Goal: Task Accomplishment & Management: Manage account settings

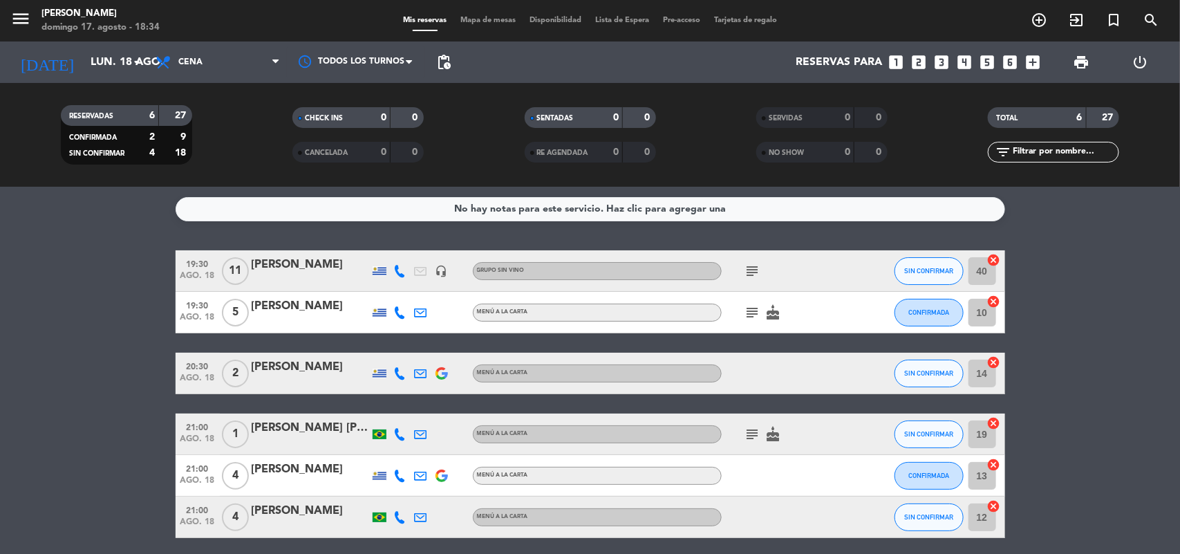
scroll to position [53, 0]
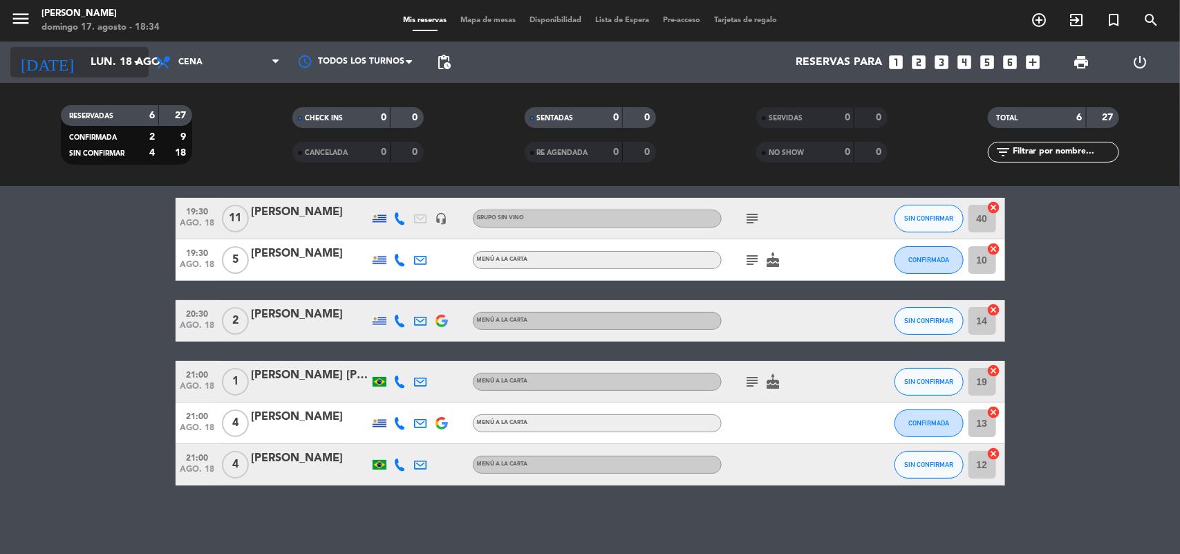
click at [114, 53] on input "lun. 18 ago." at bounding box center [157, 62] width 146 height 27
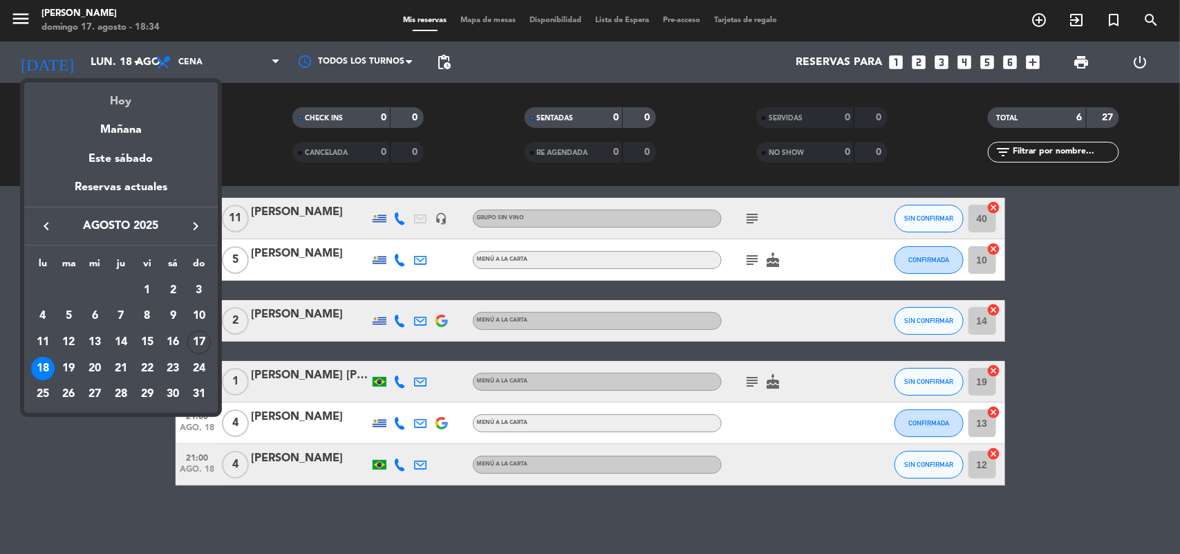
click at [133, 108] on div "Hoy" at bounding box center [121, 96] width 194 height 28
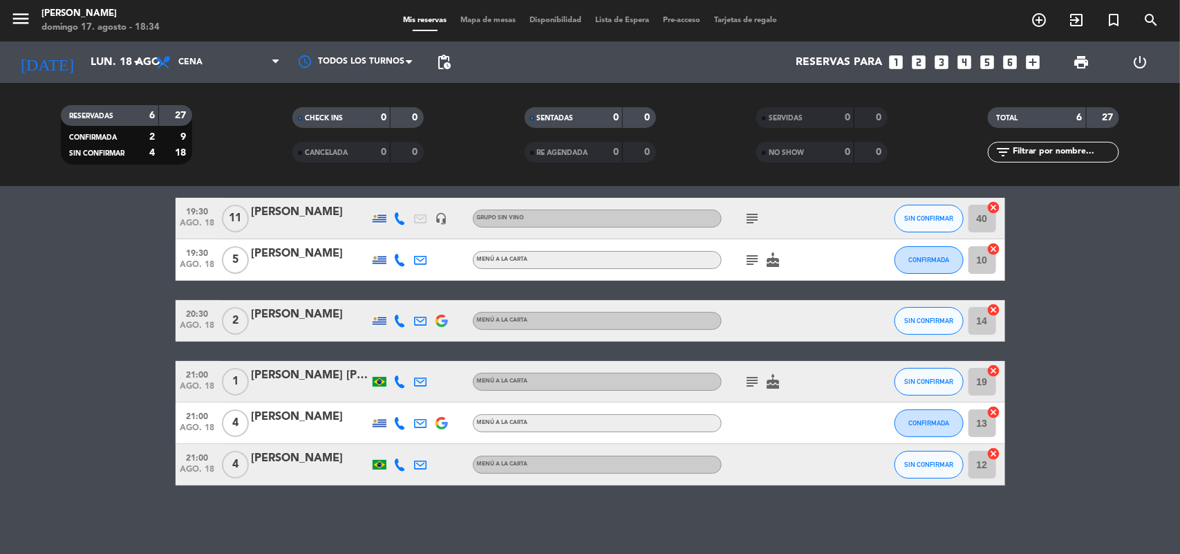
type input "dom. 17 ago."
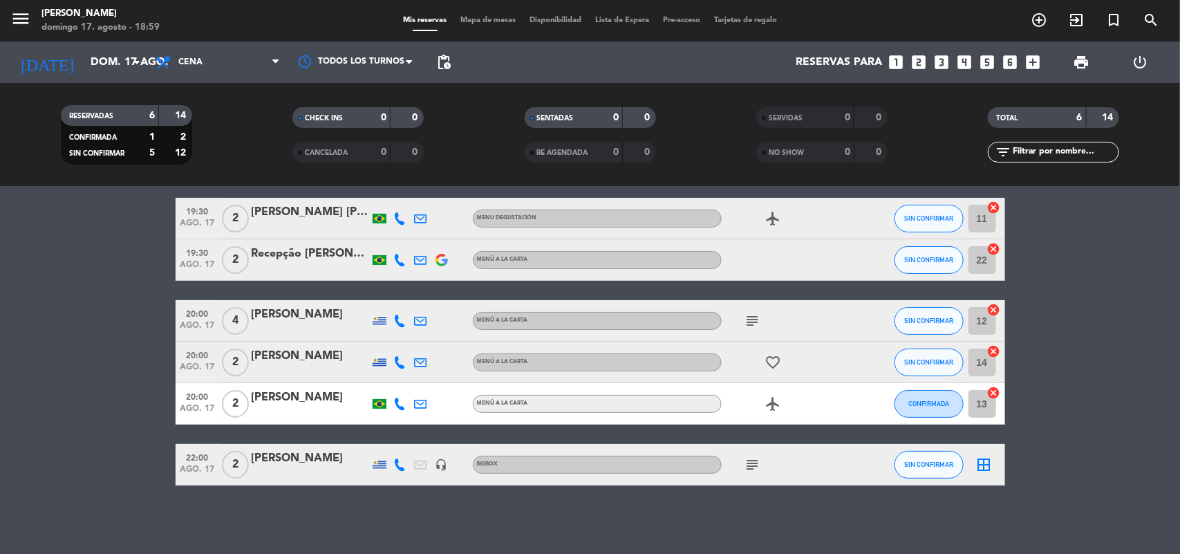
click at [195, 214] on span "19:30" at bounding box center [197, 211] width 35 height 16
click at [201, 219] on span "ago. 17" at bounding box center [197, 226] width 35 height 16
click at [194, 221] on span "ago. 17" at bounding box center [197, 226] width 35 height 16
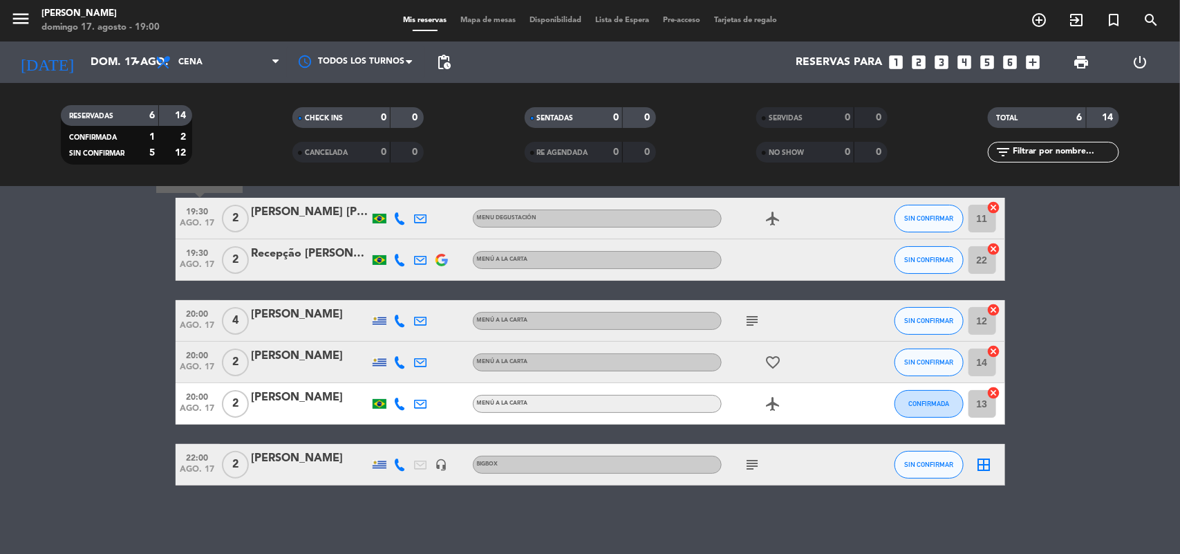
click at [295, 454] on div "[PERSON_NAME]" at bounding box center [311, 458] width 118 height 18
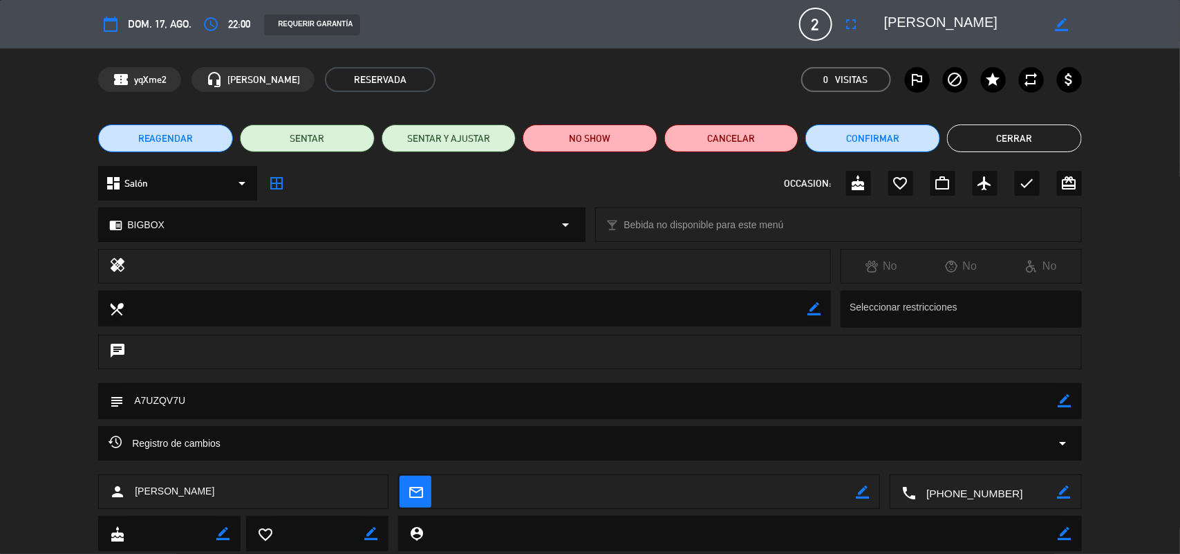
click at [156, 403] on textarea at bounding box center [591, 400] width 935 height 35
click at [153, 401] on textarea at bounding box center [591, 400] width 935 height 35
drag, startPoint x: 180, startPoint y: 392, endPoint x: 176, endPoint y: 409, distance: 17.6
click at [180, 393] on textarea at bounding box center [591, 400] width 935 height 35
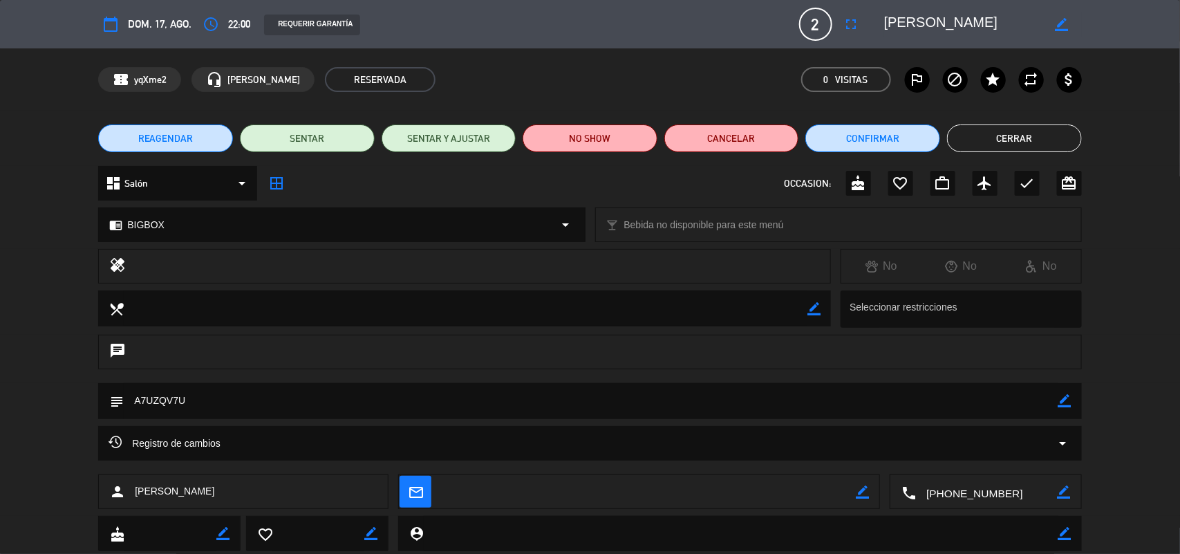
click at [171, 405] on textarea at bounding box center [591, 400] width 935 height 35
click at [1010, 138] on button "Cerrar" at bounding box center [1014, 138] width 135 height 28
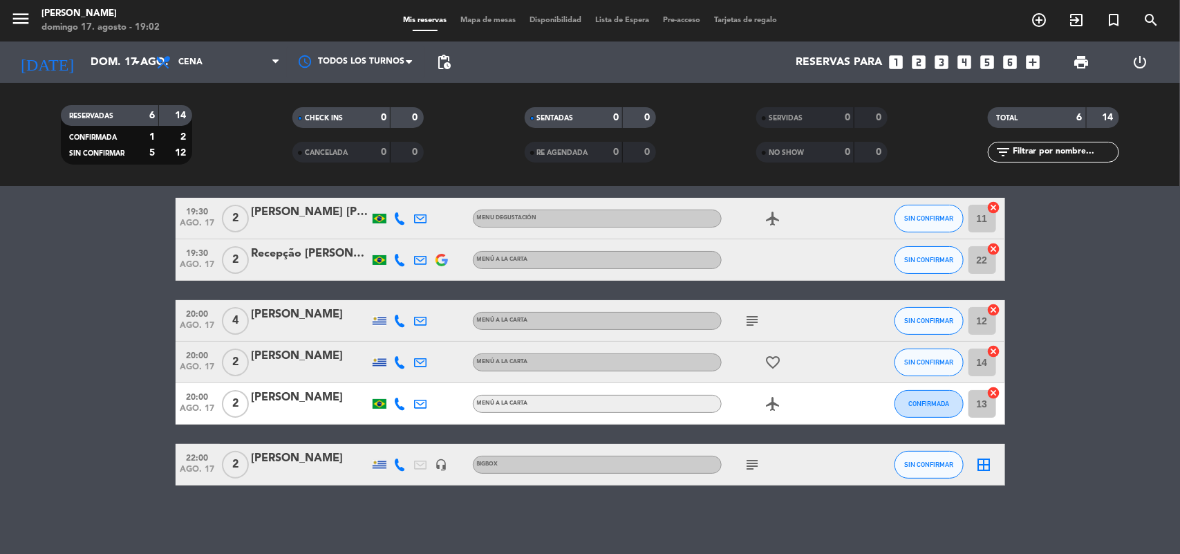
click at [209, 214] on span "19:30" at bounding box center [197, 211] width 35 height 16
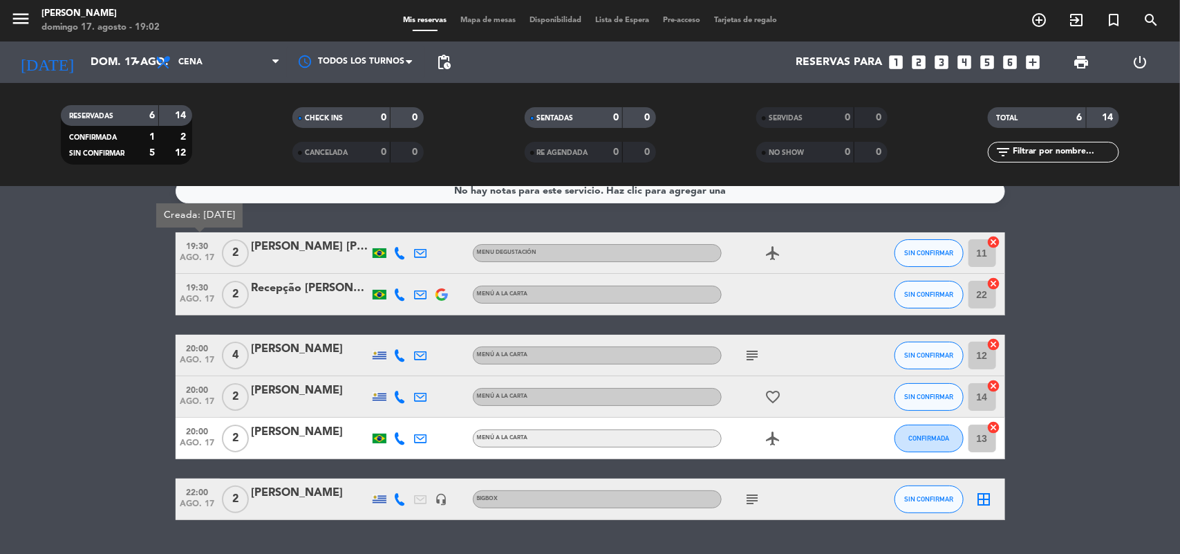
scroll to position [0, 0]
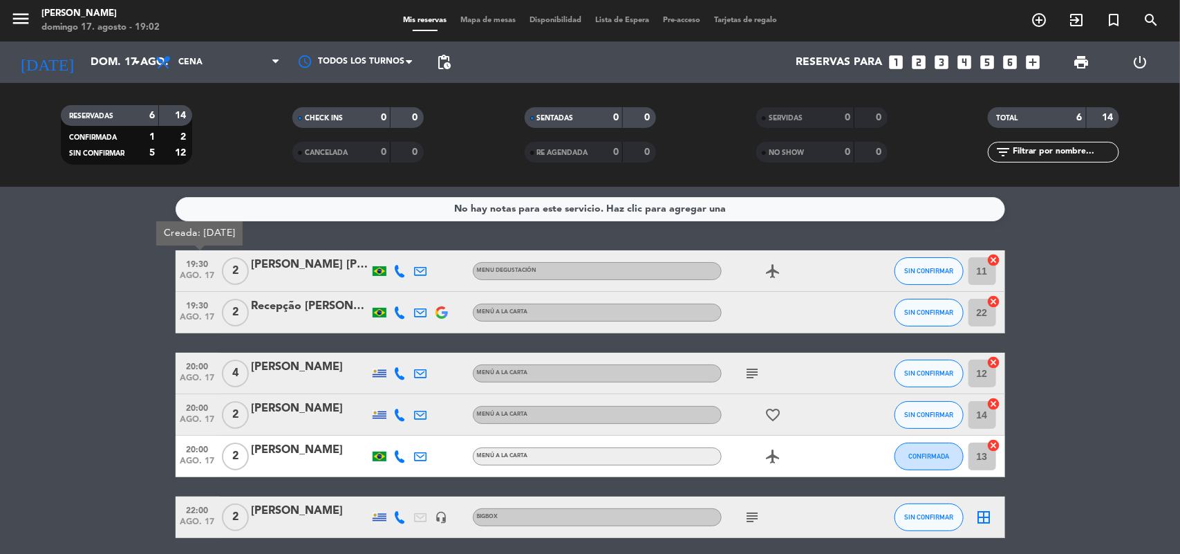
click at [283, 264] on div "[PERSON_NAME] [PERSON_NAME]" at bounding box center [311, 265] width 118 height 18
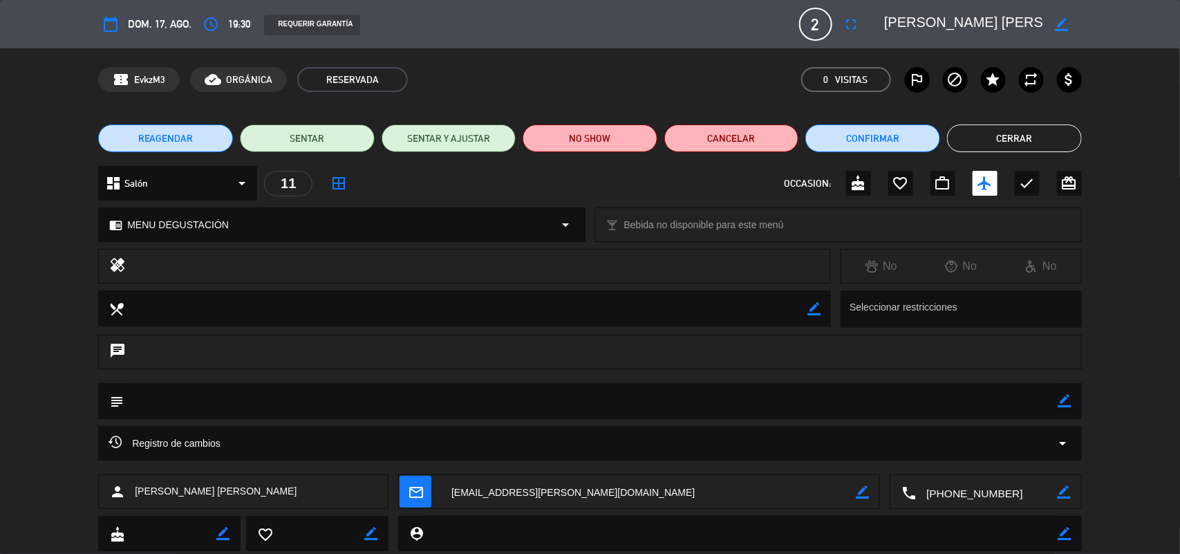
click at [948, 491] on textarea at bounding box center [986, 492] width 141 height 35
click at [958, 492] on textarea at bounding box center [986, 492] width 141 height 35
click at [990, 133] on button "Cerrar" at bounding box center [1014, 138] width 135 height 28
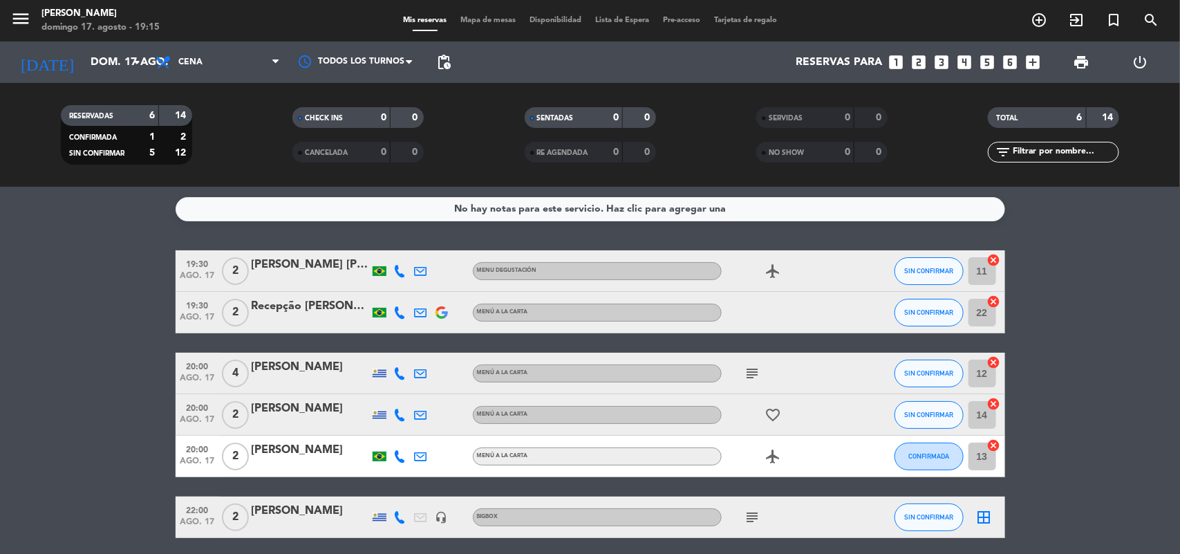
click at [198, 306] on span "19:30" at bounding box center [197, 305] width 35 height 16
click at [292, 311] on div "Recepção [PERSON_NAME] Mirador" at bounding box center [311, 306] width 118 height 18
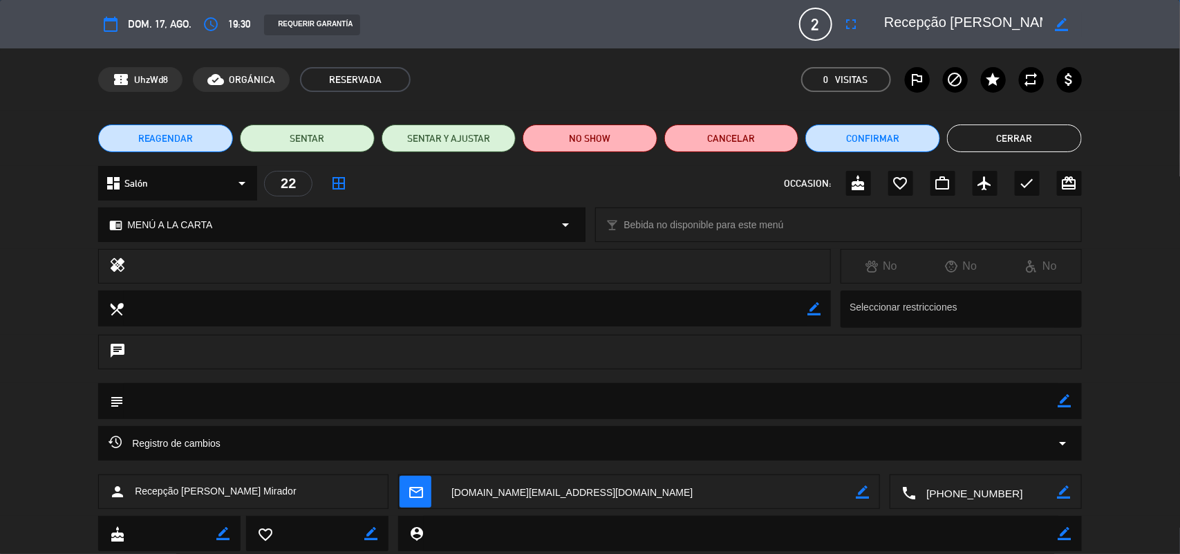
click at [945, 491] on textarea at bounding box center [986, 492] width 141 height 35
click at [945, 489] on textarea at bounding box center [986, 492] width 141 height 35
click at [1014, 135] on button "Cerrar" at bounding box center [1014, 138] width 135 height 28
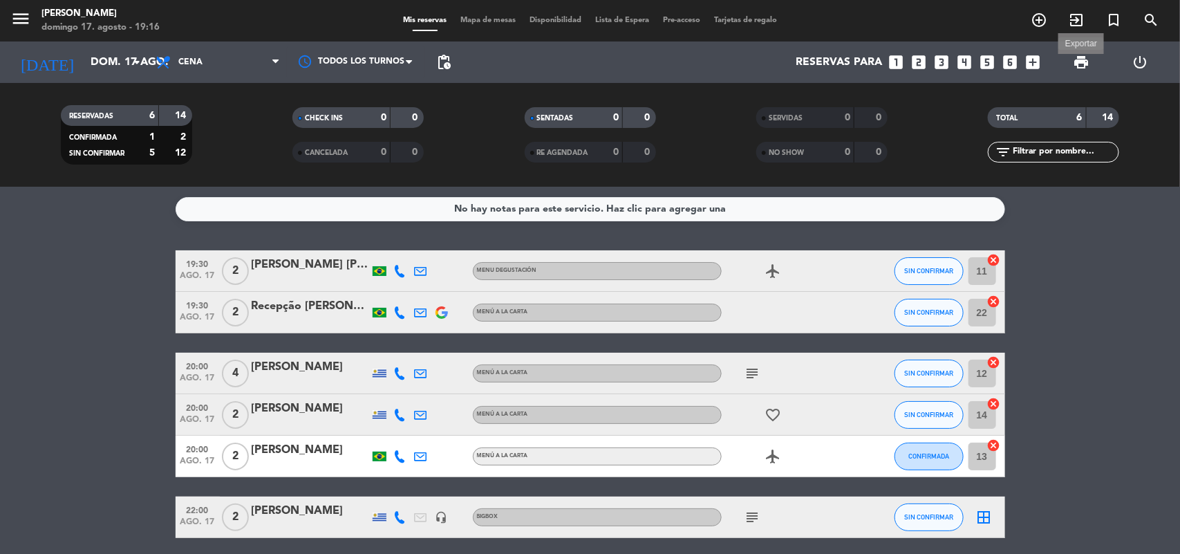
click at [1079, 57] on span "print" at bounding box center [1081, 62] width 17 height 17
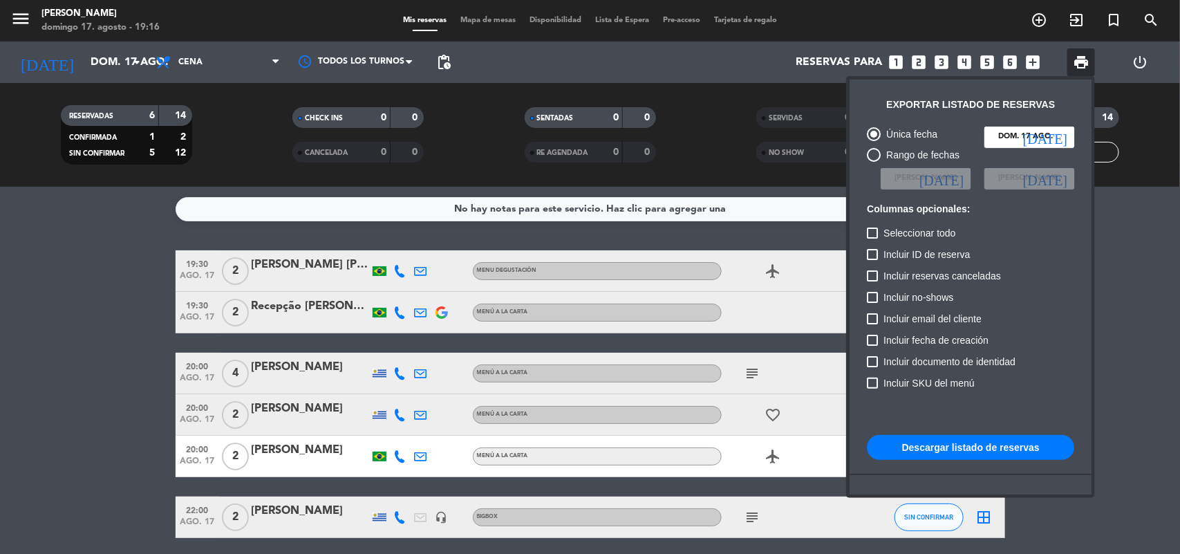
click at [955, 450] on button "Descargar listado de reservas" at bounding box center [970, 447] width 207 height 25
click at [199, 451] on div at bounding box center [590, 277] width 1180 height 554
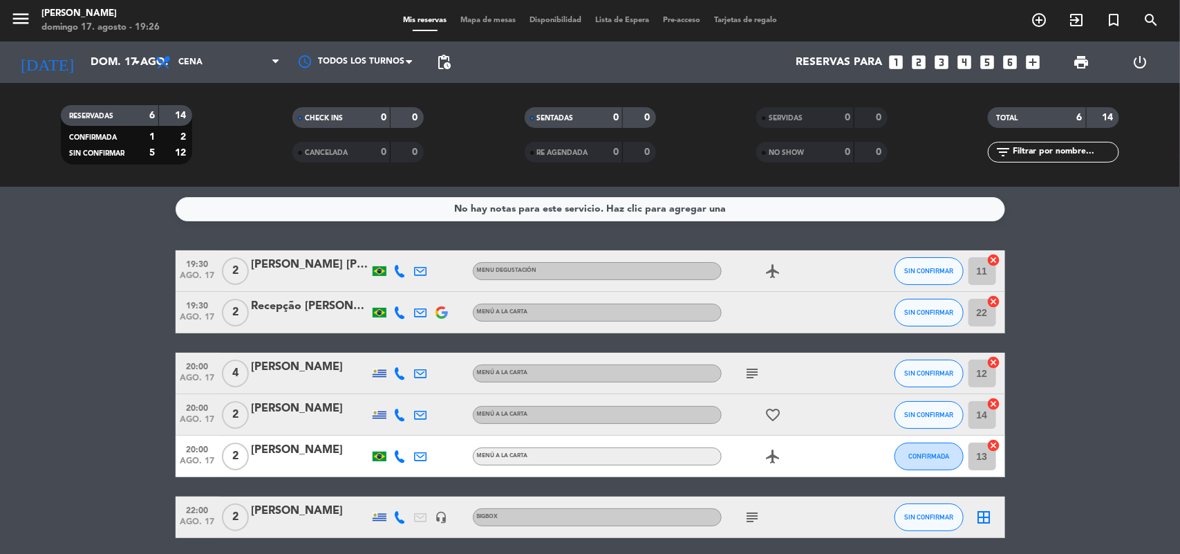
click at [199, 451] on span "20:00" at bounding box center [197, 448] width 35 height 16
click at [273, 449] on div "[PERSON_NAME]" at bounding box center [311, 450] width 118 height 18
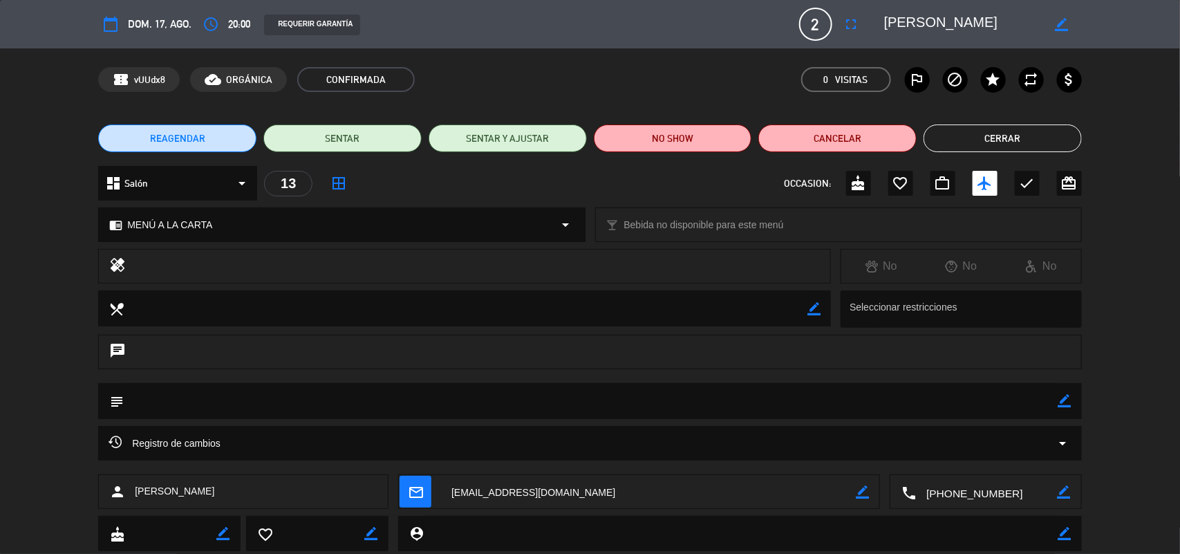
click at [966, 496] on textarea at bounding box center [986, 492] width 141 height 35
click at [954, 496] on textarea at bounding box center [986, 492] width 141 height 35
click at [547, 488] on textarea at bounding box center [648, 492] width 415 height 35
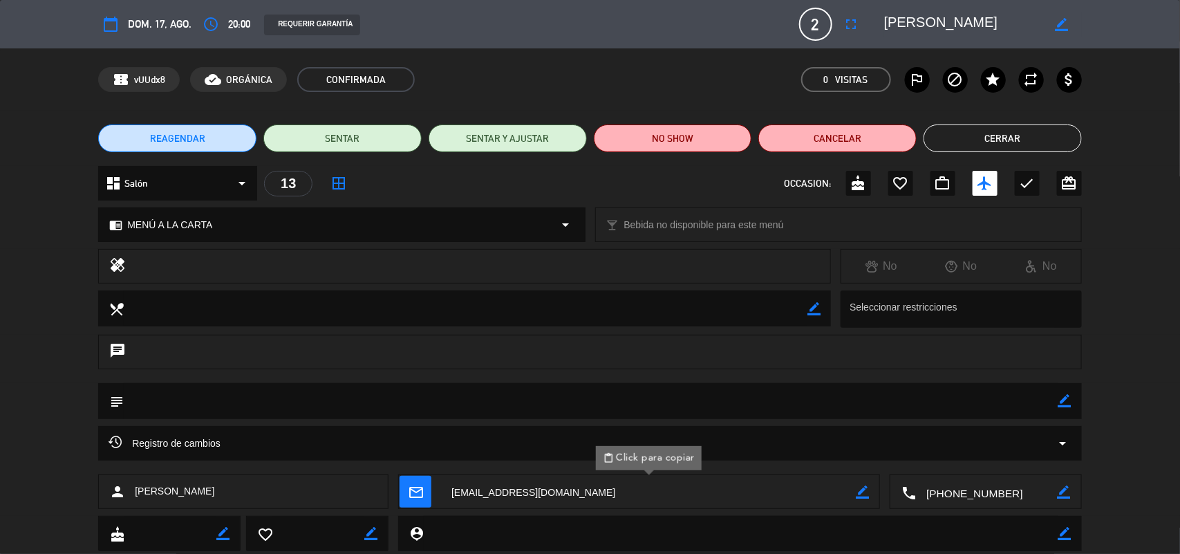
click at [984, 495] on textarea at bounding box center [986, 492] width 141 height 35
click at [509, 491] on textarea at bounding box center [648, 492] width 415 height 35
click at [509, 492] on textarea at bounding box center [648, 492] width 415 height 35
click at [548, 493] on textarea at bounding box center [648, 492] width 415 height 35
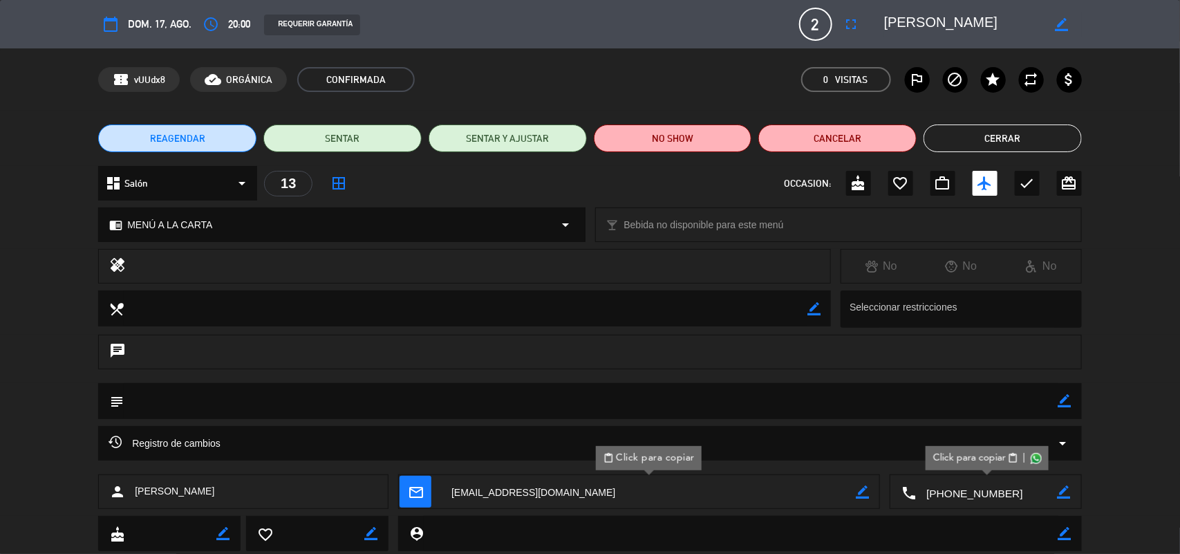
click at [942, 144] on button "Cerrar" at bounding box center [1003, 138] width 158 height 28
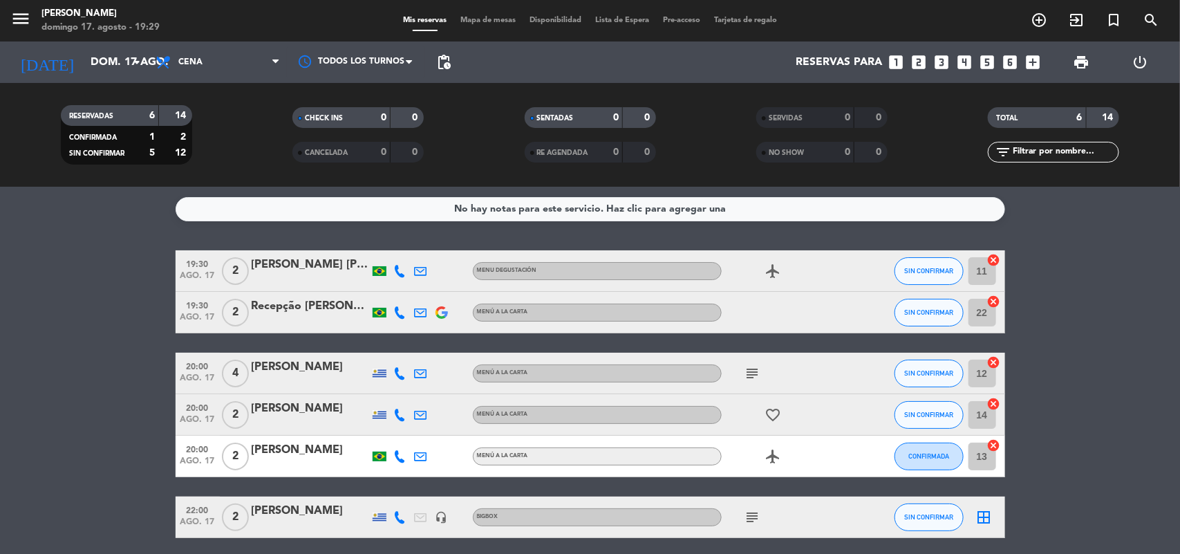
scroll to position [53, 0]
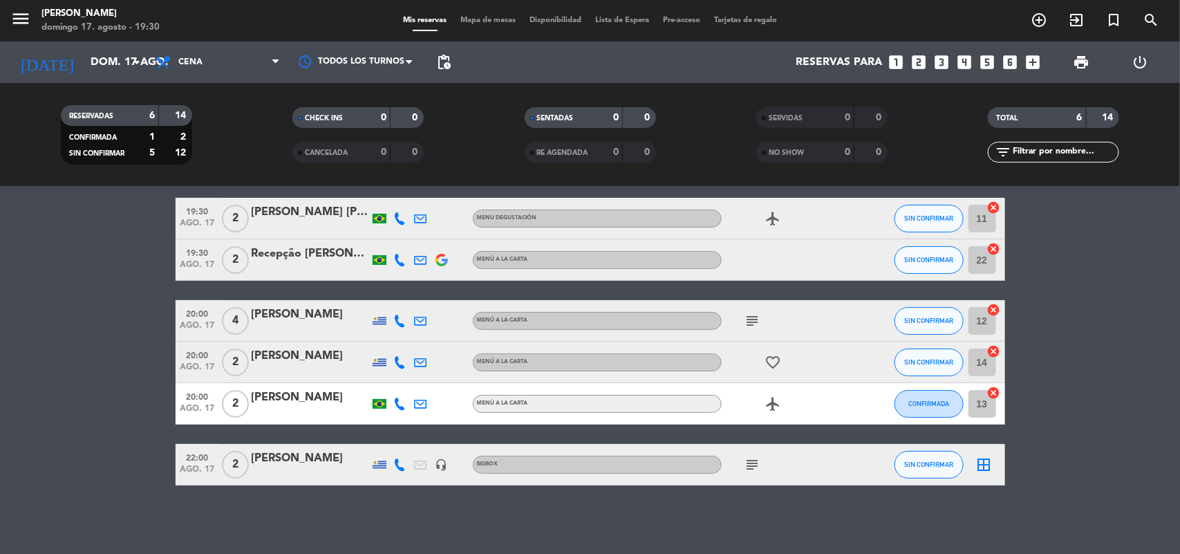
click at [994, 247] on icon "cancel" at bounding box center [994, 249] width 14 height 14
click at [993, 392] on icon "cancel" at bounding box center [994, 393] width 14 height 14
click at [990, 259] on icon "border_all" at bounding box center [984, 260] width 17 height 17
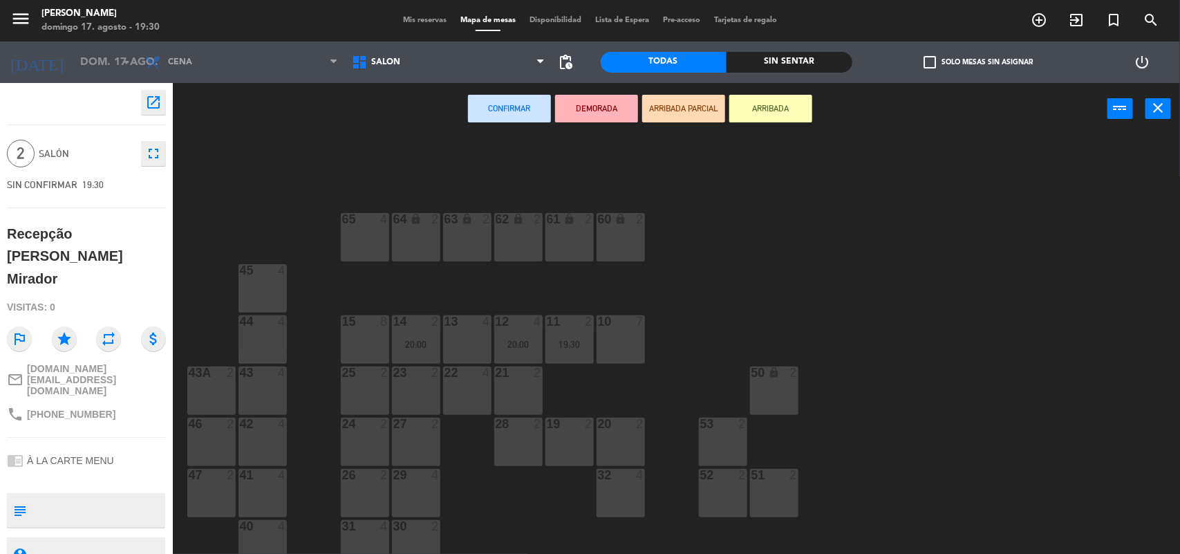
click at [471, 344] on div "13 4" at bounding box center [467, 339] width 48 height 48
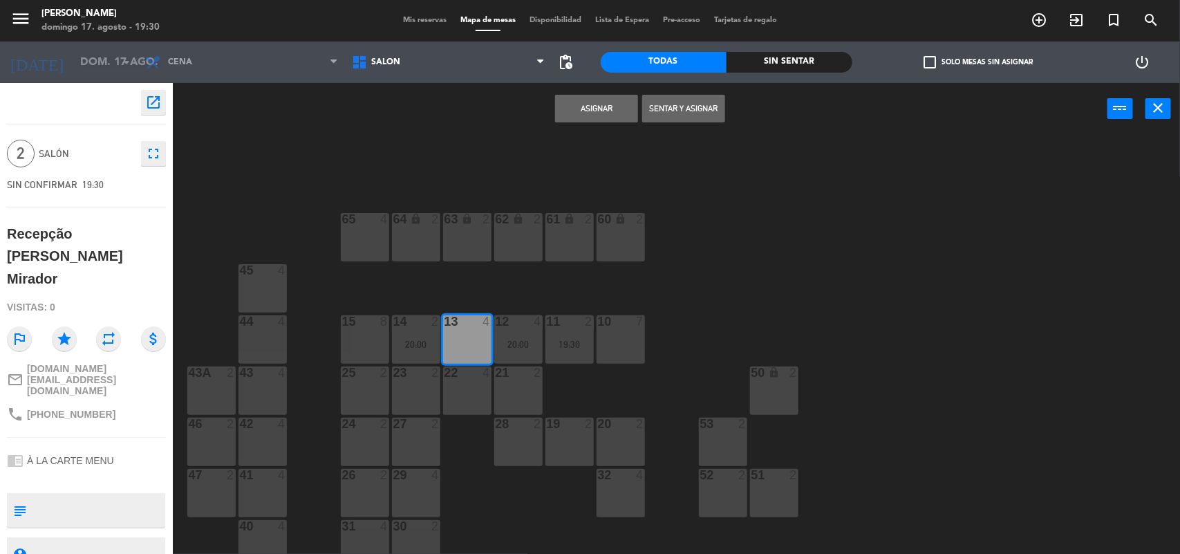
click at [600, 115] on button "Asignar" at bounding box center [596, 109] width 83 height 28
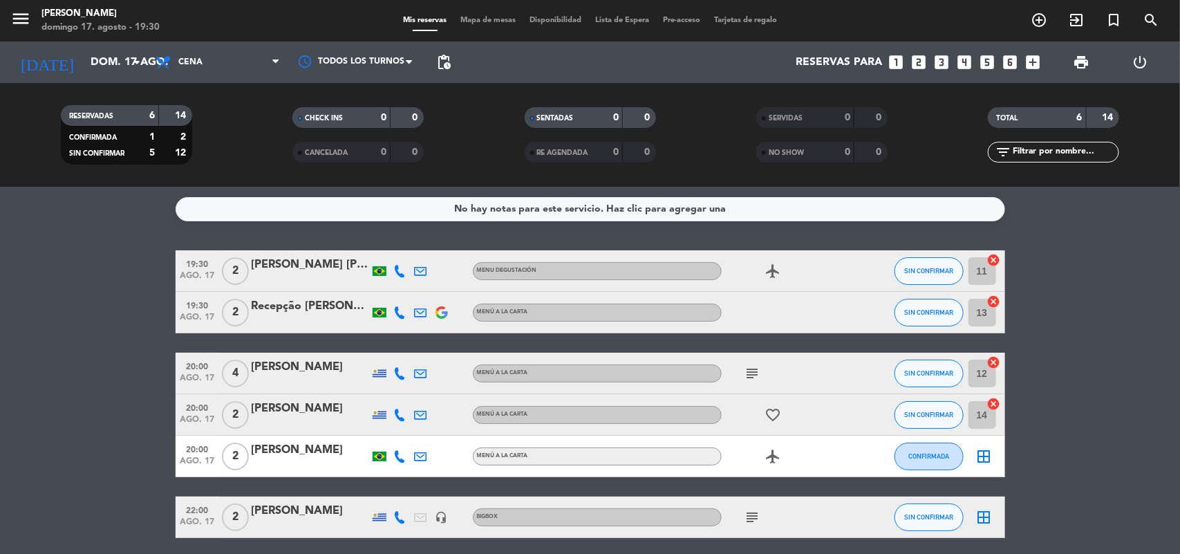
click at [917, 57] on icon "looks_two" at bounding box center [919, 62] width 18 height 18
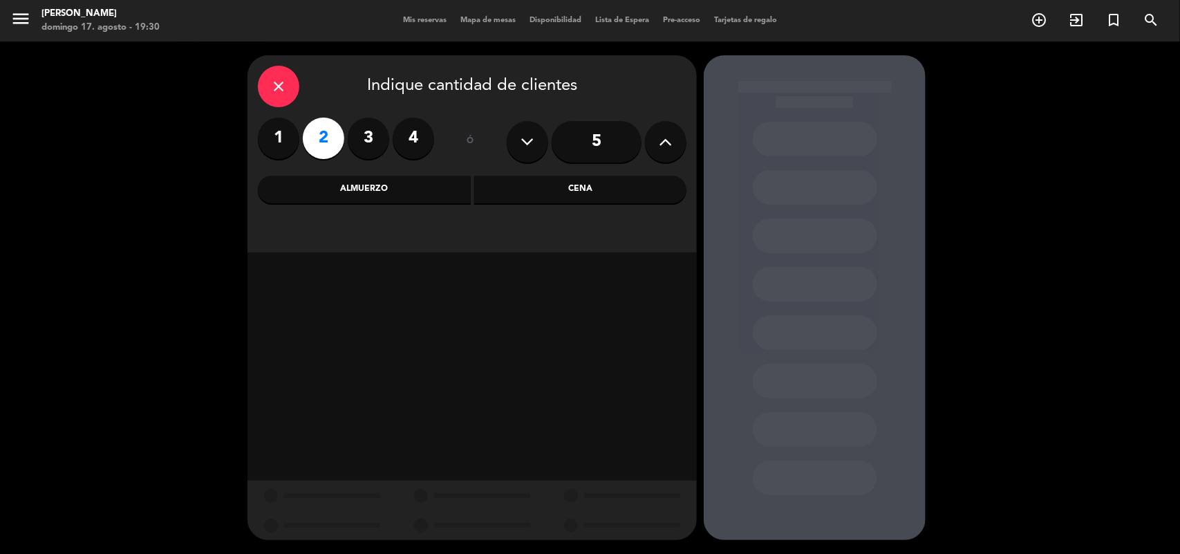
click at [505, 191] on div "Cena" at bounding box center [580, 190] width 213 height 28
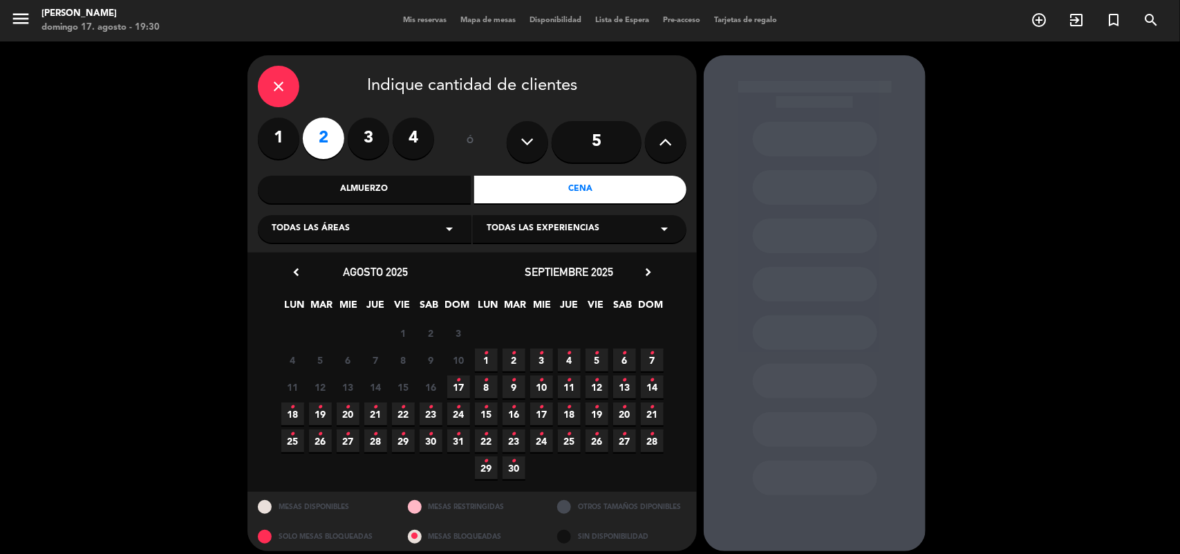
click at [458, 389] on icon "•" at bounding box center [458, 380] width 5 height 22
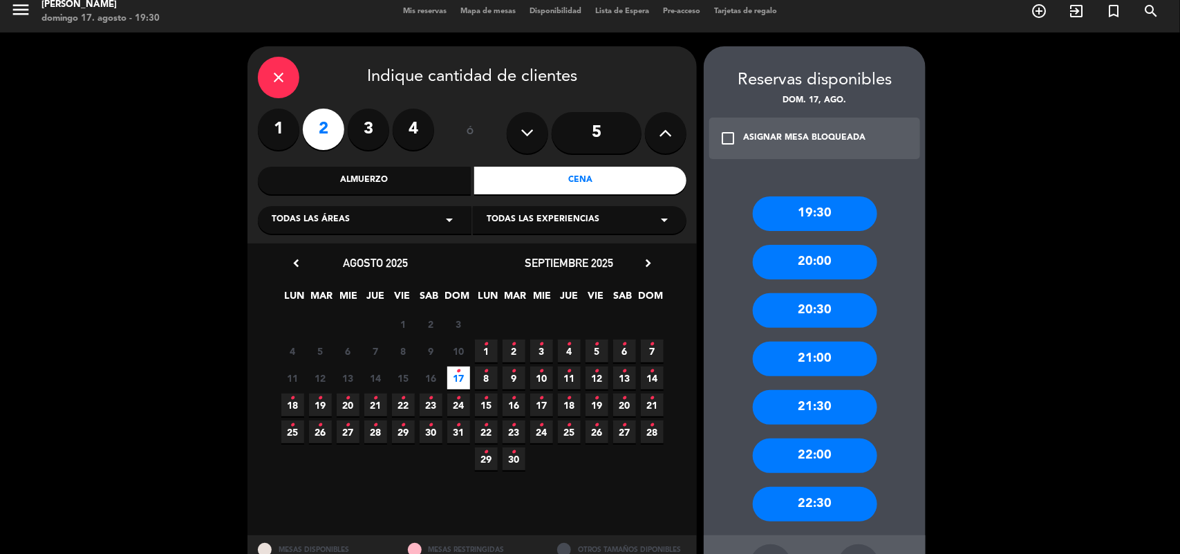
click at [807, 266] on div "20:00" at bounding box center [815, 262] width 124 height 35
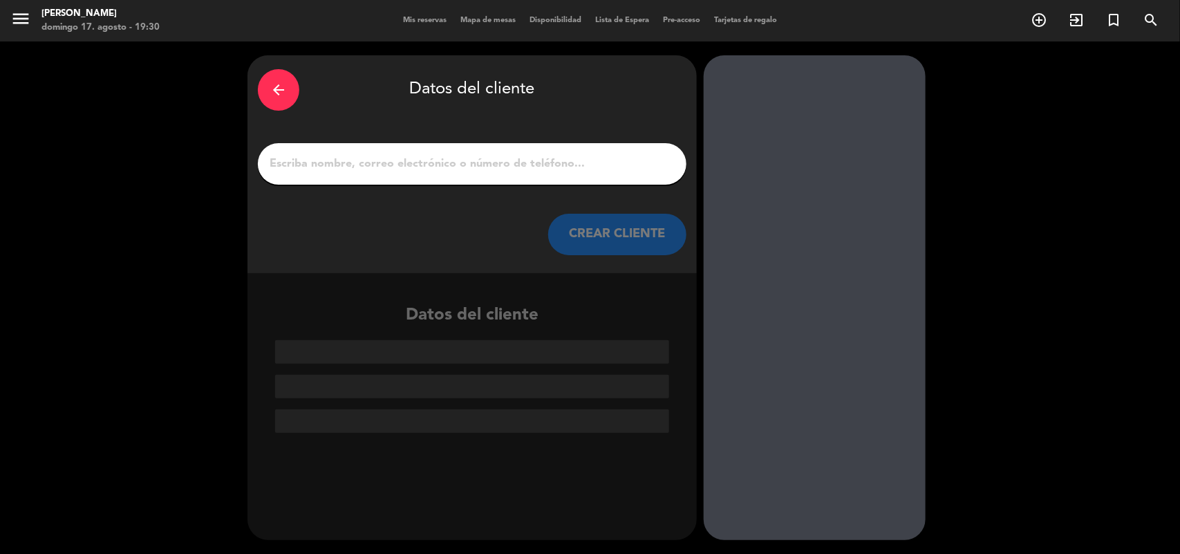
click at [499, 157] on input "1" at bounding box center [472, 163] width 408 height 19
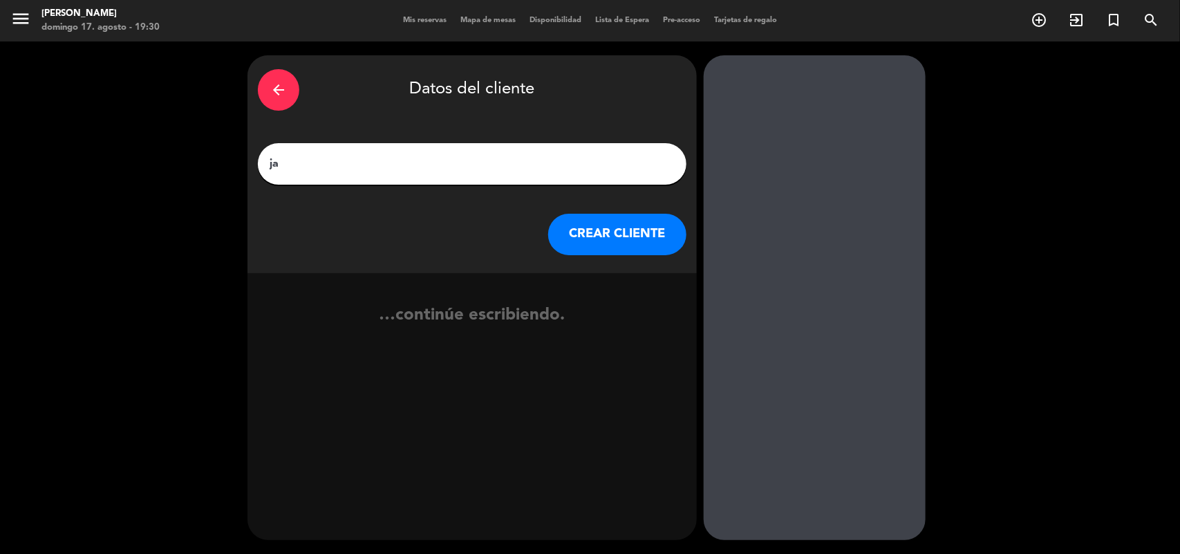
type input "j"
type input "[PERSON_NAME]"
click at [607, 225] on button "CREAR CLIENTE" at bounding box center [617, 234] width 138 height 41
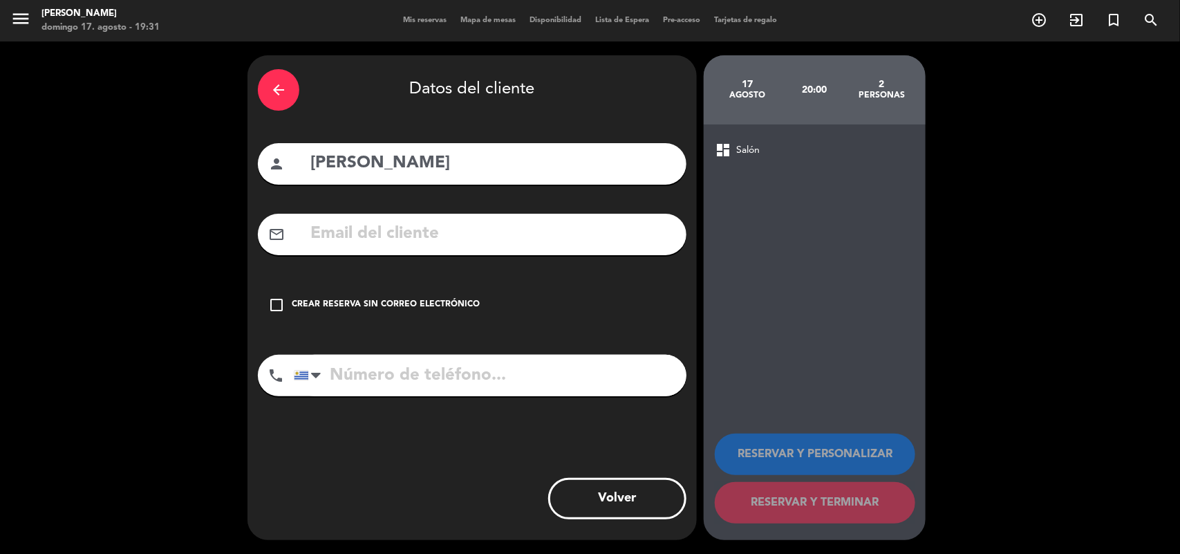
click at [277, 304] on icon "check_box_outline_blank" at bounding box center [276, 305] width 17 height 17
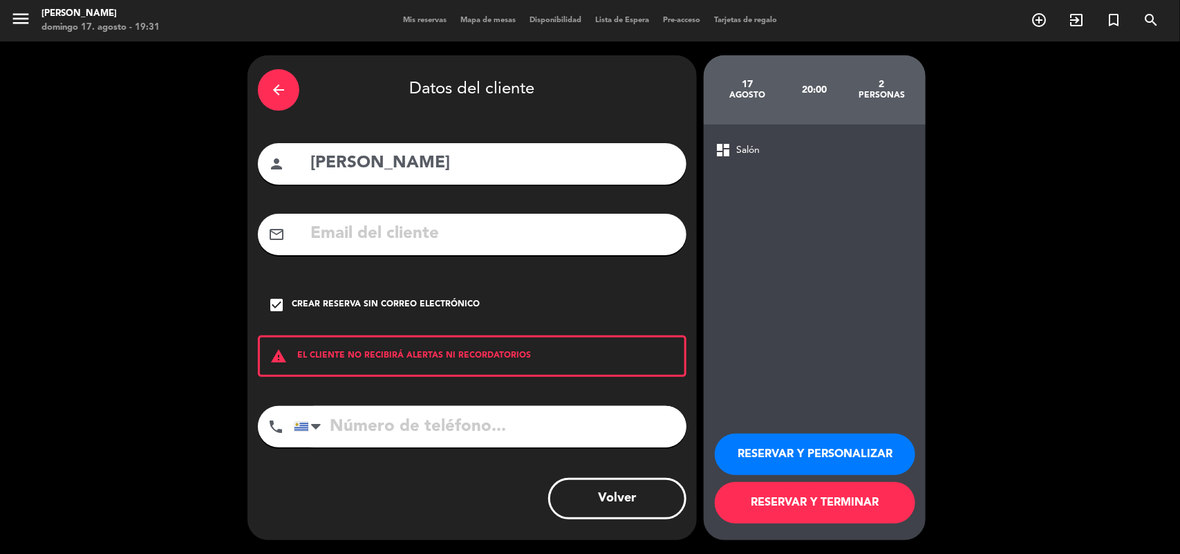
click at [368, 420] on input "tel" at bounding box center [490, 426] width 393 height 41
type input "094425987"
click at [830, 441] on button "RESERVAR Y PERSONALIZAR" at bounding box center [815, 453] width 200 height 41
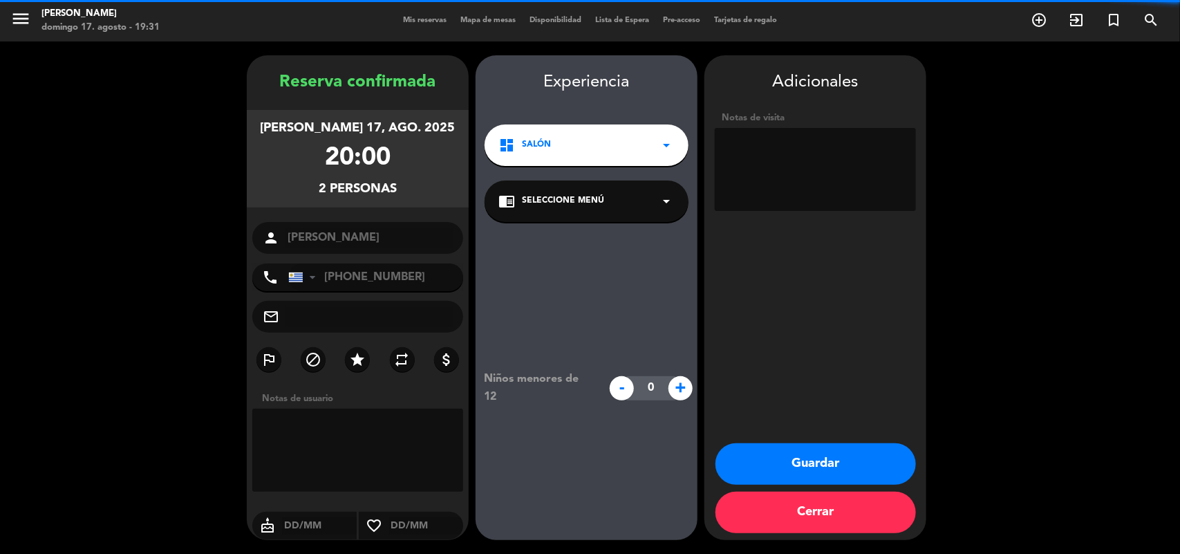
click at [578, 198] on span "Seleccione Menú" at bounding box center [563, 201] width 82 height 14
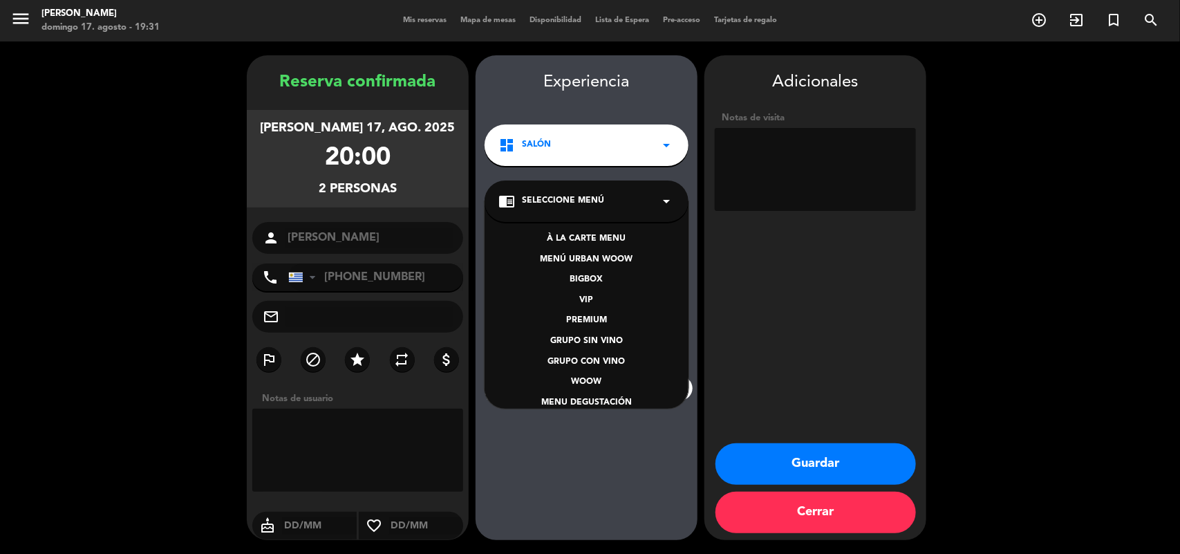
click at [585, 239] on div "À LA CARTE MENU" at bounding box center [586, 239] width 176 height 14
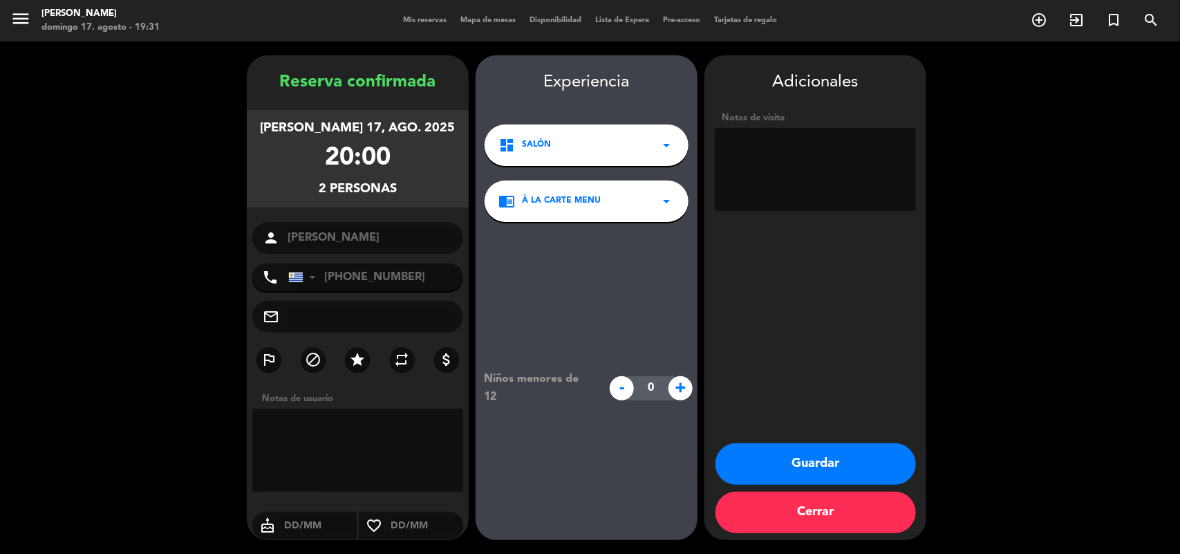
click at [792, 463] on button "Guardar" at bounding box center [816, 463] width 200 height 41
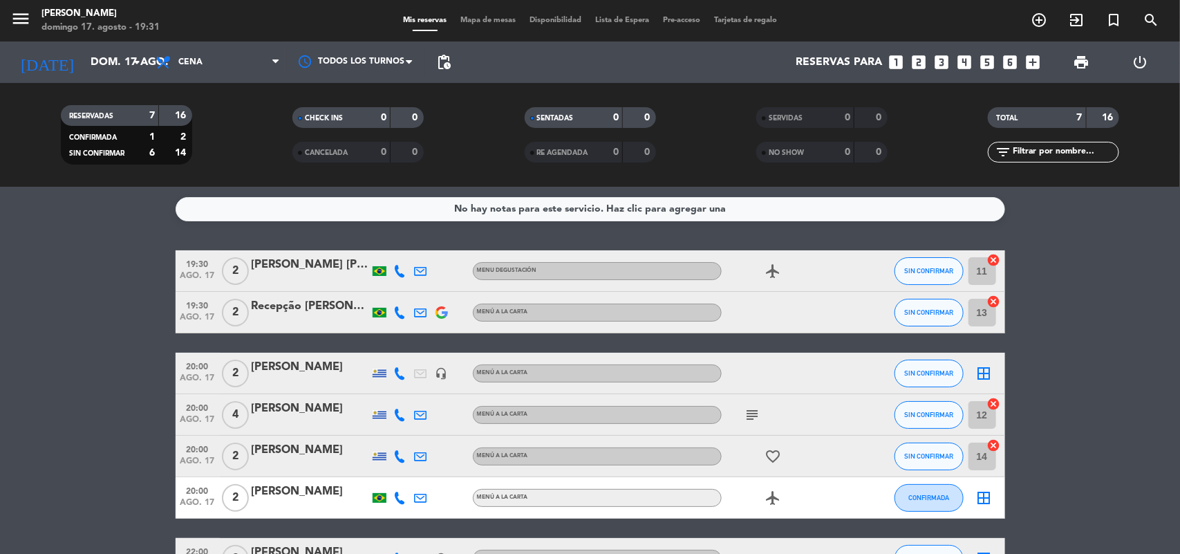
click at [191, 457] on span "ago. 17" at bounding box center [197, 464] width 35 height 16
click at [982, 374] on icon "border_all" at bounding box center [984, 373] width 17 height 17
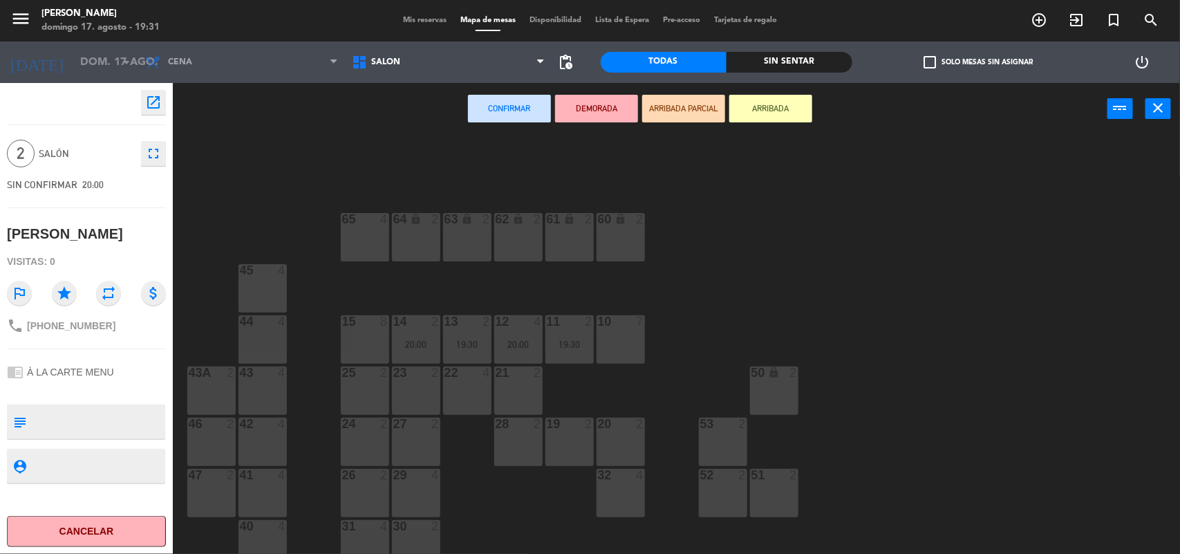
click at [463, 395] on div "22 4" at bounding box center [467, 390] width 48 height 48
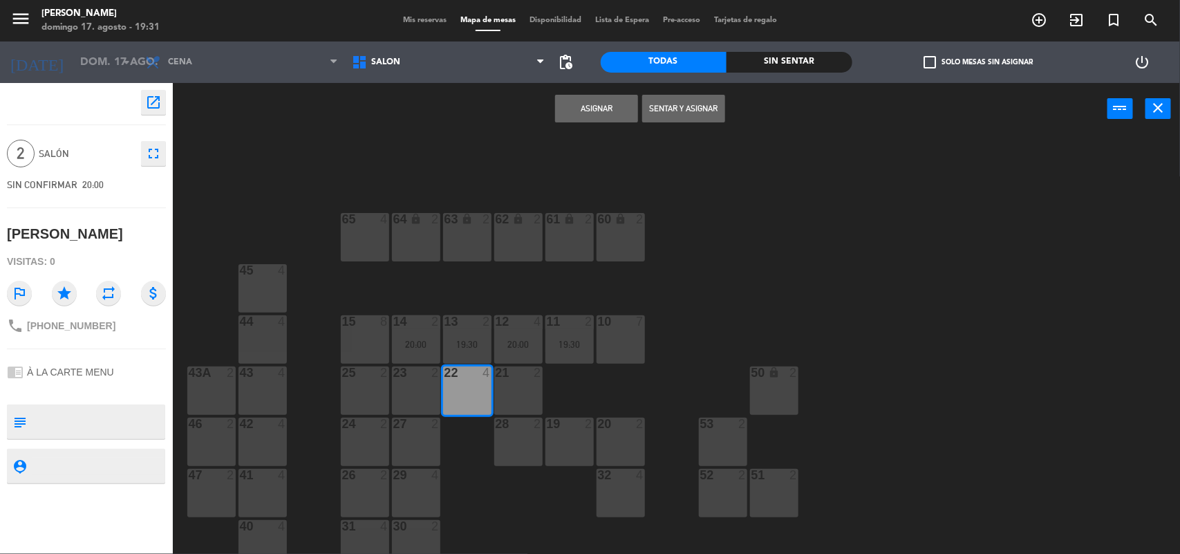
click at [592, 104] on button "Asignar" at bounding box center [596, 109] width 83 height 28
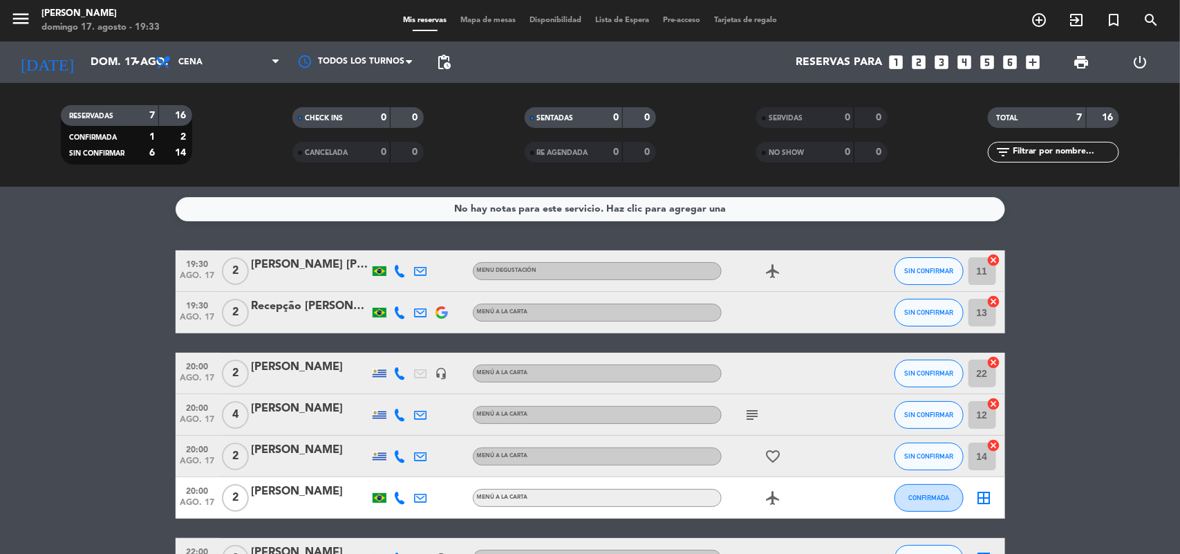
click at [275, 493] on div "[PERSON_NAME]" at bounding box center [311, 492] width 118 height 18
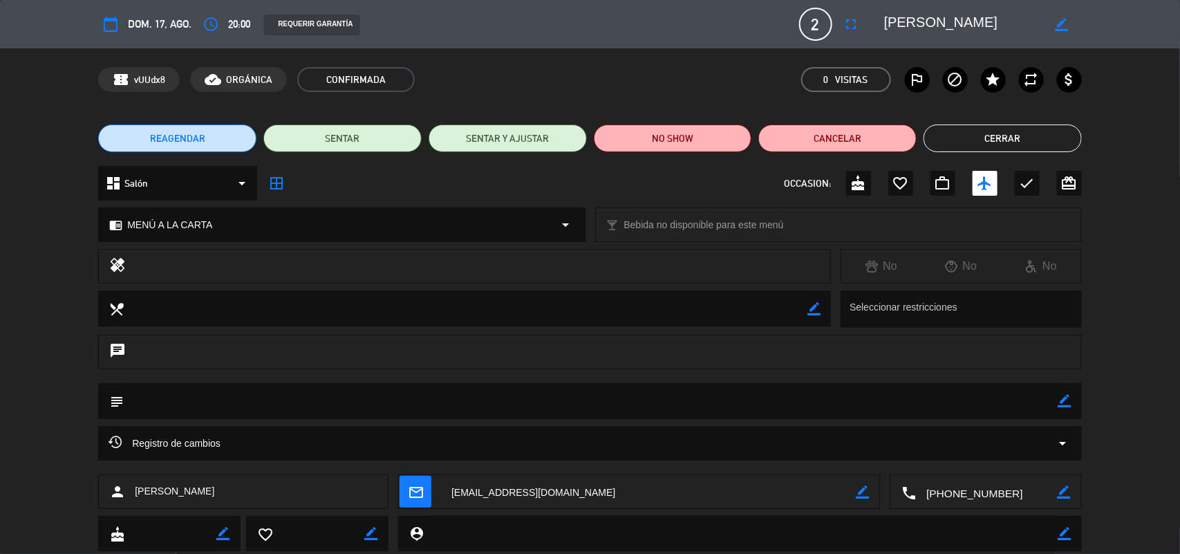
click at [941, 487] on textarea at bounding box center [986, 492] width 141 height 35
click at [1031, 144] on button "Cerrar" at bounding box center [1003, 138] width 158 height 28
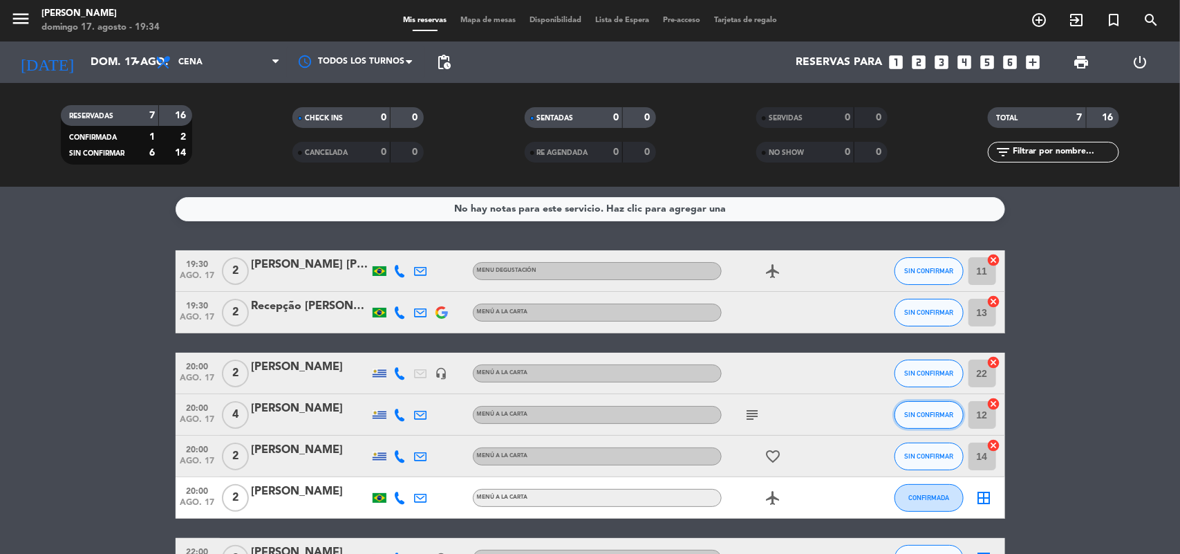
click at [917, 415] on span "SIN CONFIRMAR" at bounding box center [928, 415] width 49 height 8
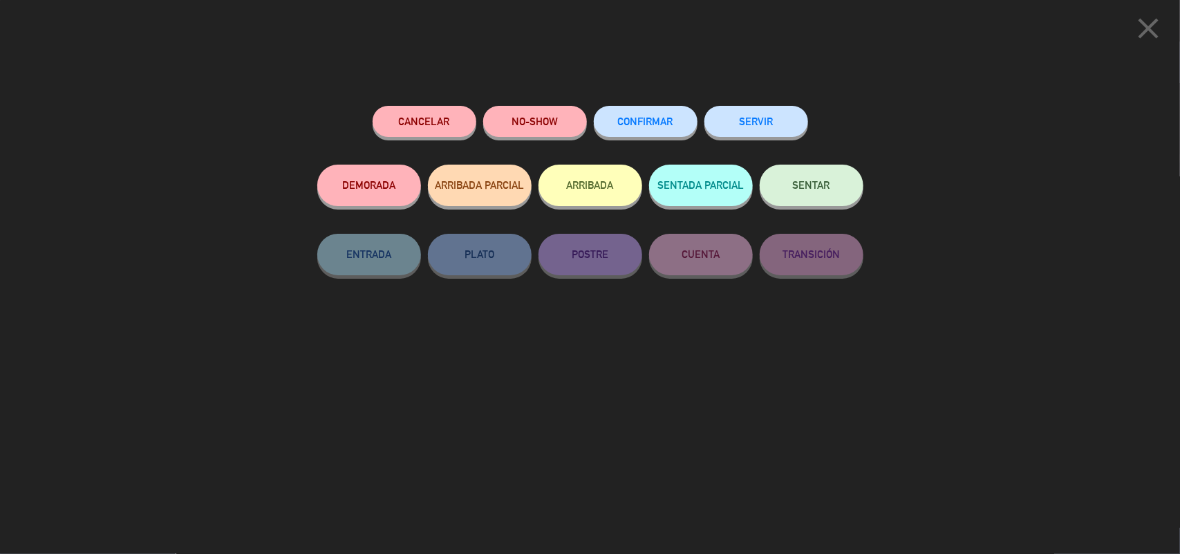
click at [801, 185] on span "SENTAR" at bounding box center [811, 185] width 37 height 12
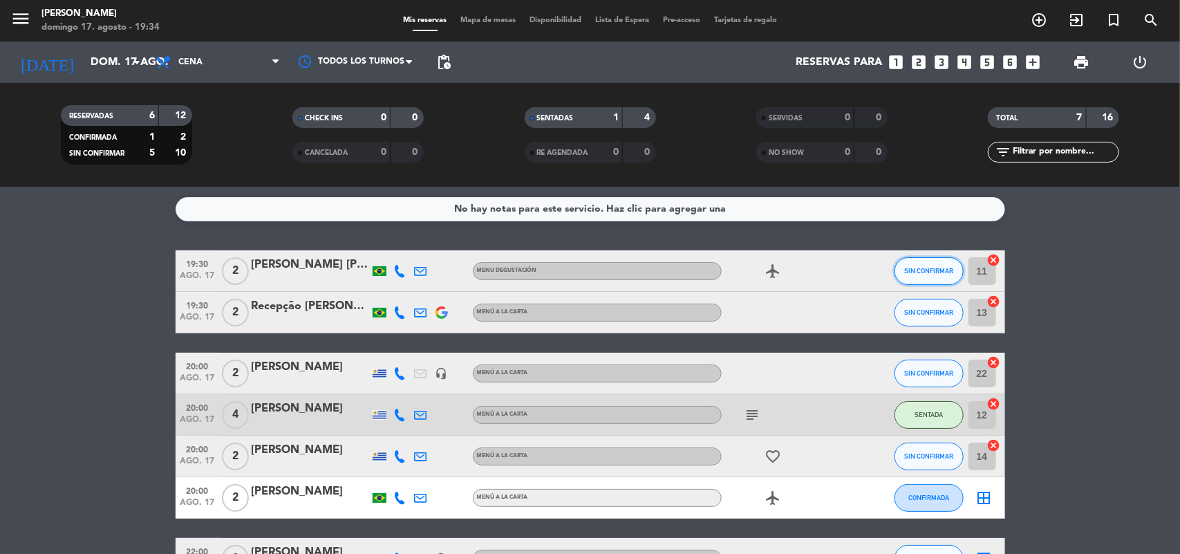
click at [907, 260] on button "SIN CONFIRMAR" at bounding box center [929, 271] width 69 height 28
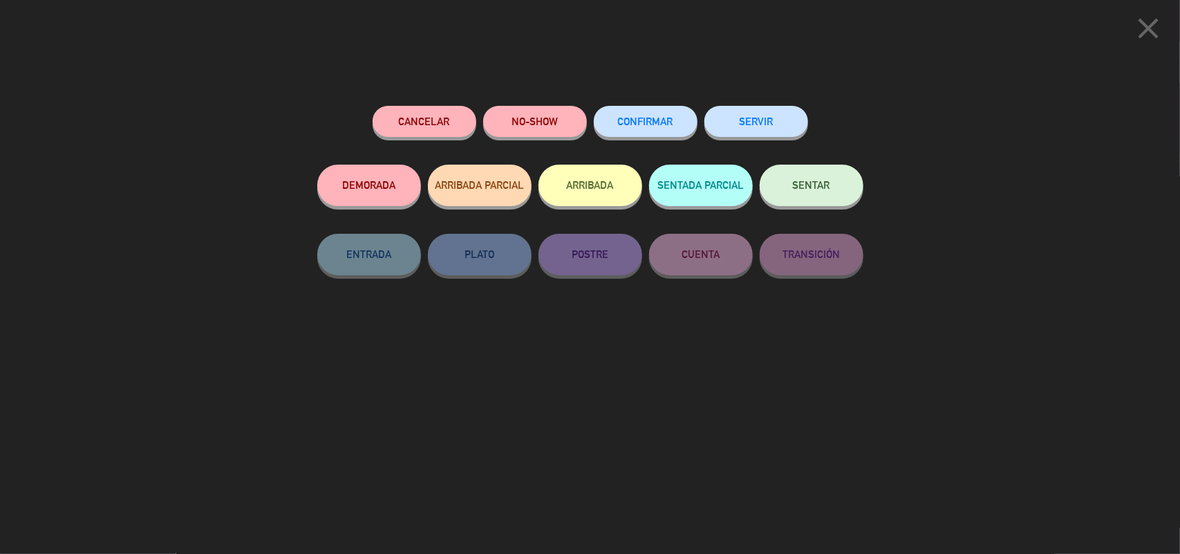
click at [793, 184] on span "SENTAR" at bounding box center [811, 185] width 37 height 12
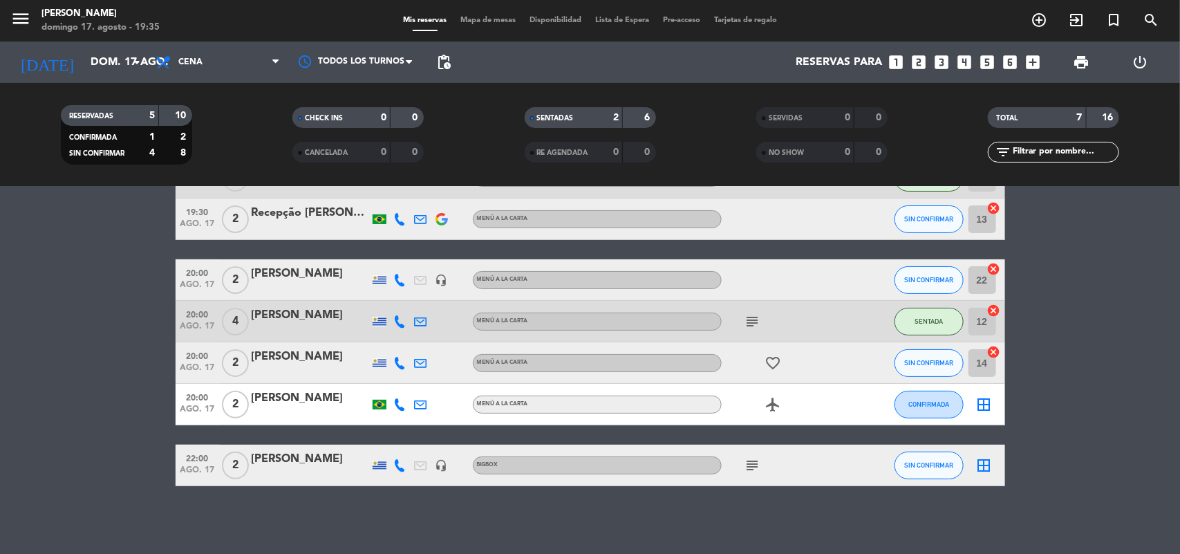
scroll to position [94, 0]
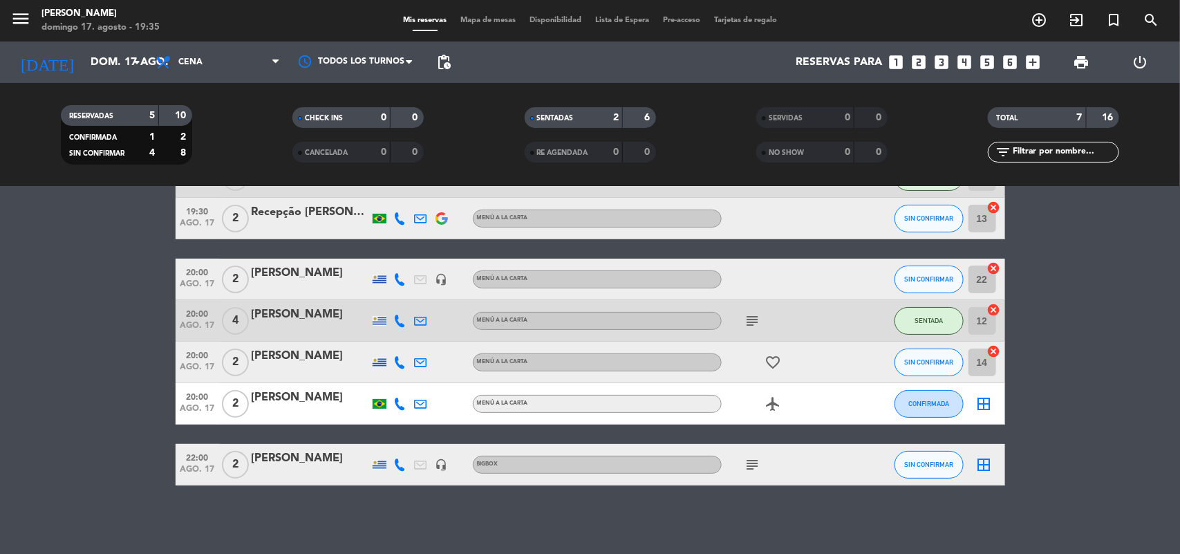
click at [277, 313] on div "[PERSON_NAME]" at bounding box center [311, 315] width 118 height 18
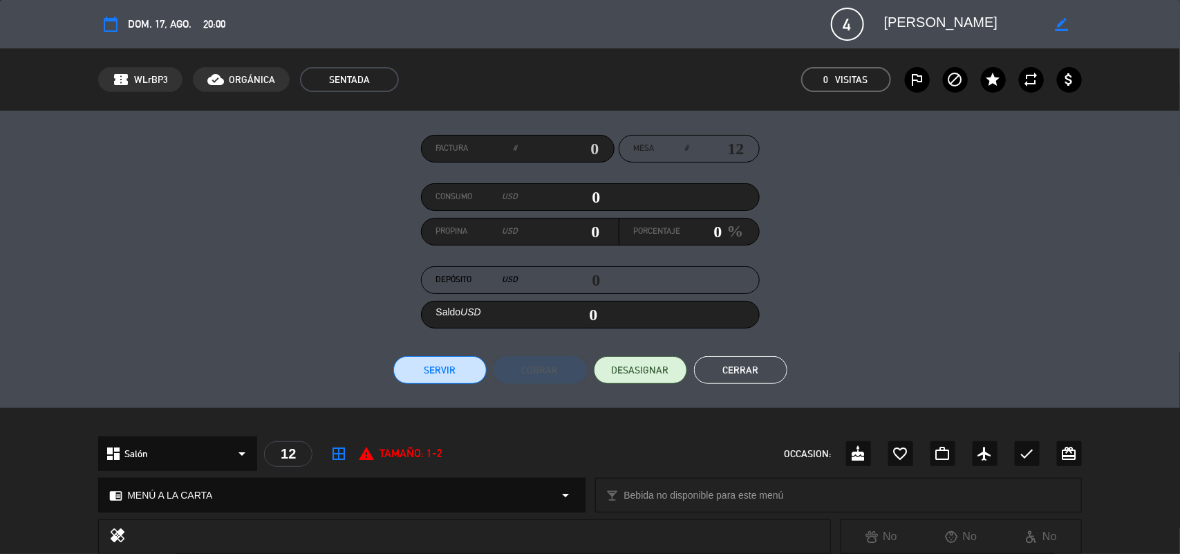
click at [740, 375] on button "Cerrar" at bounding box center [740, 370] width 93 height 28
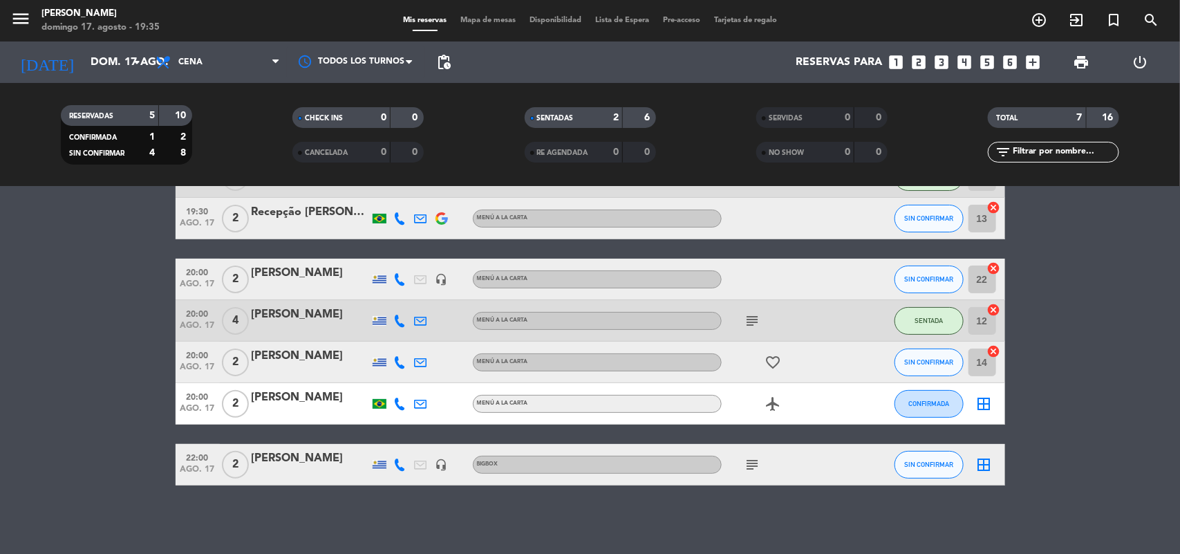
click at [470, 15] on div "Mis reservas Mapa de mesas Disponibilidad Lista de Espera Pre-acceso Tarjetas d…" at bounding box center [590, 21] width 388 height 12
click at [467, 21] on span "Mapa de mesas" at bounding box center [488, 21] width 69 height 8
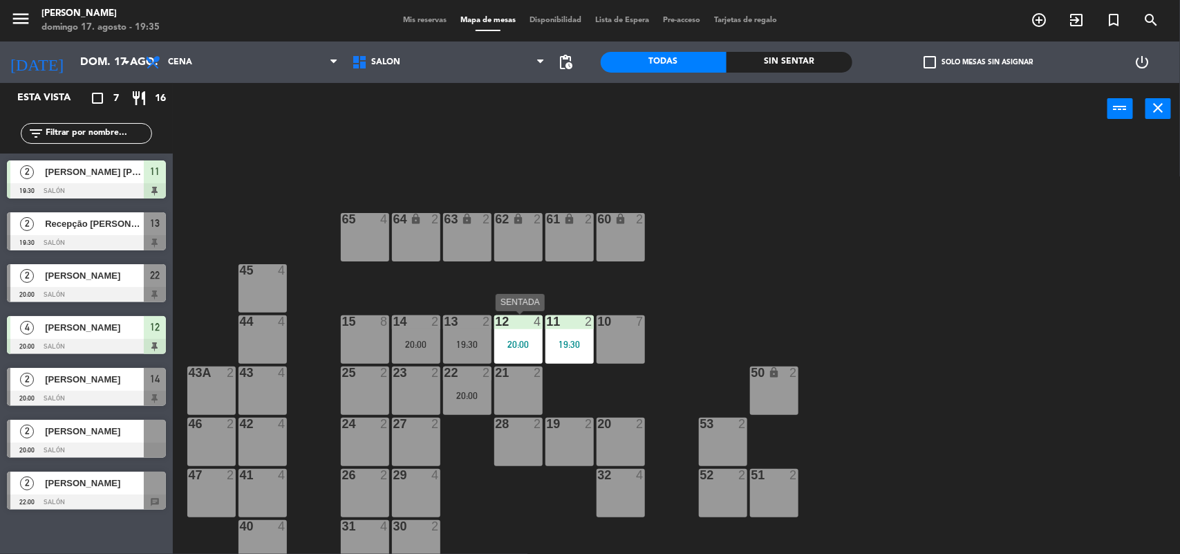
click at [512, 335] on div "12 4 20:00" at bounding box center [518, 339] width 48 height 48
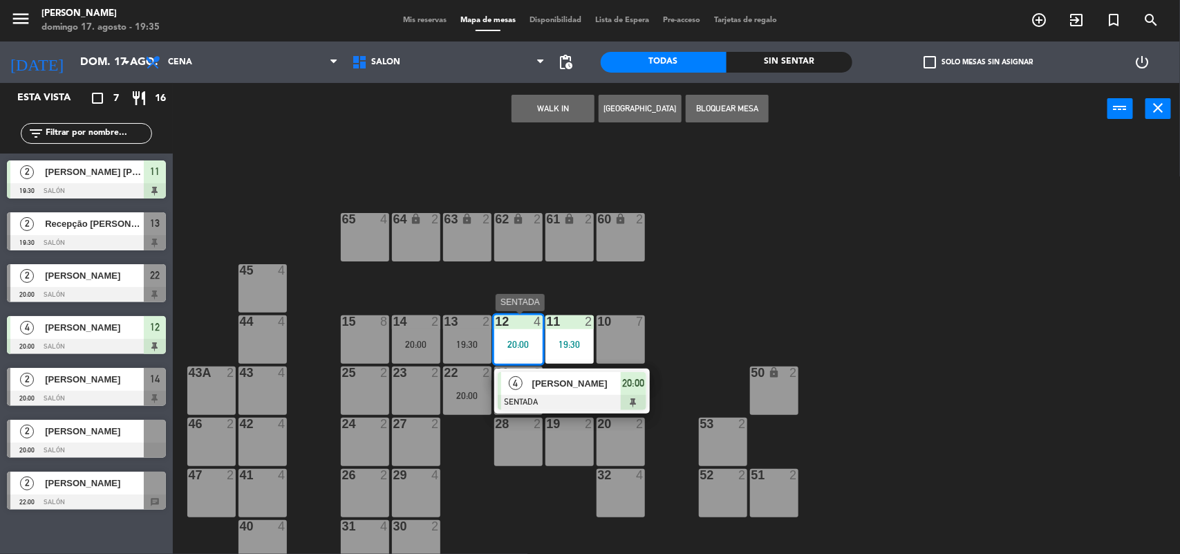
click at [553, 399] on div at bounding box center [572, 402] width 149 height 15
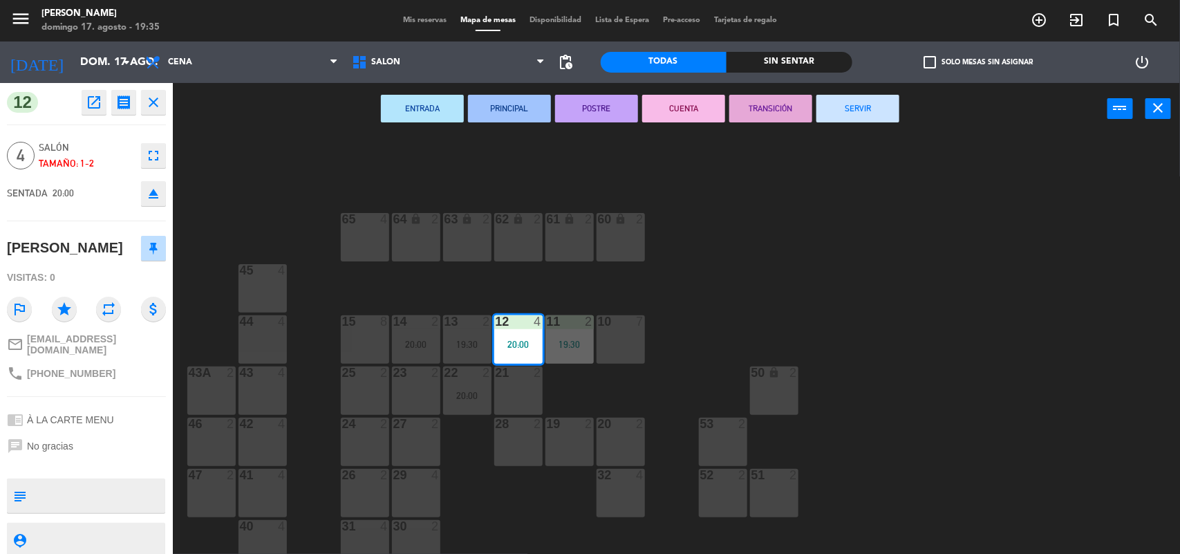
click at [150, 153] on icon "fullscreen" at bounding box center [153, 155] width 17 height 17
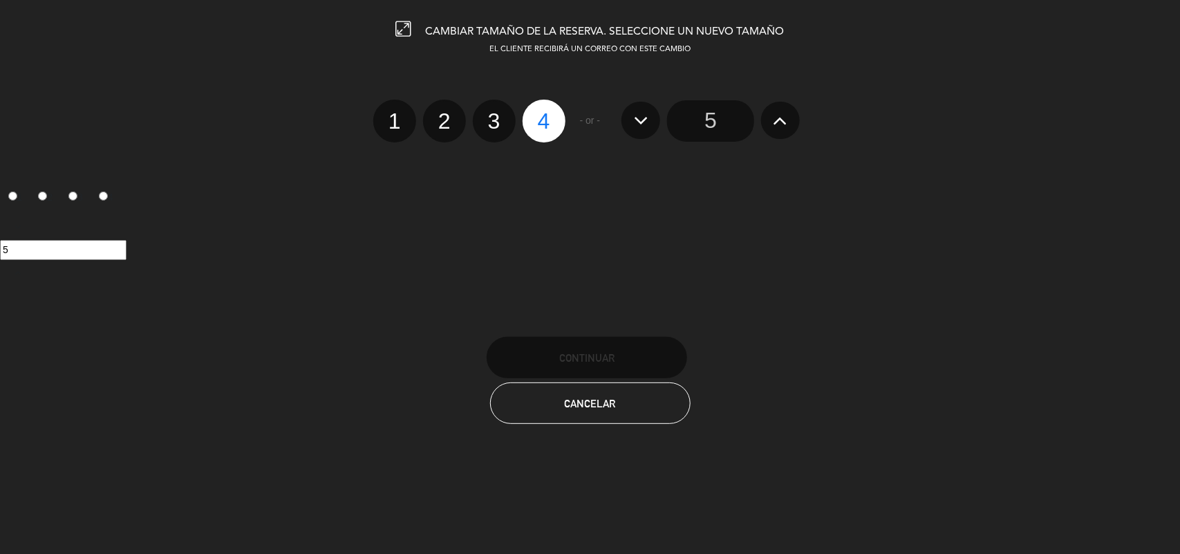
click at [492, 120] on label "3" at bounding box center [494, 121] width 43 height 43
click at [492, 113] on input "3" at bounding box center [492, 108] width 9 height 9
radio input "true"
radio input "false"
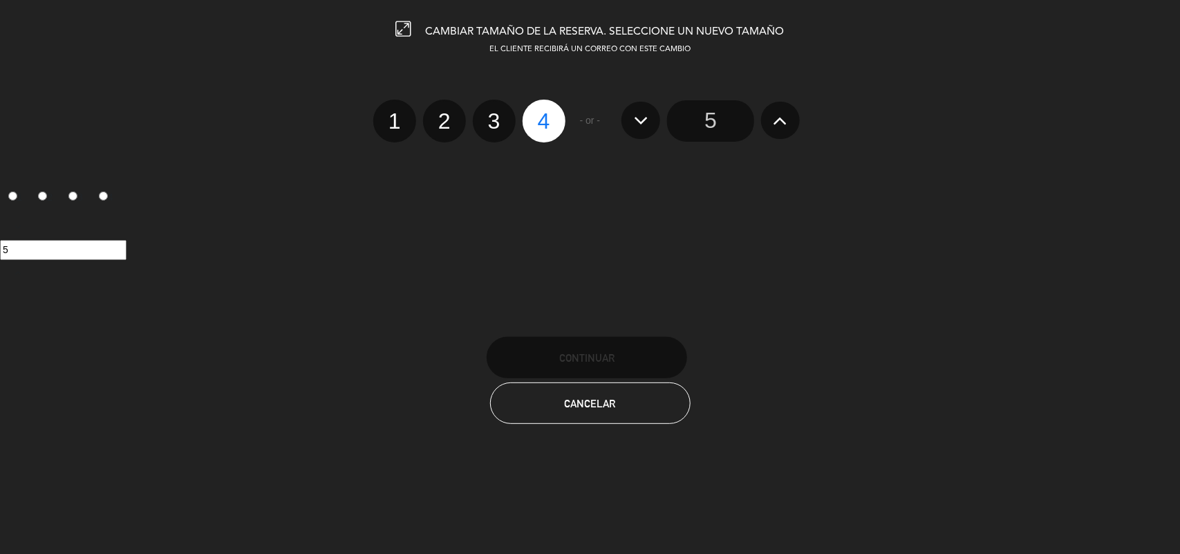
radio input "false"
radio input "true"
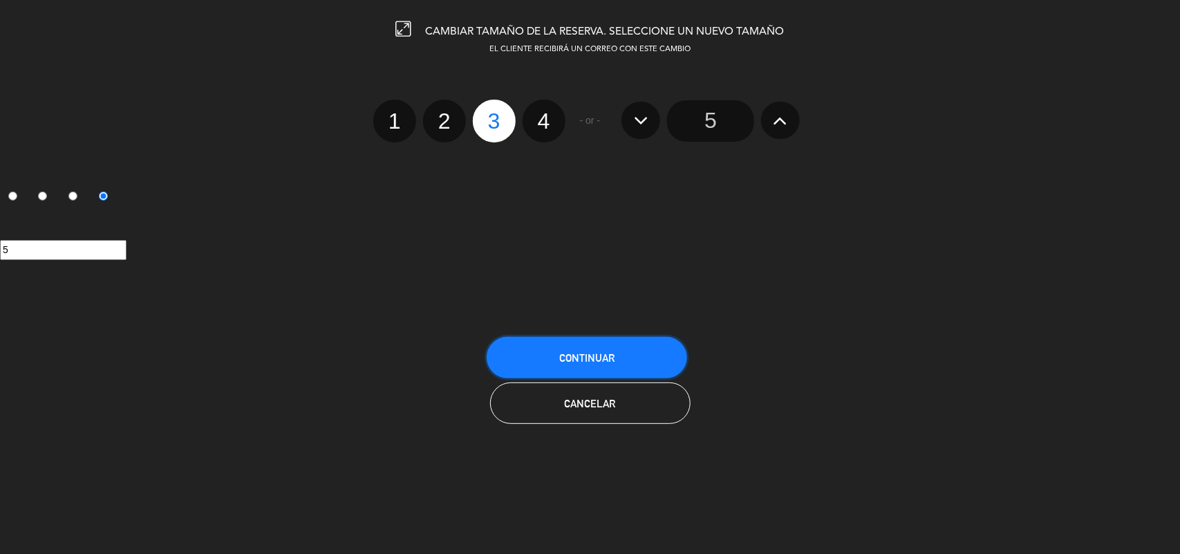
click at [568, 357] on span "Continuar" at bounding box center [586, 358] width 55 height 12
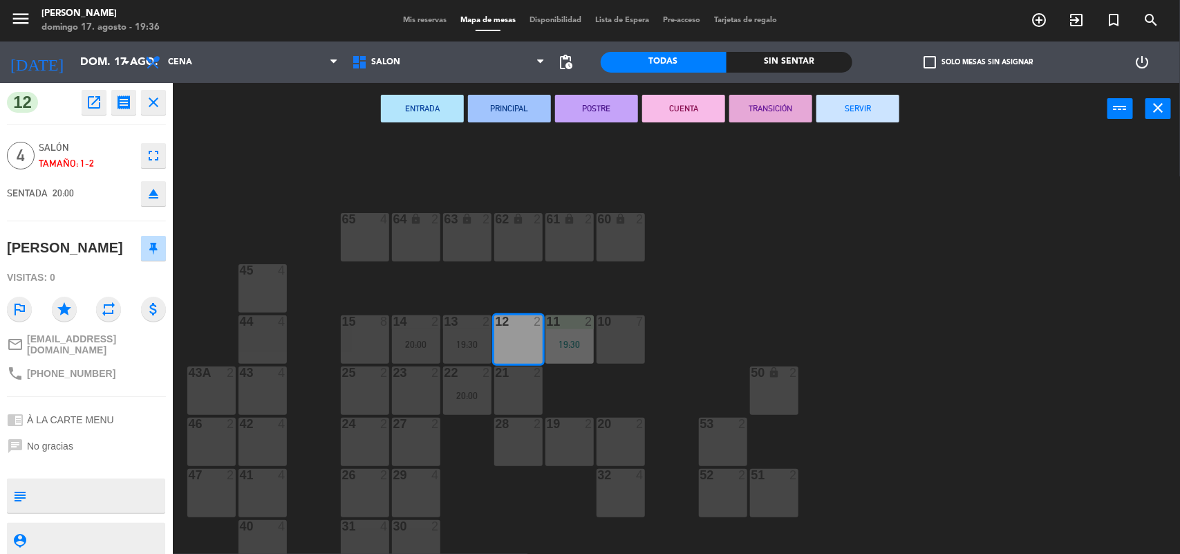
click at [582, 385] on div "64 lock 2 63 lock 2 62 lock 2 61 lock 2 60 lock 2 65 4 45 4 10 7 15 8 13 2 19:3…" at bounding box center [682, 346] width 995 height 419
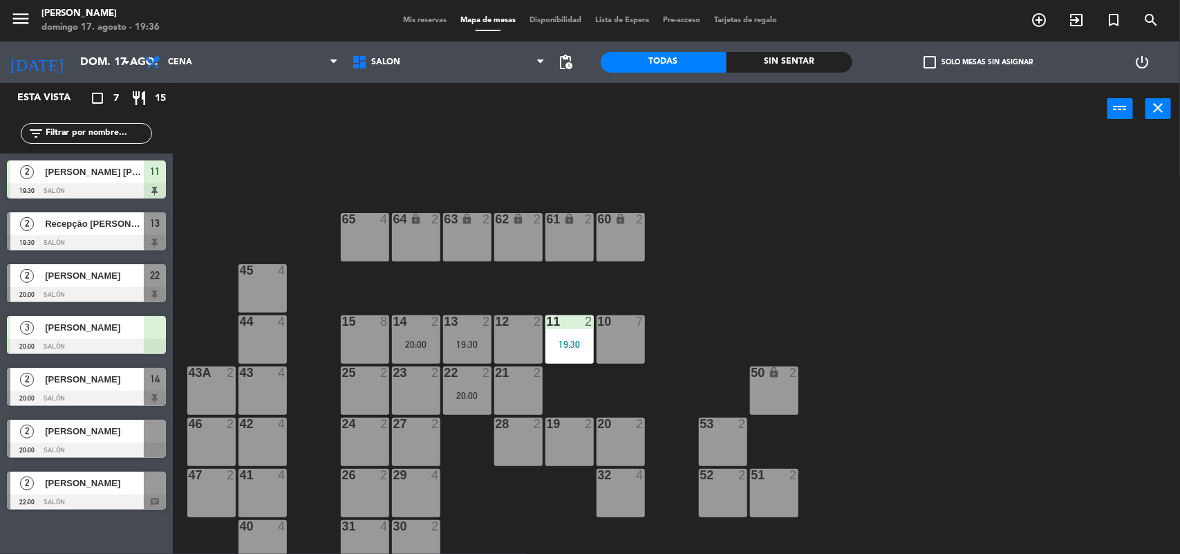
click at [100, 323] on span "[PERSON_NAME]" at bounding box center [94, 327] width 99 height 15
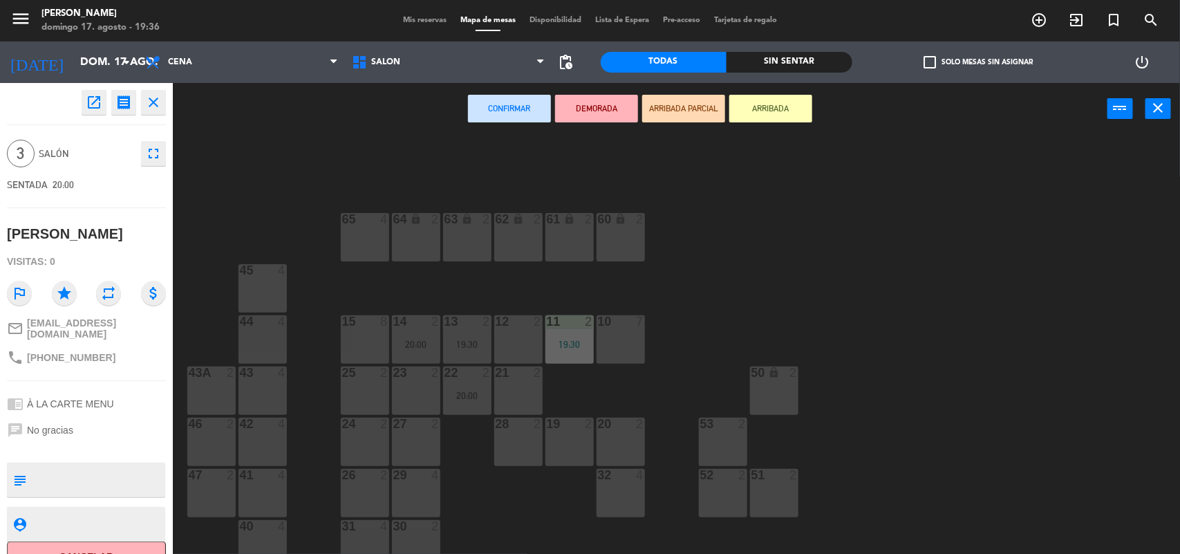
click at [514, 344] on div "12 2" at bounding box center [518, 339] width 48 height 48
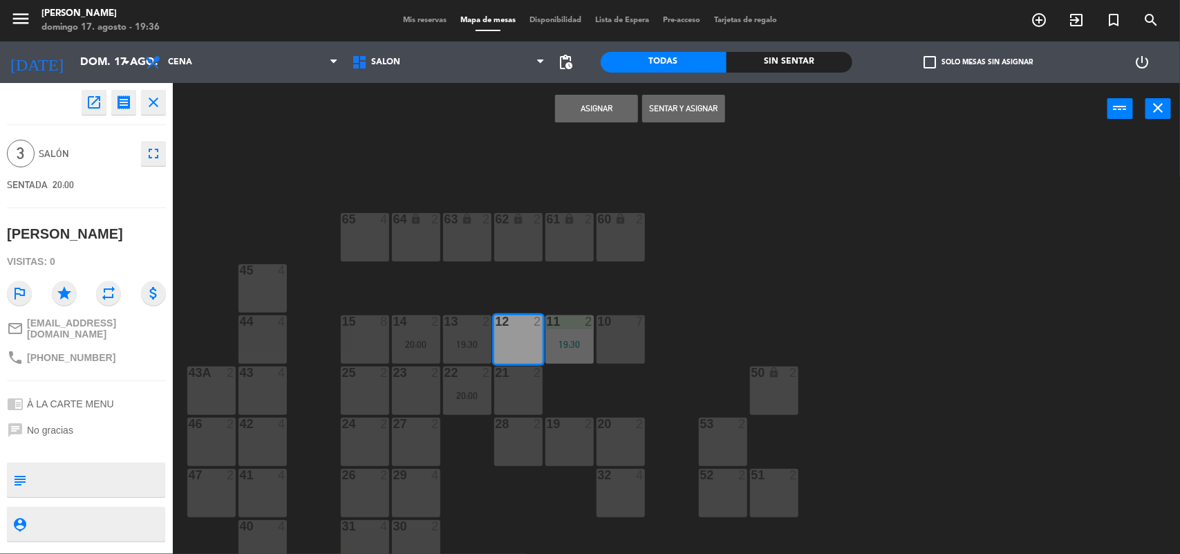
click at [668, 109] on button "Sentar y Asignar" at bounding box center [683, 109] width 83 height 28
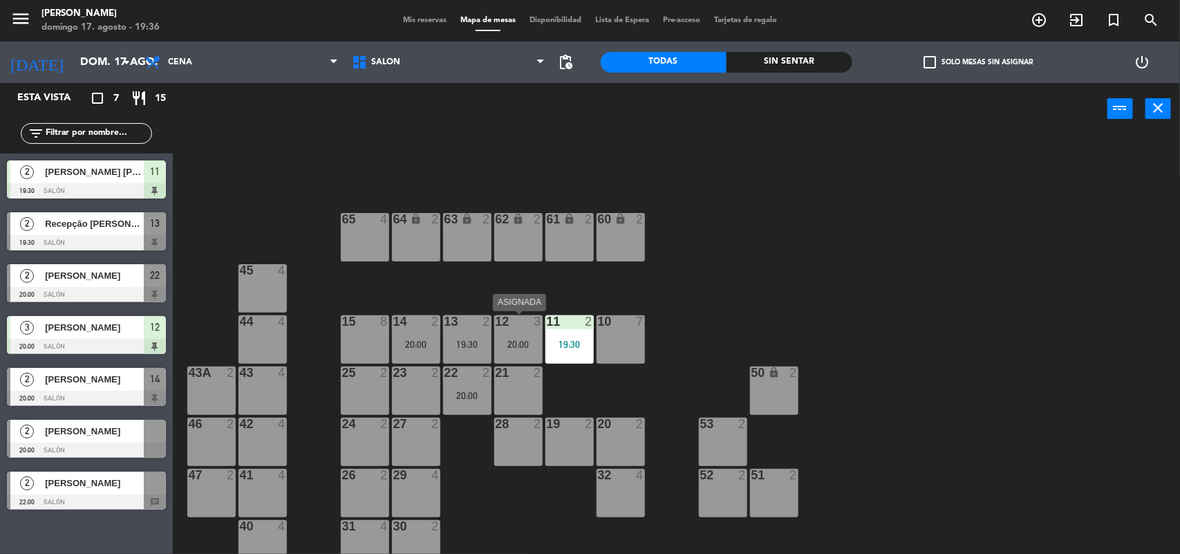
click at [501, 334] on div "12 3 20:00" at bounding box center [518, 339] width 48 height 48
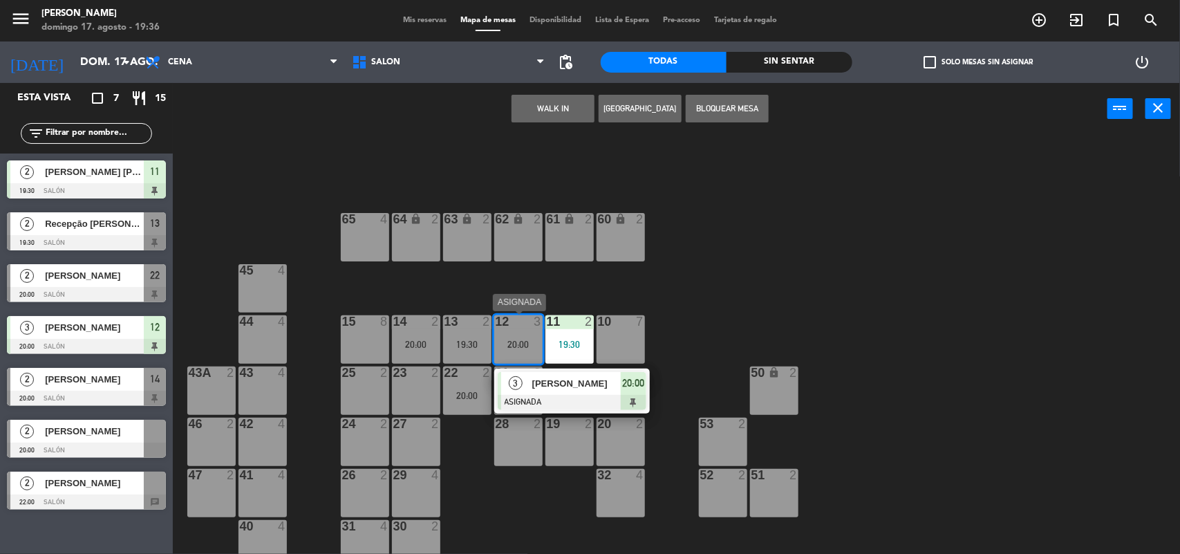
click at [527, 402] on div at bounding box center [572, 402] width 149 height 15
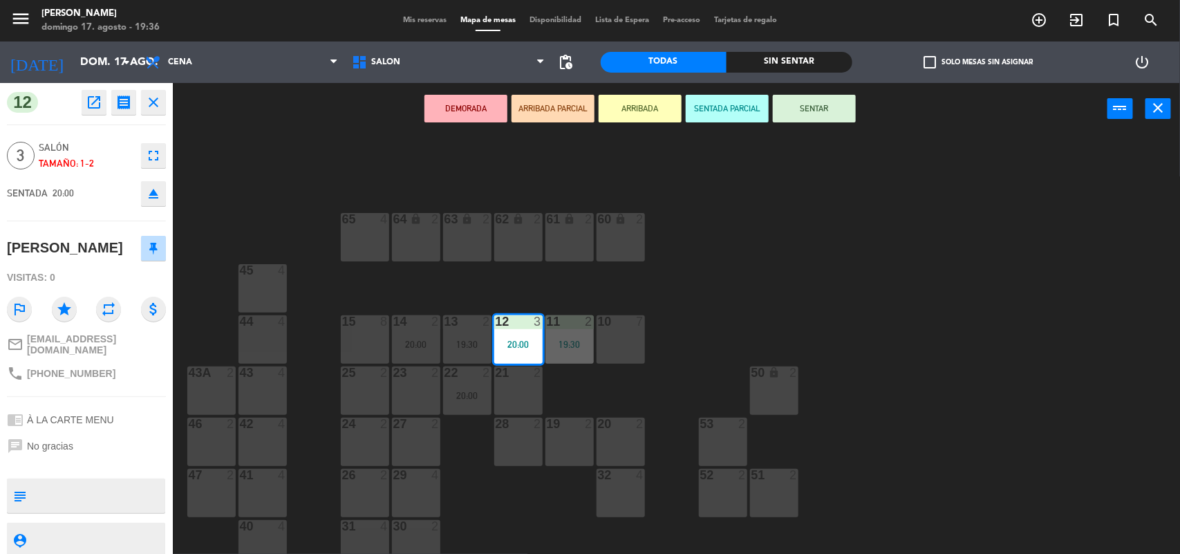
drag, startPoint x: 806, startPoint y: 118, endPoint x: 812, endPoint y: 121, distance: 7.1
click at [809, 119] on button "SENTAR" at bounding box center [814, 109] width 83 height 28
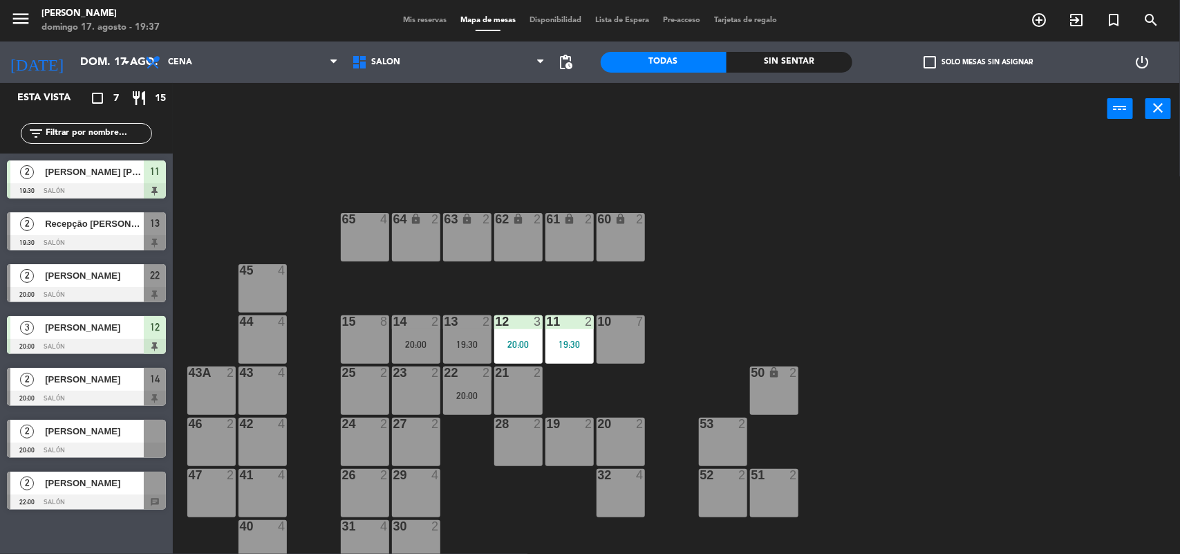
click at [109, 237] on div at bounding box center [86, 242] width 159 height 15
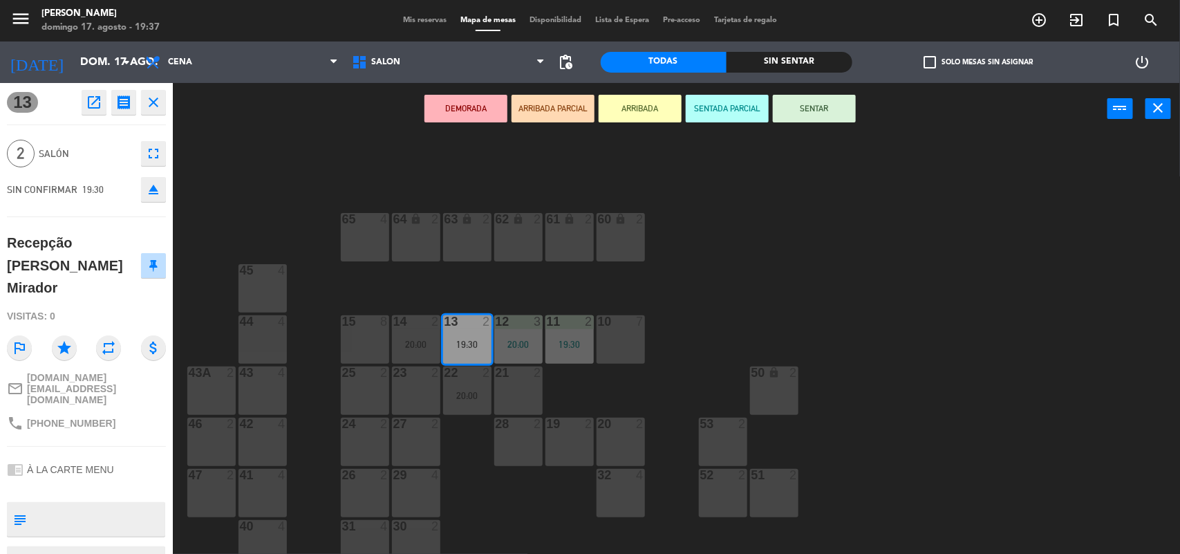
click at [689, 330] on div "64 lock 2 63 lock 2 62 lock 2 61 lock 2 60 lock 2 65 4 45 4 10 7 15 8 13 2 19:3…" at bounding box center [682, 346] width 995 height 419
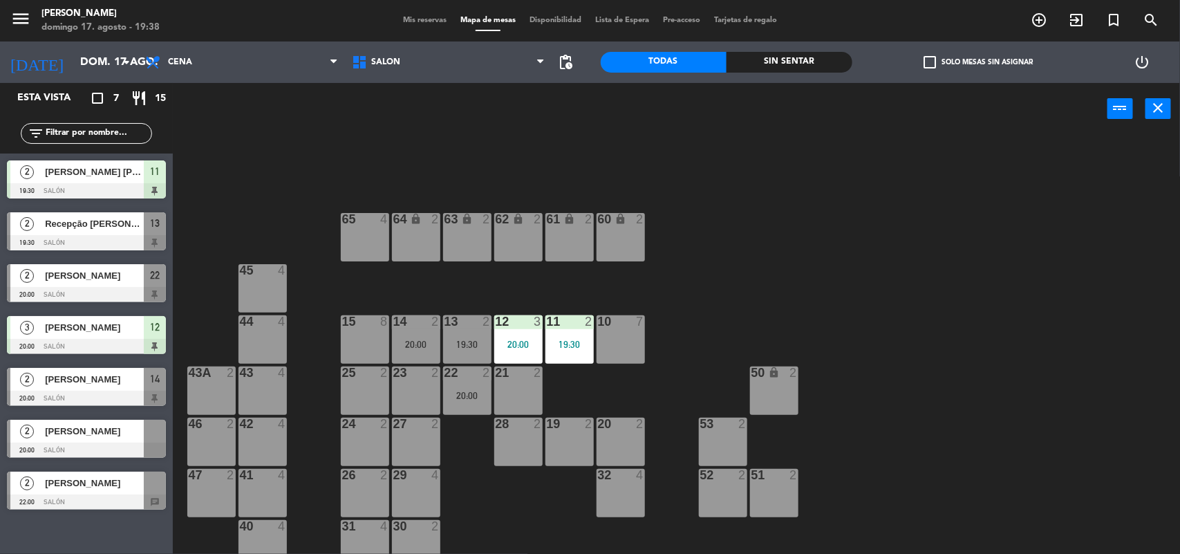
click at [135, 429] on span "[PERSON_NAME]" at bounding box center [94, 431] width 99 height 15
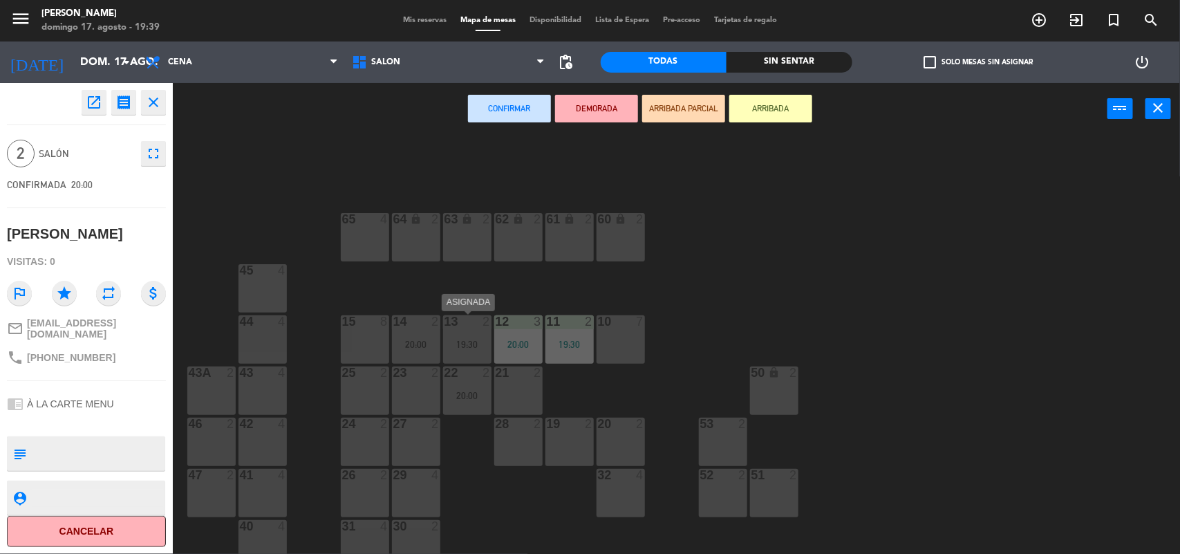
click at [469, 334] on div "13 2 19:30" at bounding box center [467, 339] width 48 height 48
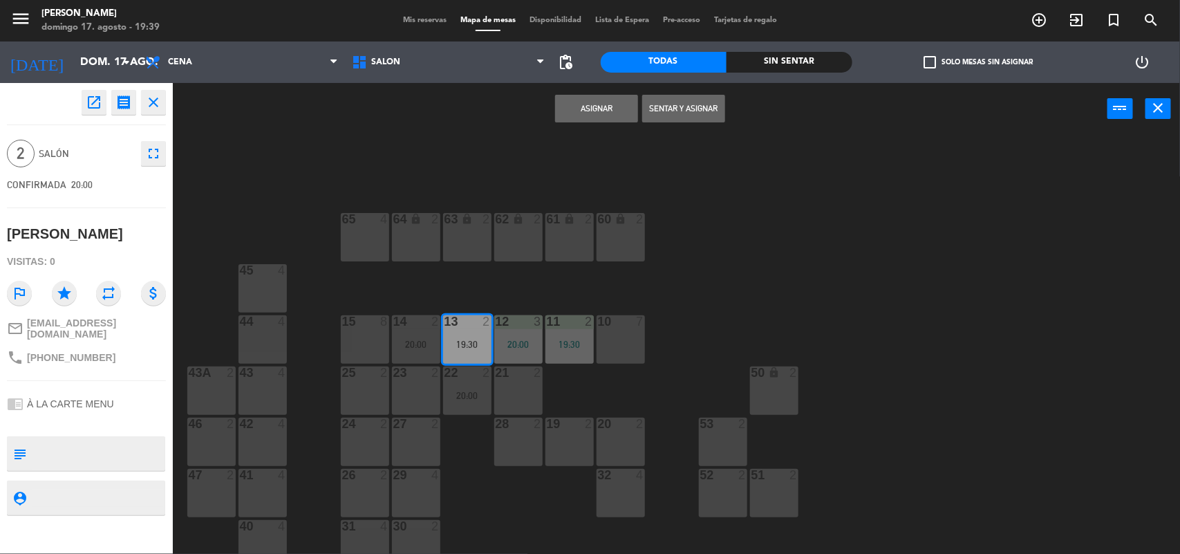
click at [674, 108] on button "Sentar y Asignar" at bounding box center [683, 109] width 83 height 28
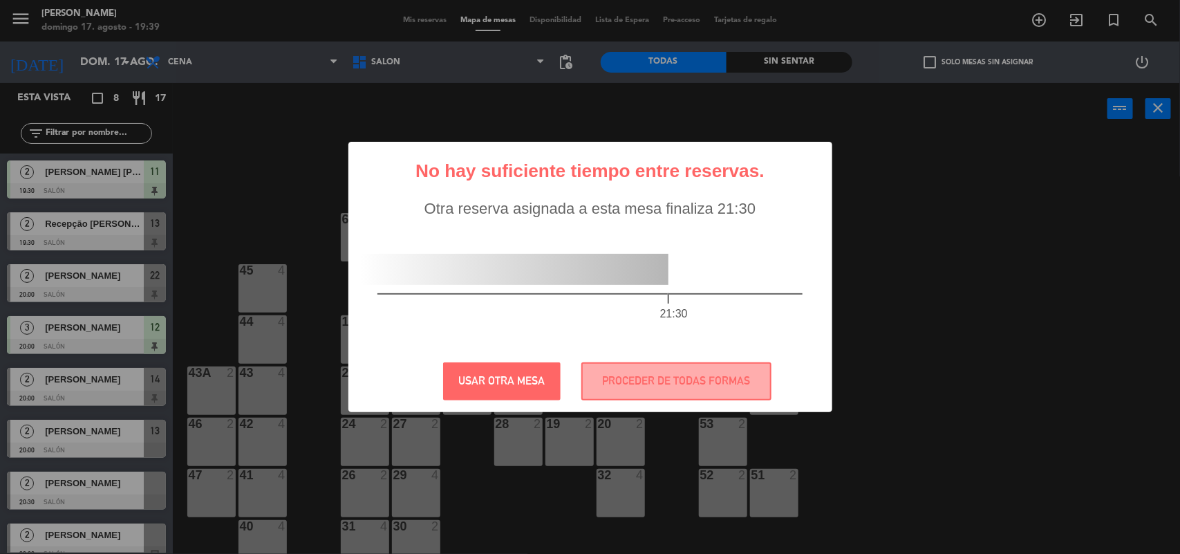
click at [942, 299] on div "? ! i No hay suficiente tiempo entre reservas. × Otra reserva asignada a esta m…" at bounding box center [590, 277] width 1180 height 554
click at [485, 382] on button "USAR OTRA MESA" at bounding box center [502, 381] width 118 height 38
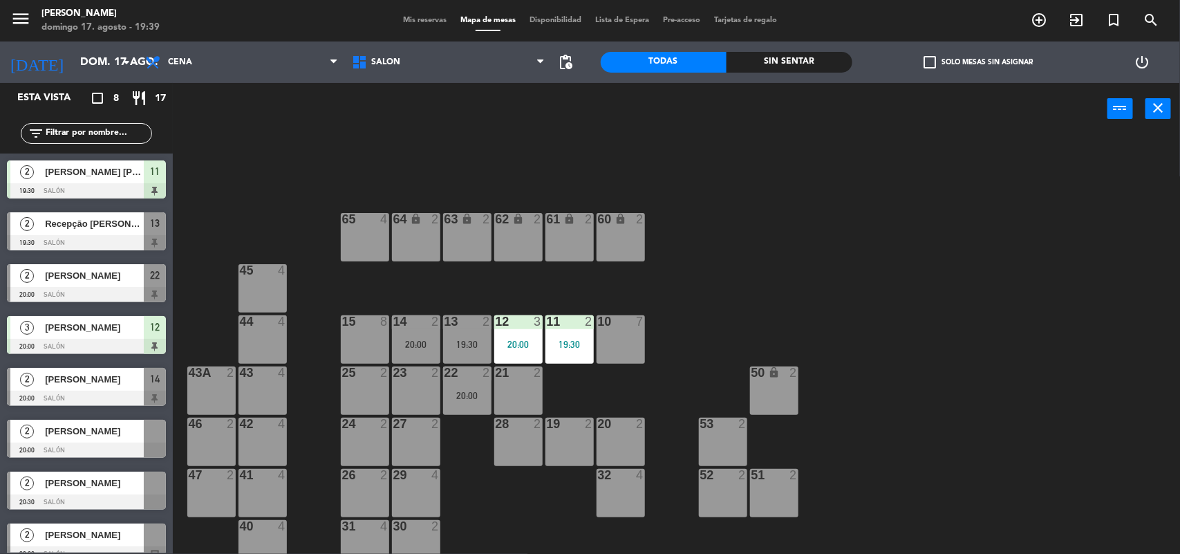
click at [471, 505] on div "64 lock 2 63 lock 2 62 lock 2 61 lock 2 60 lock 2 65 4 45 4 10 7 15 8 13 2 19:3…" at bounding box center [682, 346] width 995 height 419
click at [455, 337] on div "13 2 19:30" at bounding box center [467, 339] width 48 height 48
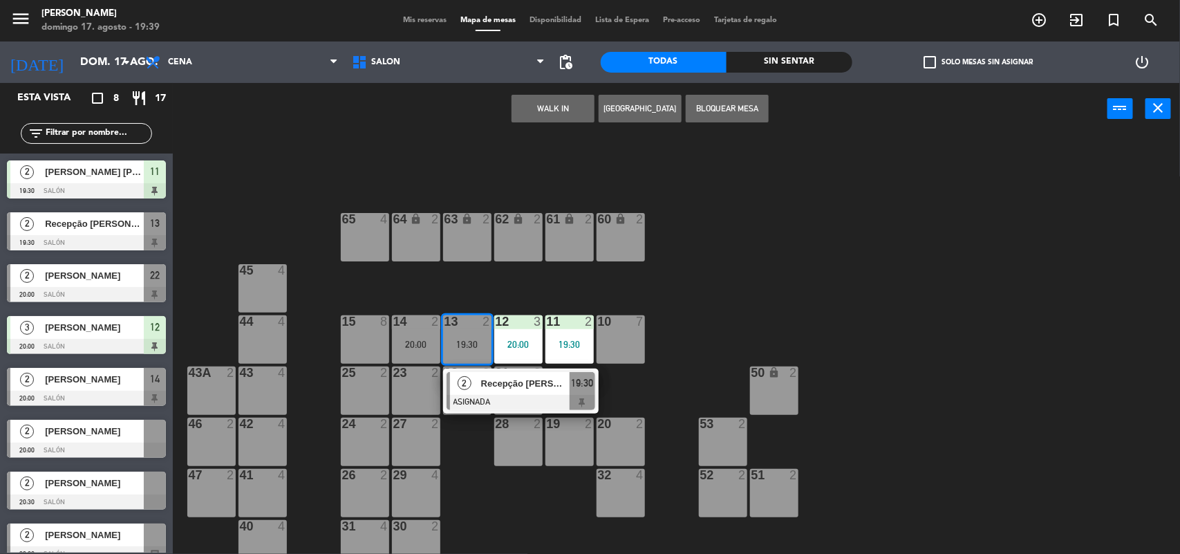
click at [465, 392] on div "2" at bounding box center [465, 383] width 30 height 23
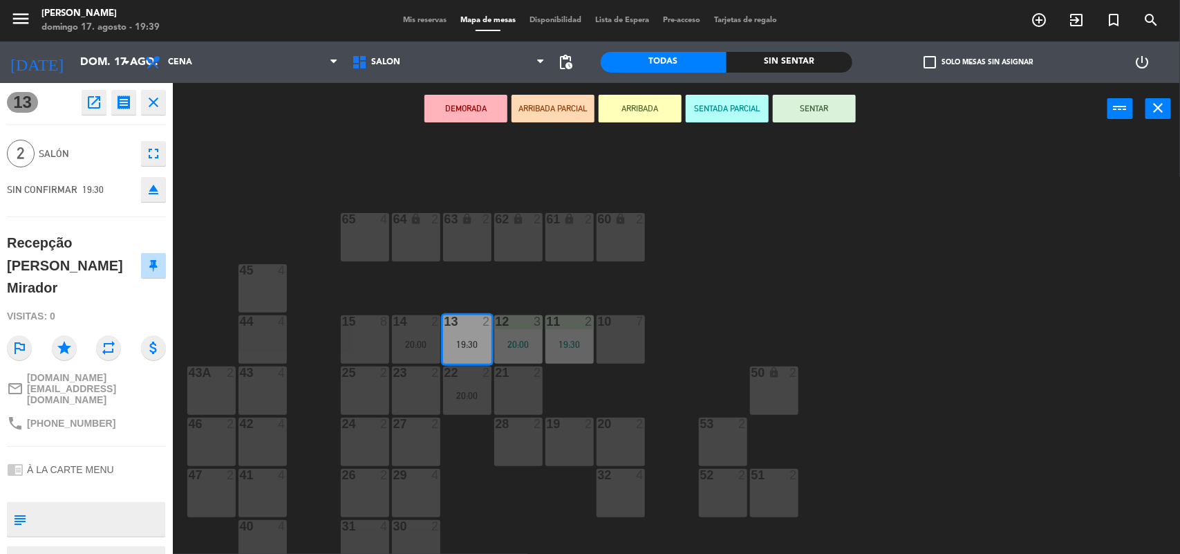
click at [801, 106] on button "SENTAR" at bounding box center [814, 109] width 83 height 28
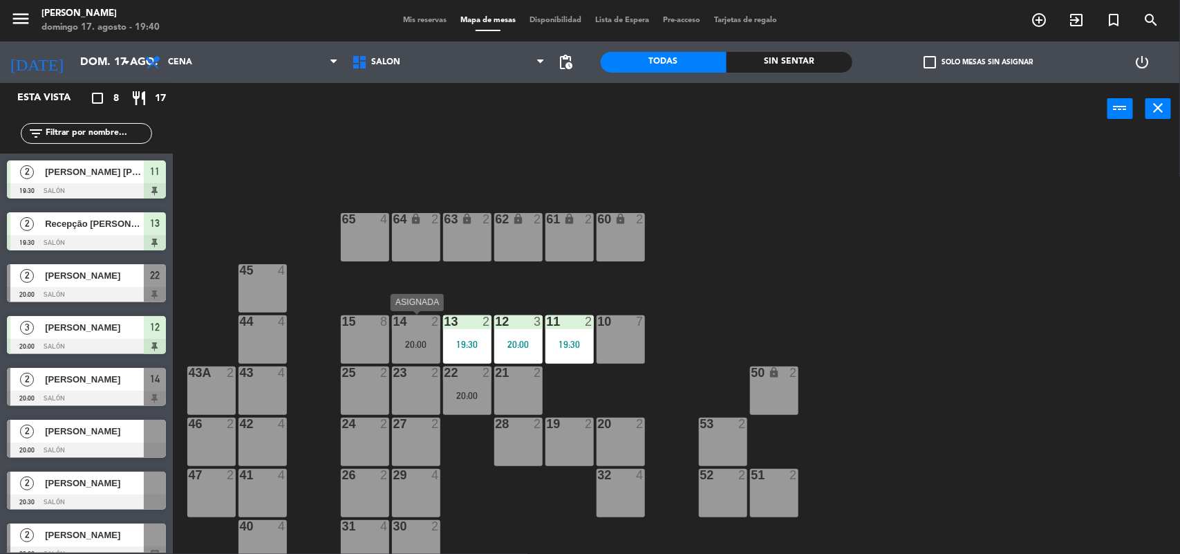
click at [406, 325] on div at bounding box center [415, 321] width 23 height 12
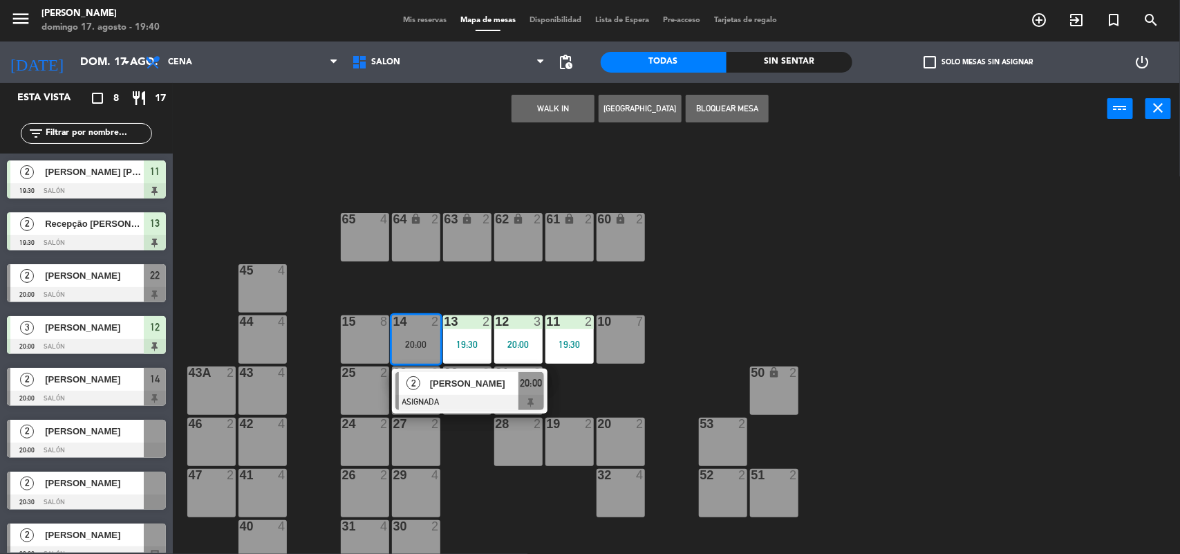
click at [458, 474] on div "64 lock 2 63 lock 2 62 lock 2 61 lock 2 60 lock 2 65 4 45 4 10 7 15 8 13 2 19:3…" at bounding box center [682, 346] width 995 height 419
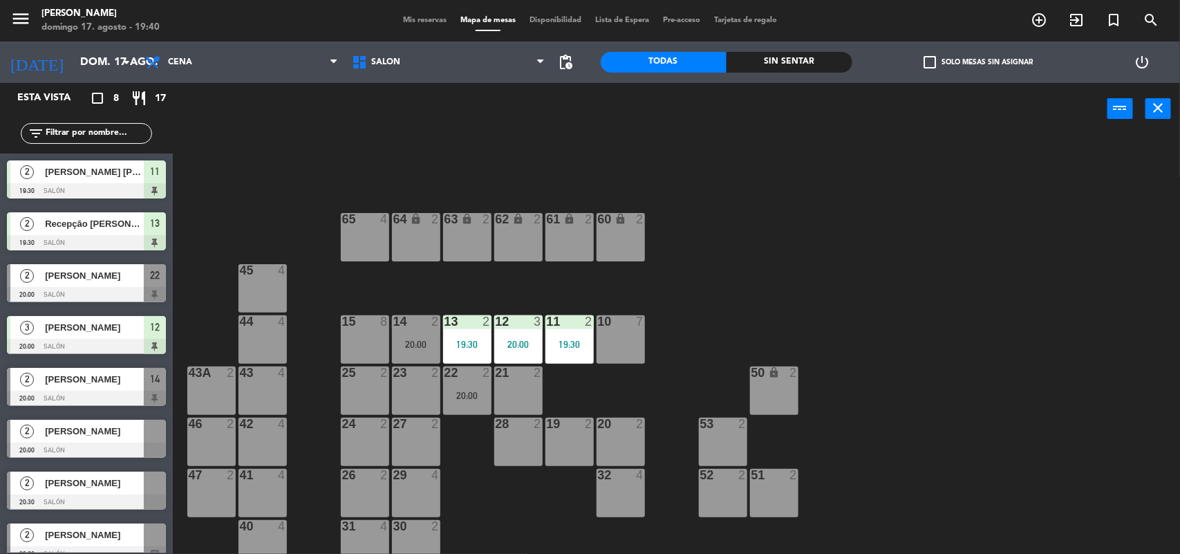
click at [415, 330] on div "14 2 20:00" at bounding box center [416, 339] width 48 height 48
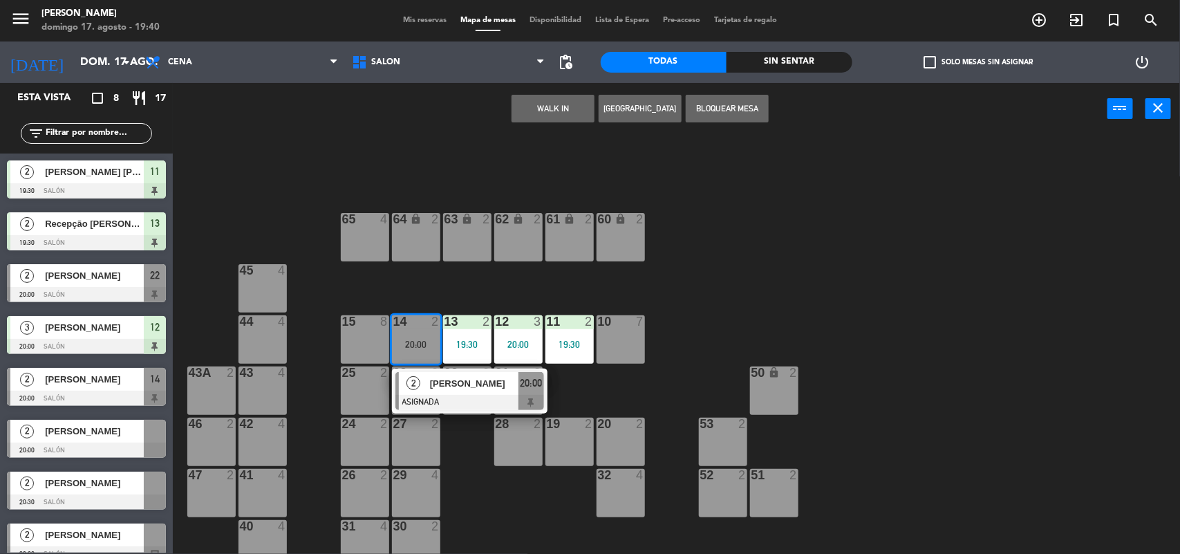
click at [439, 382] on span "[PERSON_NAME]" at bounding box center [474, 383] width 88 height 15
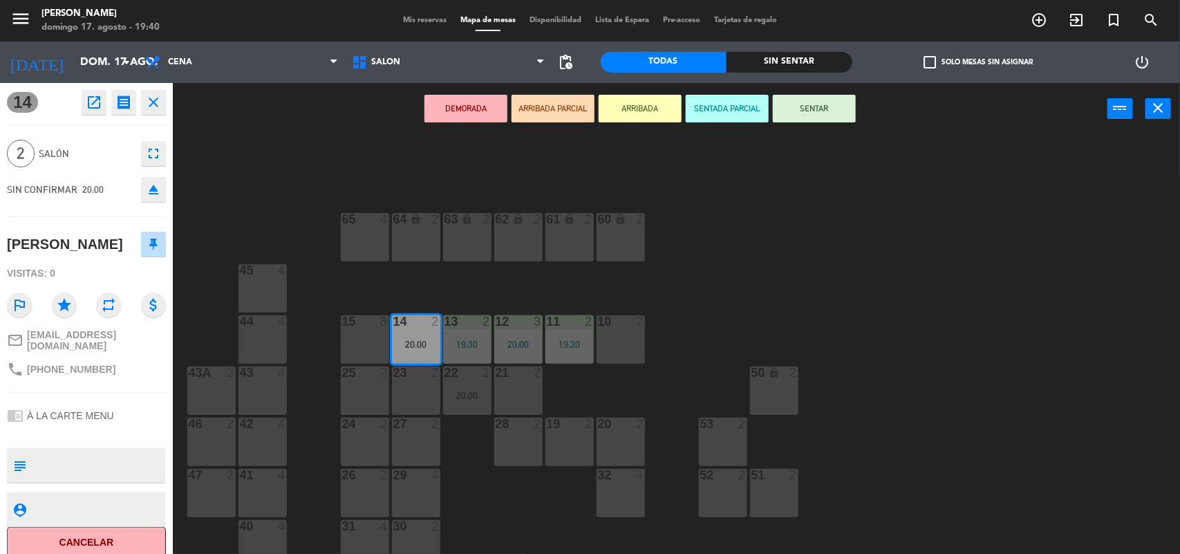
click at [335, 156] on div "64 lock 2 63 lock 2 62 lock 2 61 lock 2 60 lock 2 65 4 45 4 10 7 15 8 13 2 19:3…" at bounding box center [682, 346] width 995 height 419
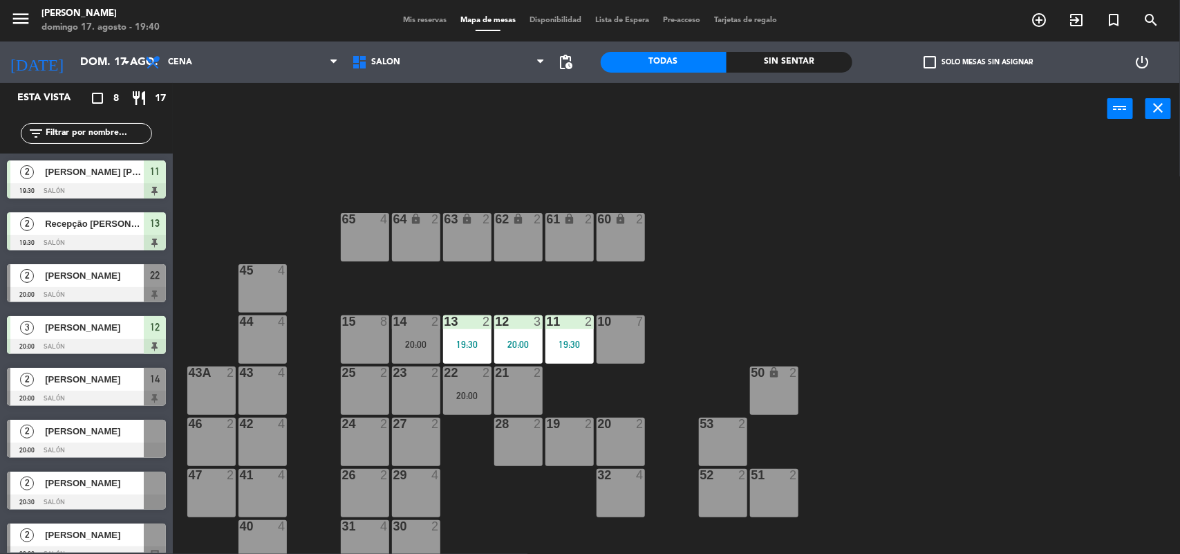
click at [402, 21] on span "Mis reservas" at bounding box center [424, 21] width 57 height 8
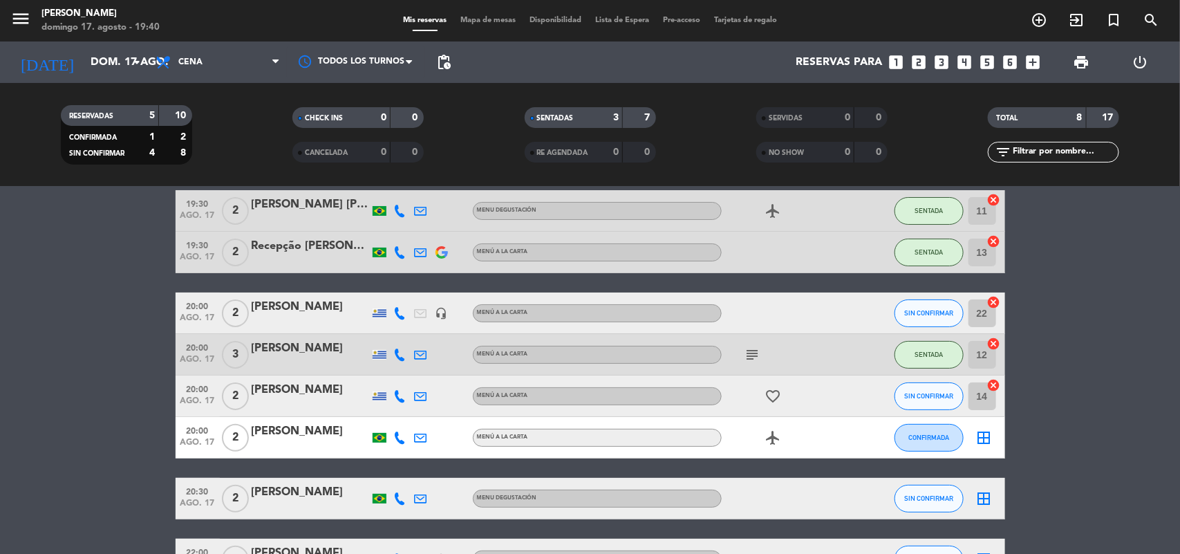
scroll to position [156, 0]
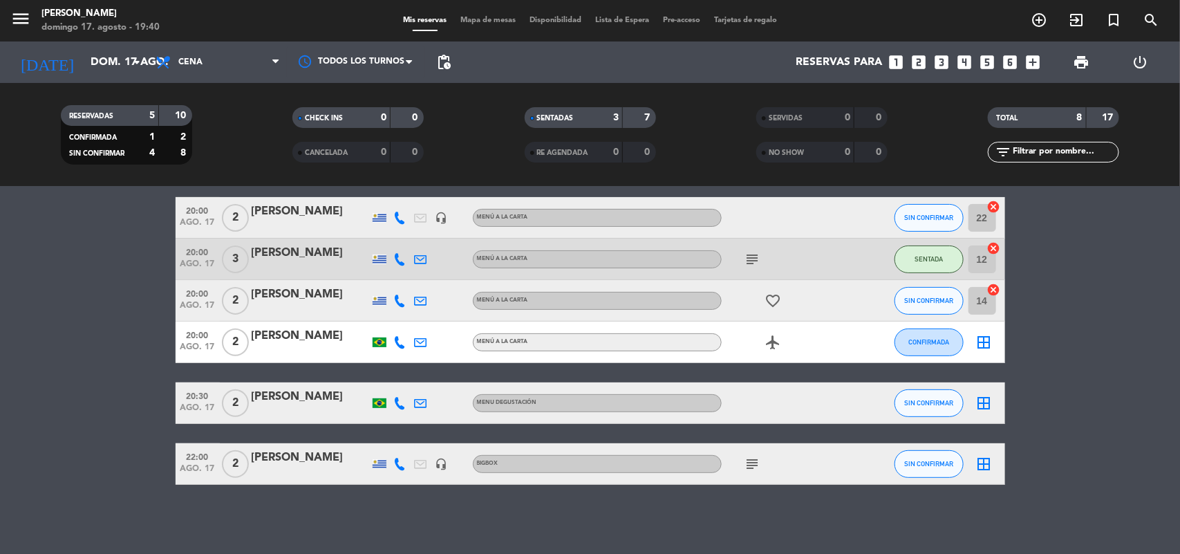
click at [190, 403] on span "ago. 17" at bounding box center [197, 411] width 35 height 16
click at [985, 344] on icon "border_all" at bounding box center [984, 342] width 17 height 17
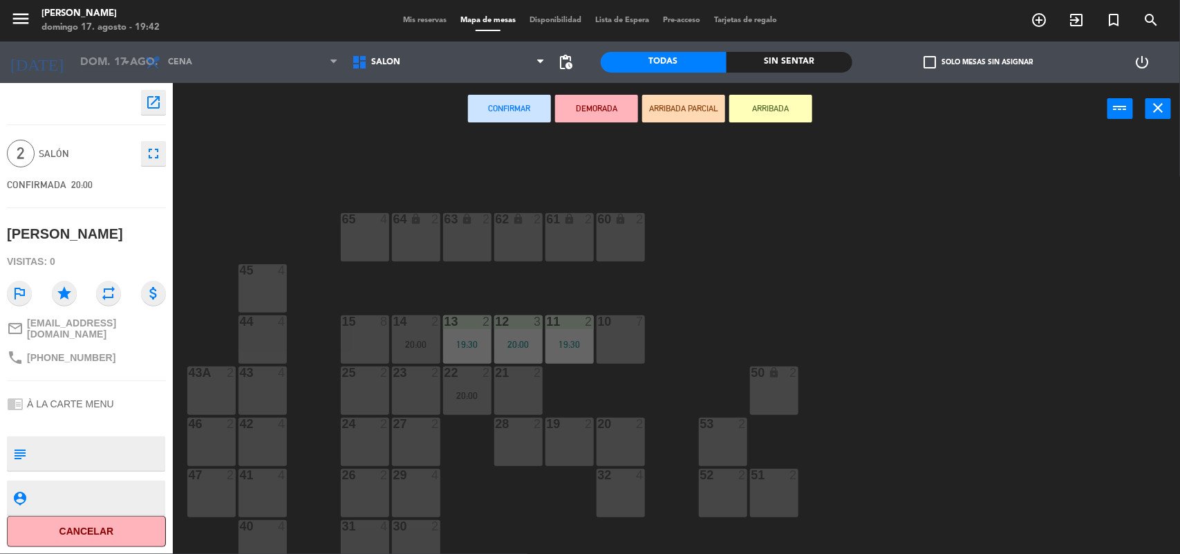
click at [355, 440] on div "24 2" at bounding box center [365, 442] width 48 height 48
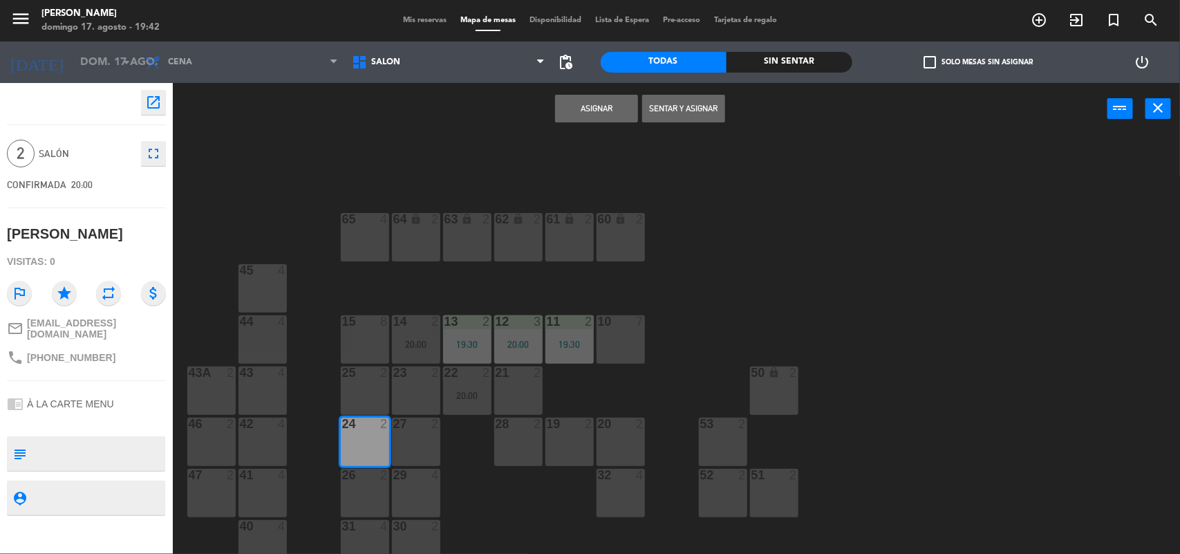
click at [610, 102] on button "Asignar" at bounding box center [596, 109] width 83 height 28
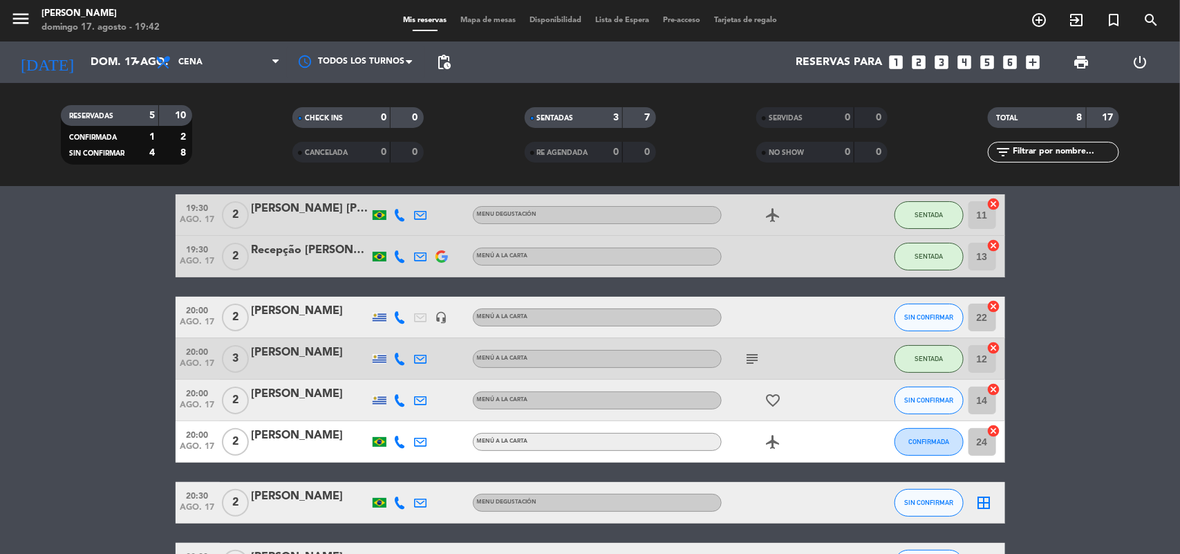
scroll to position [156, 0]
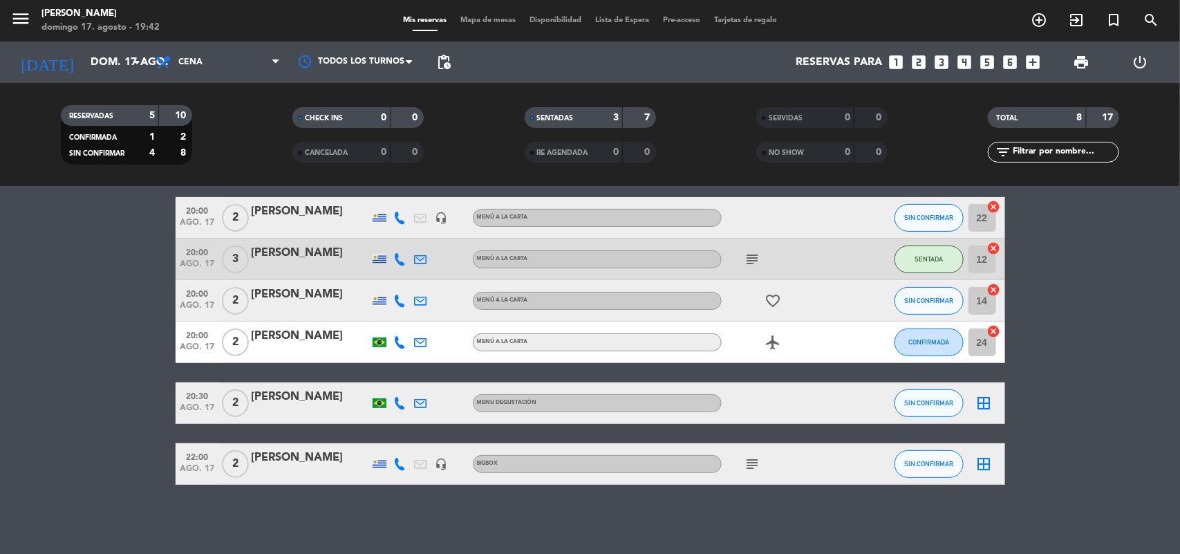
click at [987, 406] on icon "border_all" at bounding box center [984, 403] width 17 height 17
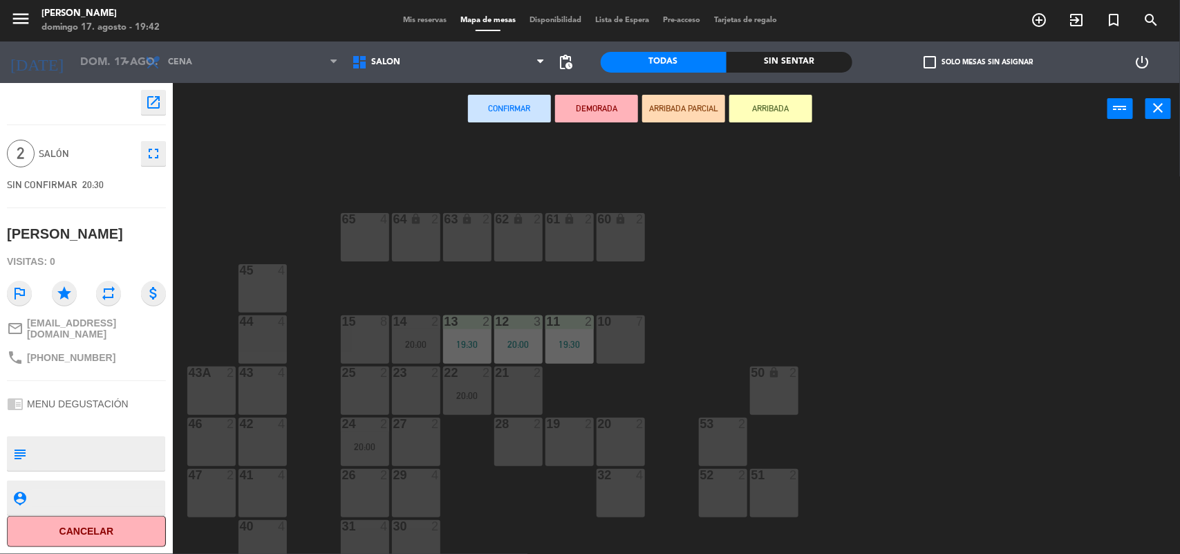
click at [424, 388] on div "23 2" at bounding box center [416, 390] width 48 height 48
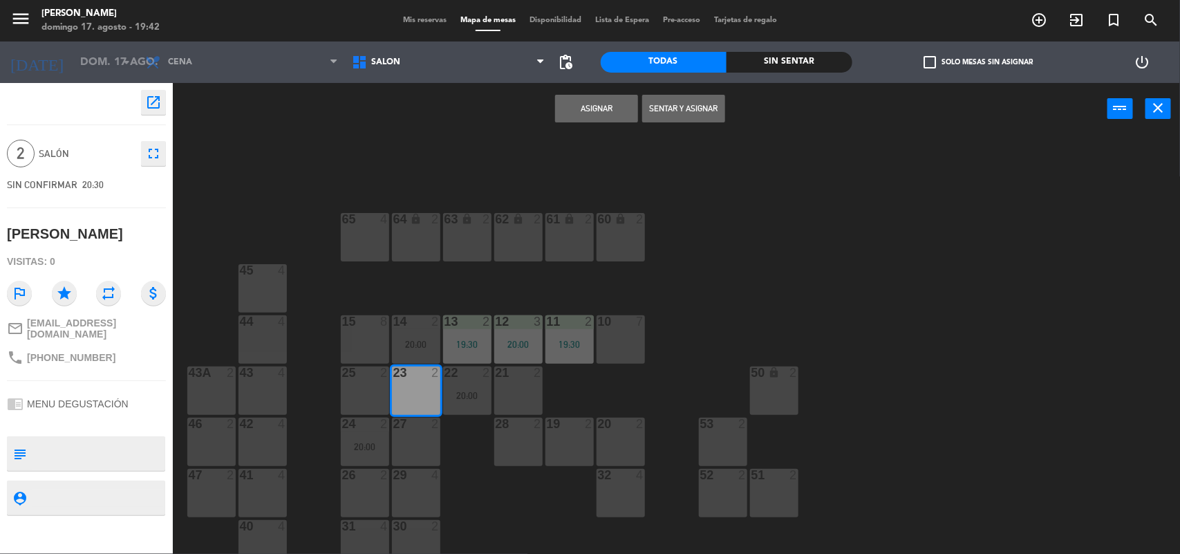
click at [604, 111] on button "Asignar" at bounding box center [596, 109] width 83 height 28
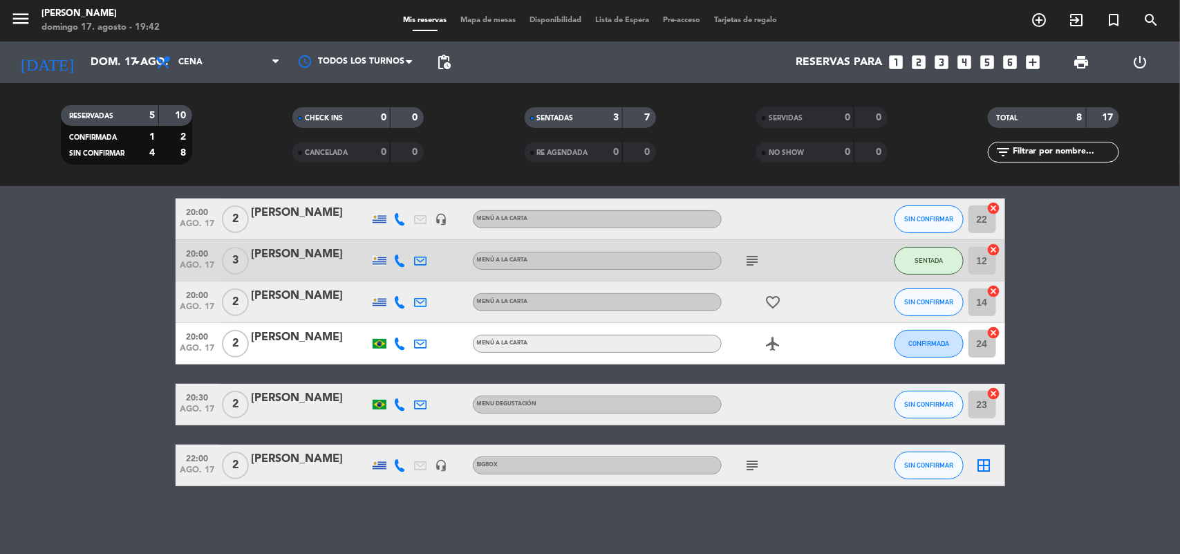
scroll to position [156, 0]
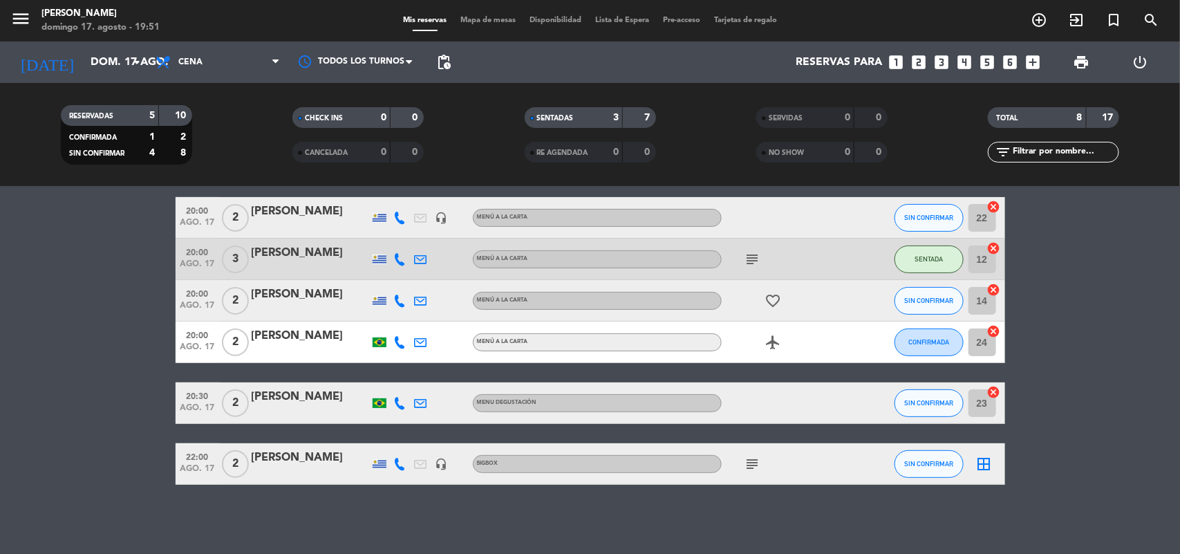
click at [471, 21] on span "Mapa de mesas" at bounding box center [488, 21] width 69 height 8
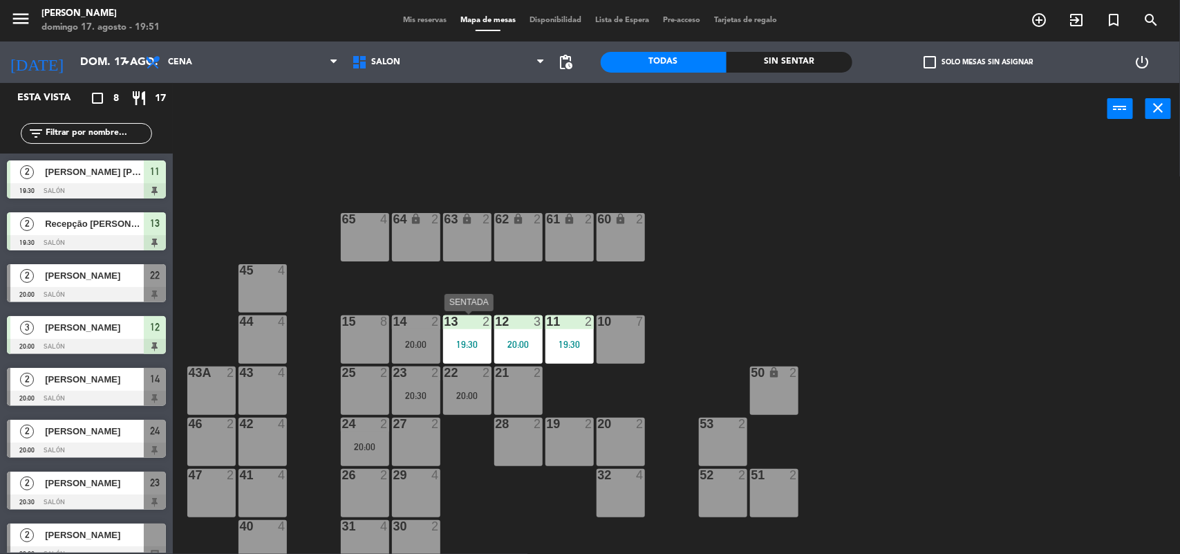
click at [464, 333] on div "13 2 19:30" at bounding box center [467, 339] width 48 height 48
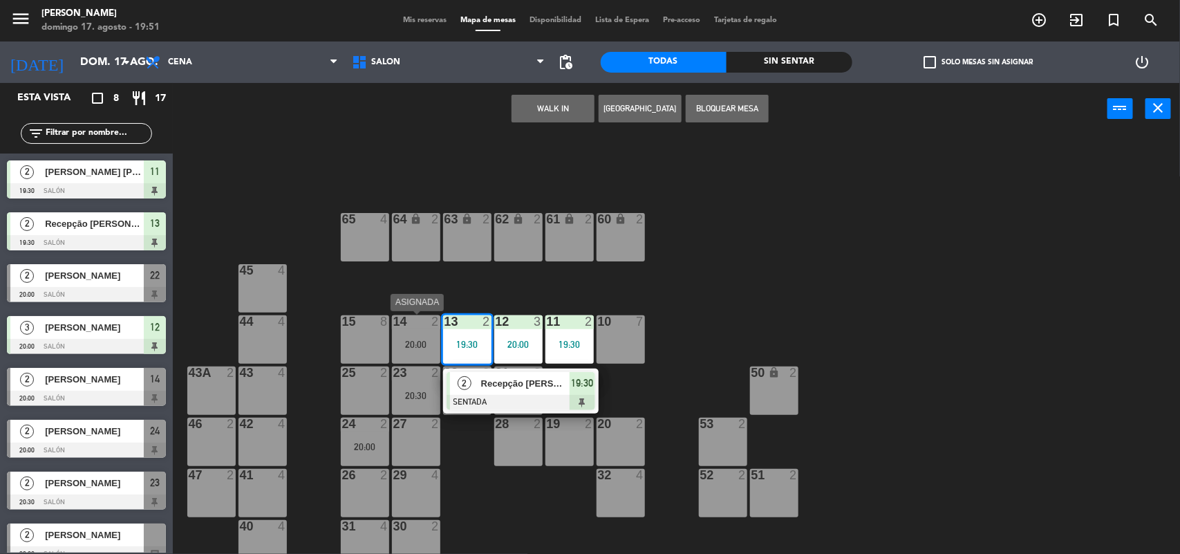
click at [399, 332] on div "14 2 20:00" at bounding box center [416, 339] width 48 height 48
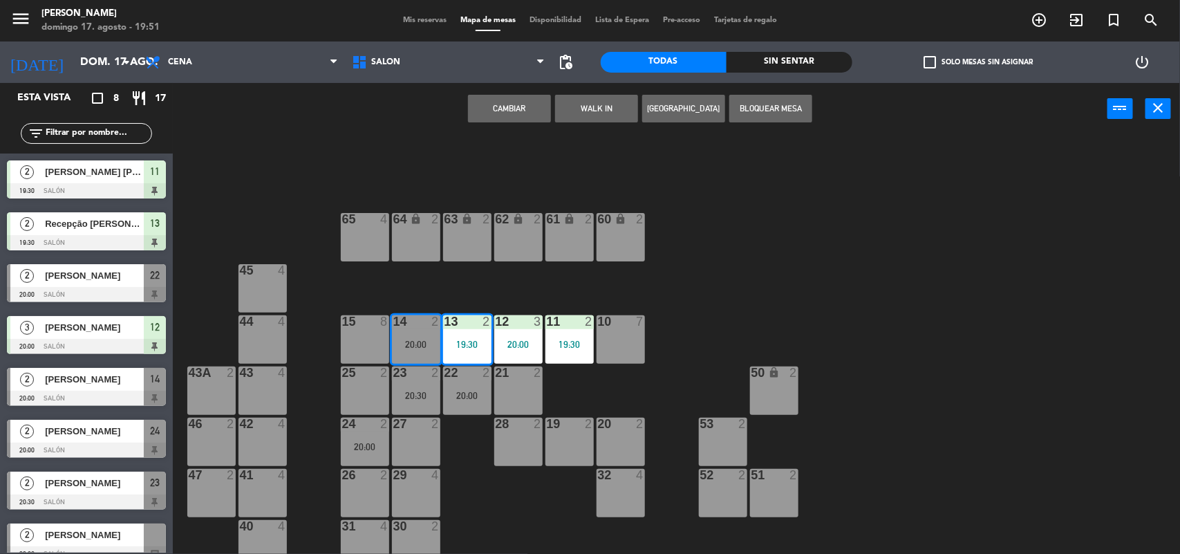
click at [526, 115] on button "Cambiar" at bounding box center [509, 109] width 83 height 28
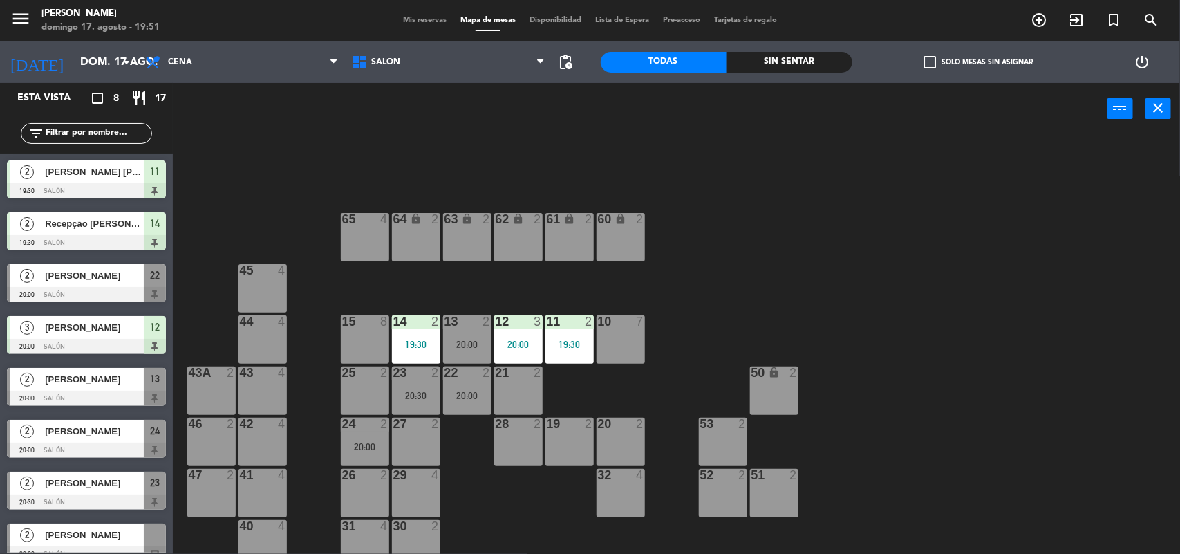
click at [409, 22] on span "Mis reservas" at bounding box center [424, 21] width 57 height 8
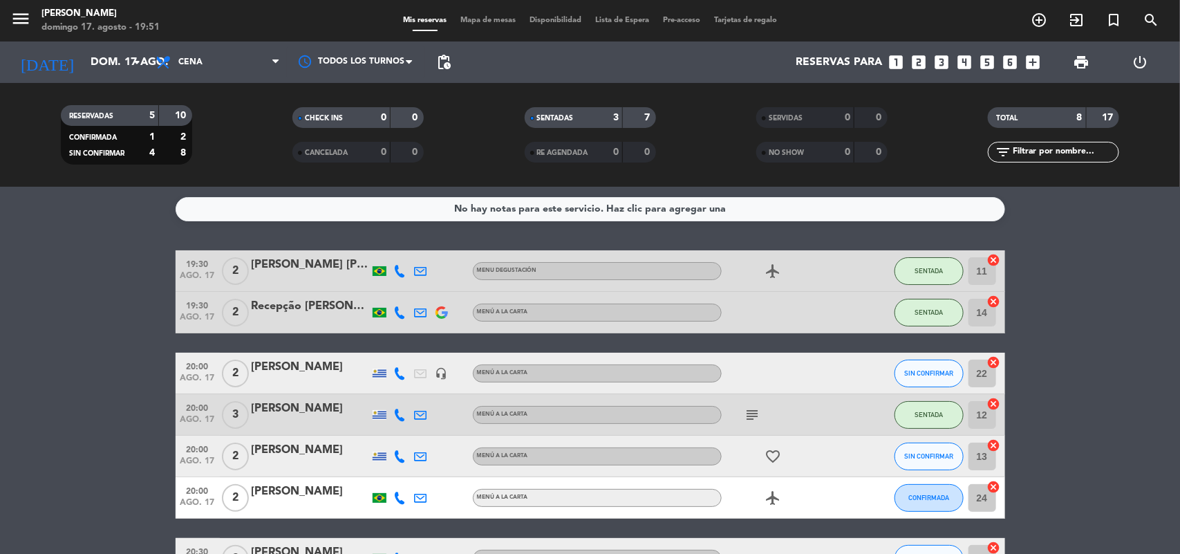
click at [1013, 62] on icon "looks_6" at bounding box center [1011, 62] width 18 height 18
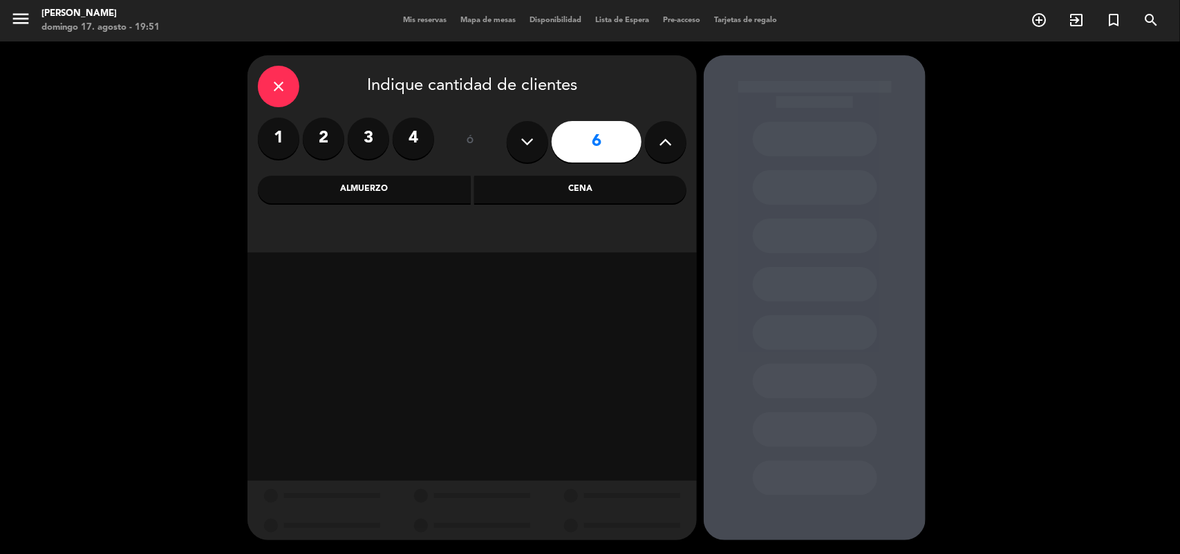
click at [559, 190] on div "Cena" at bounding box center [580, 190] width 213 height 28
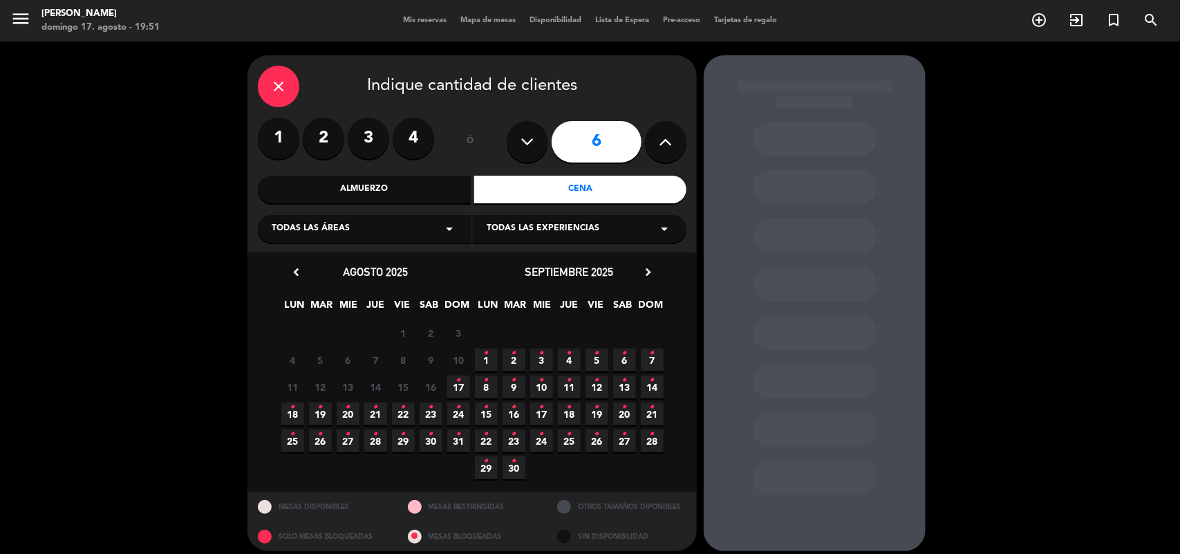
click at [457, 384] on icon "•" at bounding box center [458, 380] width 5 height 22
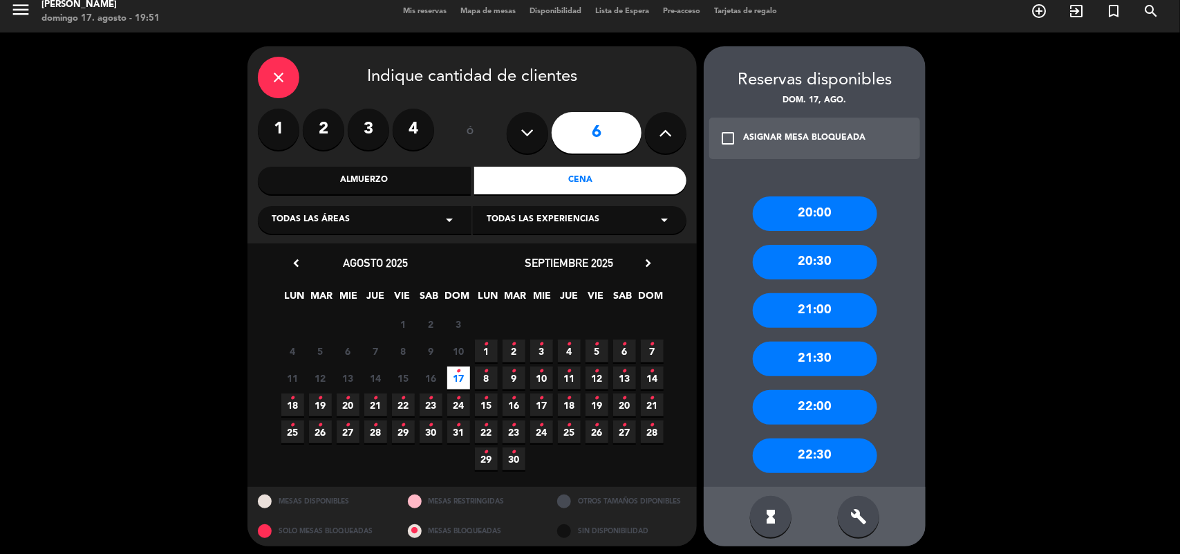
click at [816, 302] on div "21:00" at bounding box center [815, 310] width 124 height 35
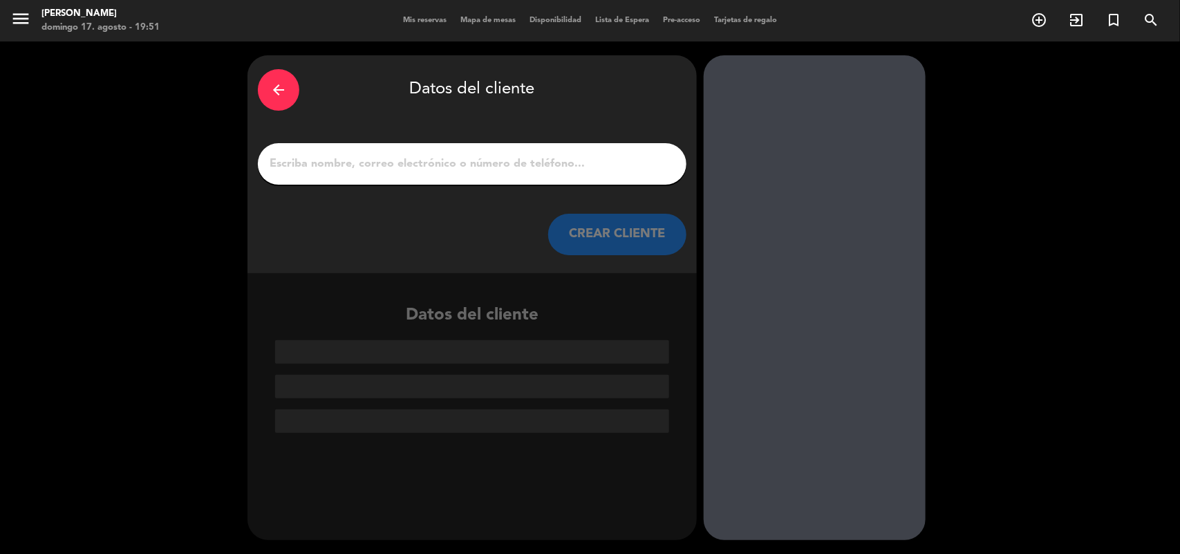
click at [496, 170] on input "1" at bounding box center [472, 163] width 408 height 19
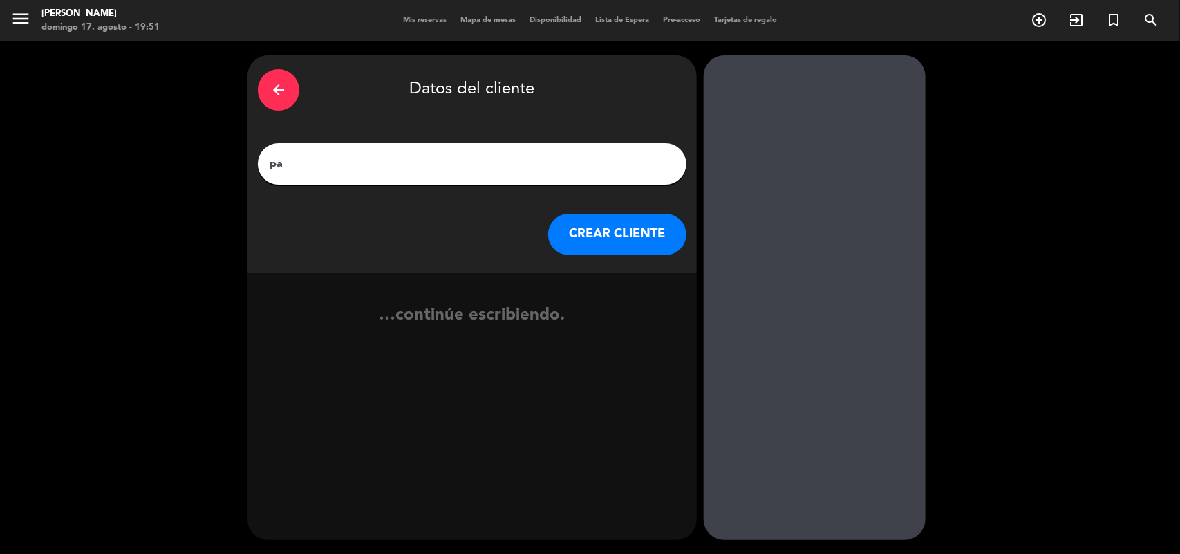
type input "p"
type input "[PERSON_NAME] Y [PERSON_NAME]"
click at [637, 236] on button "CREAR CLIENTE" at bounding box center [617, 234] width 138 height 41
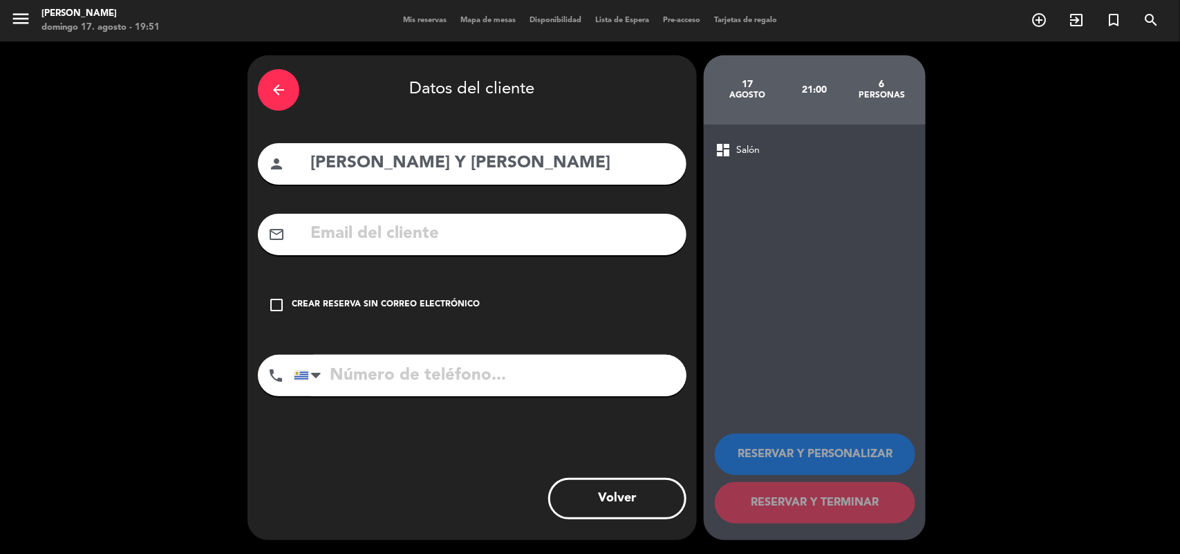
click at [281, 301] on icon "check_box_outline_blank" at bounding box center [276, 305] width 17 height 17
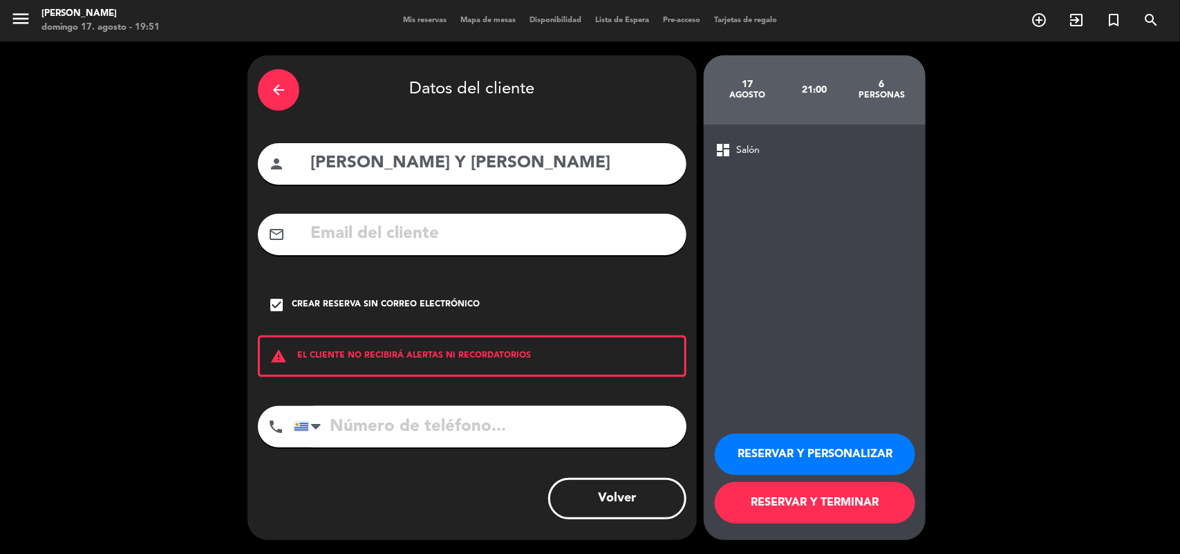
click at [371, 415] on input "tel" at bounding box center [490, 426] width 393 height 41
type input "099138023"
click at [799, 437] on button "RESERVAR Y PERSONALIZAR" at bounding box center [815, 453] width 200 height 41
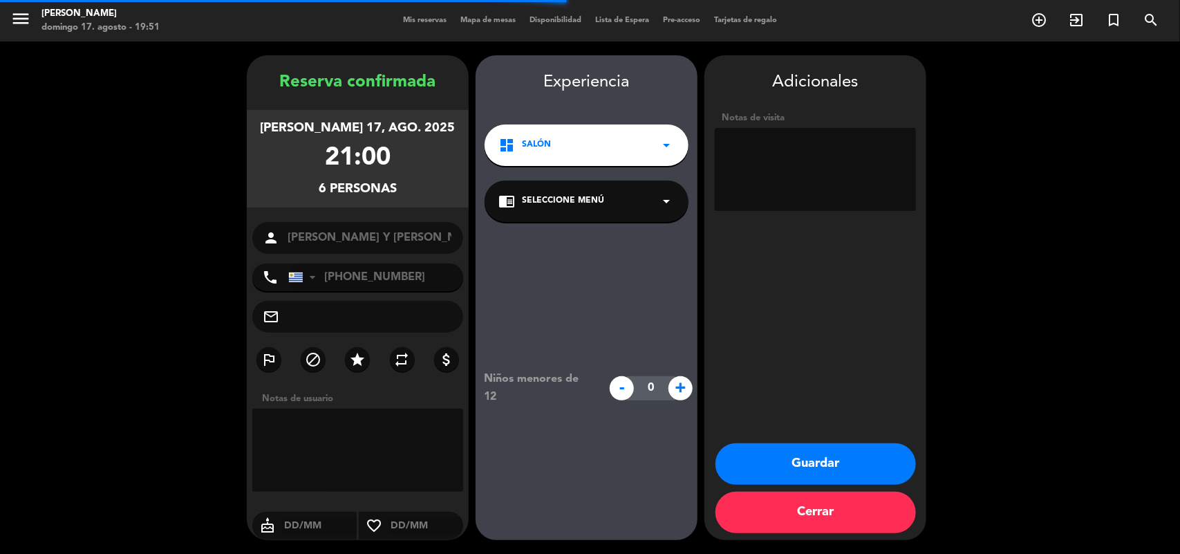
click at [619, 199] on div "chrome_reader_mode Seleccione Menú arrow_drop_down" at bounding box center [587, 200] width 204 height 41
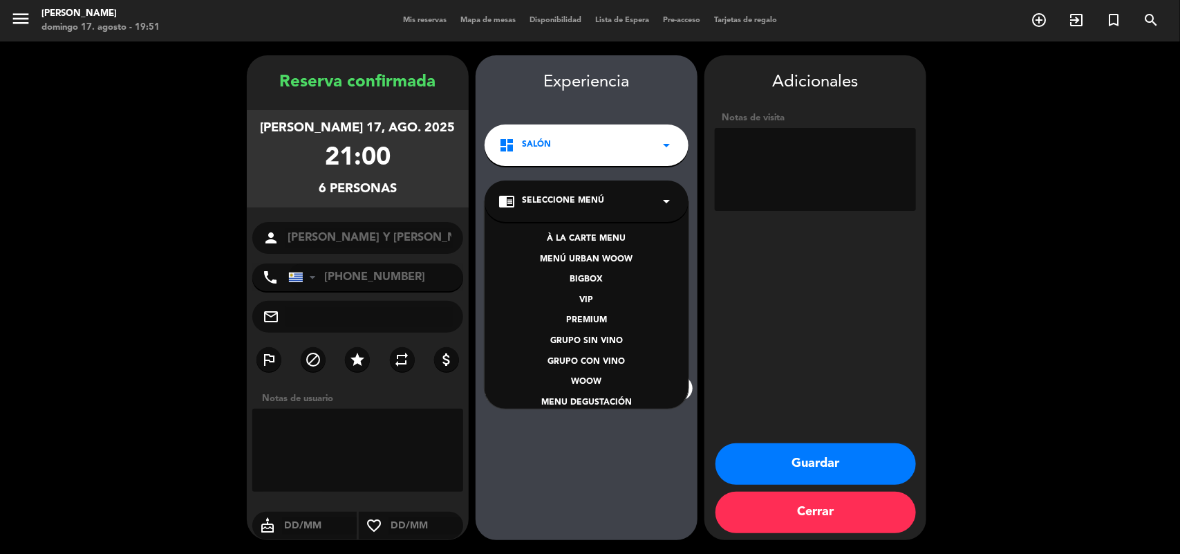
click at [599, 236] on div "À LA CARTE MENU" at bounding box center [586, 239] width 176 height 14
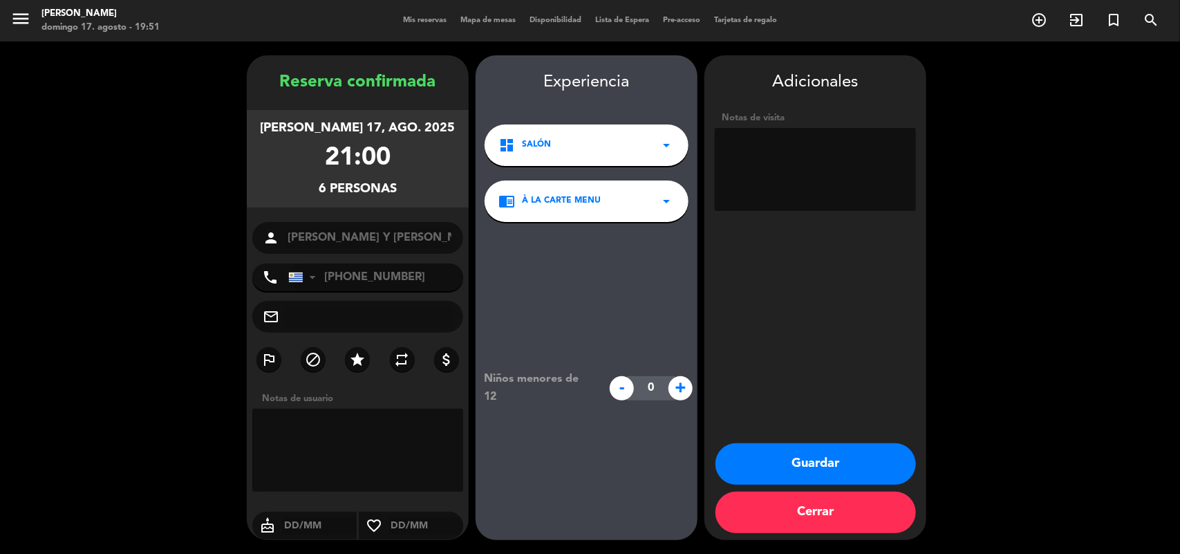
click at [775, 143] on textarea at bounding box center [815, 169] width 201 height 83
type textarea "4 ADULTOS Y 2 NIÑOS"
click at [819, 463] on button "Guardar" at bounding box center [816, 463] width 200 height 41
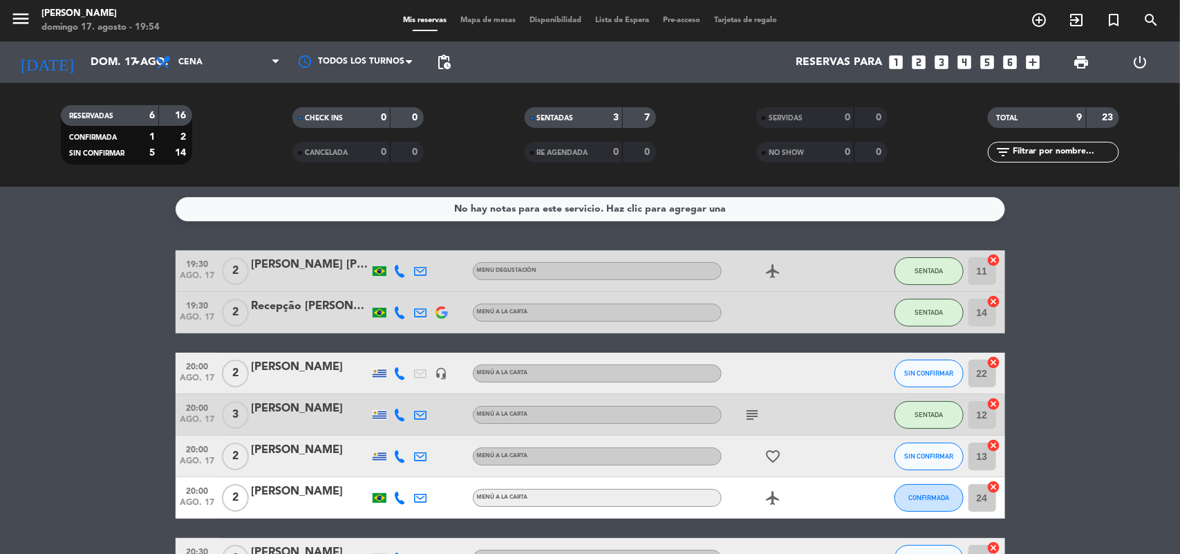
click at [290, 365] on div "[PERSON_NAME]" at bounding box center [311, 367] width 118 height 18
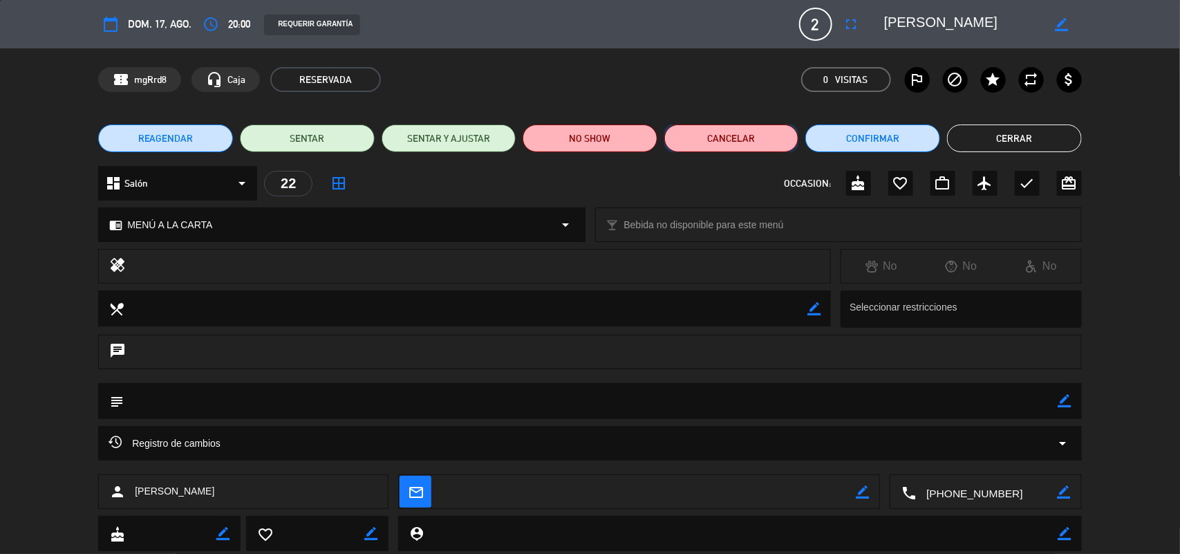
click at [695, 139] on button "Cancelar" at bounding box center [731, 138] width 135 height 28
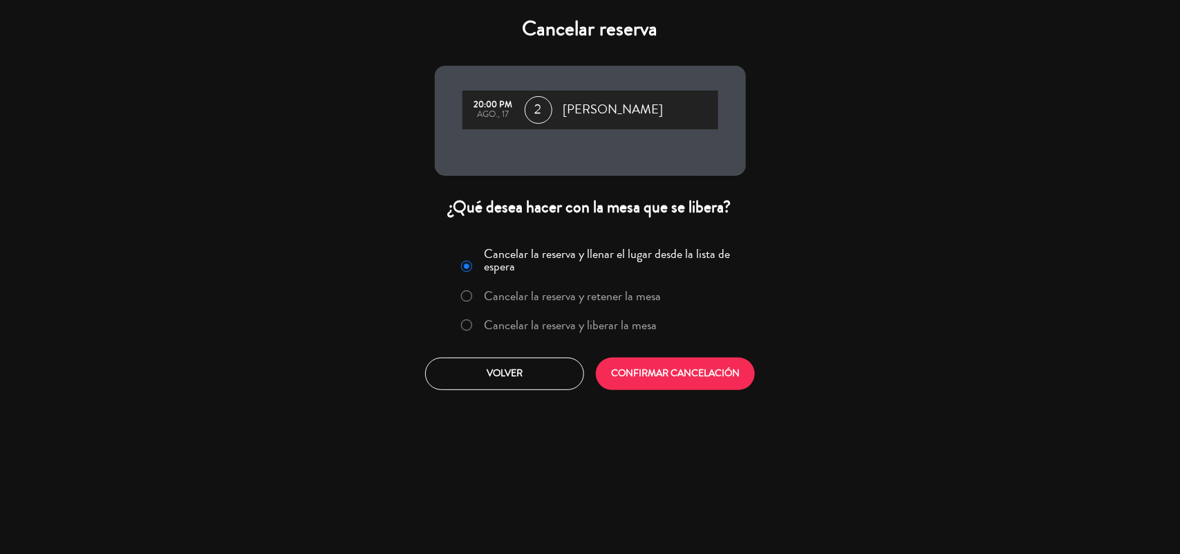
click at [462, 324] on input "Cancelar la reserva y liberar la mesa" at bounding box center [465, 323] width 9 height 9
radio input "true"
click at [668, 381] on button "CONFIRMAR CANCELACIÓN" at bounding box center [675, 373] width 159 height 32
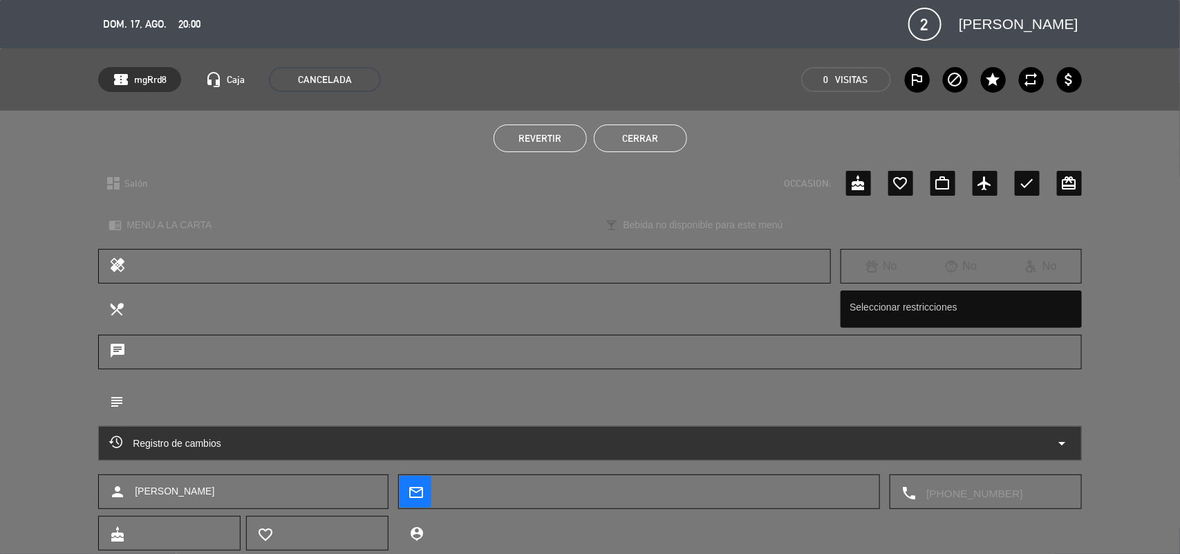
click at [627, 149] on button "Cerrar" at bounding box center [640, 138] width 93 height 28
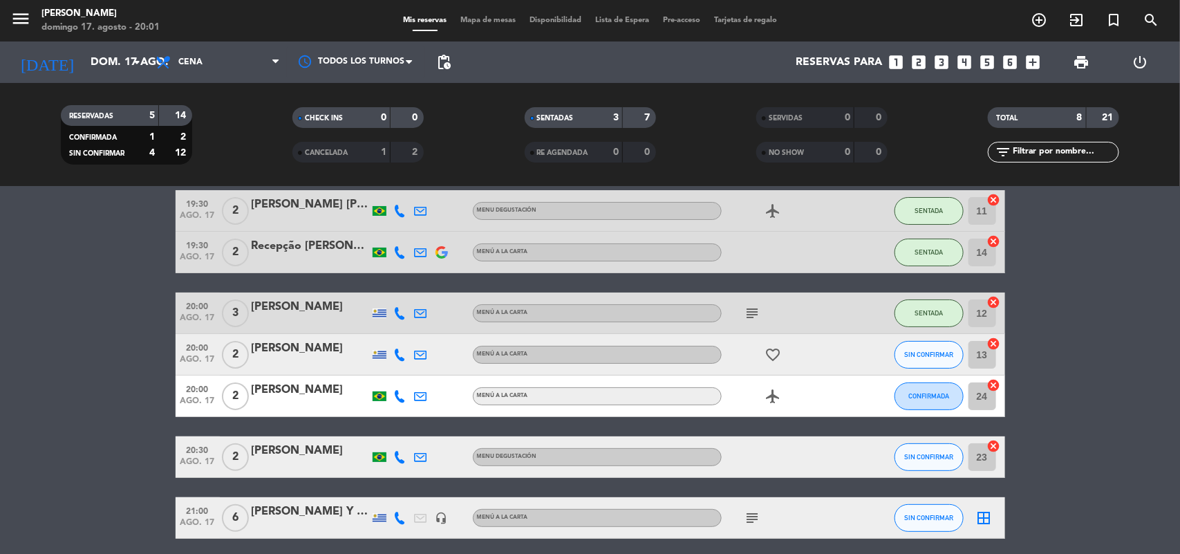
scroll to position [86, 0]
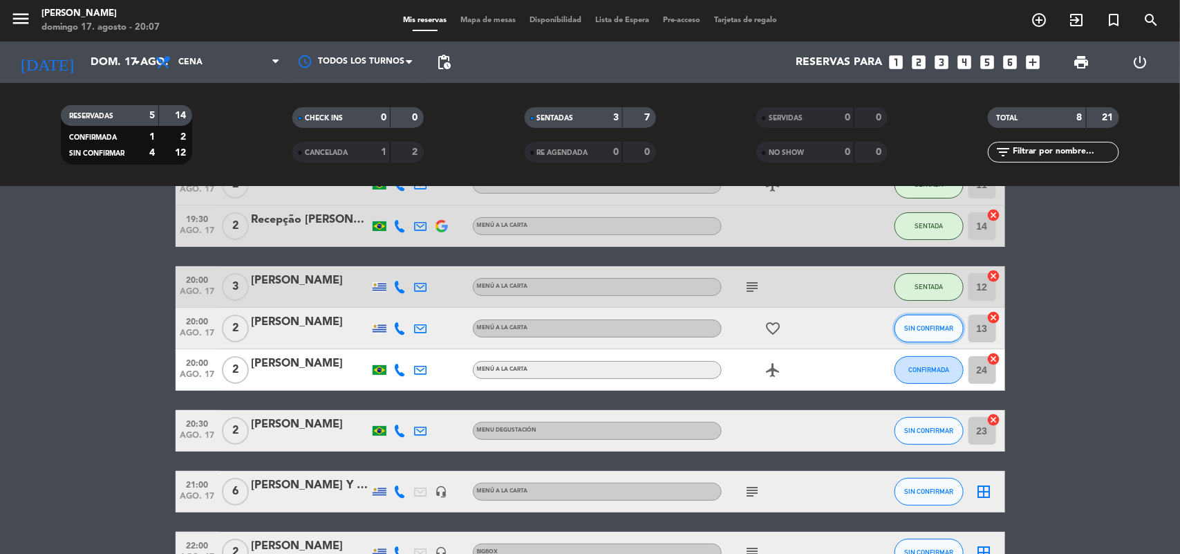
click at [927, 321] on button "SIN CONFIRMAR" at bounding box center [929, 329] width 69 height 28
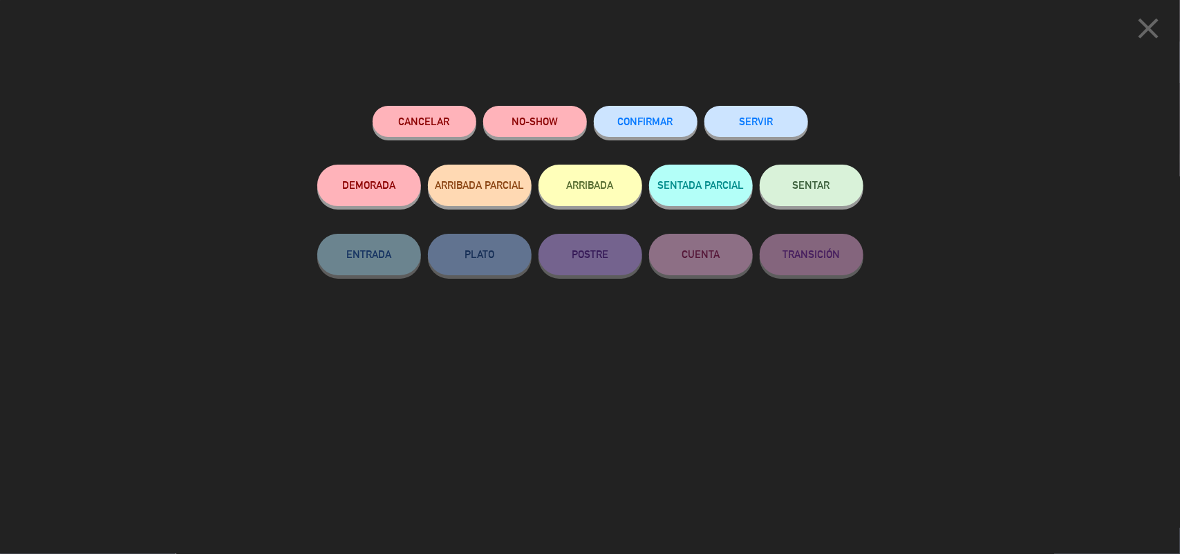
click at [789, 182] on button "SENTAR" at bounding box center [812, 185] width 104 height 41
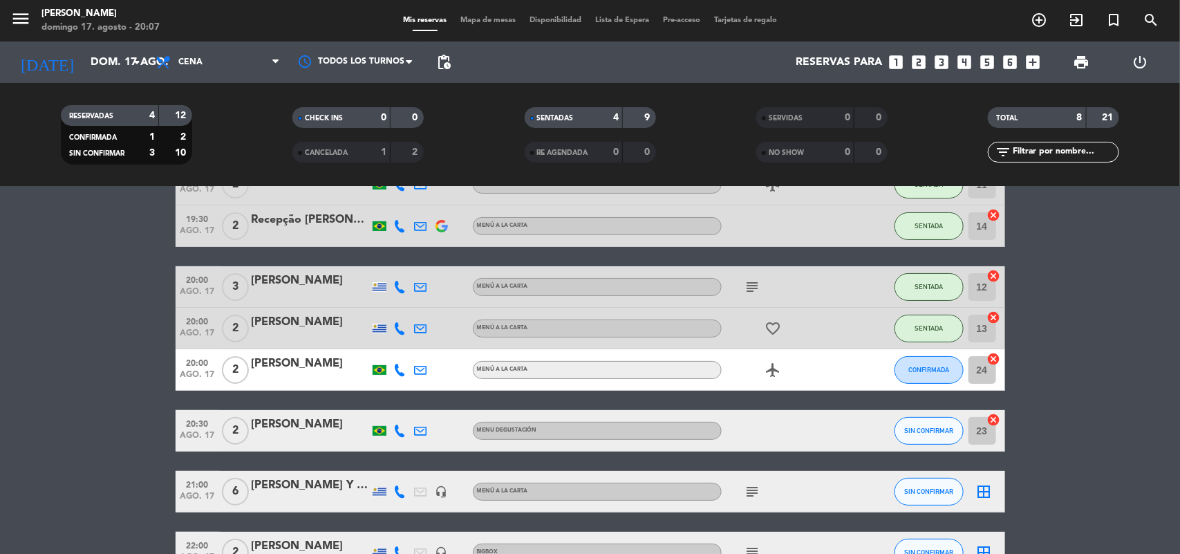
scroll to position [0, 0]
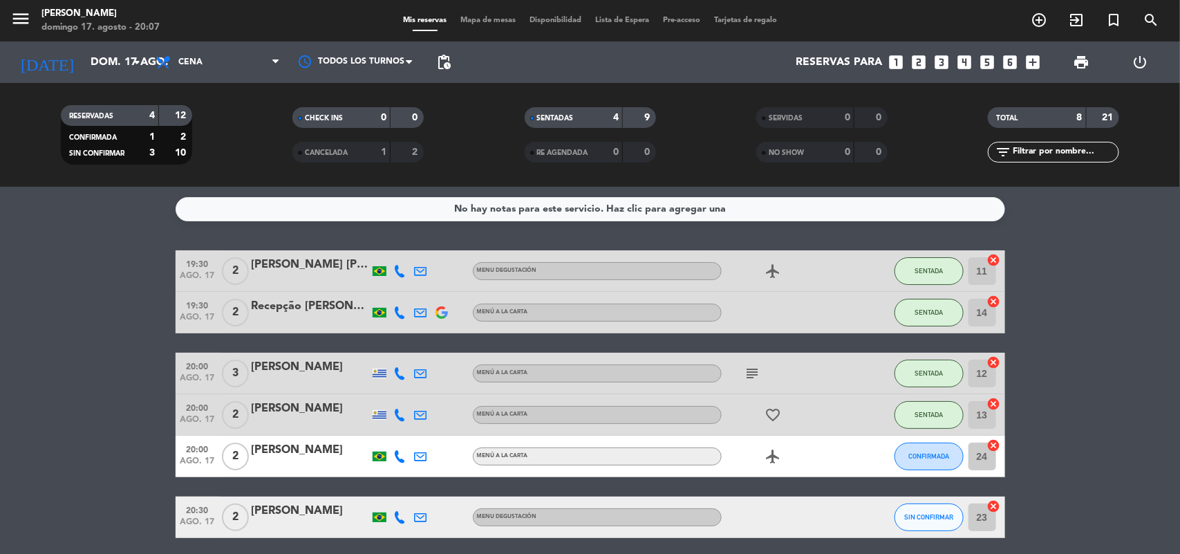
click at [992, 447] on icon "cancel" at bounding box center [994, 445] width 14 height 14
click at [990, 454] on icon "border_all" at bounding box center [984, 456] width 17 height 17
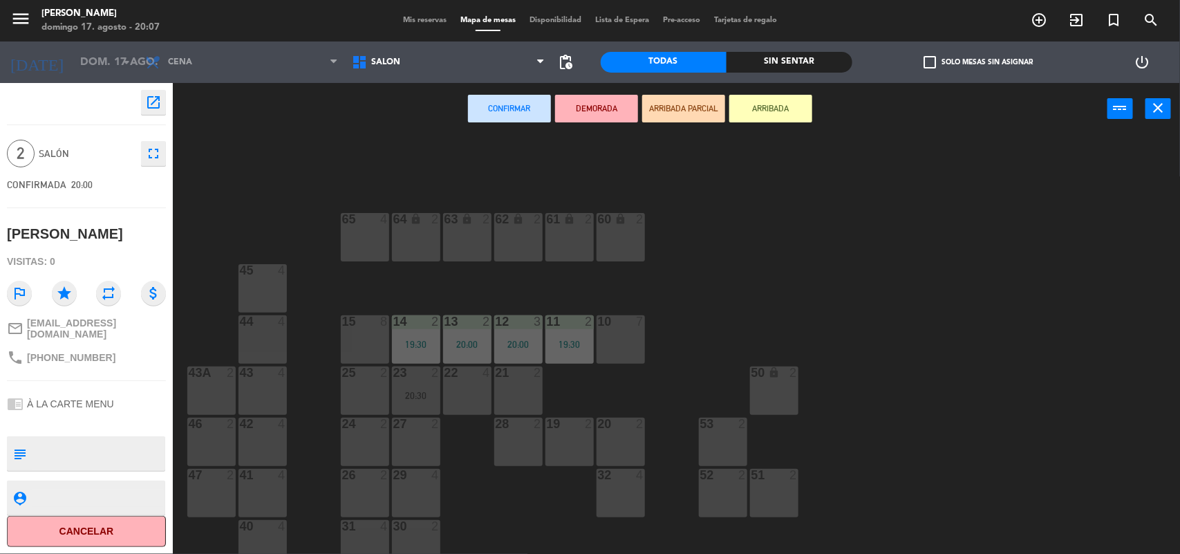
click at [472, 392] on div "22 4" at bounding box center [467, 390] width 48 height 48
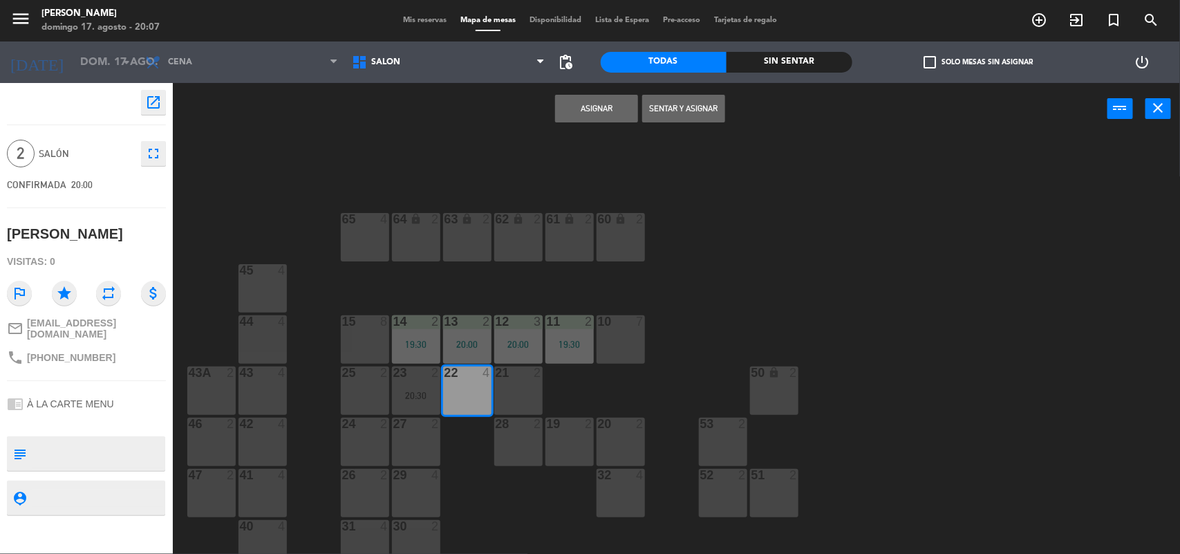
click at [616, 109] on button "Asignar" at bounding box center [596, 109] width 83 height 28
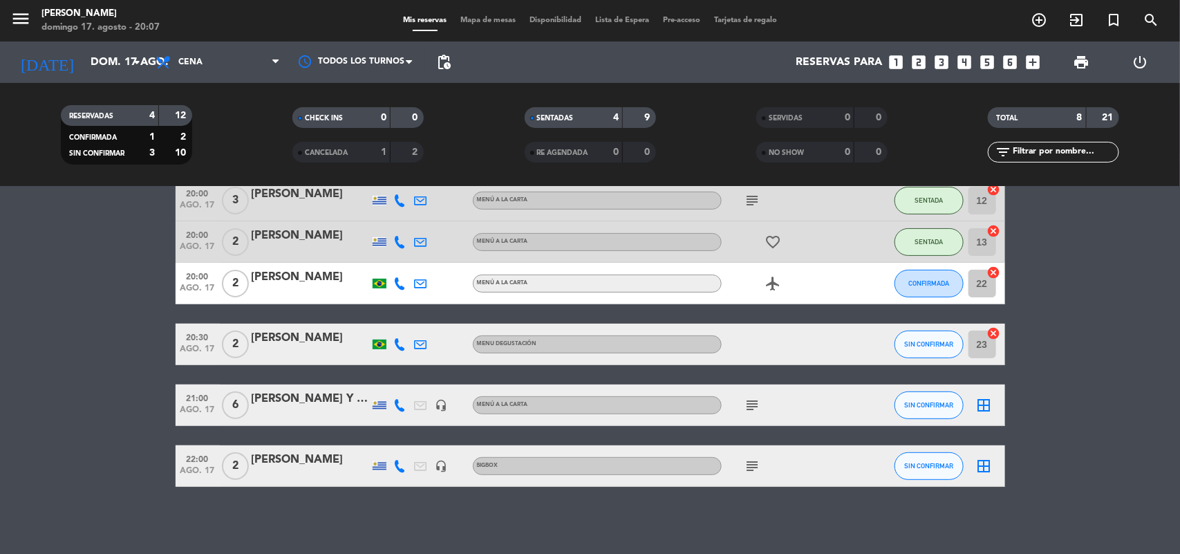
scroll to position [174, 0]
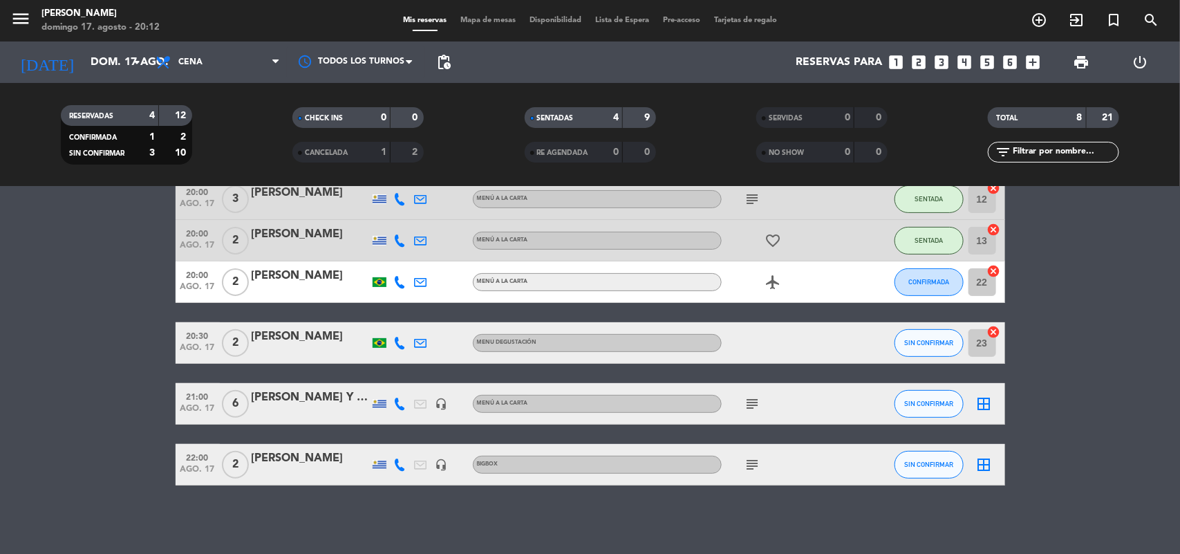
click at [982, 404] on icon "border_all" at bounding box center [984, 403] width 17 height 17
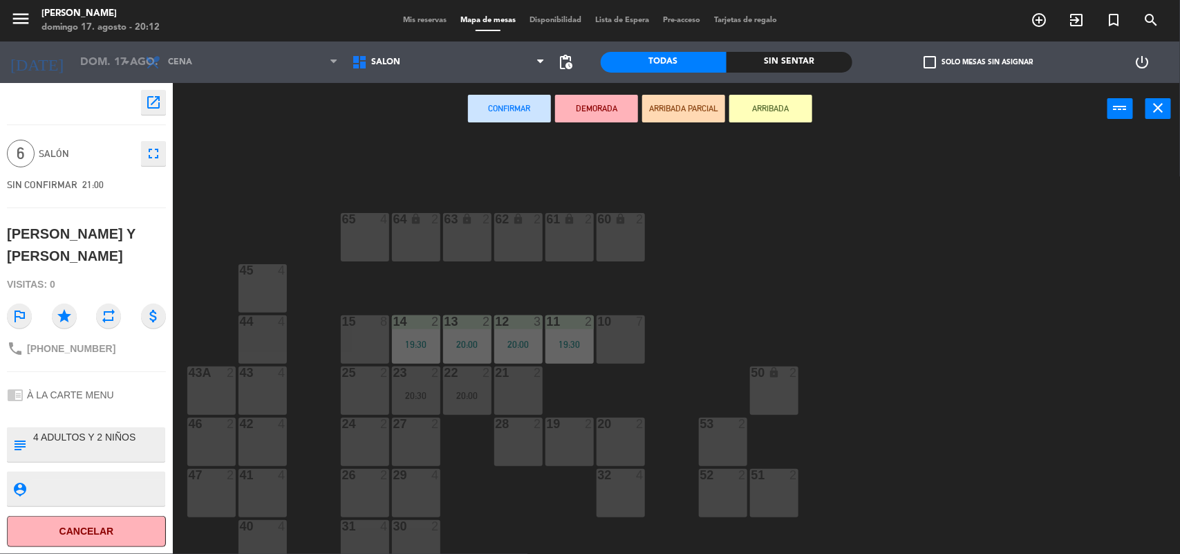
click at [633, 335] on div "10 7" at bounding box center [621, 339] width 48 height 48
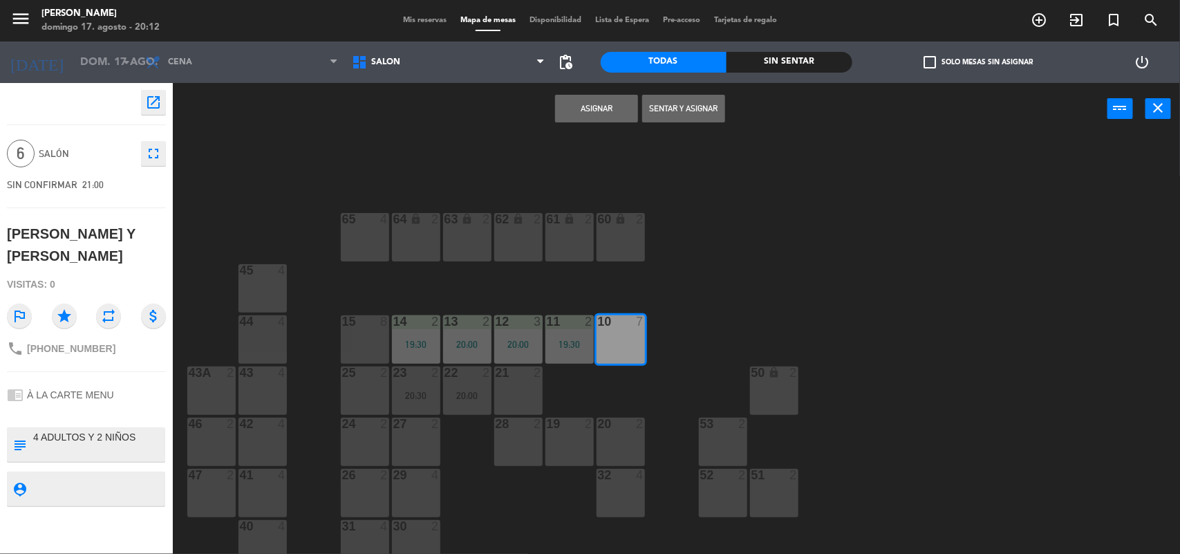
click at [619, 102] on button "Asignar" at bounding box center [596, 109] width 83 height 28
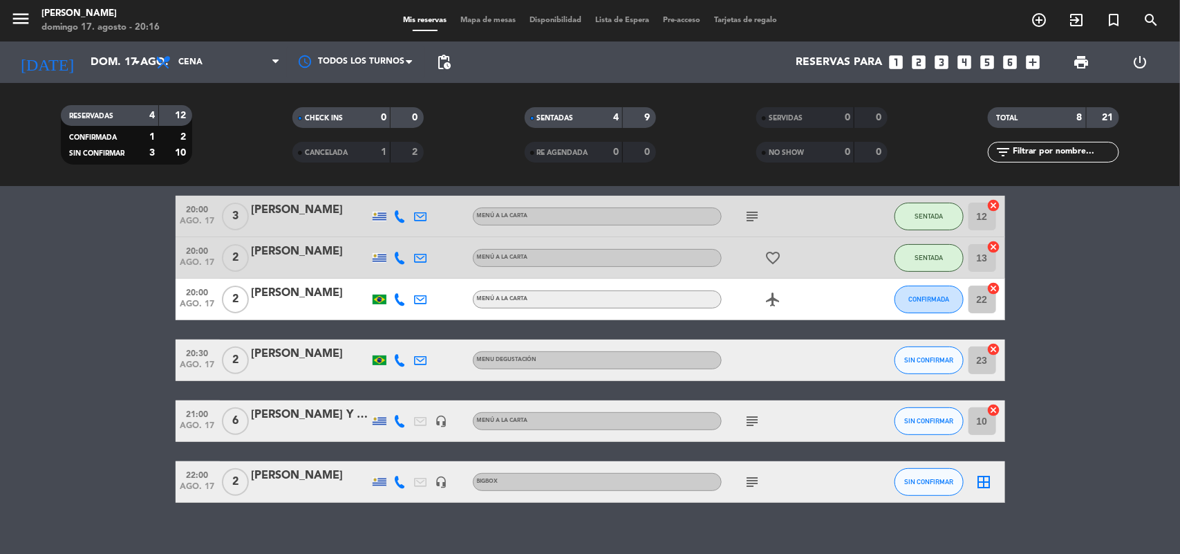
scroll to position [174, 0]
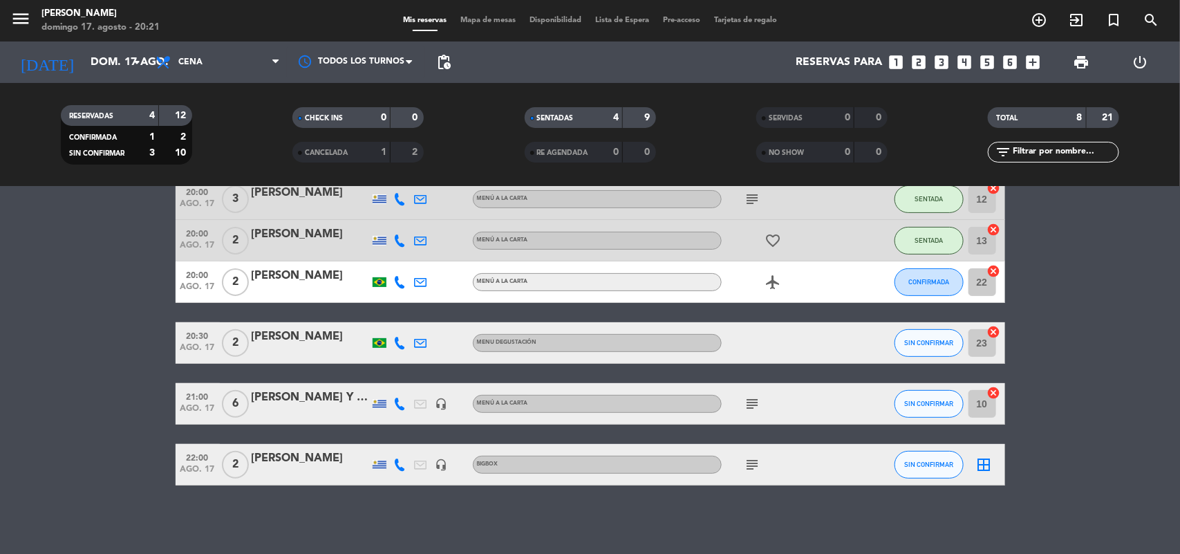
click at [274, 273] on div "[PERSON_NAME]" at bounding box center [311, 276] width 118 height 18
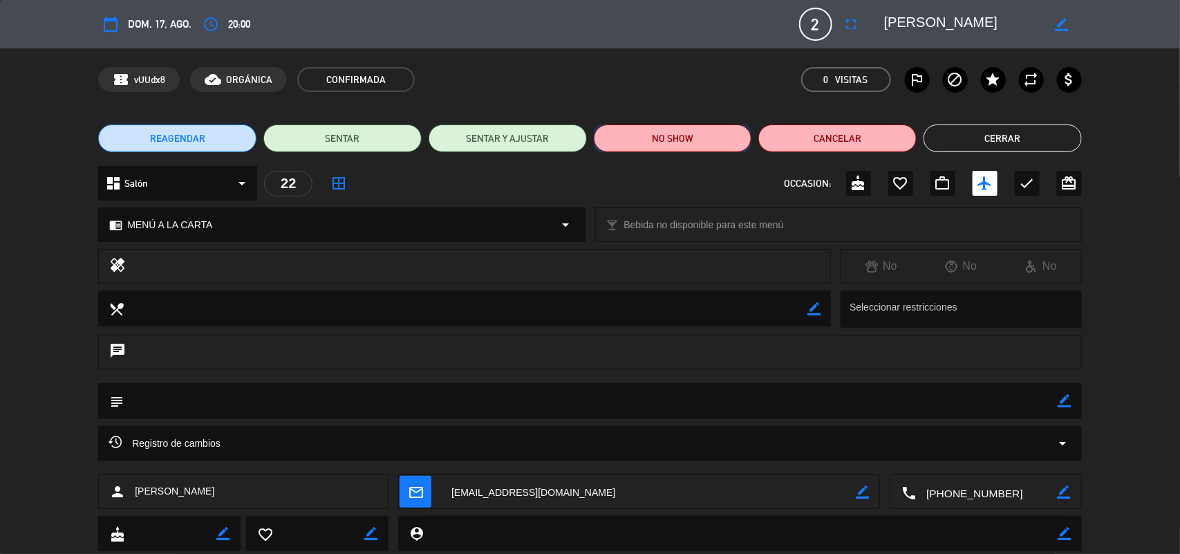
click at [690, 140] on button "NO SHOW" at bounding box center [673, 138] width 158 height 28
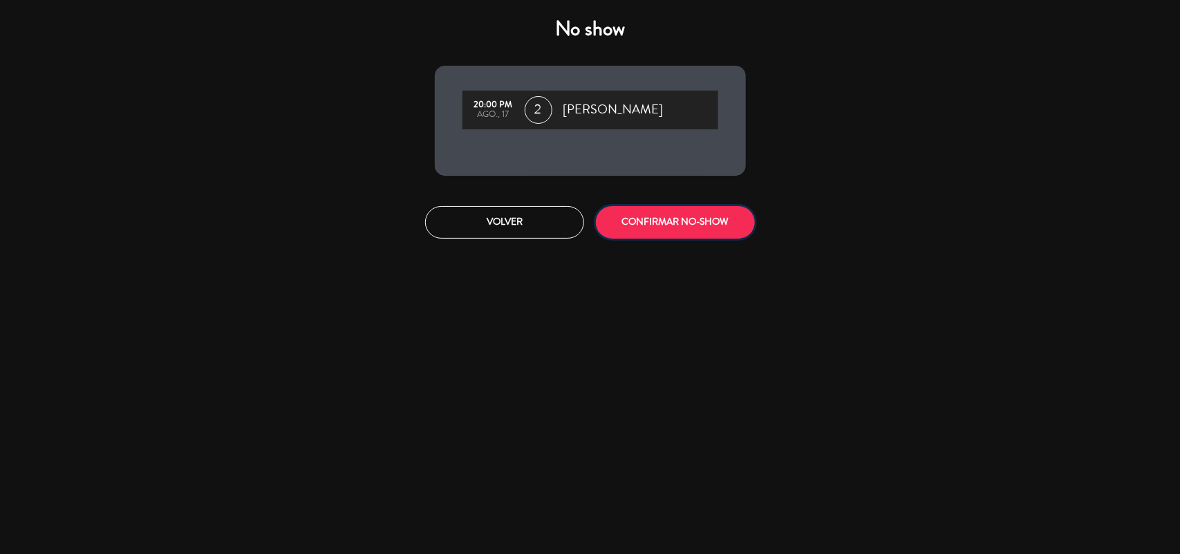
click at [633, 223] on button "CONFIRMAR NO-SHOW" at bounding box center [675, 222] width 159 height 32
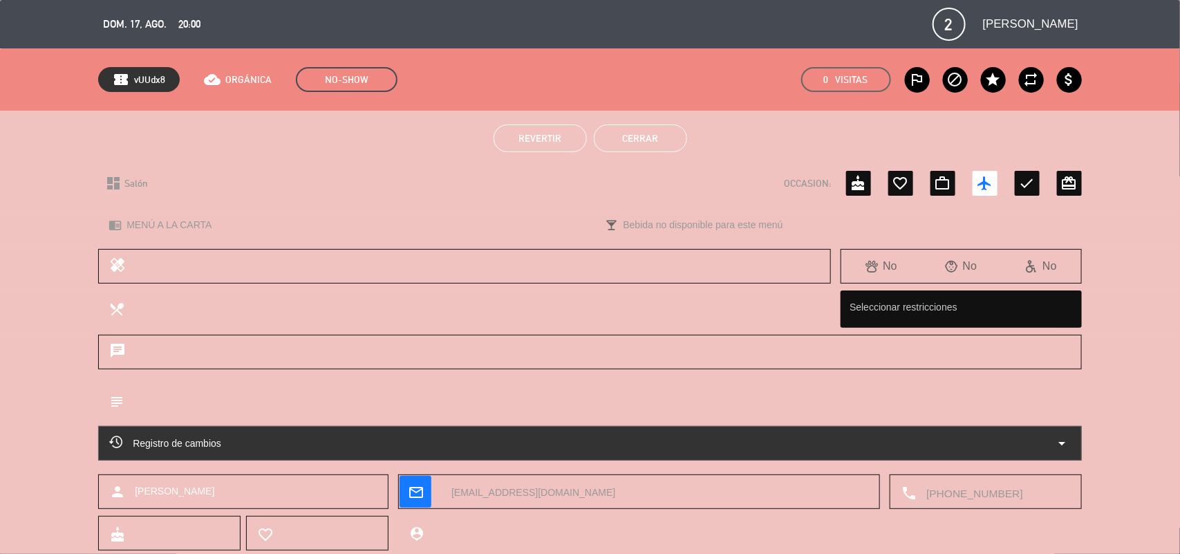
click at [644, 136] on button "Cerrar" at bounding box center [640, 138] width 93 height 28
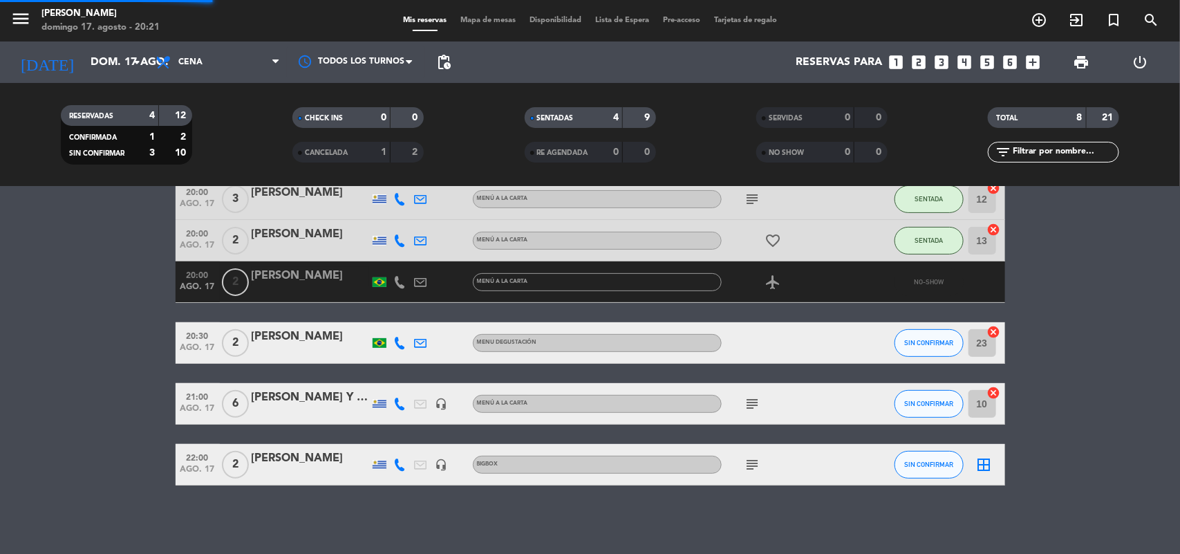
scroll to position [133, 0]
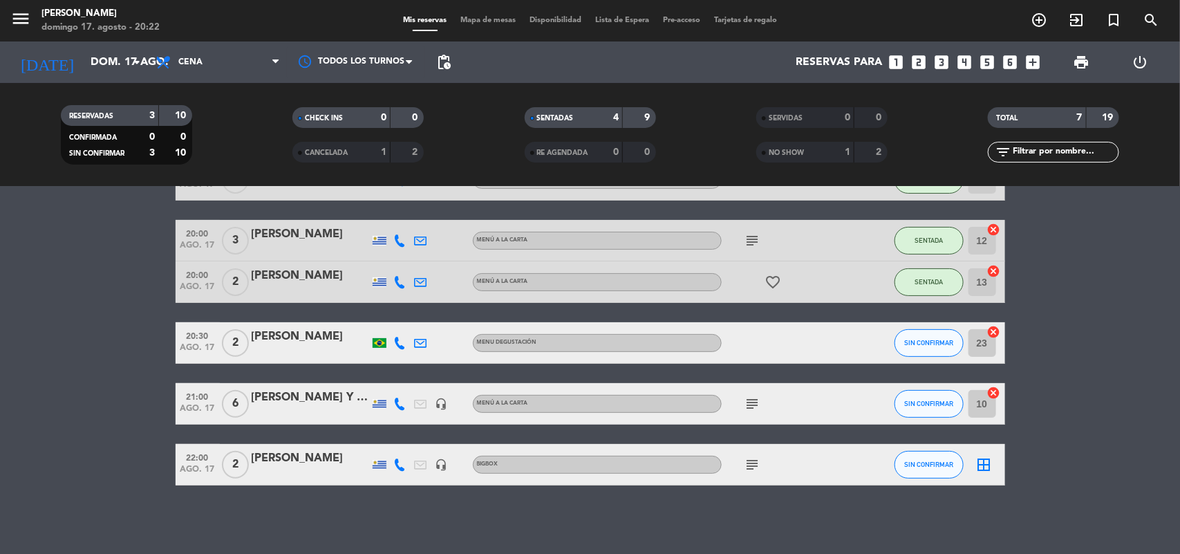
click at [477, 25] on div "Mis reservas Mapa de mesas Disponibilidad Lista de Espera Pre-acceso Tarjetas d…" at bounding box center [590, 21] width 388 height 12
click at [472, 18] on span "Mapa de mesas" at bounding box center [488, 21] width 69 height 8
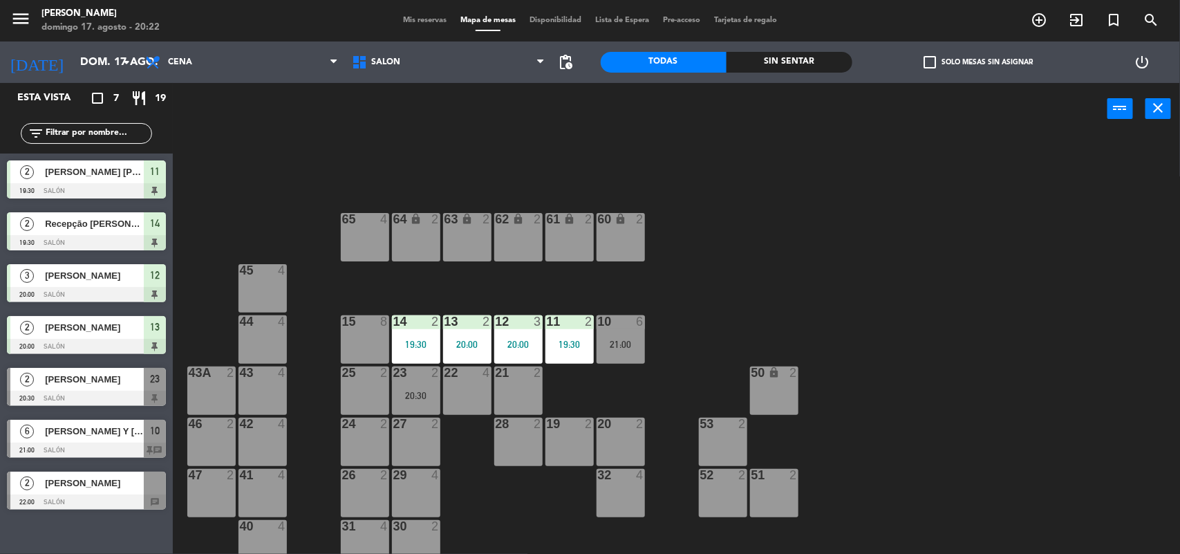
drag, startPoint x: 501, startPoint y: 402, endPoint x: 503, endPoint y: 427, distance: 24.9
click at [501, 405] on div "21 2" at bounding box center [518, 390] width 48 height 48
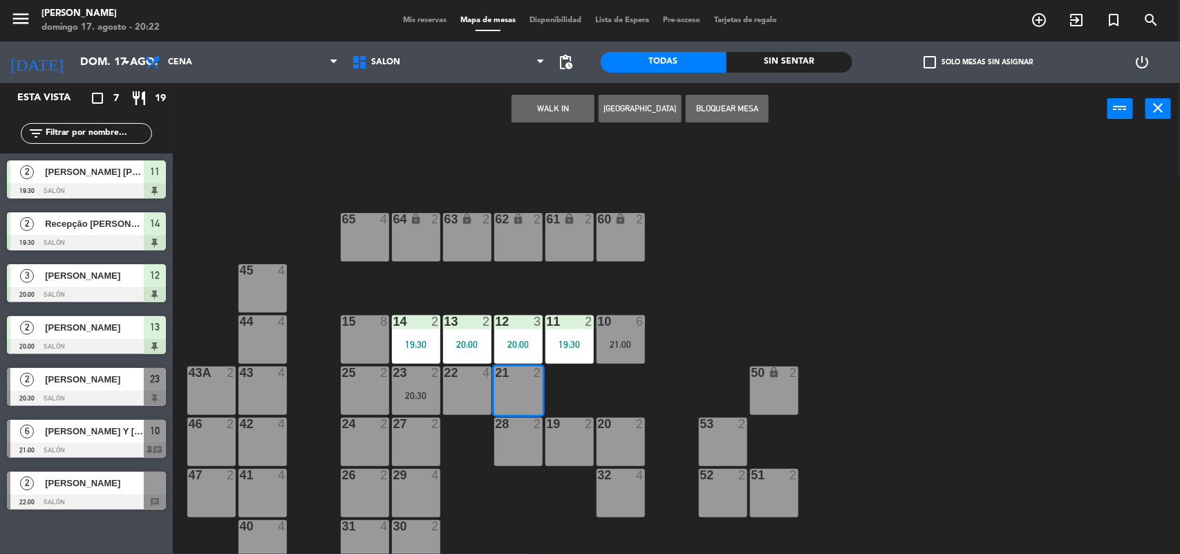
click at [496, 429] on div "28" at bounding box center [496, 424] width 1 height 12
click at [561, 102] on button "WALK IN" at bounding box center [553, 109] width 83 height 28
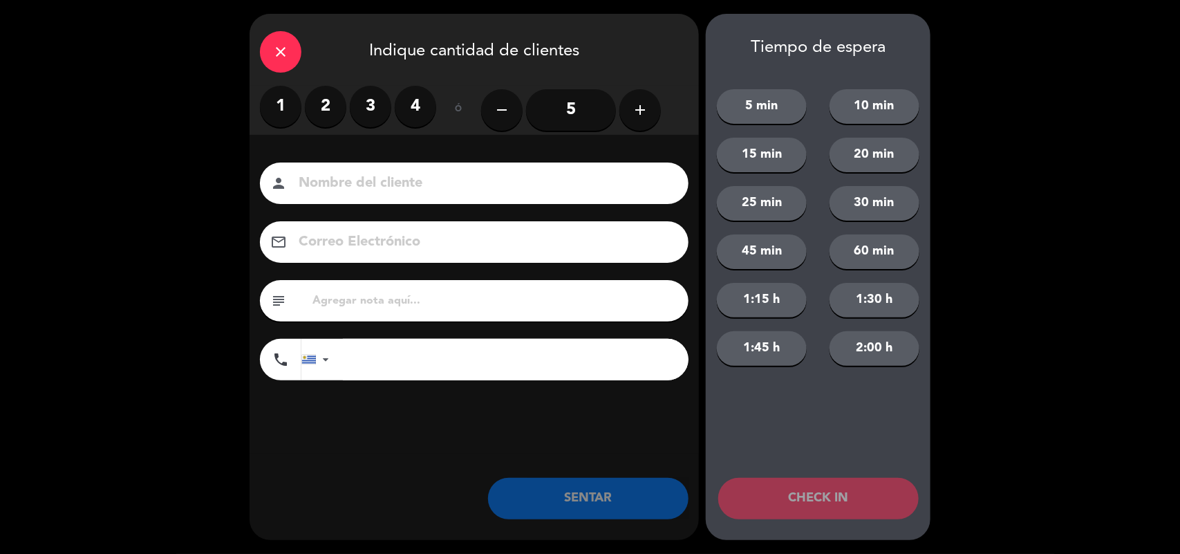
click at [408, 107] on label "4" at bounding box center [415, 106] width 41 height 41
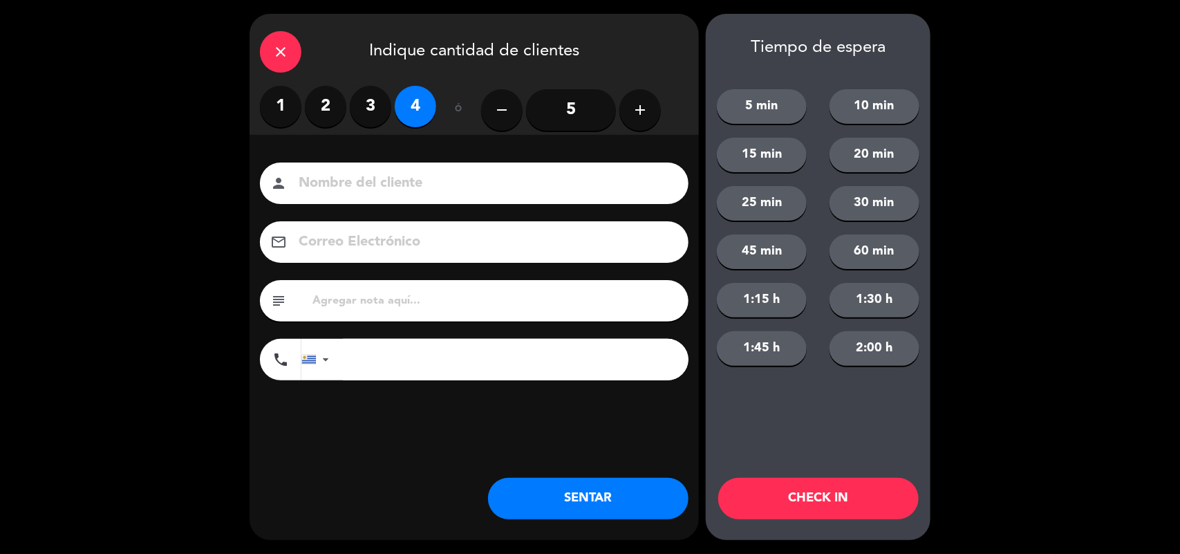
click at [589, 486] on button "SENTAR" at bounding box center [588, 498] width 200 height 41
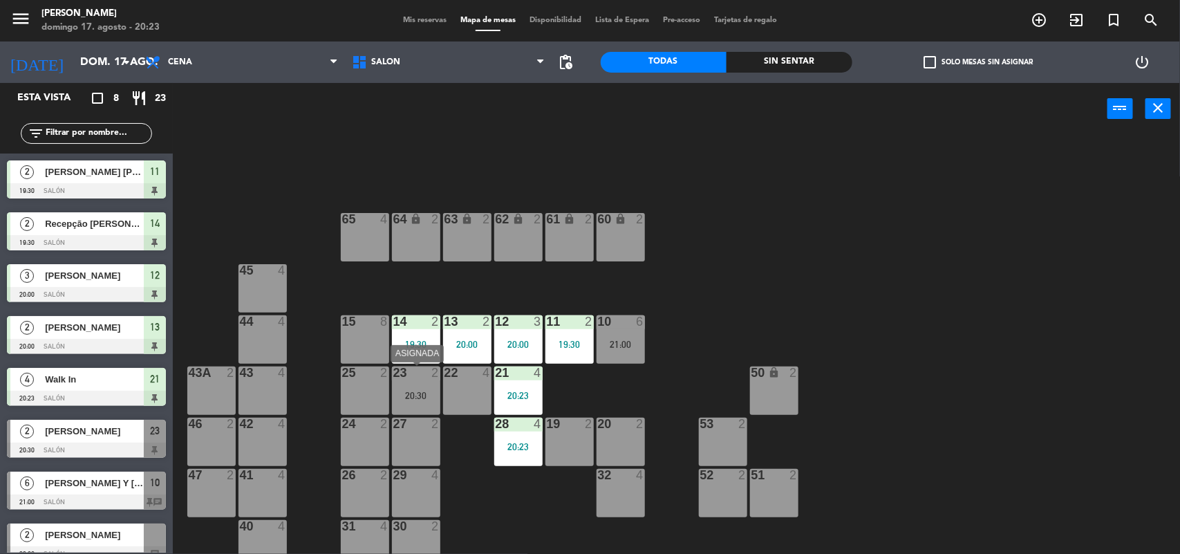
click at [422, 394] on div "20:30" at bounding box center [416, 396] width 48 height 10
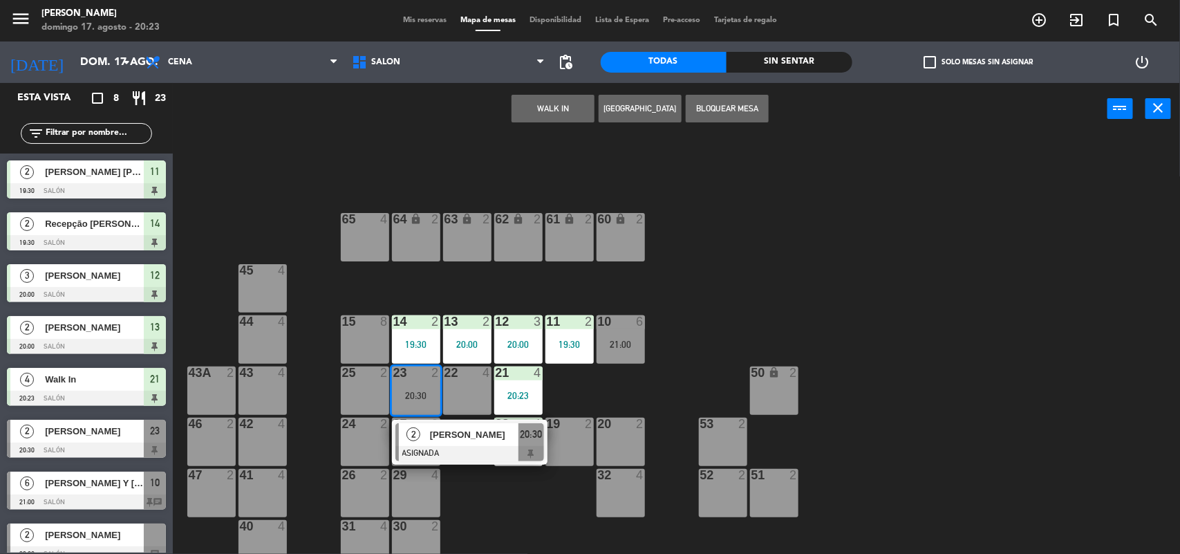
click at [468, 385] on div "22 4" at bounding box center [467, 390] width 48 height 48
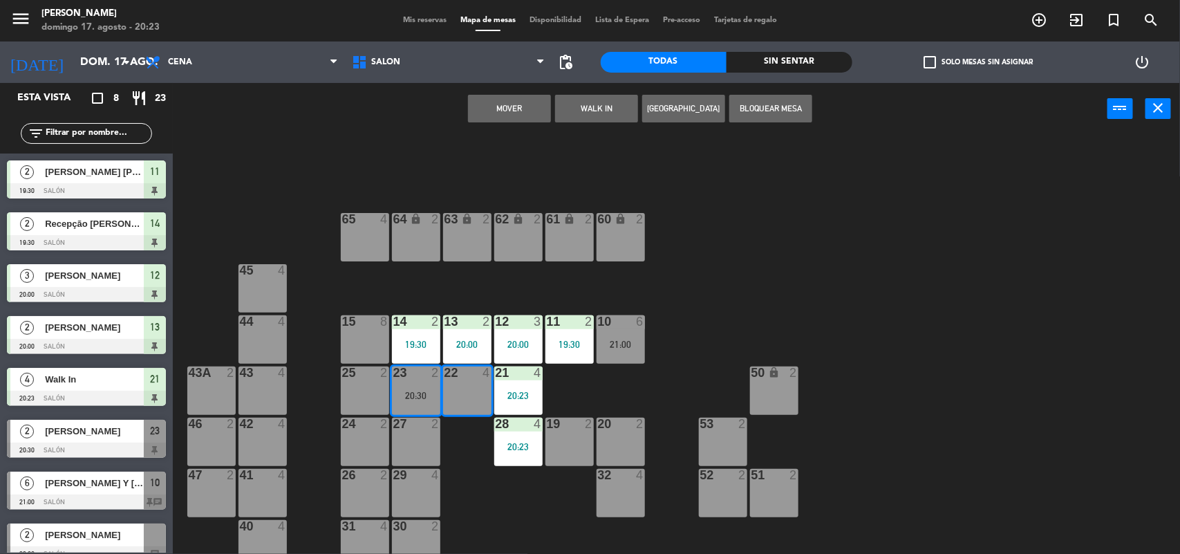
click at [523, 109] on button "Mover" at bounding box center [509, 109] width 83 height 28
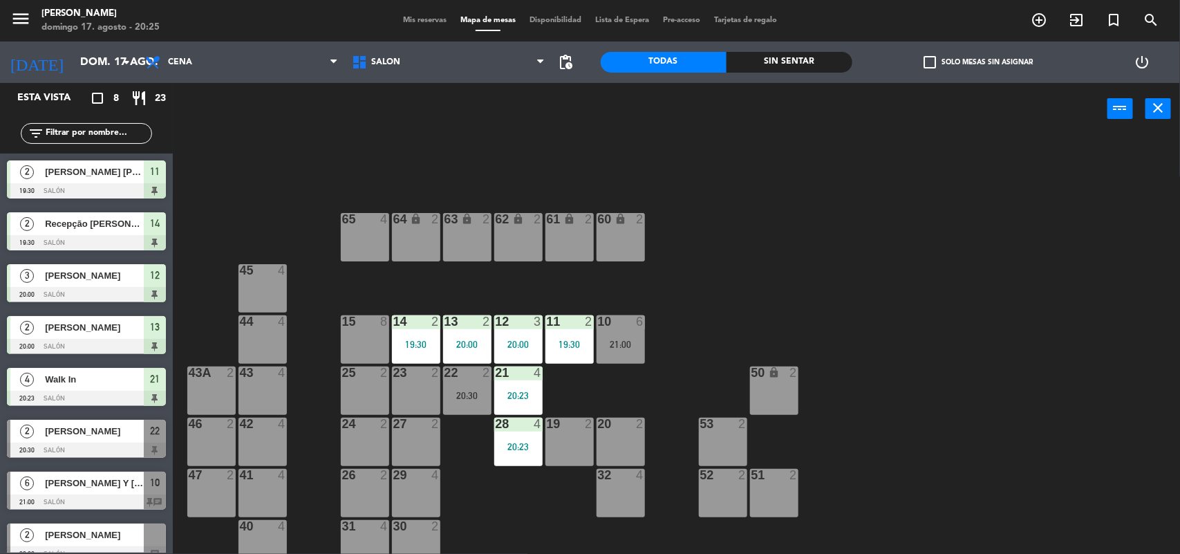
drag, startPoint x: 355, startPoint y: 425, endPoint x: 361, endPoint y: 429, distance: 7.1
click at [361, 429] on div "24 2" at bounding box center [365, 442] width 48 height 48
click at [361, 429] on div at bounding box center [364, 424] width 23 height 12
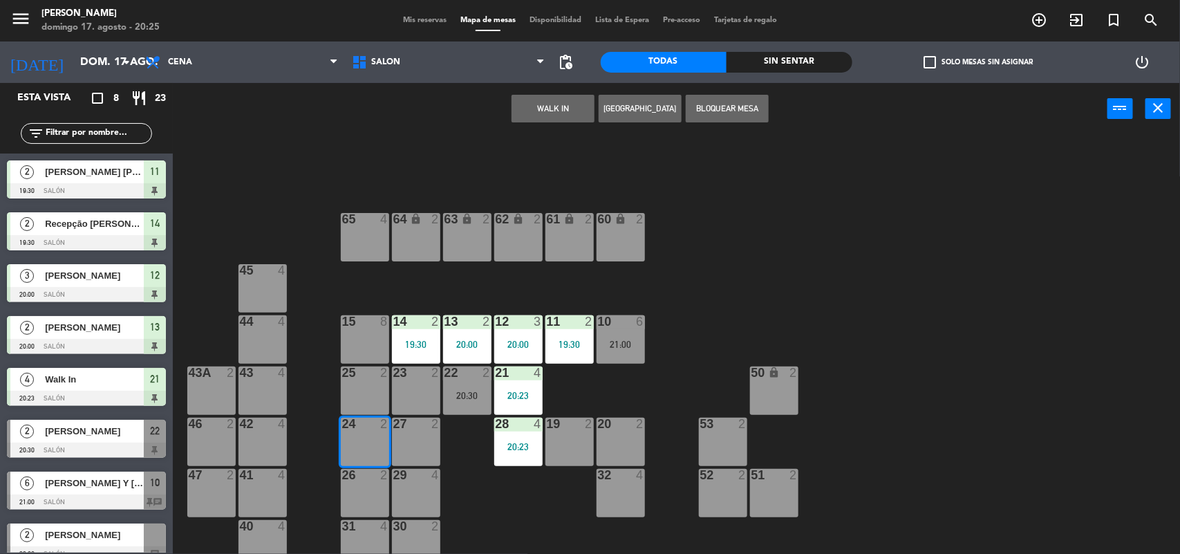
click at [519, 99] on button "WALK IN" at bounding box center [553, 109] width 83 height 28
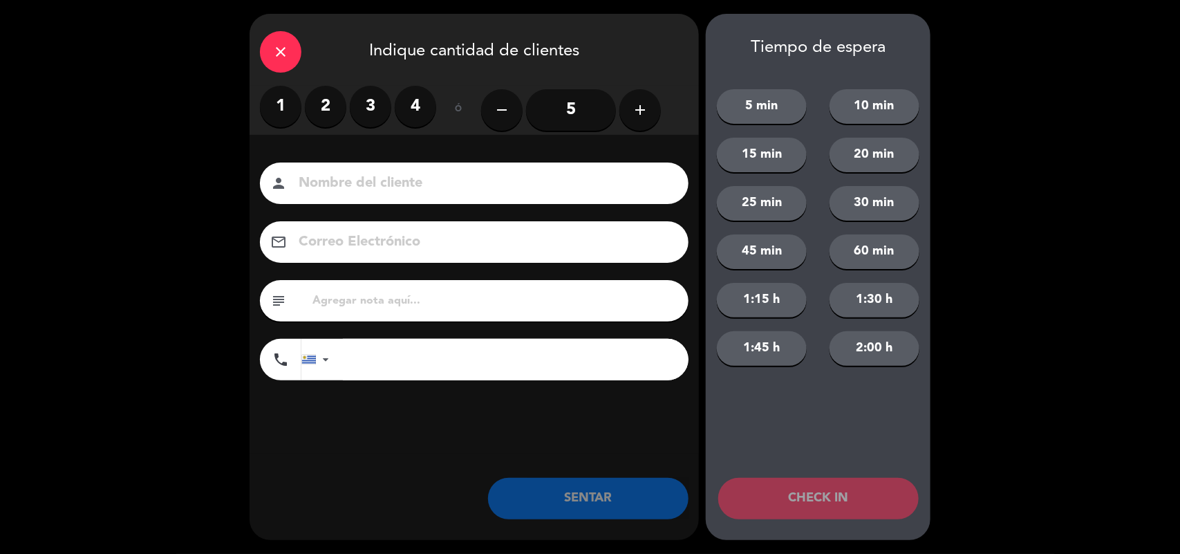
click at [326, 113] on label "2" at bounding box center [325, 106] width 41 height 41
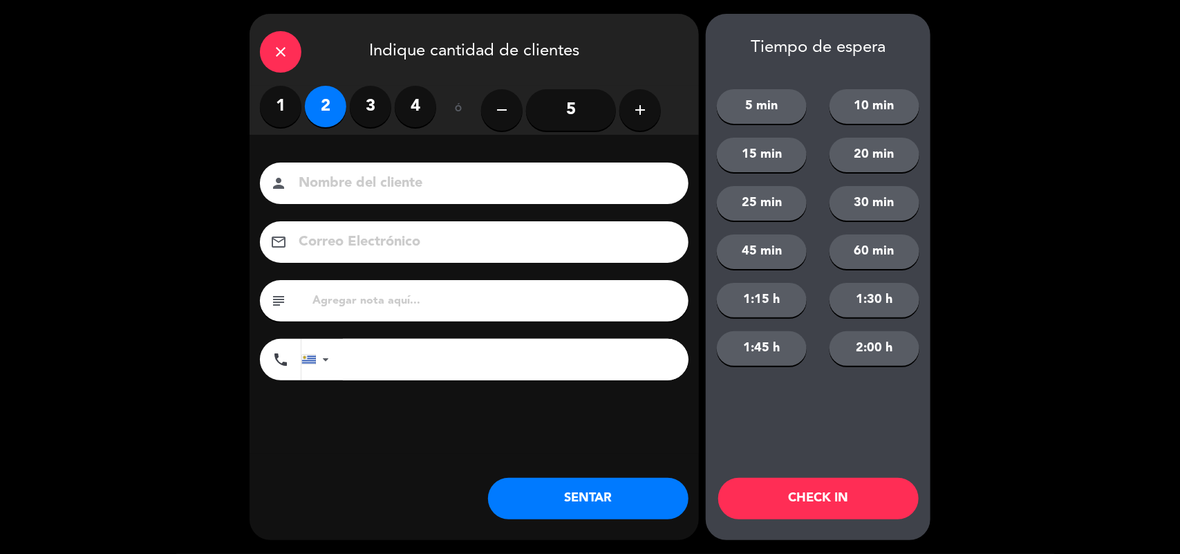
click at [547, 501] on button "SENTAR" at bounding box center [588, 498] width 200 height 41
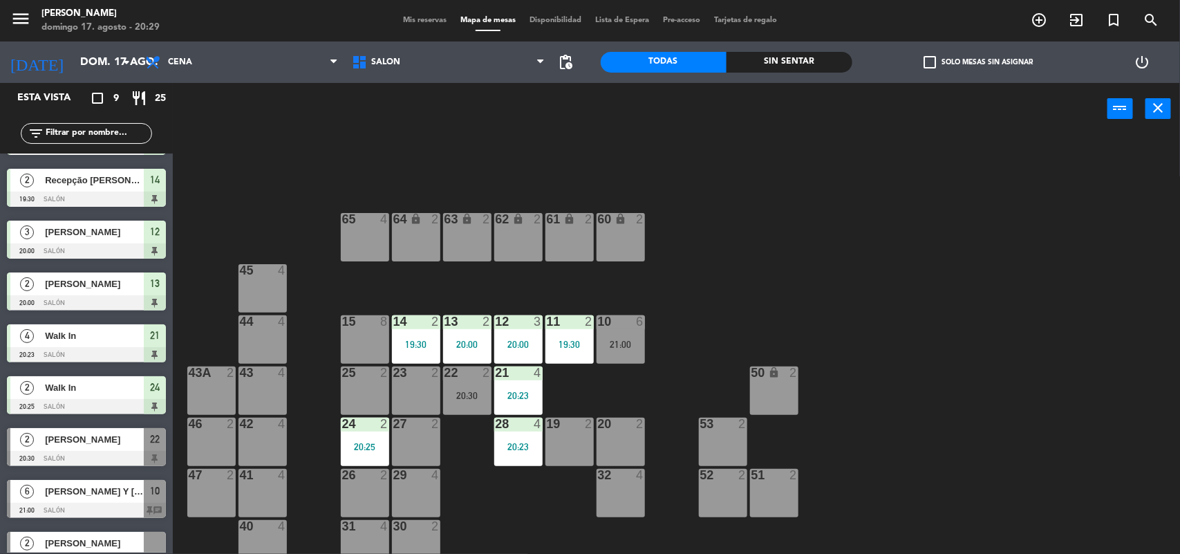
scroll to position [67, 0]
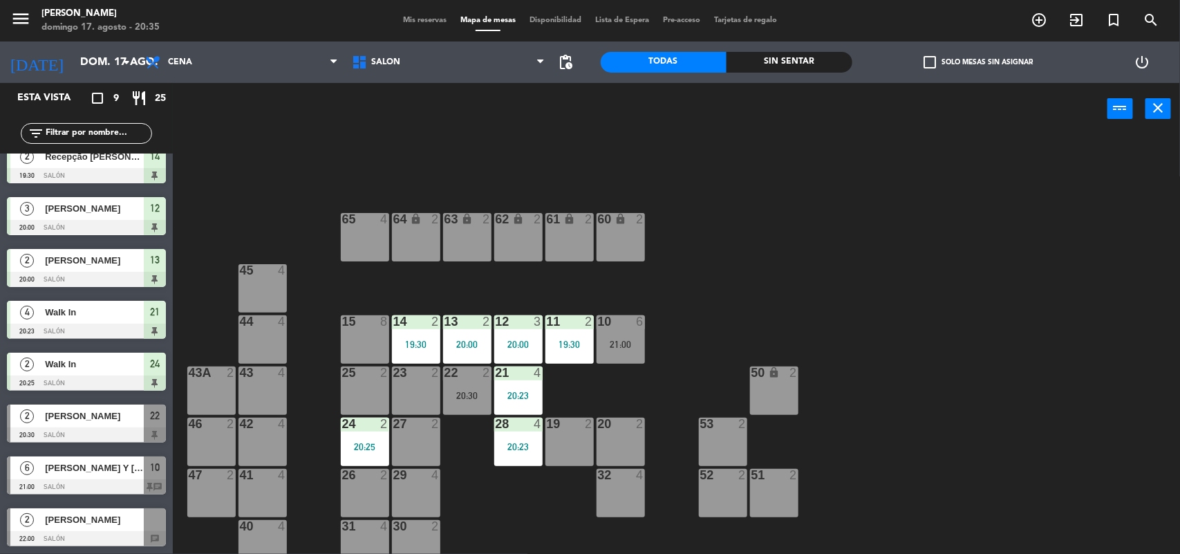
click at [420, 21] on span "Mis reservas" at bounding box center [424, 21] width 57 height 8
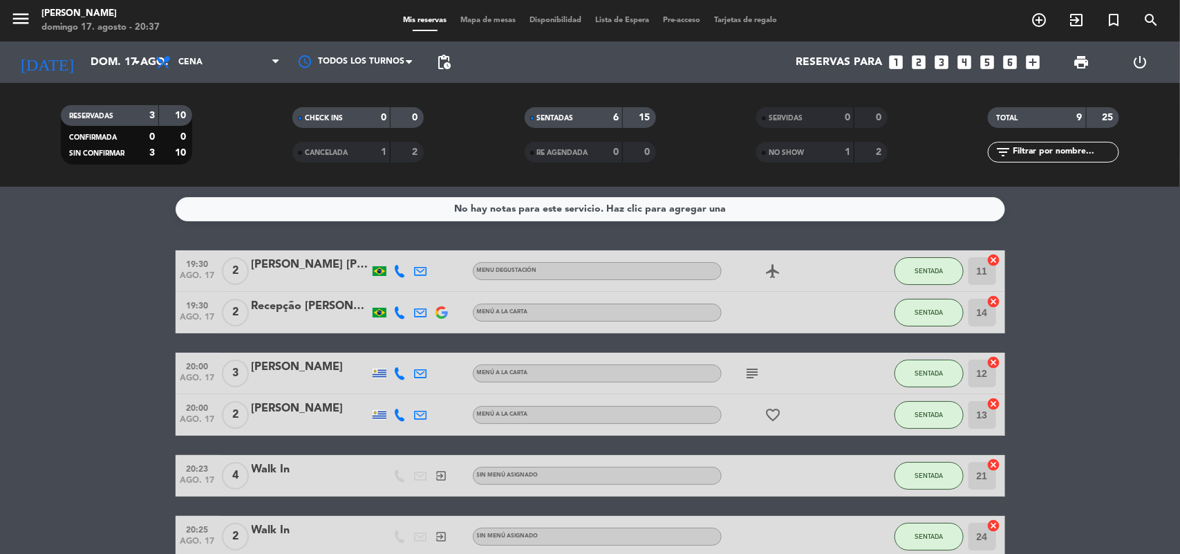
click at [483, 15] on div "Mis reservas Mapa de mesas Disponibilidad Lista de Espera Pre-acceso Tarjetas d…" at bounding box center [590, 21] width 388 height 12
click at [461, 24] on span "Mapa de mesas" at bounding box center [488, 21] width 69 height 8
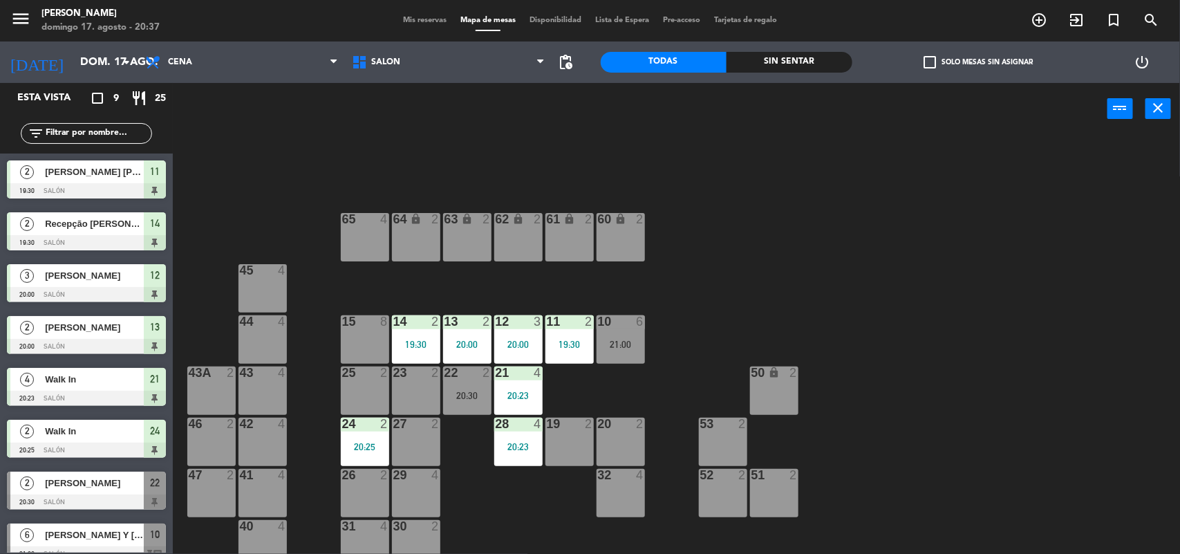
click at [474, 478] on div "64 lock 2 63 lock 2 62 lock 2 61 lock 2 60 lock 2 65 4 45 4 10 6 21:00 15 8 13 …" at bounding box center [682, 346] width 995 height 419
click at [432, 492] on div "29 4" at bounding box center [416, 493] width 48 height 48
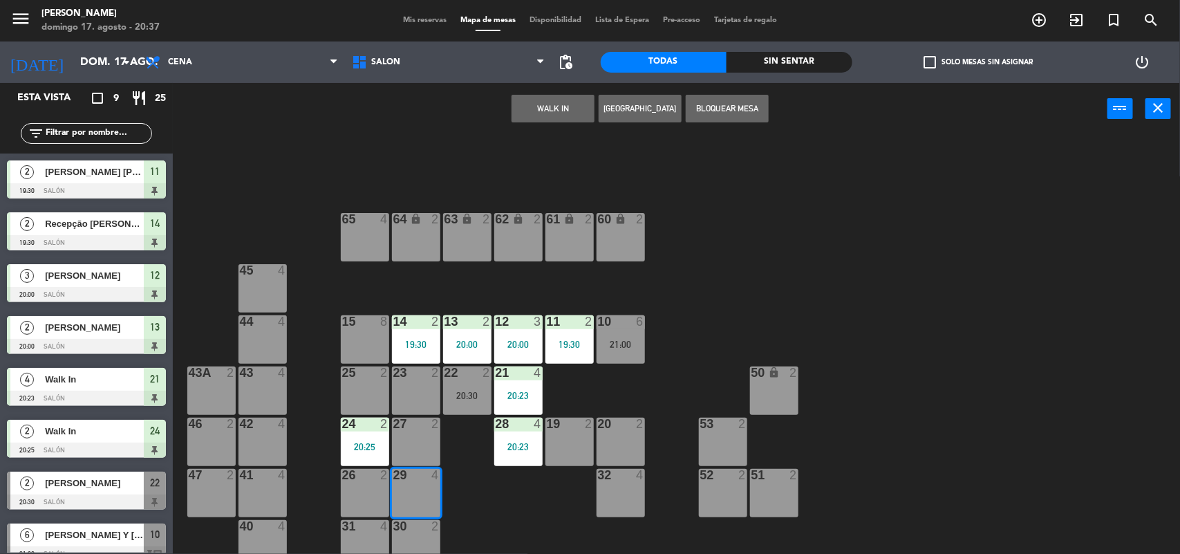
click at [530, 113] on button "WALK IN" at bounding box center [553, 109] width 83 height 28
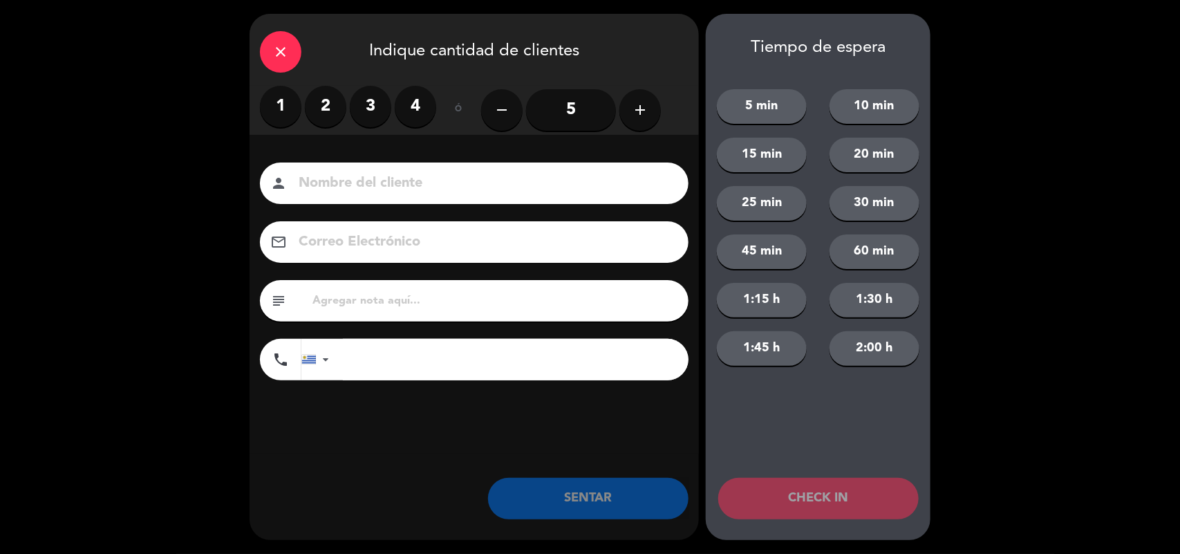
click at [409, 104] on label "4" at bounding box center [415, 106] width 41 height 41
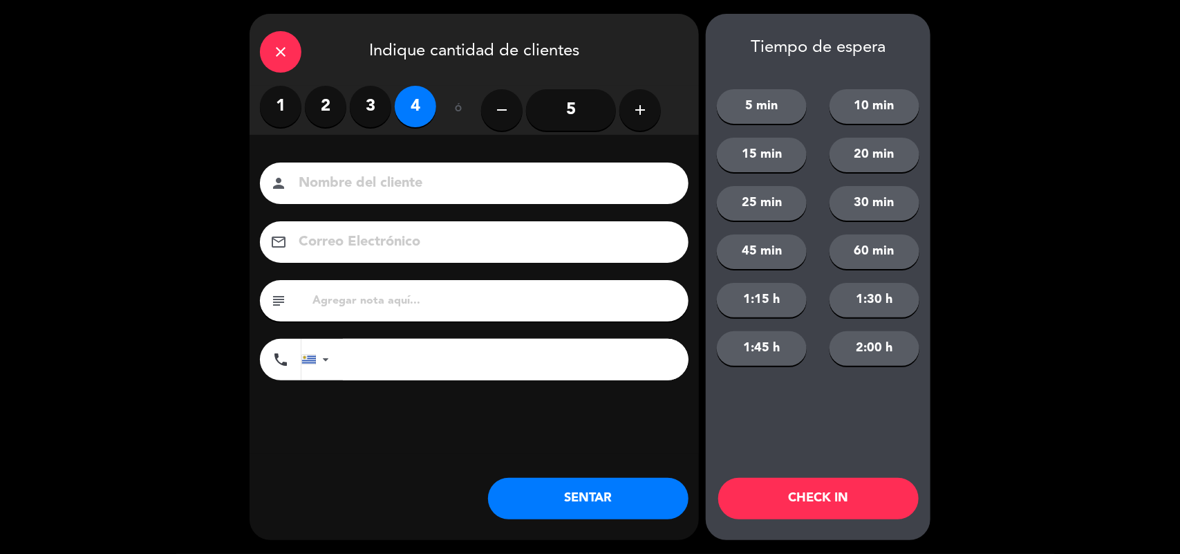
click at [586, 487] on button "SENTAR" at bounding box center [588, 498] width 200 height 41
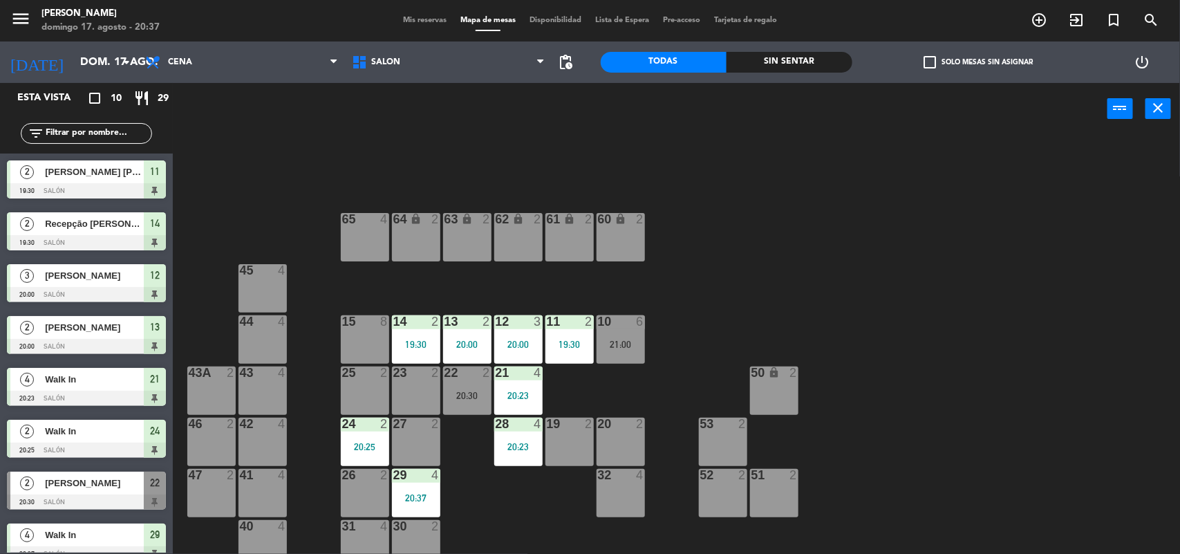
click at [396, 21] on span "Mis reservas" at bounding box center [424, 21] width 57 height 8
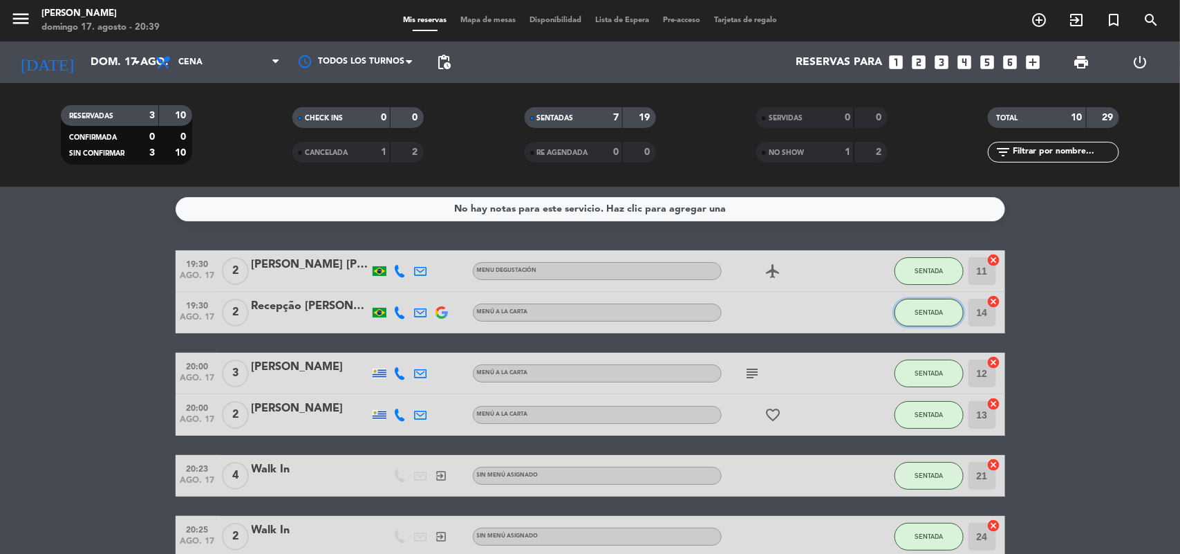
click at [923, 316] on span "SENTADA" at bounding box center [929, 312] width 28 height 8
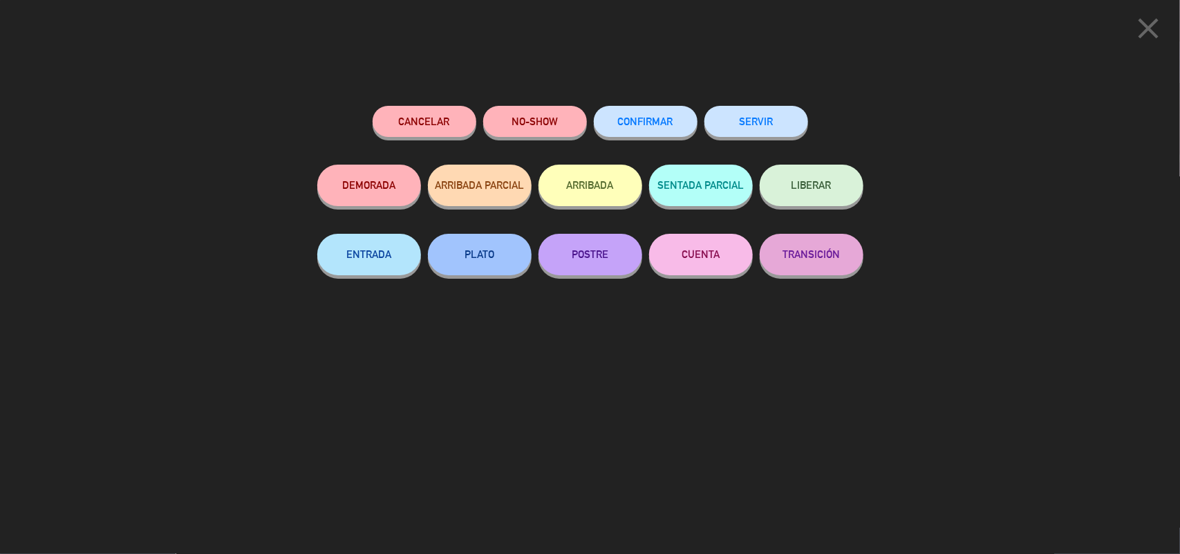
click at [781, 118] on button "SERVIR" at bounding box center [756, 121] width 104 height 31
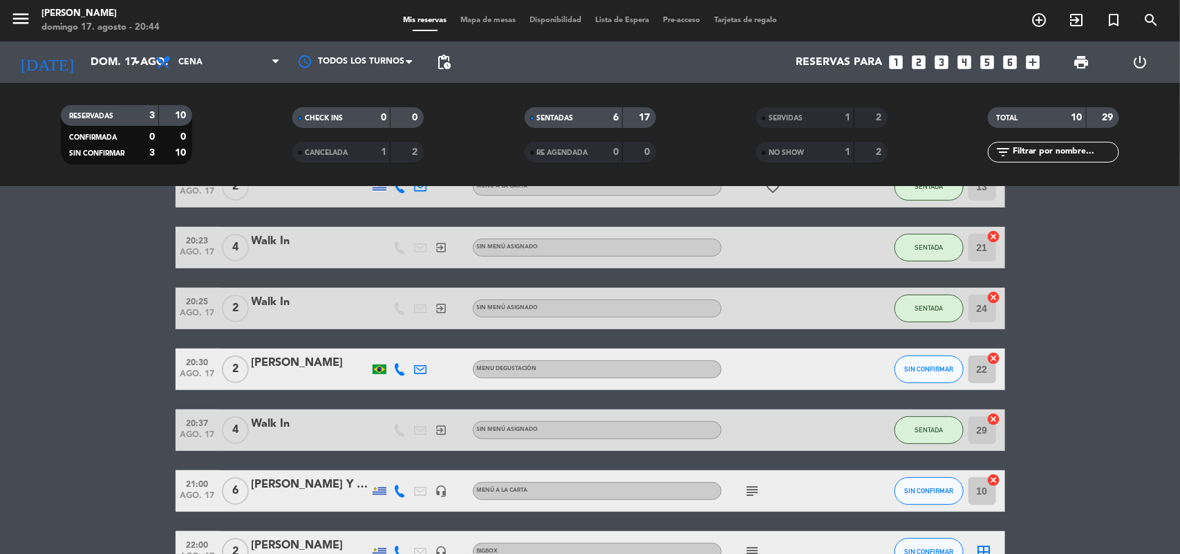
scroll to position [187, 0]
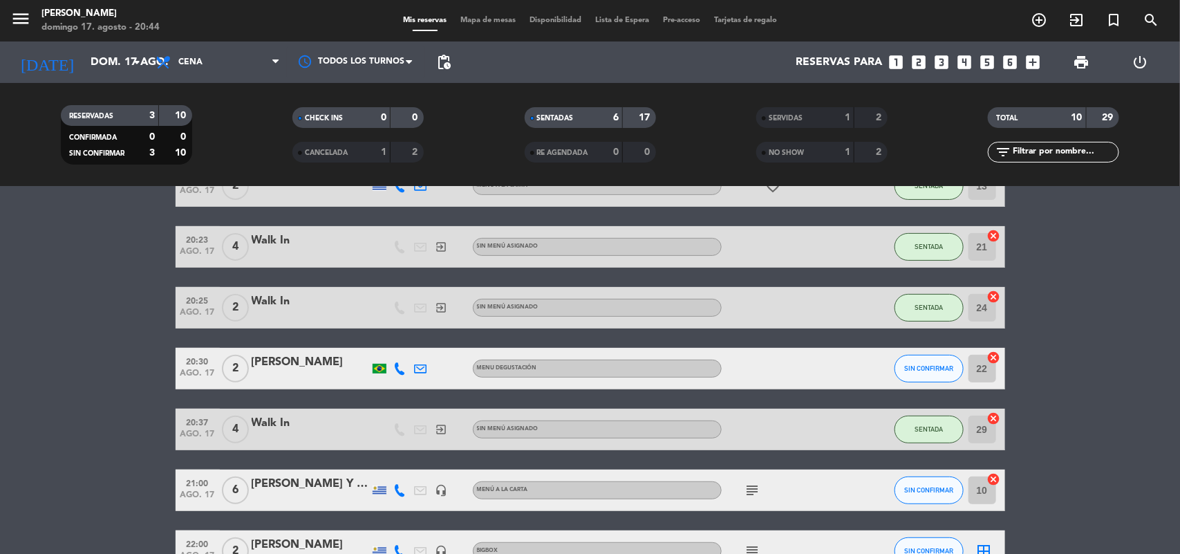
click at [278, 357] on div "[PERSON_NAME]" at bounding box center [311, 362] width 118 height 18
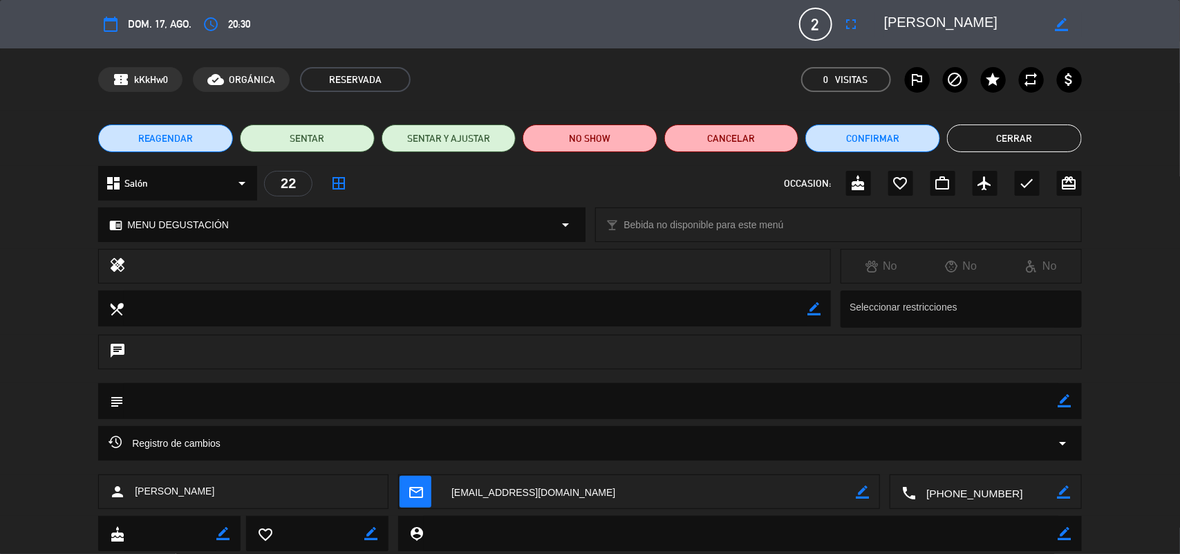
click at [990, 132] on button "Cerrar" at bounding box center [1014, 138] width 135 height 28
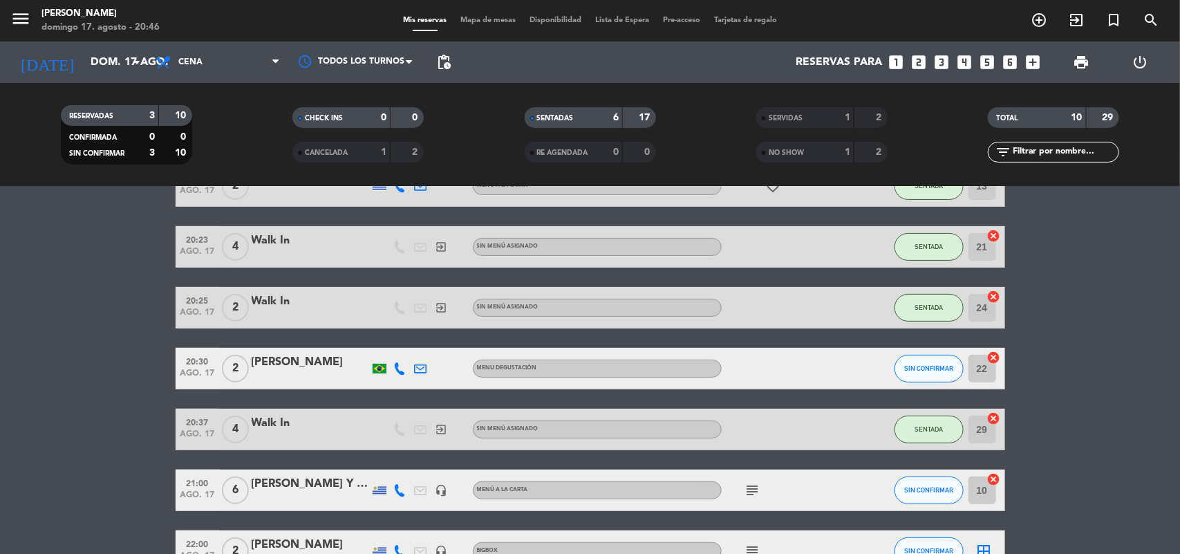
click at [944, 62] on icon "looks_3" at bounding box center [942, 62] width 18 height 18
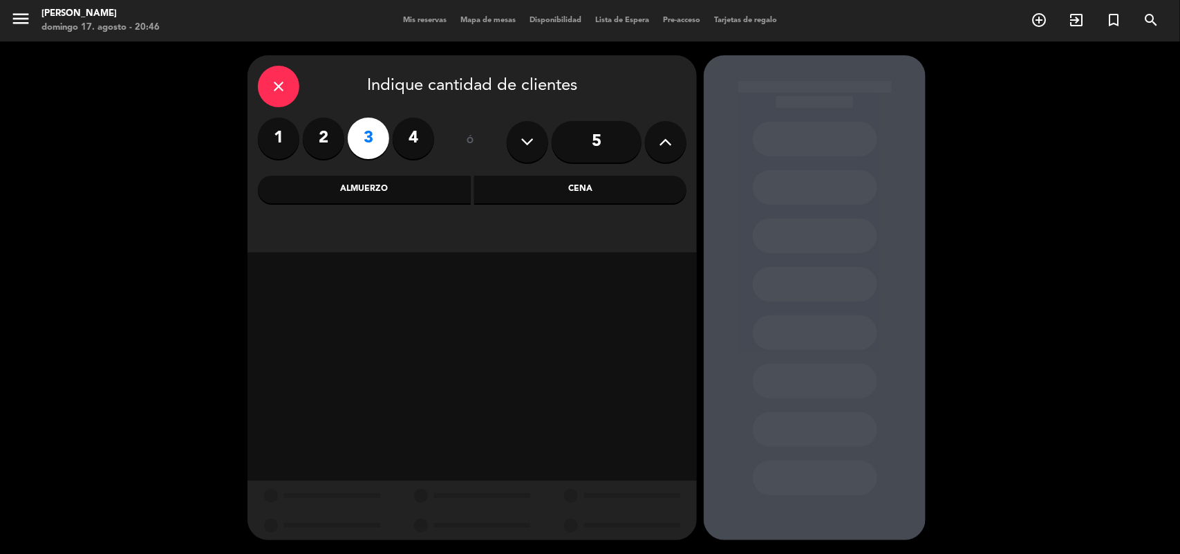
click at [509, 187] on div "Cena" at bounding box center [580, 190] width 213 height 28
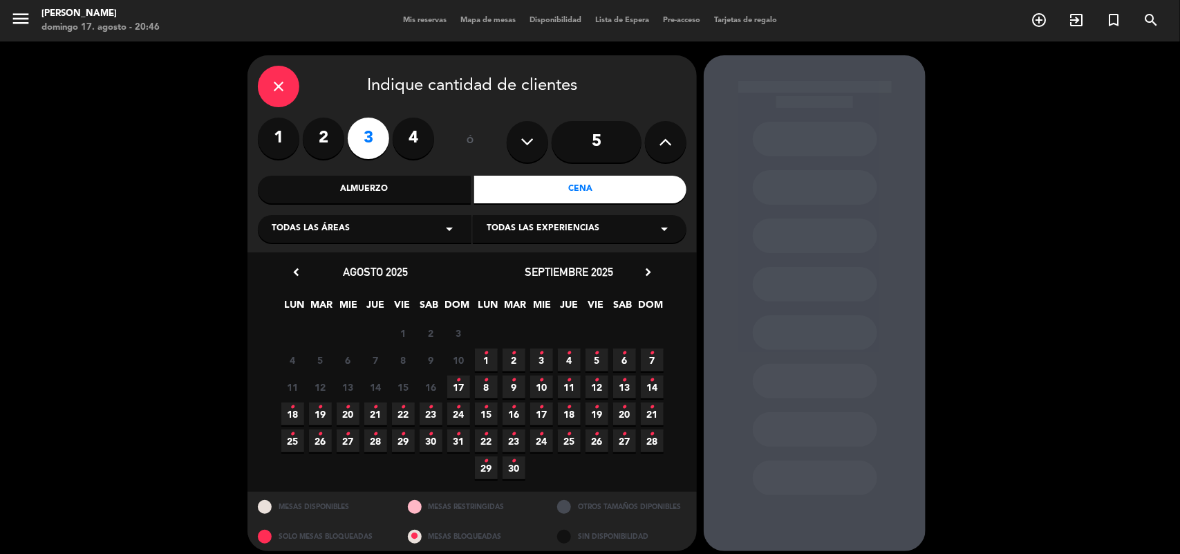
click at [458, 386] on icon "•" at bounding box center [458, 380] width 5 height 22
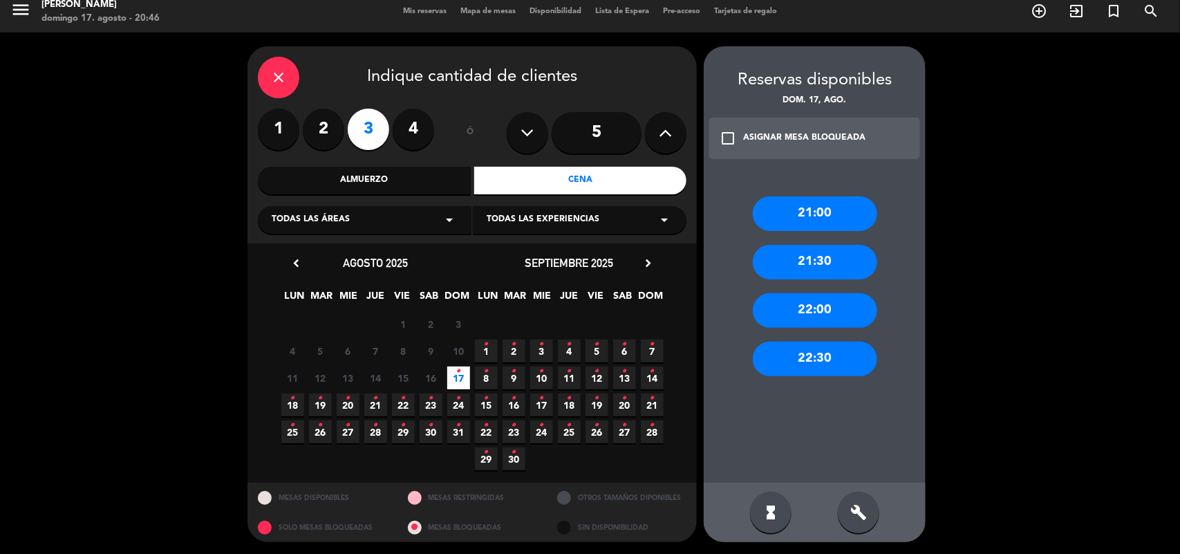
click at [280, 84] on icon "close" at bounding box center [278, 77] width 17 height 17
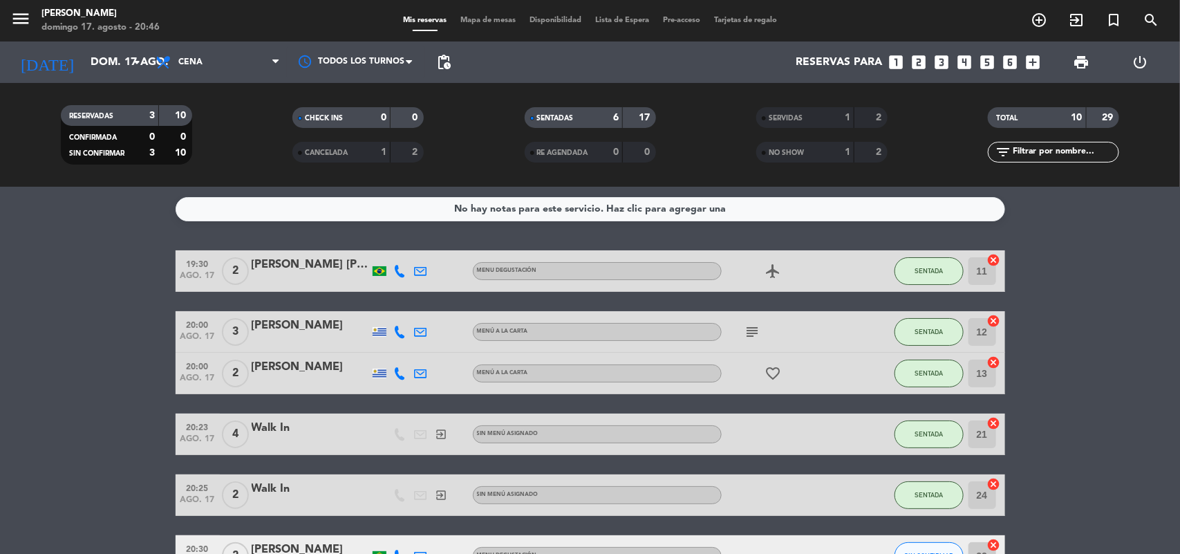
click at [471, 24] on span "Mapa de mesas" at bounding box center [488, 21] width 69 height 8
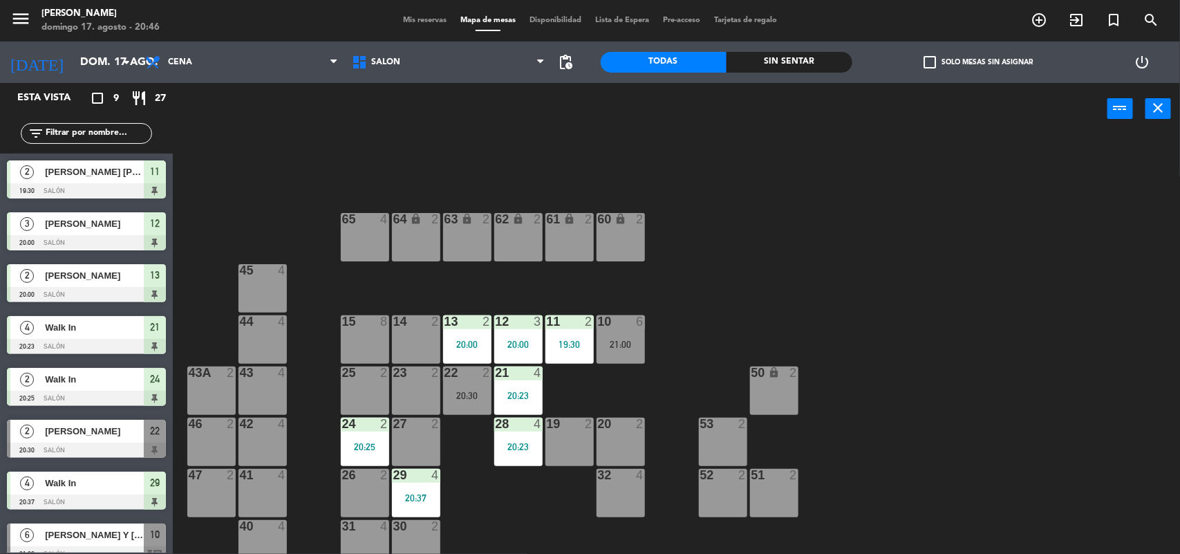
scroll to position [67, 0]
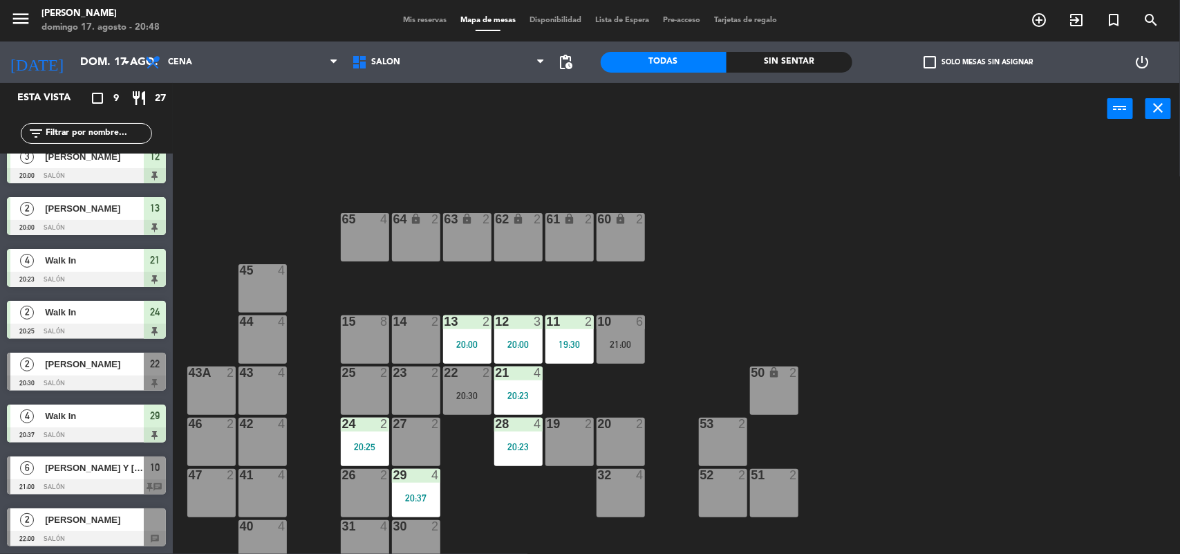
click at [97, 363] on span "[PERSON_NAME]" at bounding box center [94, 364] width 99 height 15
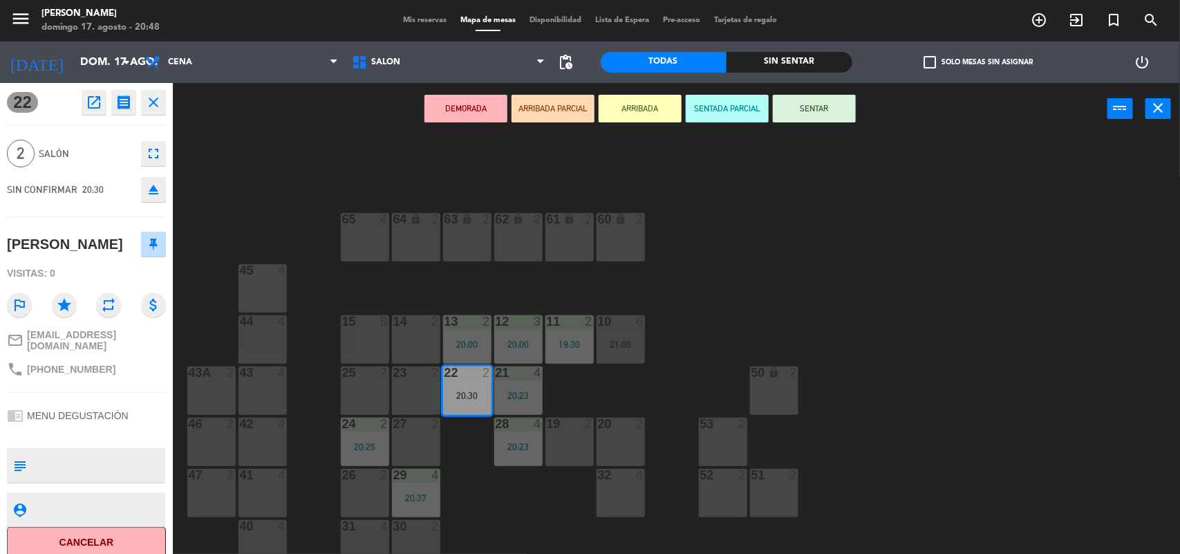
click at [91, 94] on icon "open_in_new" at bounding box center [94, 102] width 17 height 17
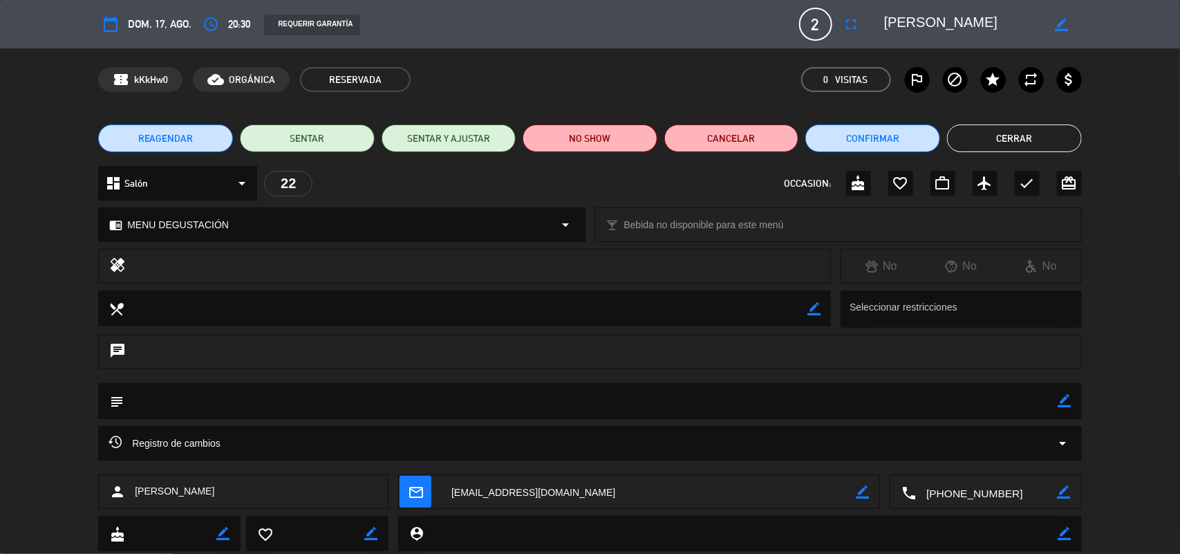
click at [994, 491] on textarea at bounding box center [986, 492] width 141 height 35
click at [996, 131] on button "Cerrar" at bounding box center [1014, 138] width 135 height 28
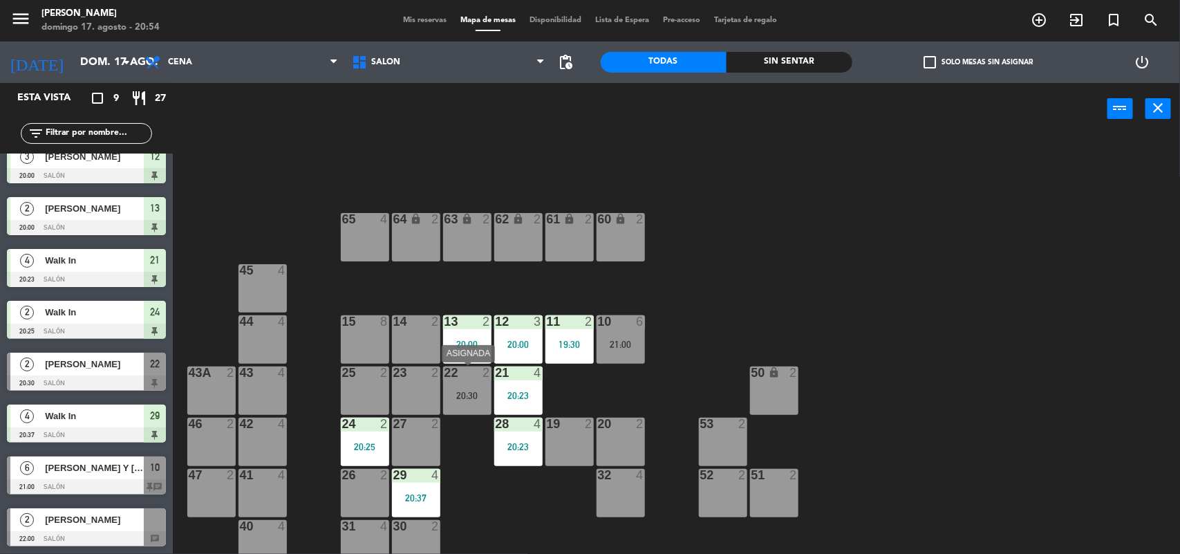
click at [474, 388] on div "22 2 20:30" at bounding box center [467, 390] width 48 height 48
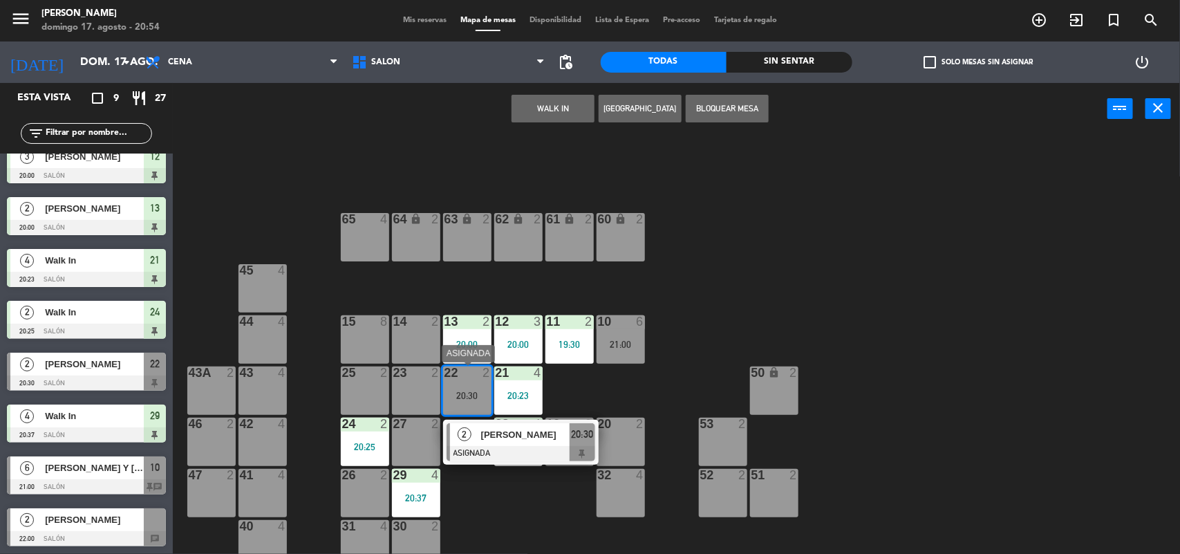
click at [487, 436] on span "[PERSON_NAME]" at bounding box center [525, 434] width 88 height 15
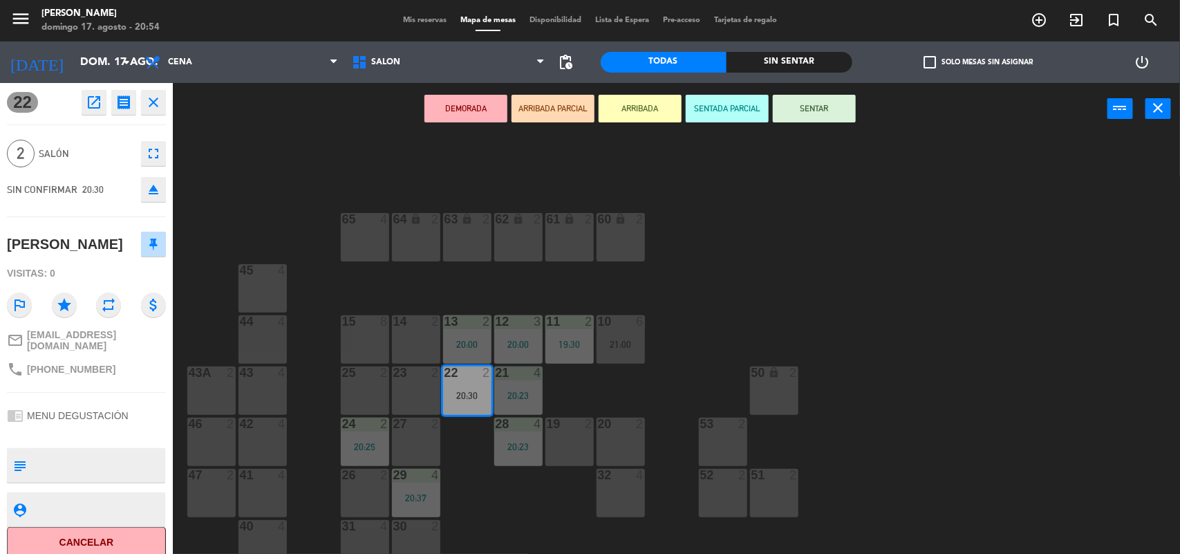
click at [91, 102] on icon "open_in_new" at bounding box center [94, 102] width 17 height 17
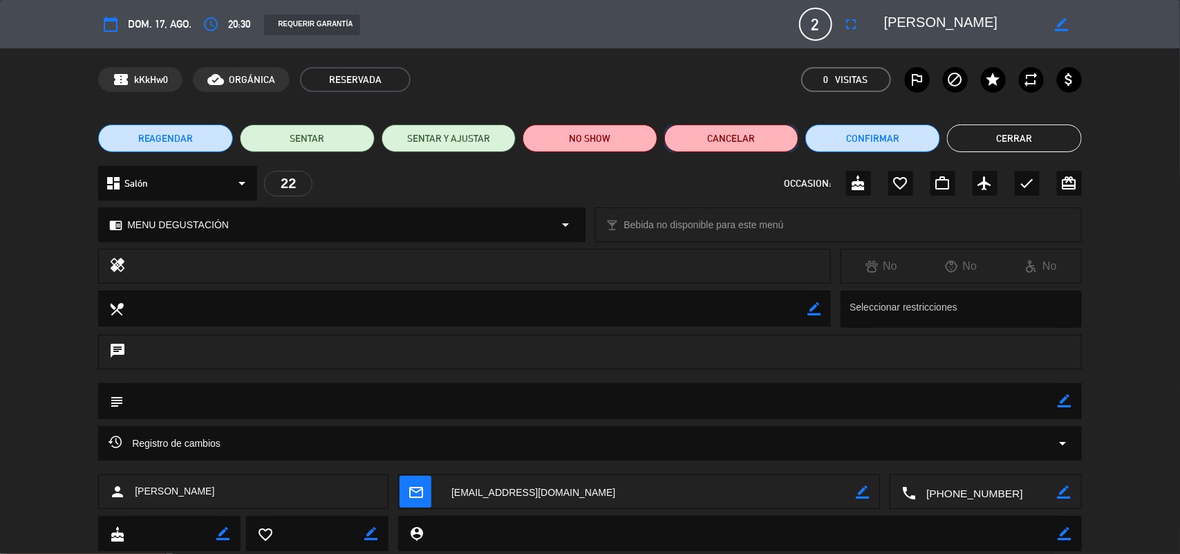
click at [709, 147] on button "Cancelar" at bounding box center [731, 138] width 135 height 28
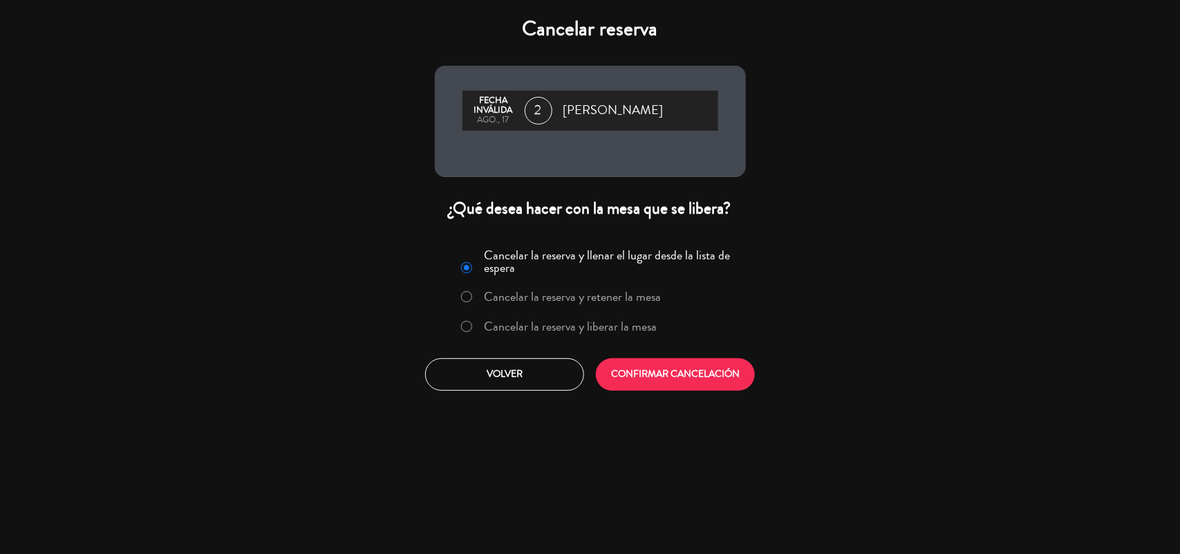
drag, startPoint x: 465, startPoint y: 321, endPoint x: 643, endPoint y: 350, distance: 179.9
click at [465, 322] on input "Cancelar la reserva y liberar la mesa" at bounding box center [465, 325] width 9 height 9
radio input "true"
click at [702, 373] on button "CONFIRMAR CANCELACIÓN" at bounding box center [675, 374] width 159 height 32
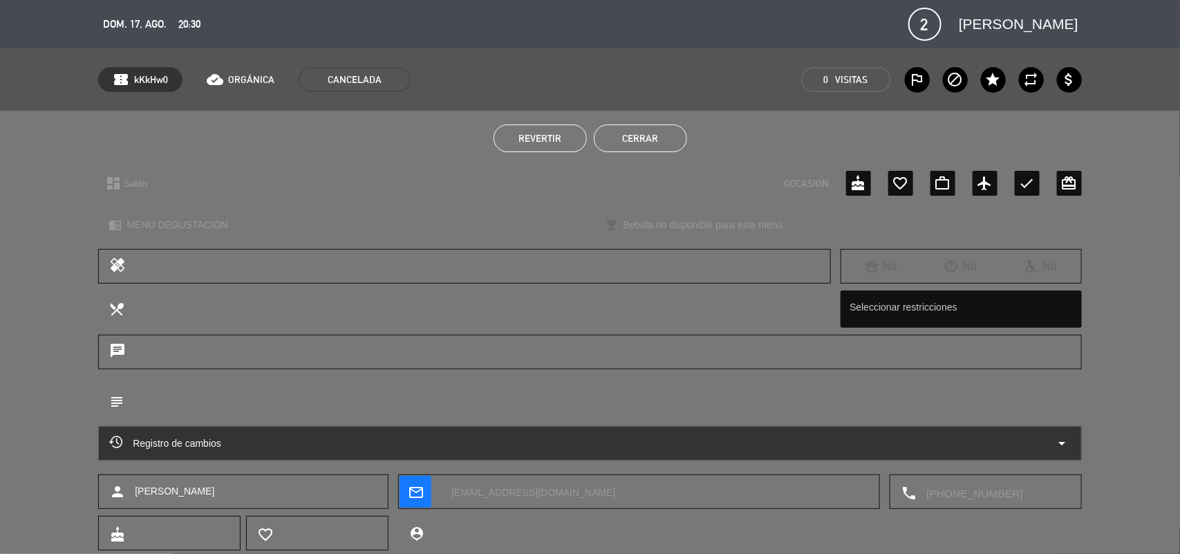
click at [643, 140] on button "Cerrar" at bounding box center [640, 138] width 93 height 28
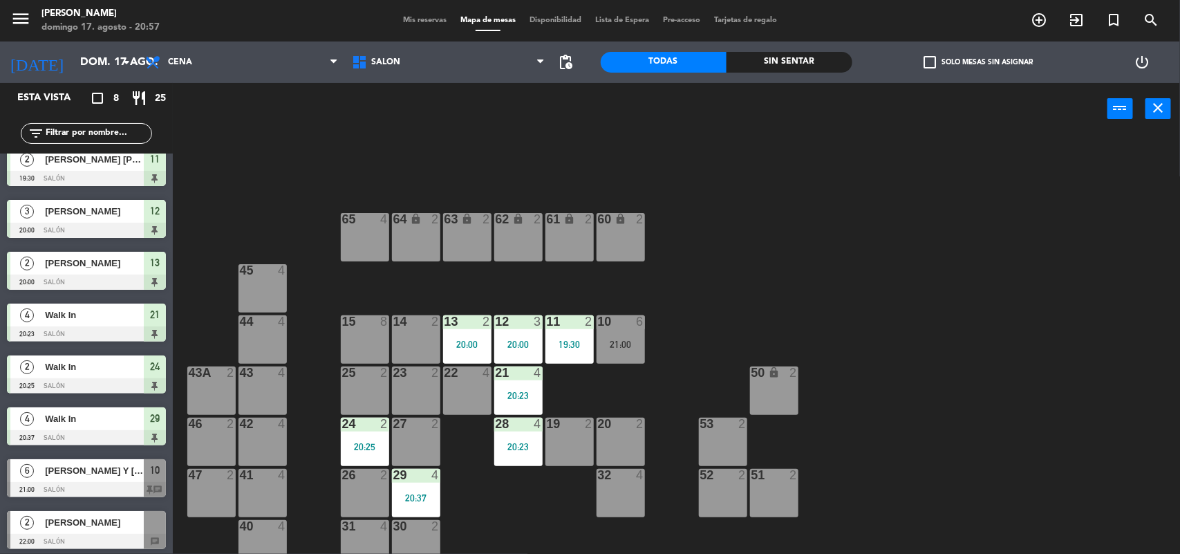
scroll to position [15, 0]
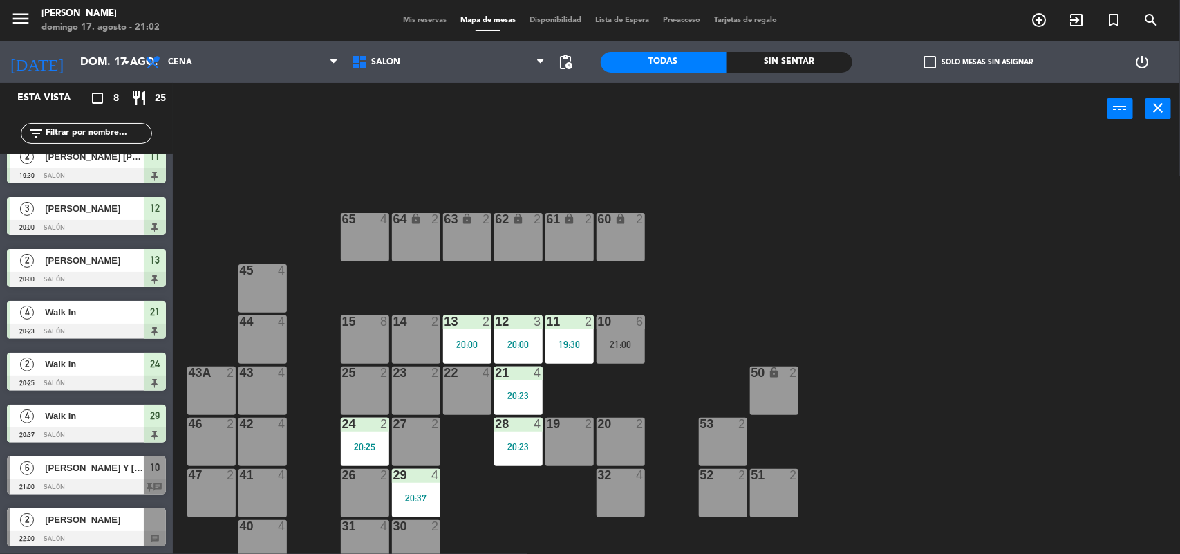
click at [411, 324] on div at bounding box center [415, 321] width 23 height 12
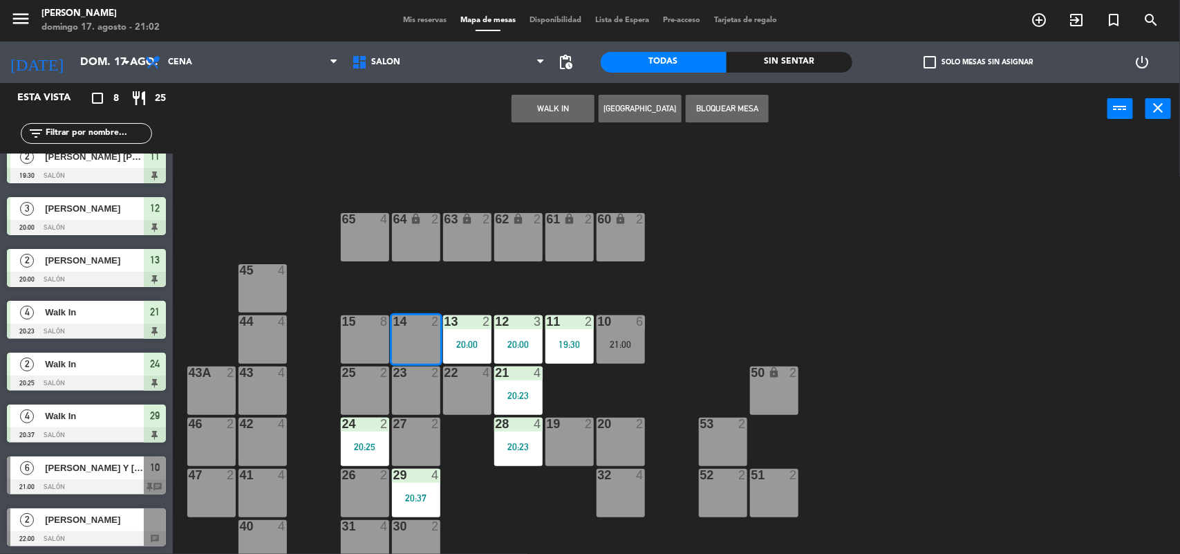
click at [563, 104] on button "WALK IN" at bounding box center [553, 109] width 83 height 28
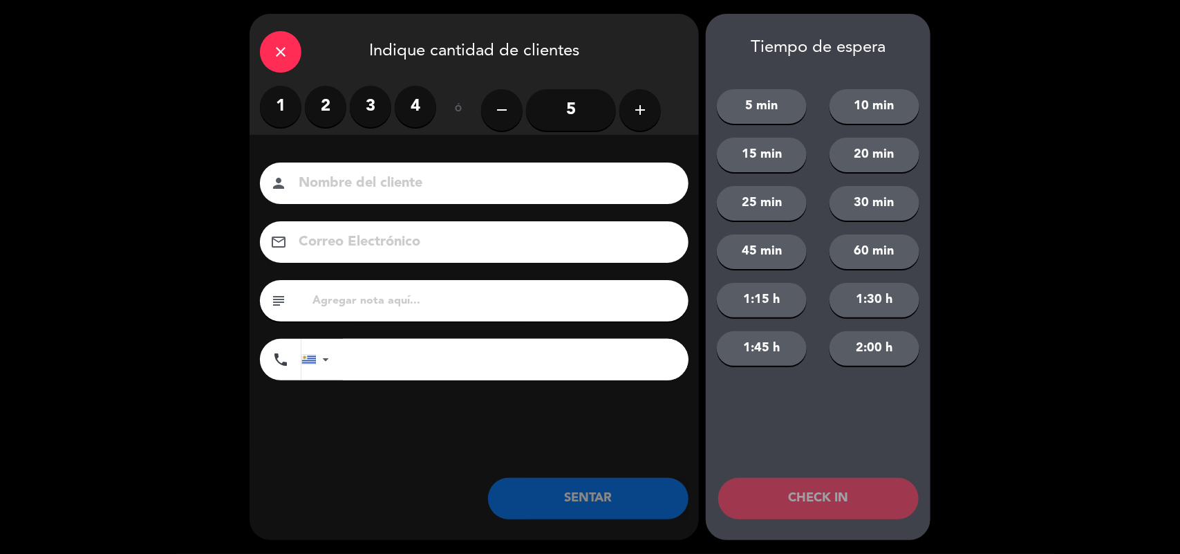
click at [381, 102] on label "3" at bounding box center [370, 106] width 41 height 41
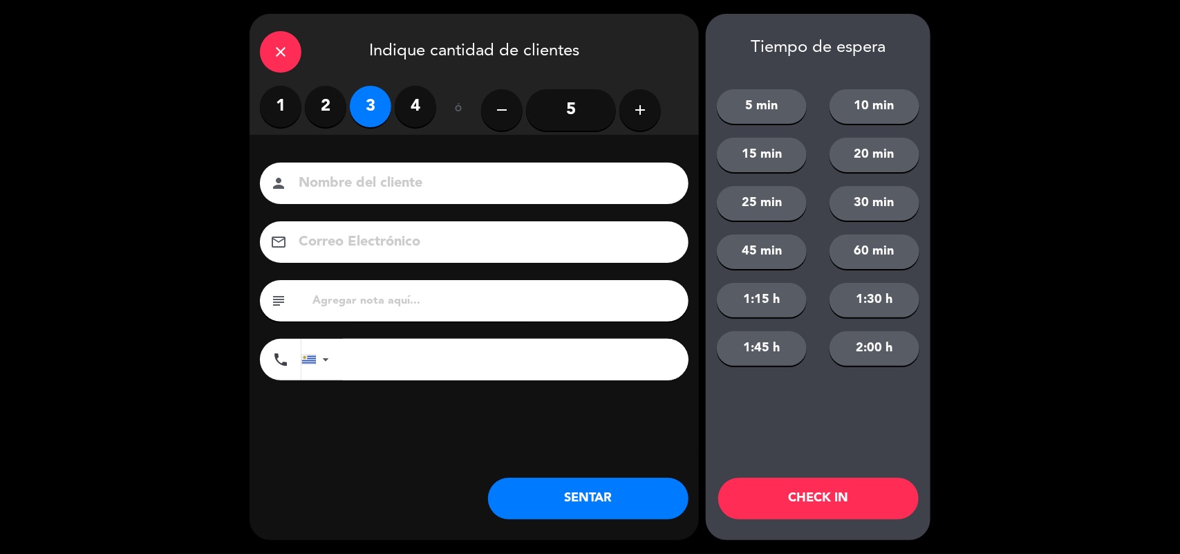
click at [586, 484] on button "SENTAR" at bounding box center [588, 498] width 200 height 41
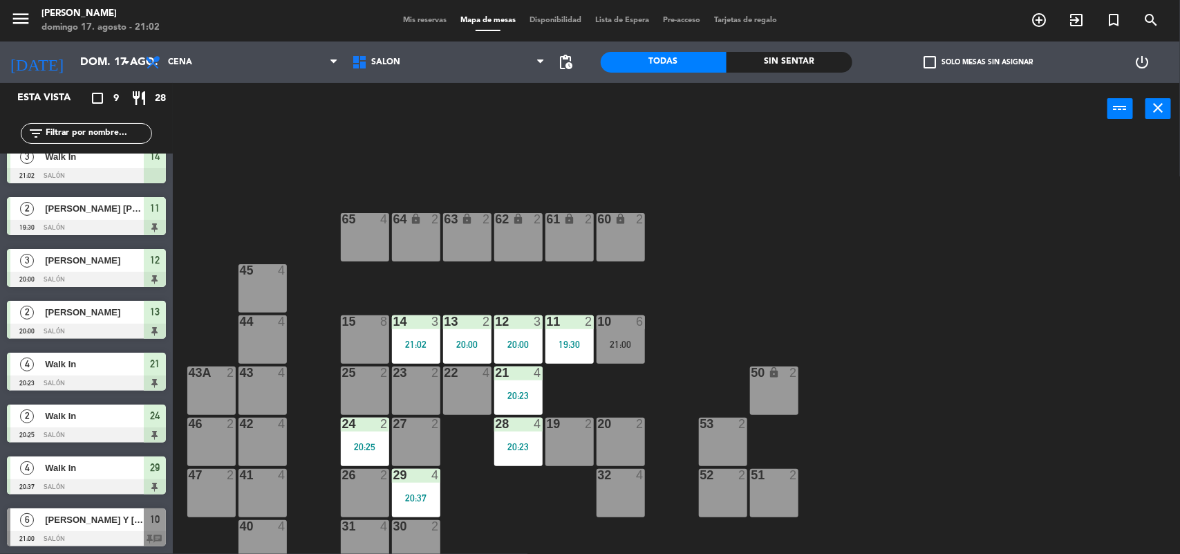
scroll to position [0, 0]
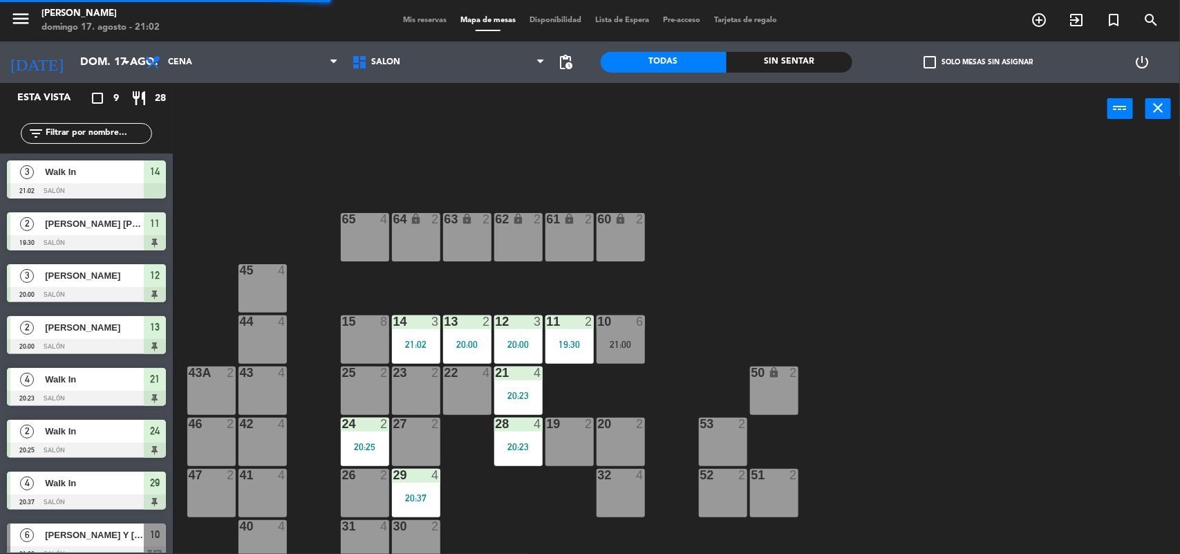
click at [460, 389] on div "22 4" at bounding box center [467, 390] width 48 height 48
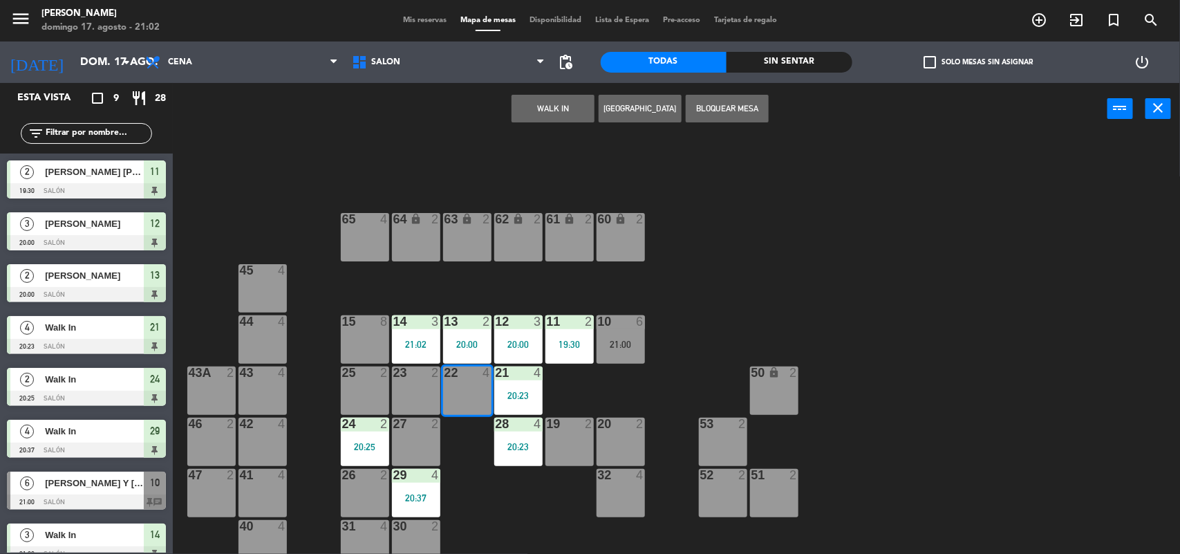
click at [551, 102] on button "WALK IN" at bounding box center [553, 109] width 83 height 28
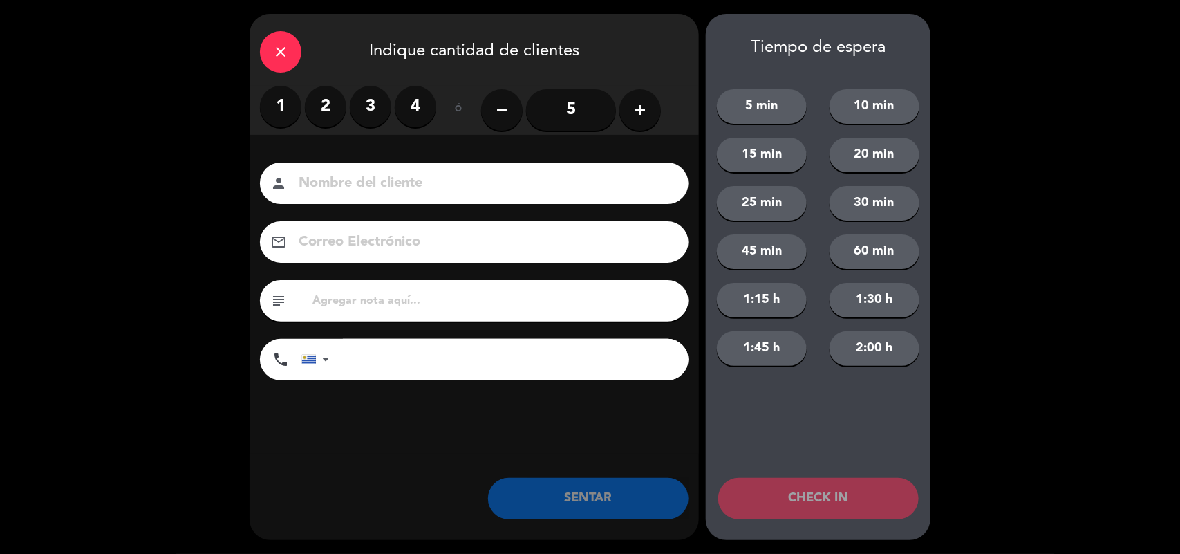
click at [333, 108] on label "2" at bounding box center [325, 106] width 41 height 41
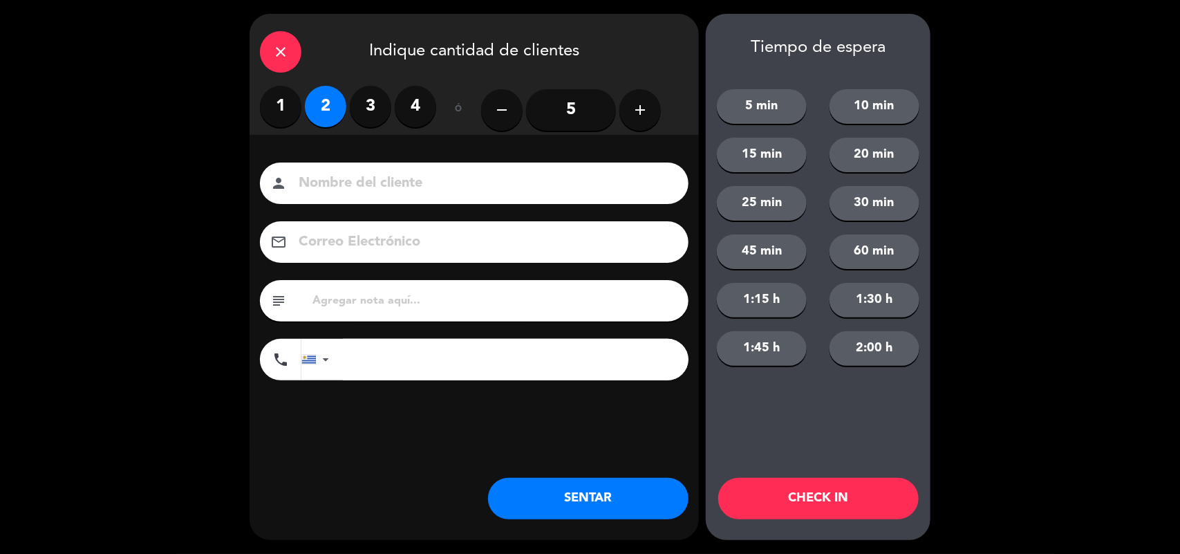
click at [589, 507] on button "SENTAR" at bounding box center [588, 498] width 200 height 41
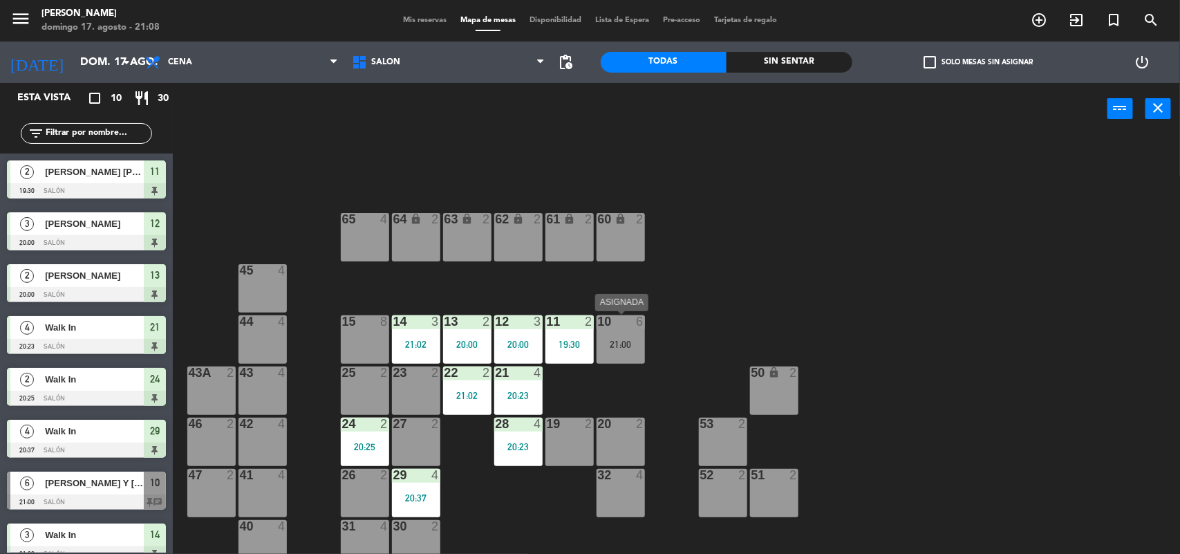
click at [638, 326] on div "6" at bounding box center [640, 321] width 8 height 12
click at [616, 341] on div "21:00" at bounding box center [621, 344] width 48 height 10
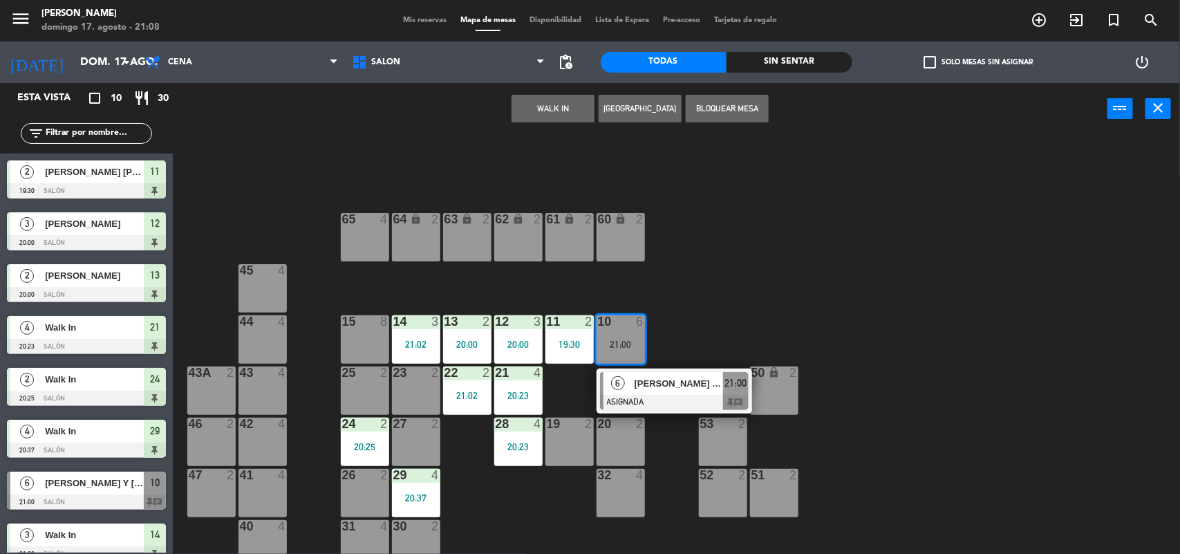
click at [636, 387] on span "[PERSON_NAME] Y [PERSON_NAME]" at bounding box center [679, 383] width 88 height 15
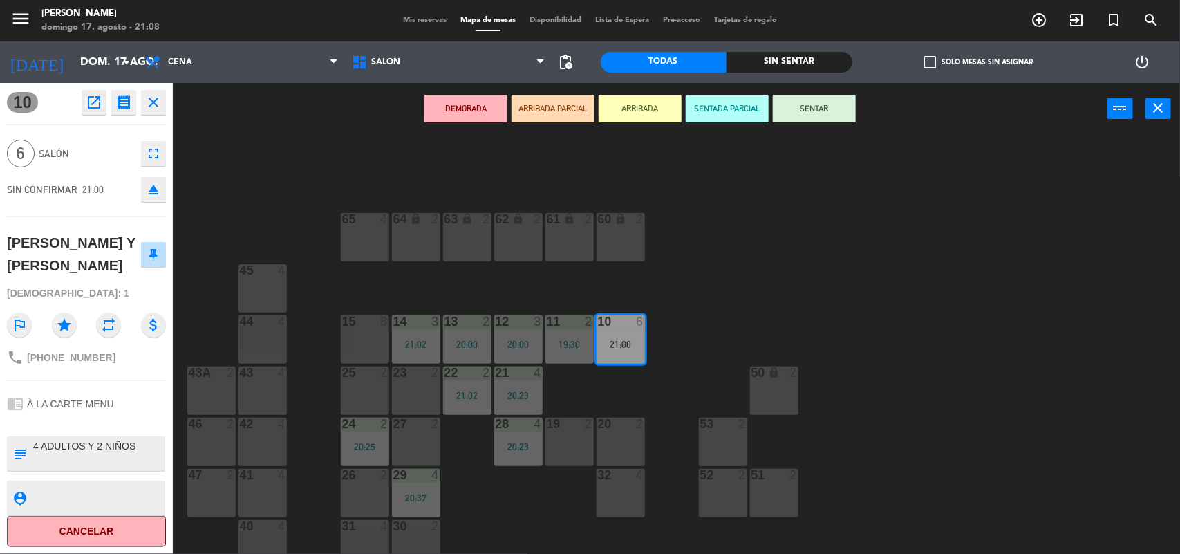
click at [814, 108] on button "SENTAR" at bounding box center [814, 109] width 83 height 28
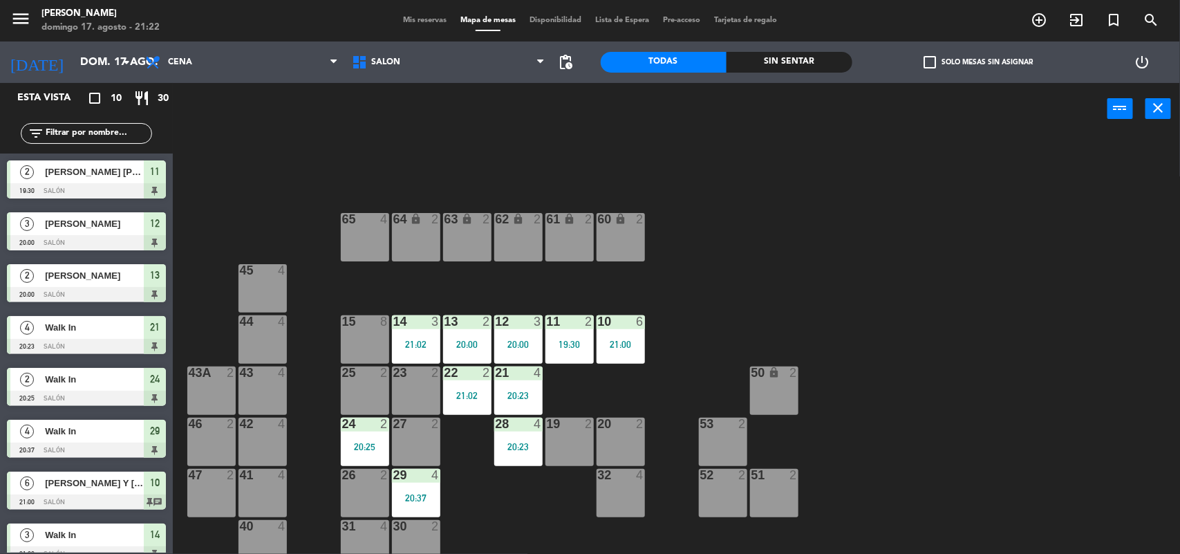
scroll to position [119, 0]
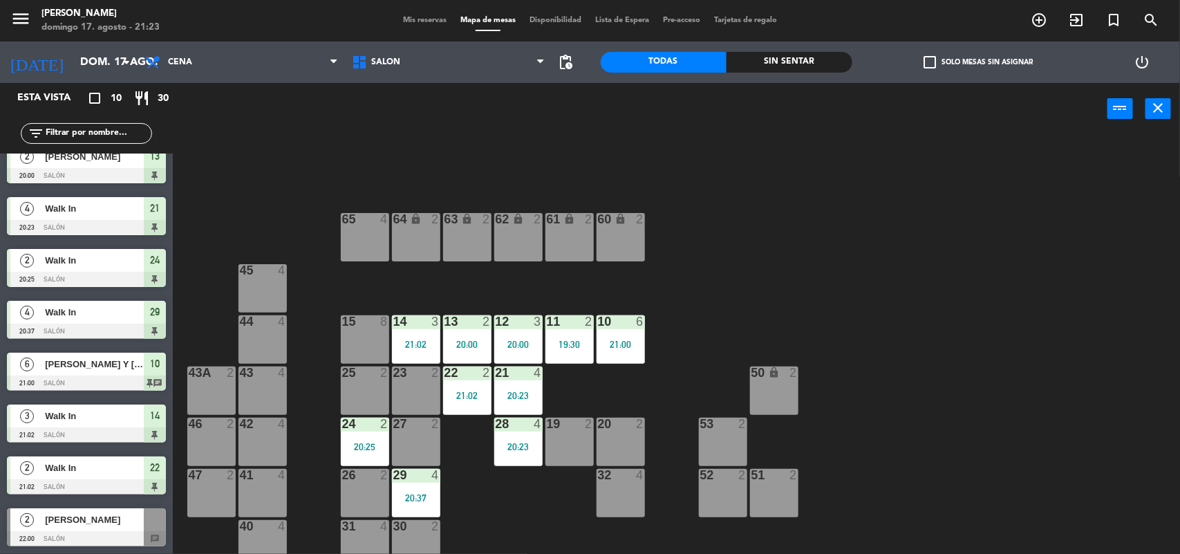
click at [422, 21] on span "Mis reservas" at bounding box center [424, 21] width 57 height 8
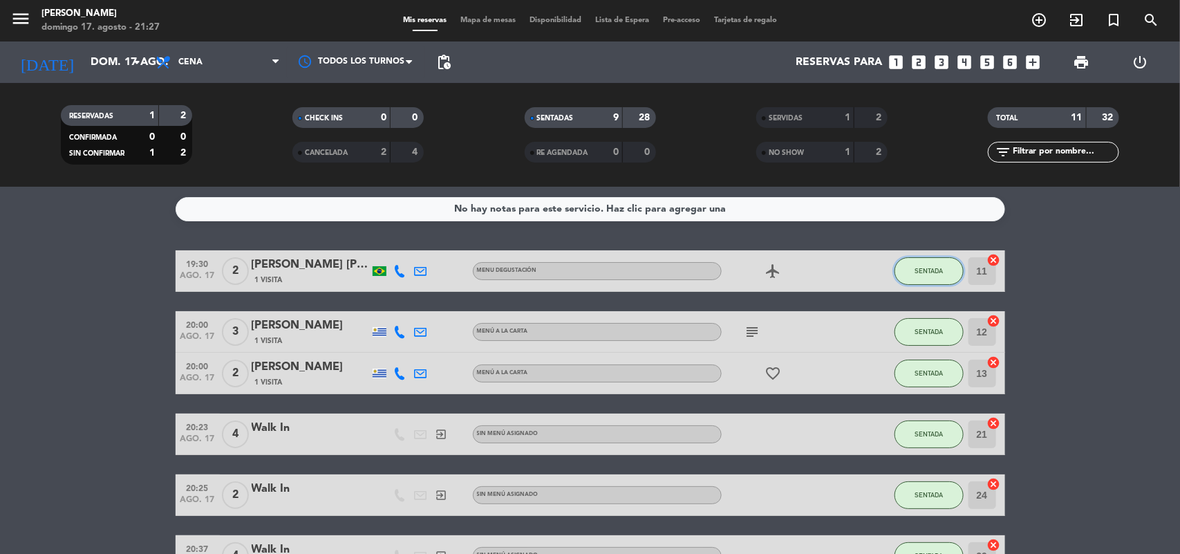
click at [907, 272] on button "SENTADA" at bounding box center [929, 271] width 69 height 28
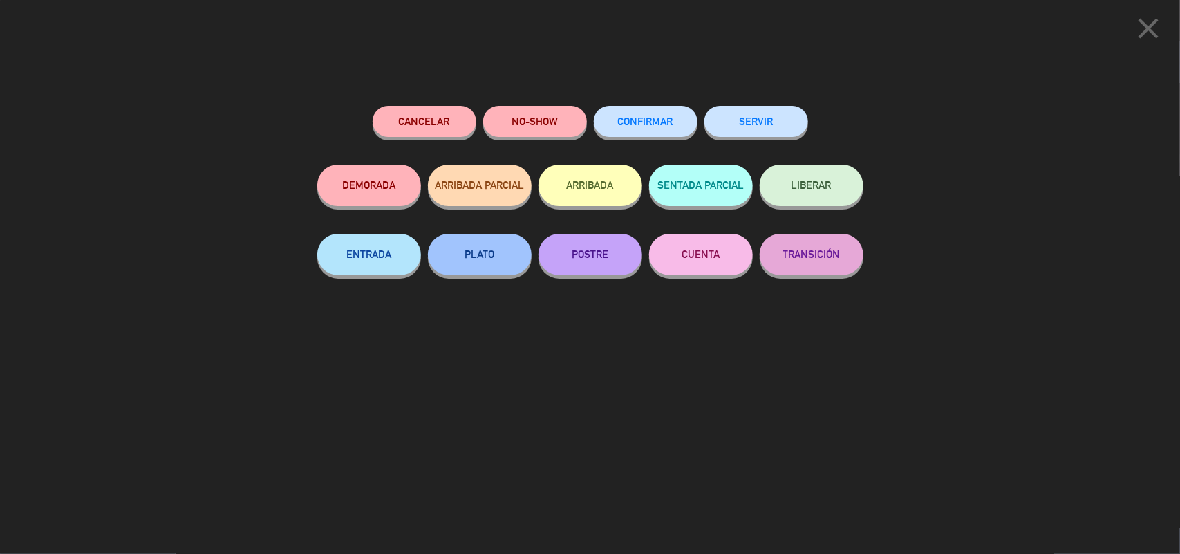
click at [781, 122] on button "SERVIR" at bounding box center [756, 121] width 104 height 31
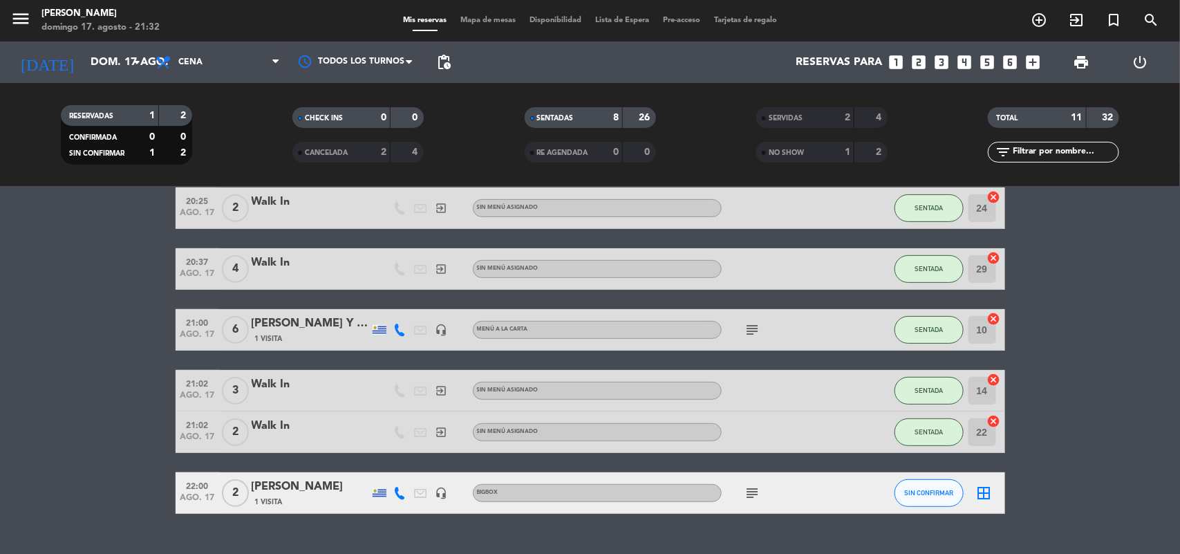
scroll to position [254, 0]
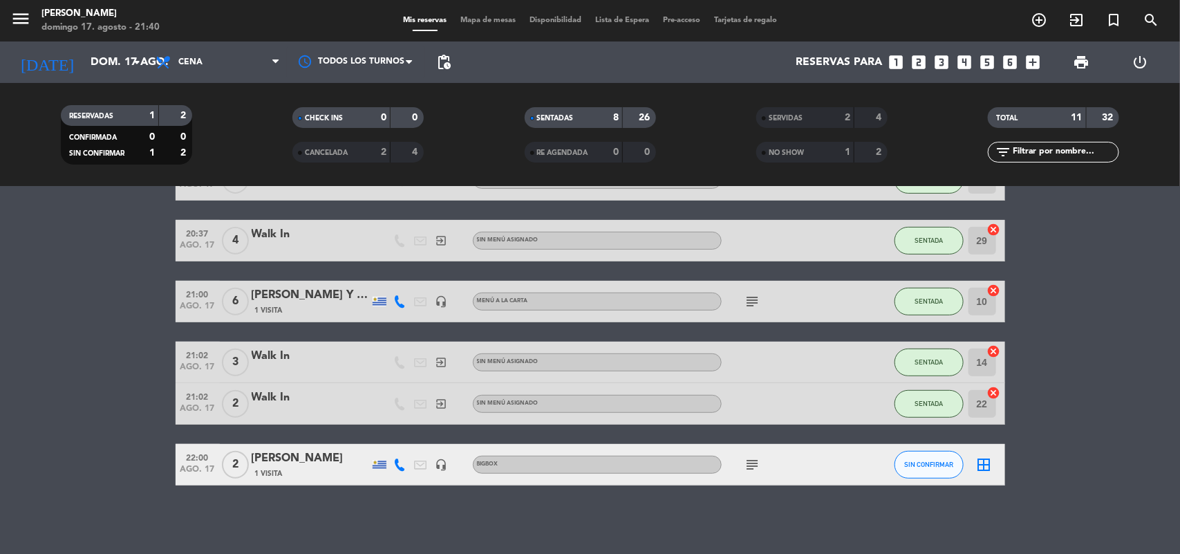
click at [470, 22] on span "Mapa de mesas" at bounding box center [488, 21] width 69 height 8
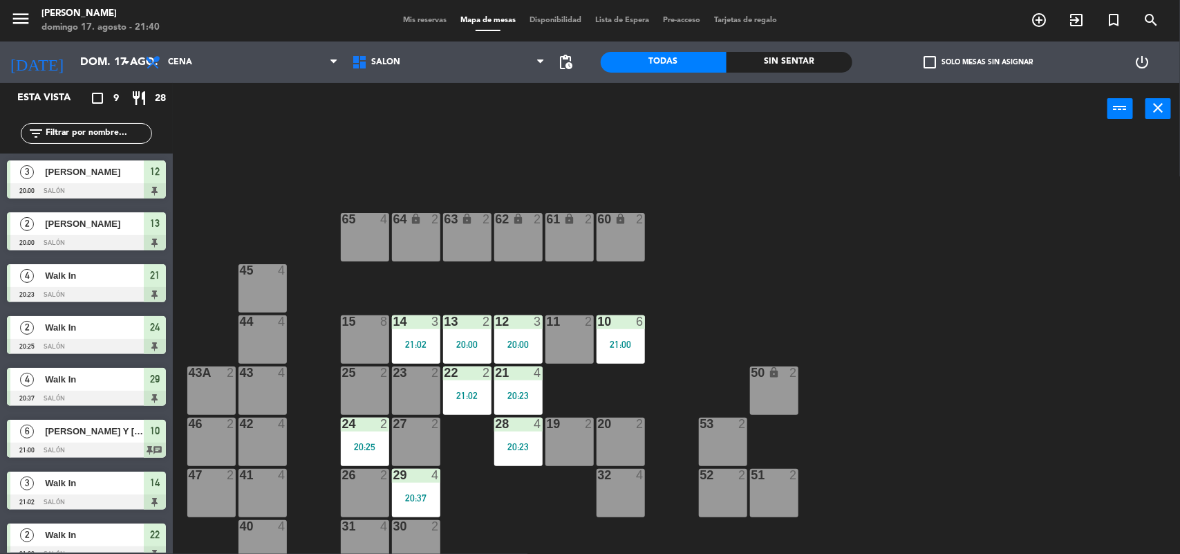
click at [343, 524] on div "31" at bounding box center [342, 526] width 1 height 12
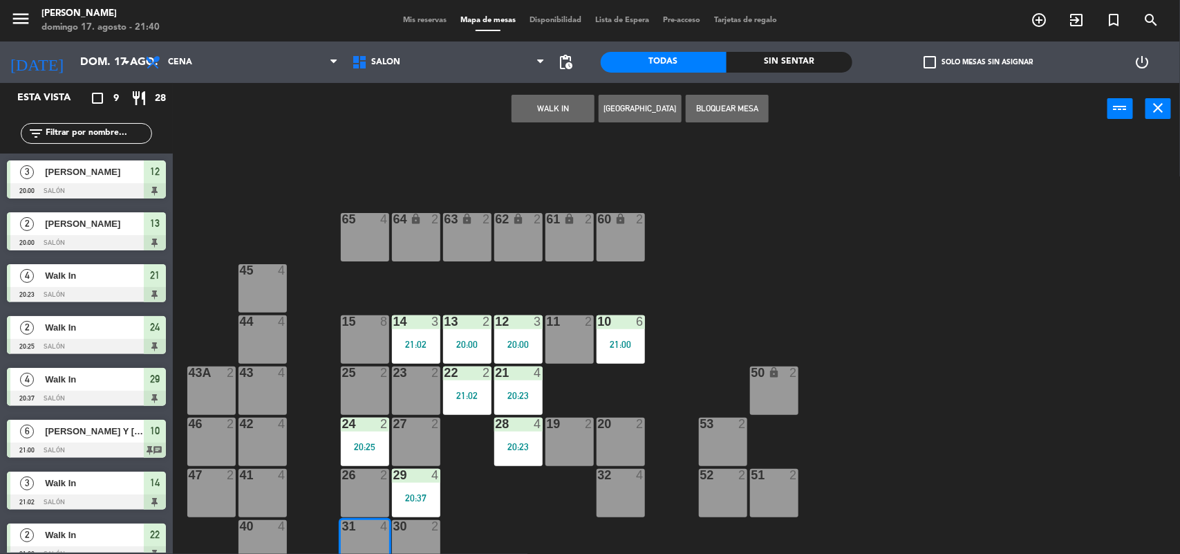
click at [530, 115] on button "WALK IN" at bounding box center [553, 109] width 83 height 28
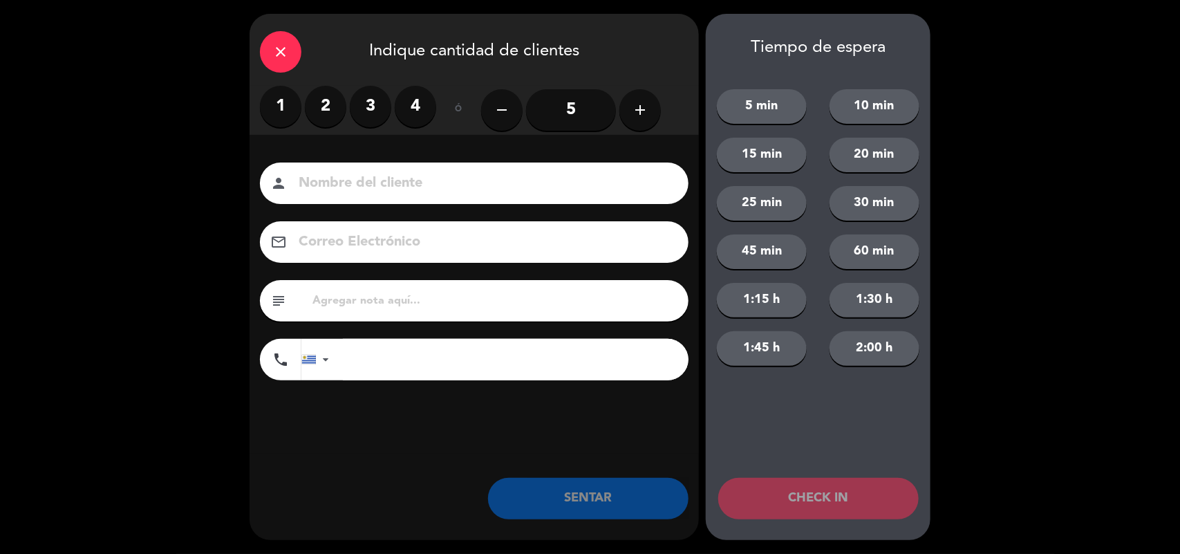
click at [278, 104] on label "1" at bounding box center [280, 106] width 41 height 41
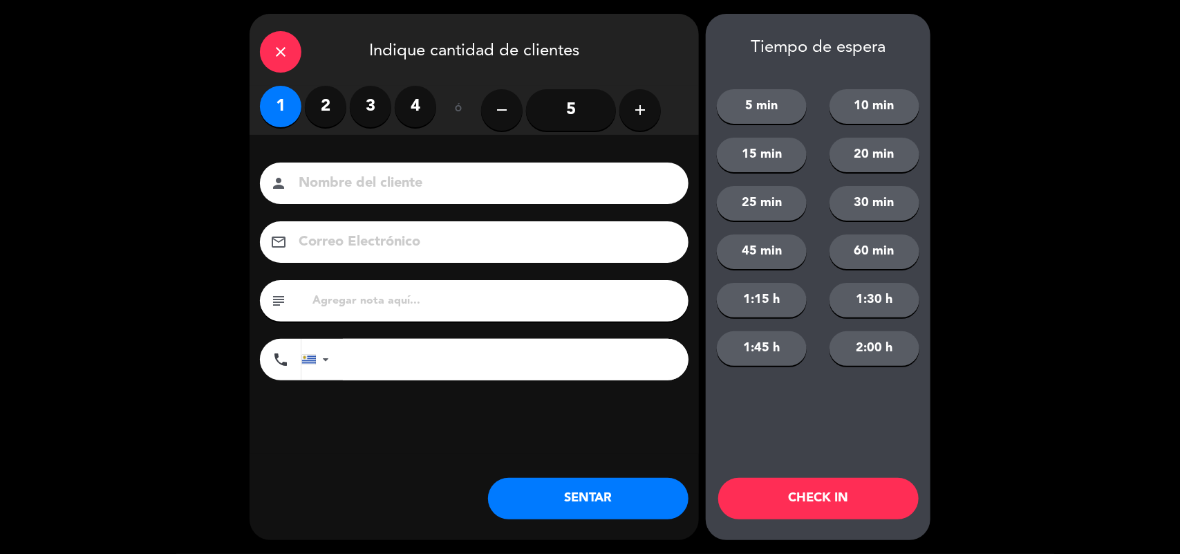
click at [606, 502] on button "SENTAR" at bounding box center [588, 498] width 200 height 41
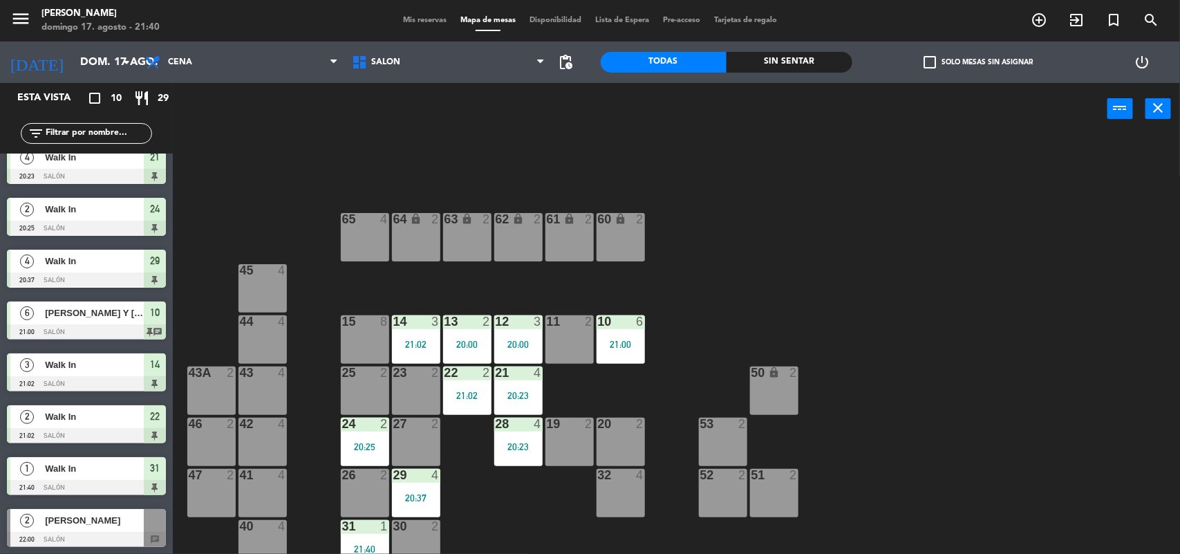
scroll to position [119, 0]
click at [71, 526] on span "[PERSON_NAME]" at bounding box center [94, 519] width 99 height 15
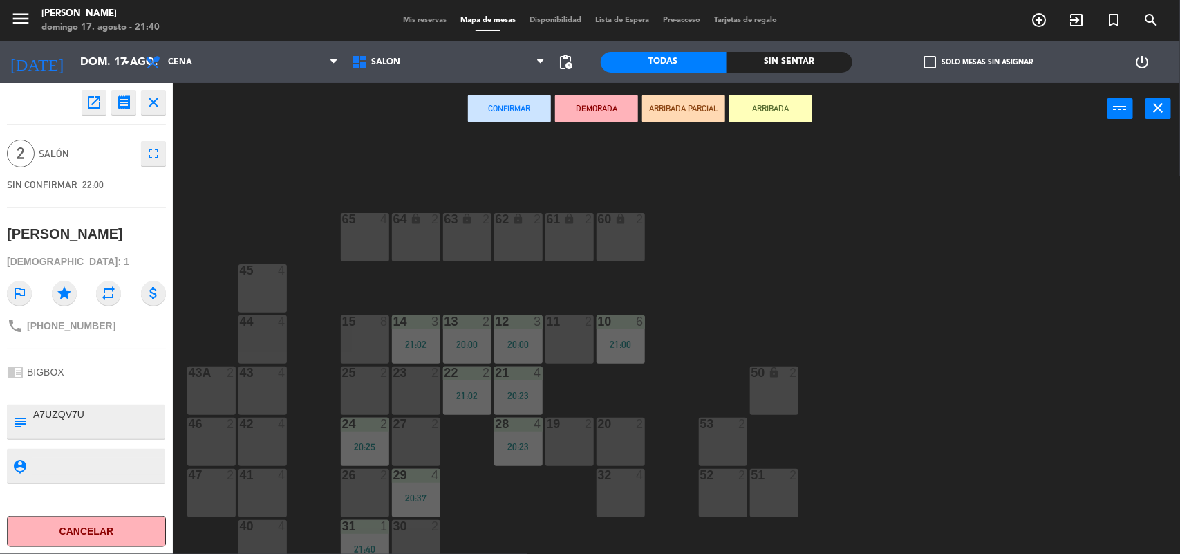
click at [562, 354] on div "11 2" at bounding box center [569, 339] width 48 height 48
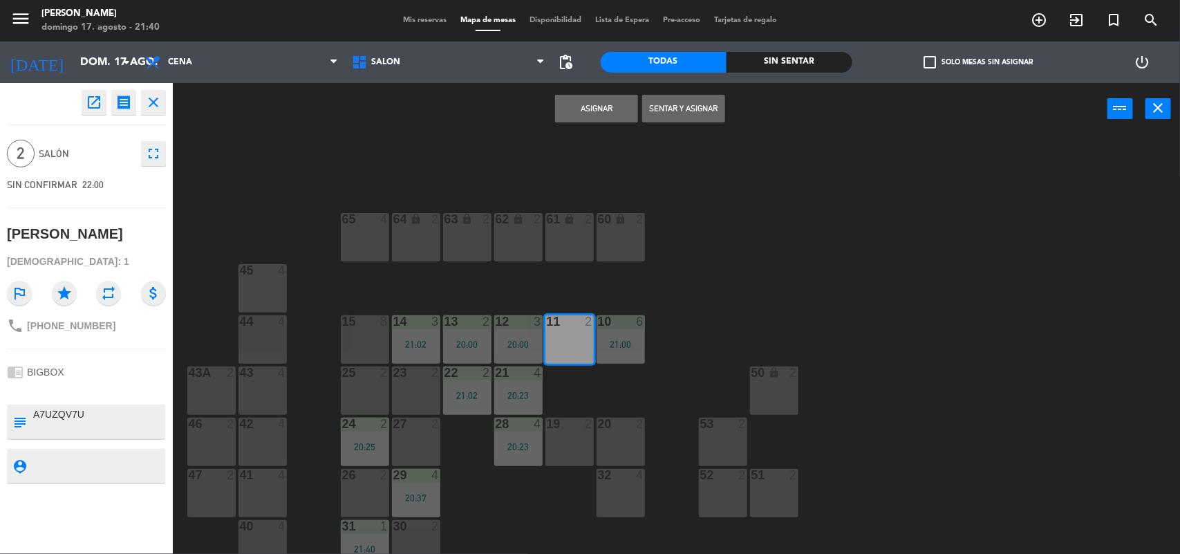
click at [599, 119] on button "Asignar" at bounding box center [596, 109] width 83 height 28
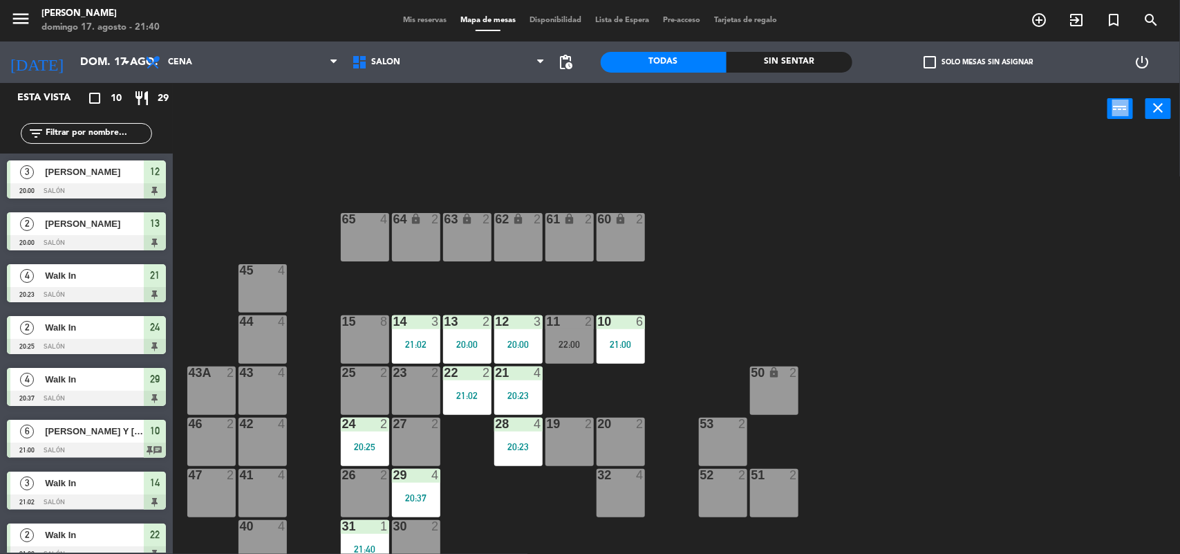
click at [599, 119] on div "power_input close" at bounding box center [640, 109] width 935 height 53
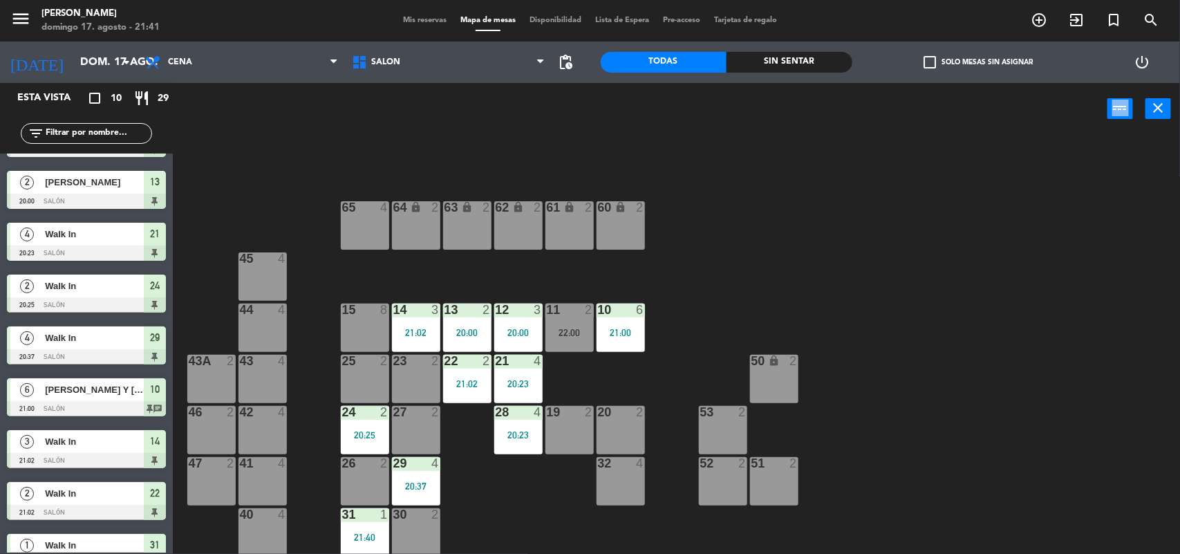
scroll to position [0, 0]
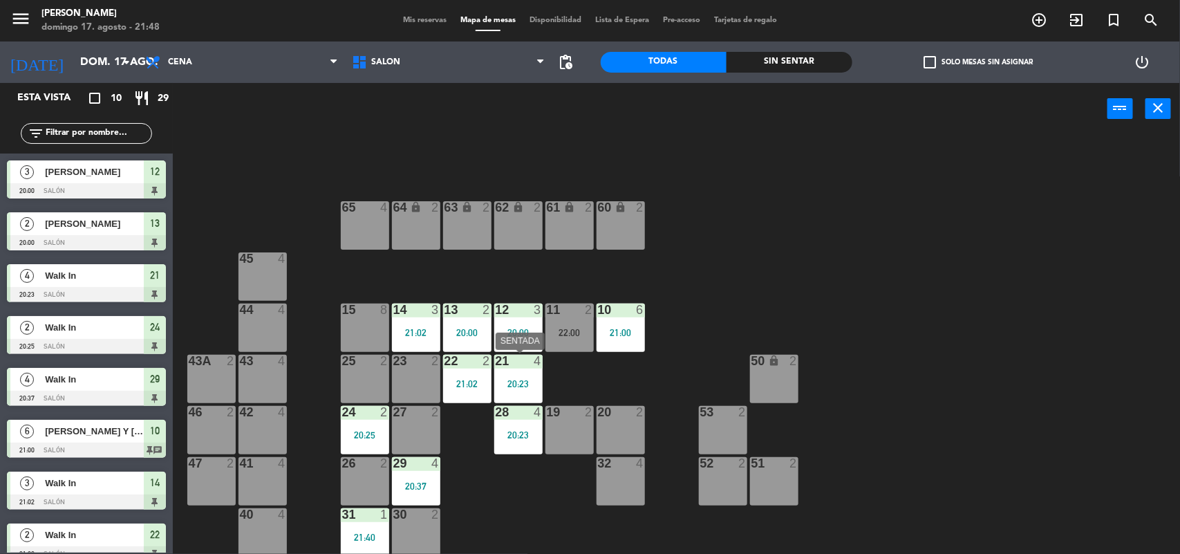
click at [513, 391] on div "21 4 20:23" at bounding box center [518, 379] width 48 height 48
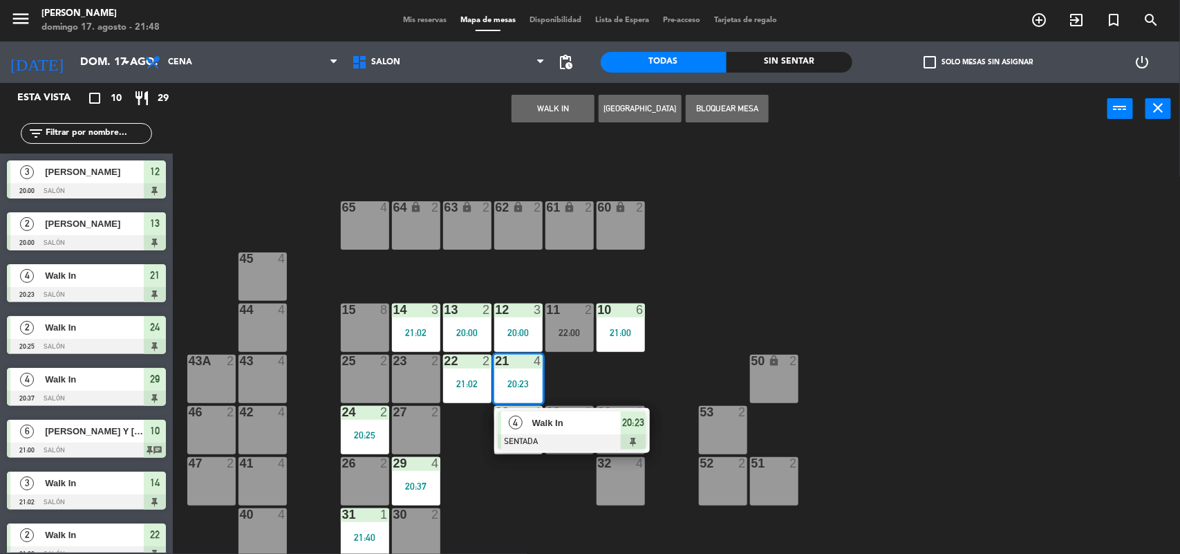
click at [525, 424] on div "4" at bounding box center [516, 422] width 30 height 23
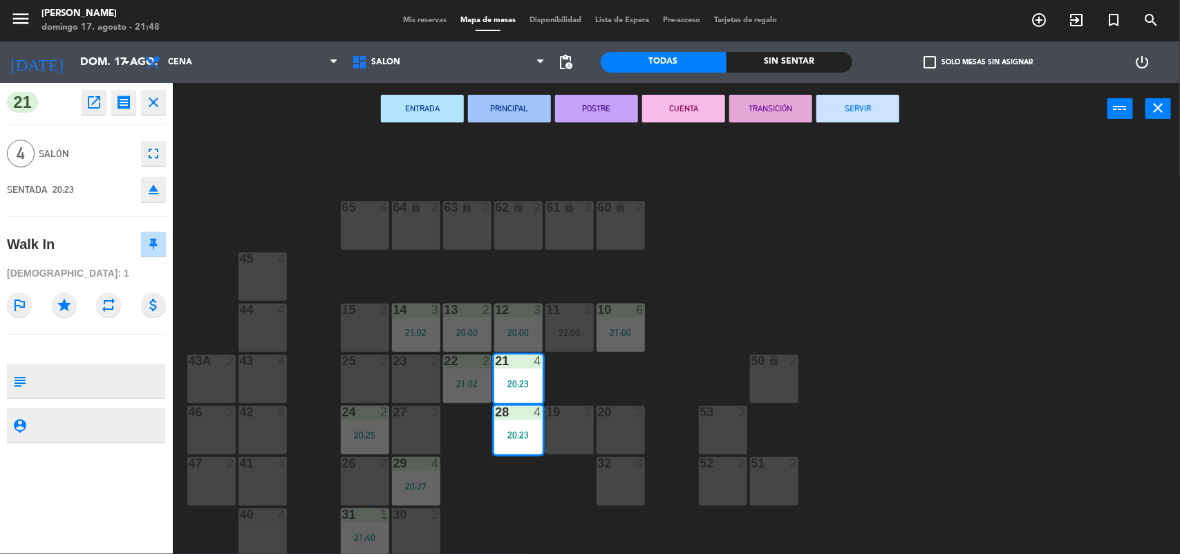
click at [835, 112] on button "SERVIR" at bounding box center [857, 109] width 83 height 28
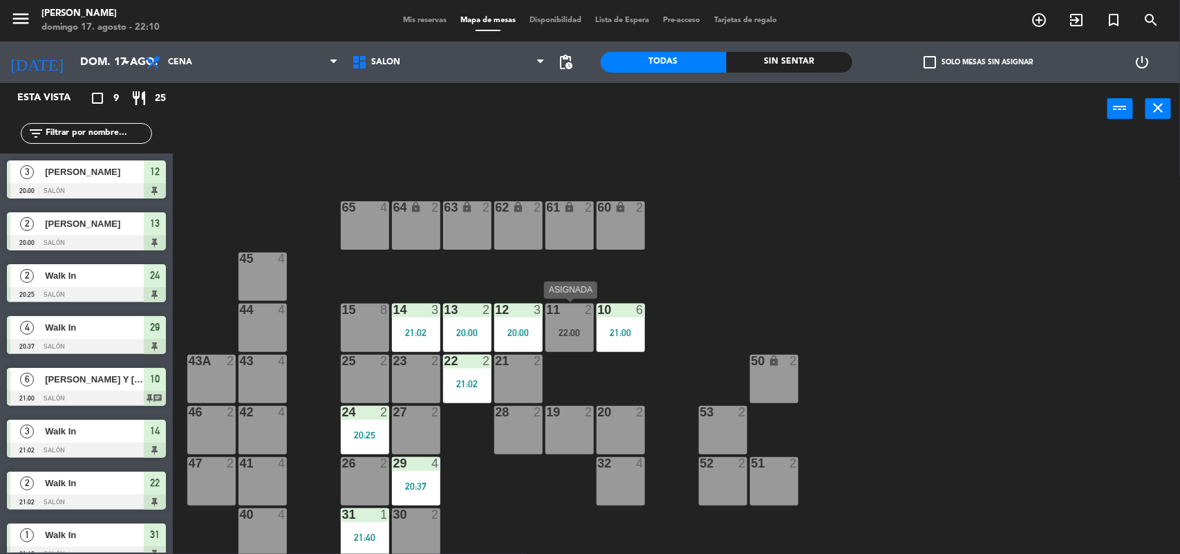
click at [569, 343] on div "11 2 22:00" at bounding box center [569, 327] width 48 height 48
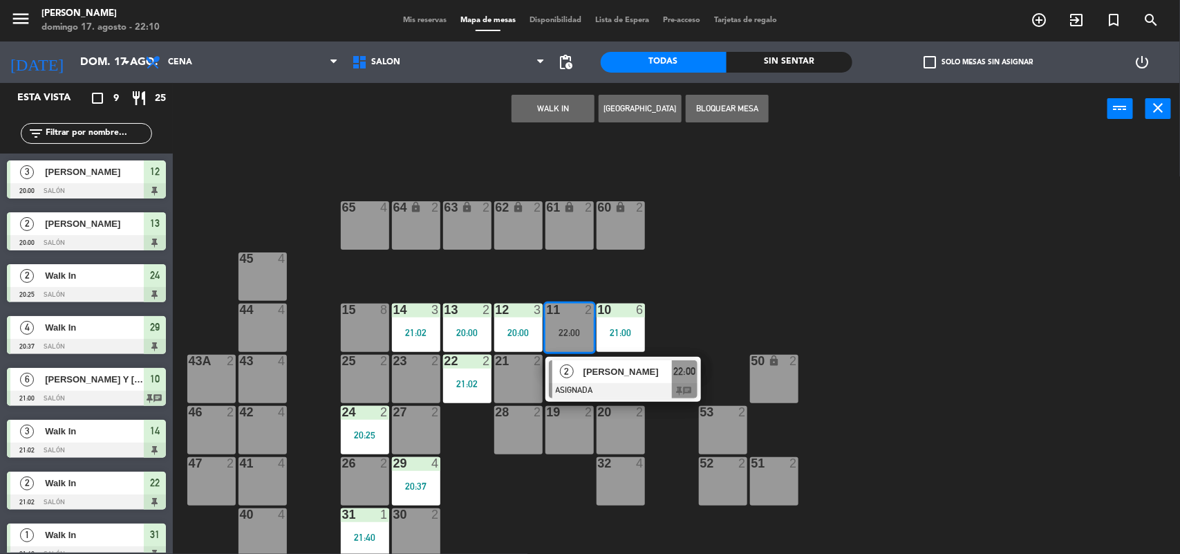
click at [588, 371] on span "[PERSON_NAME]" at bounding box center [627, 371] width 88 height 15
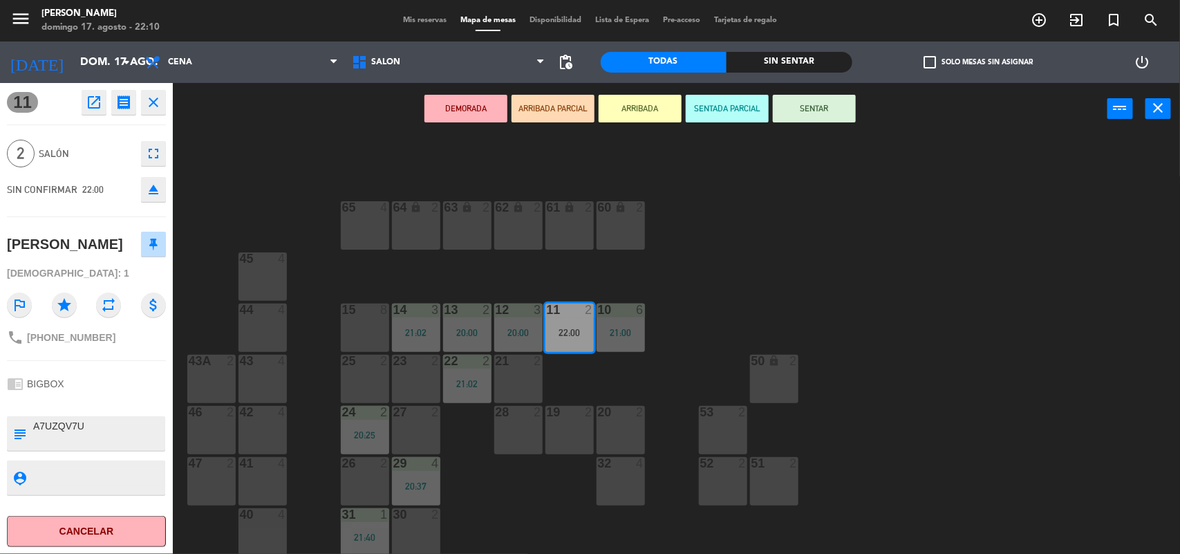
click at [830, 105] on button "SENTAR" at bounding box center [814, 109] width 83 height 28
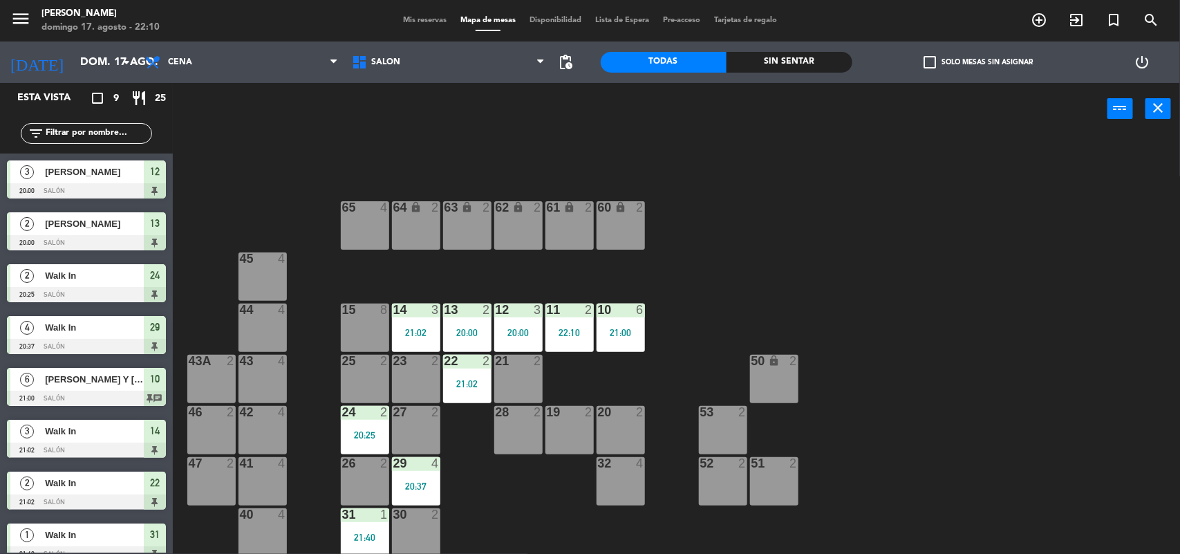
scroll to position [67, 0]
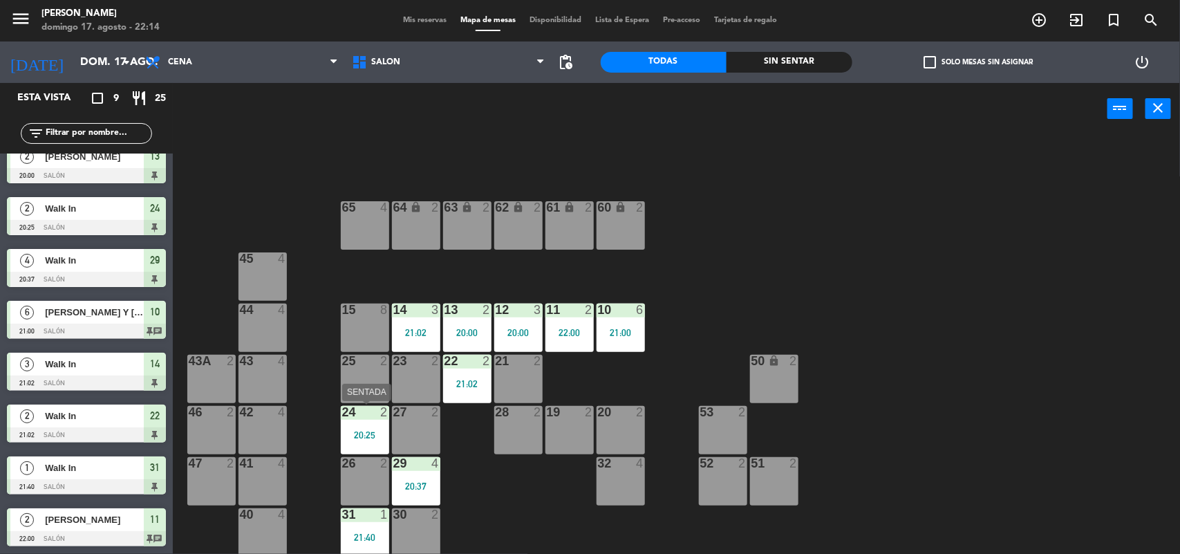
click at [363, 433] on div "20:25" at bounding box center [365, 435] width 48 height 10
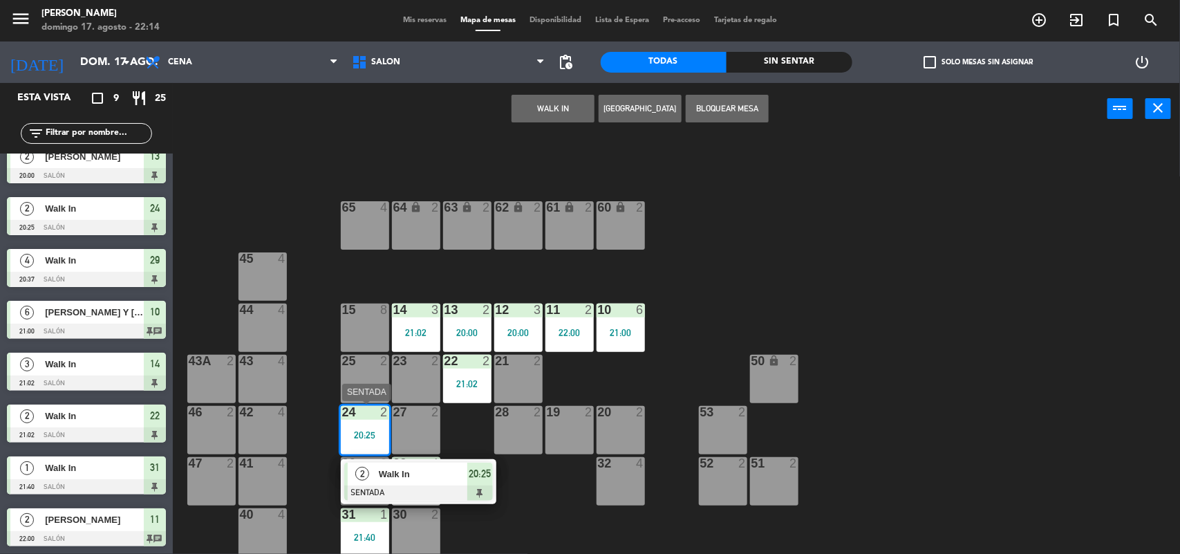
click at [398, 475] on span "Walk In" at bounding box center [423, 474] width 88 height 15
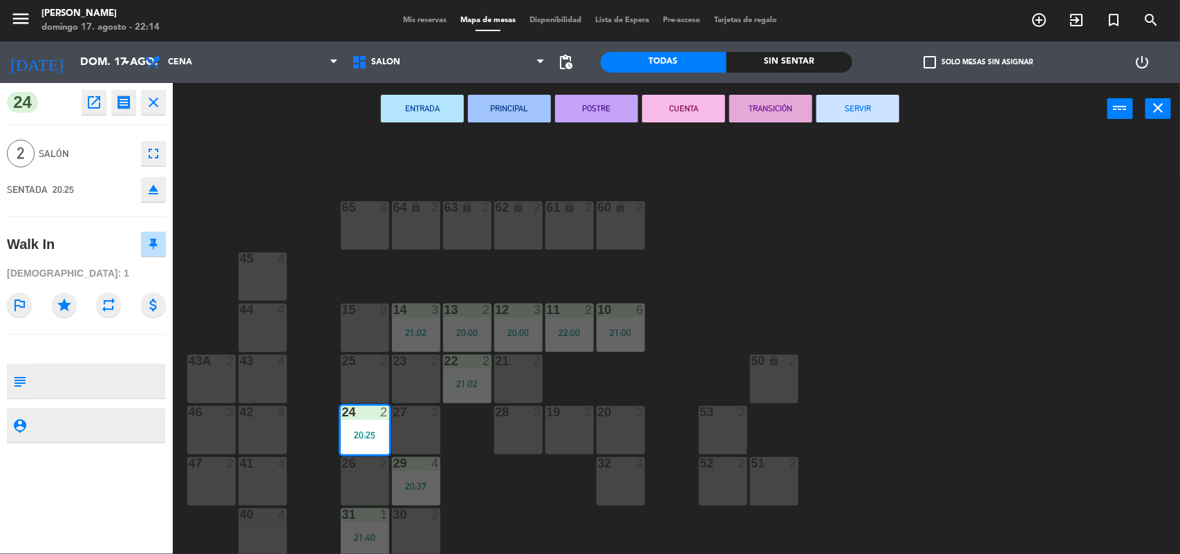
click at [848, 97] on button "SERVIR" at bounding box center [857, 109] width 83 height 28
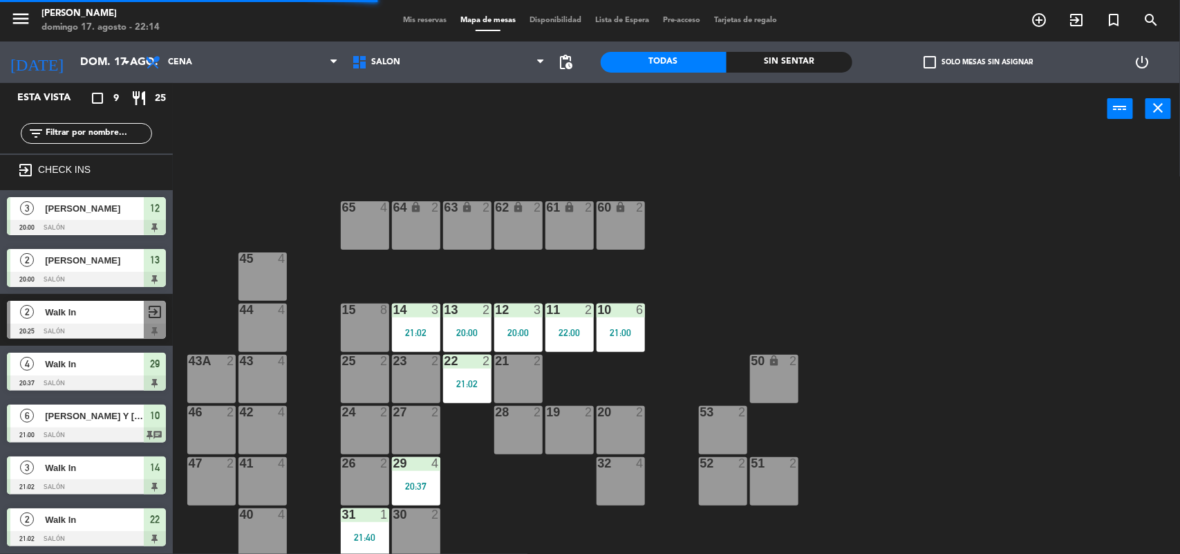
click at [468, 328] on div "20:00" at bounding box center [467, 333] width 48 height 10
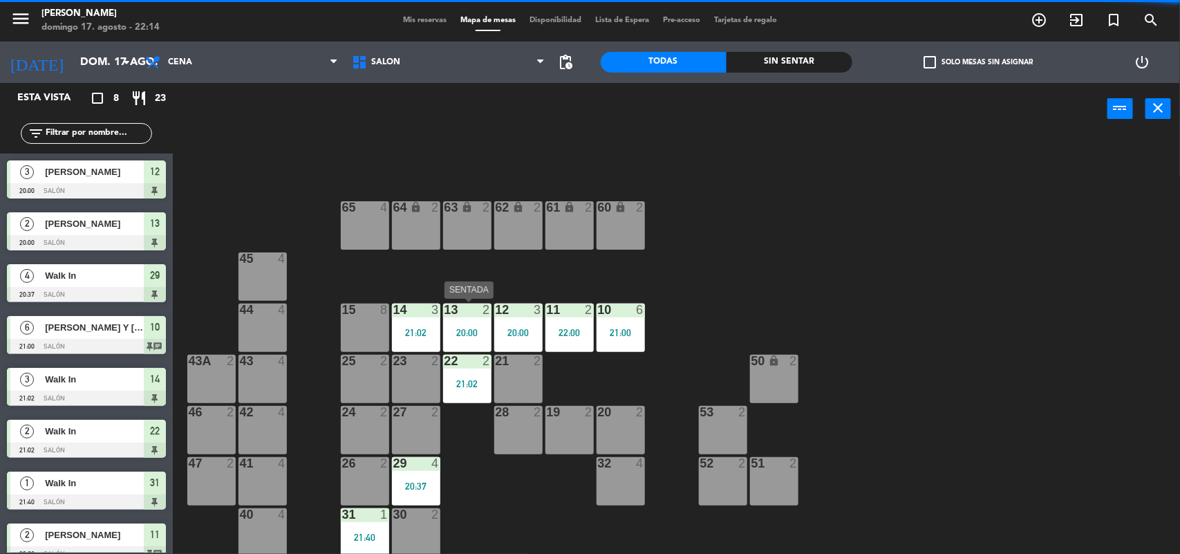
click at [474, 328] on div "20:00" at bounding box center [467, 333] width 48 height 10
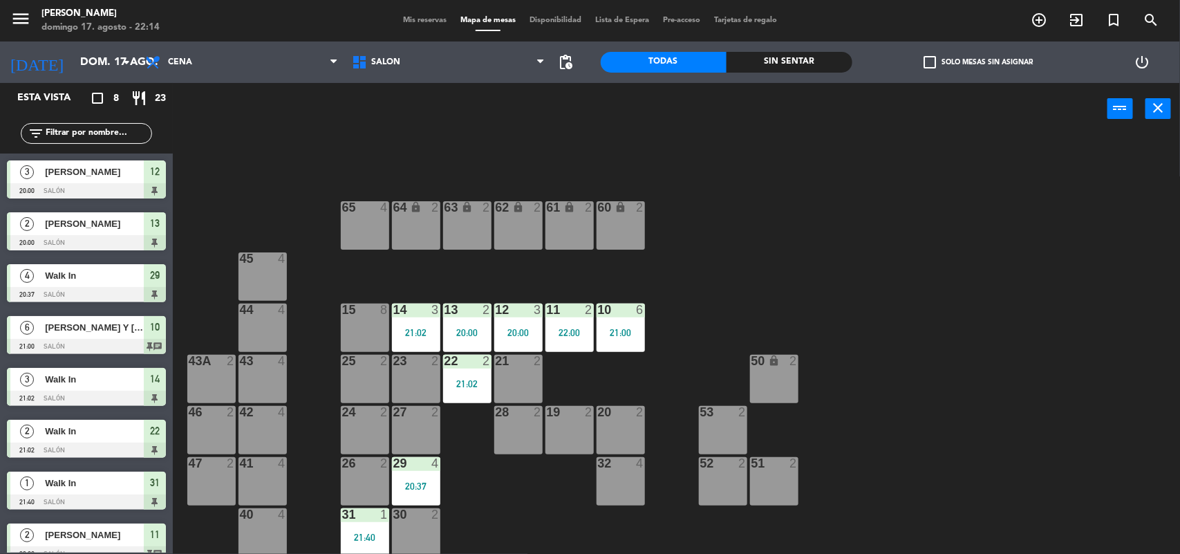
click at [474, 328] on div "20:00" at bounding box center [467, 333] width 48 height 10
click at [469, 324] on div "13 2 20:00" at bounding box center [467, 327] width 48 height 48
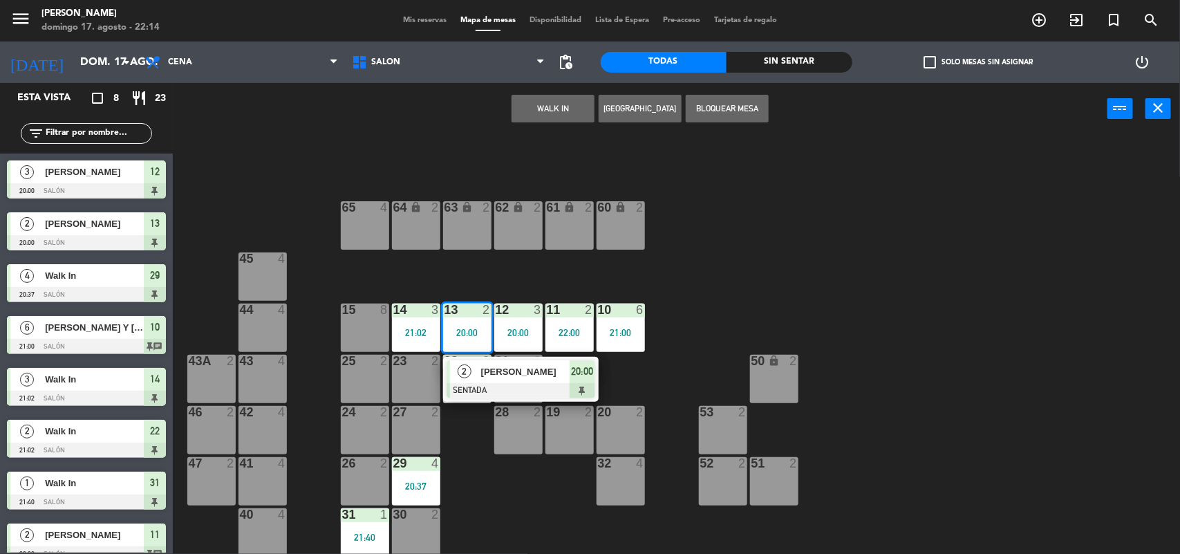
click at [529, 373] on span "[PERSON_NAME]" at bounding box center [525, 371] width 88 height 15
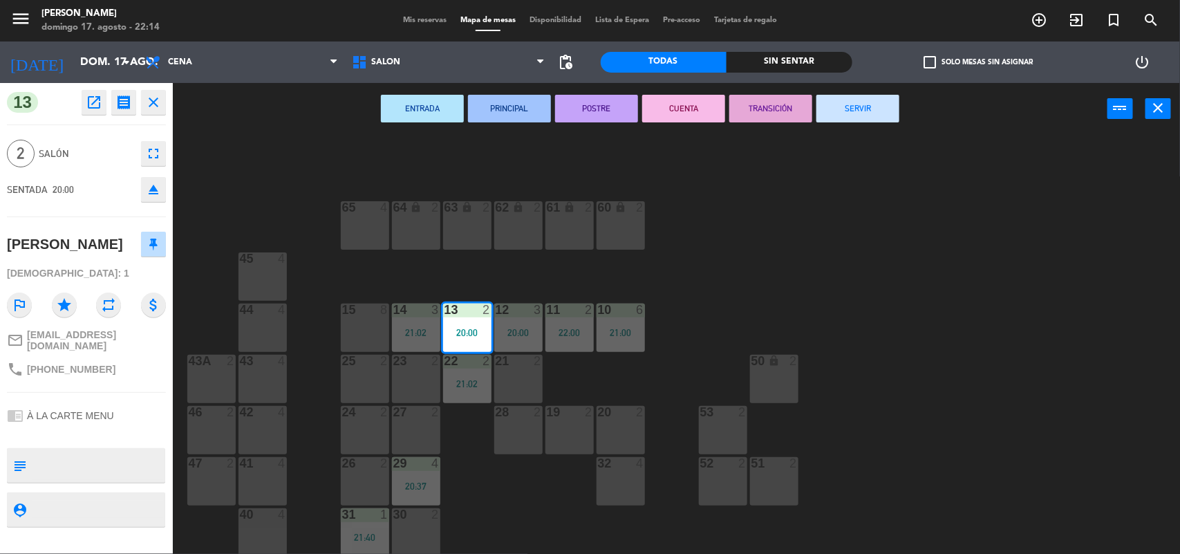
click at [865, 115] on button "SERVIR" at bounding box center [857, 109] width 83 height 28
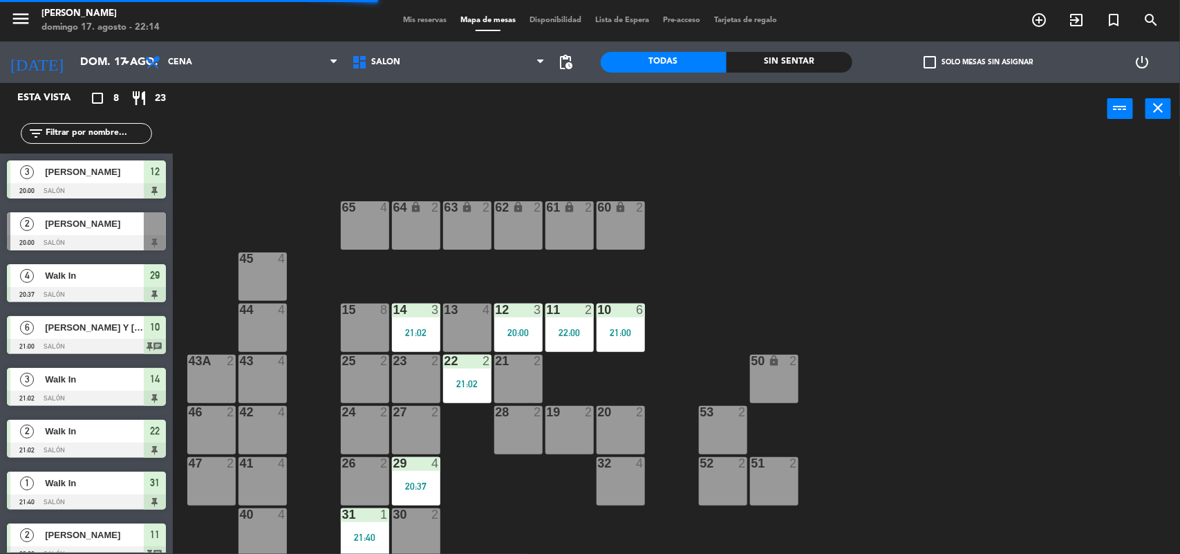
click at [513, 324] on div "12 3 20:00" at bounding box center [518, 327] width 48 height 48
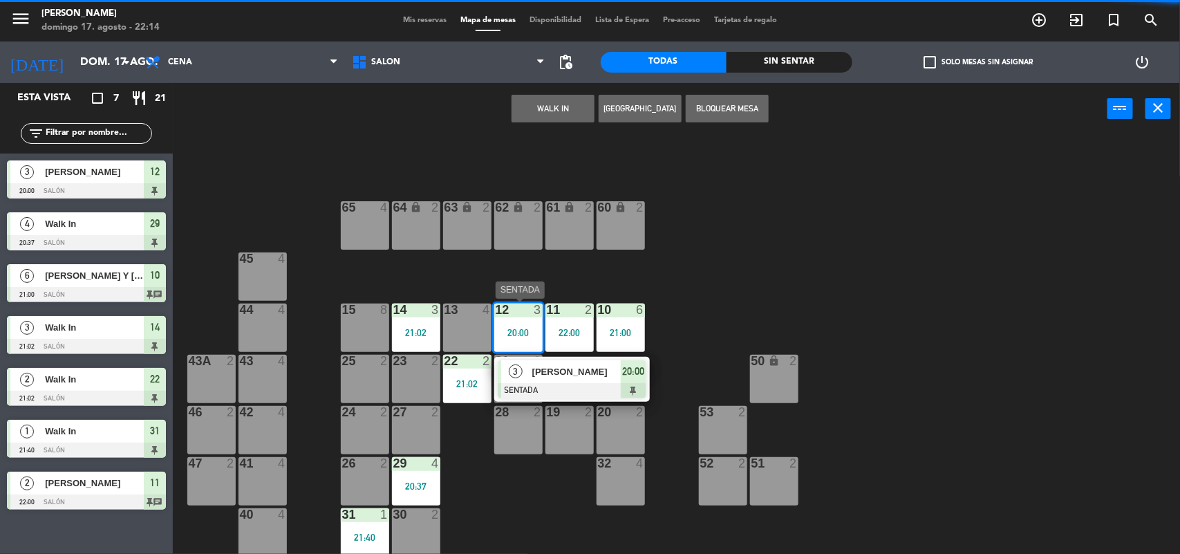
click at [539, 374] on span "[PERSON_NAME]" at bounding box center [576, 371] width 88 height 15
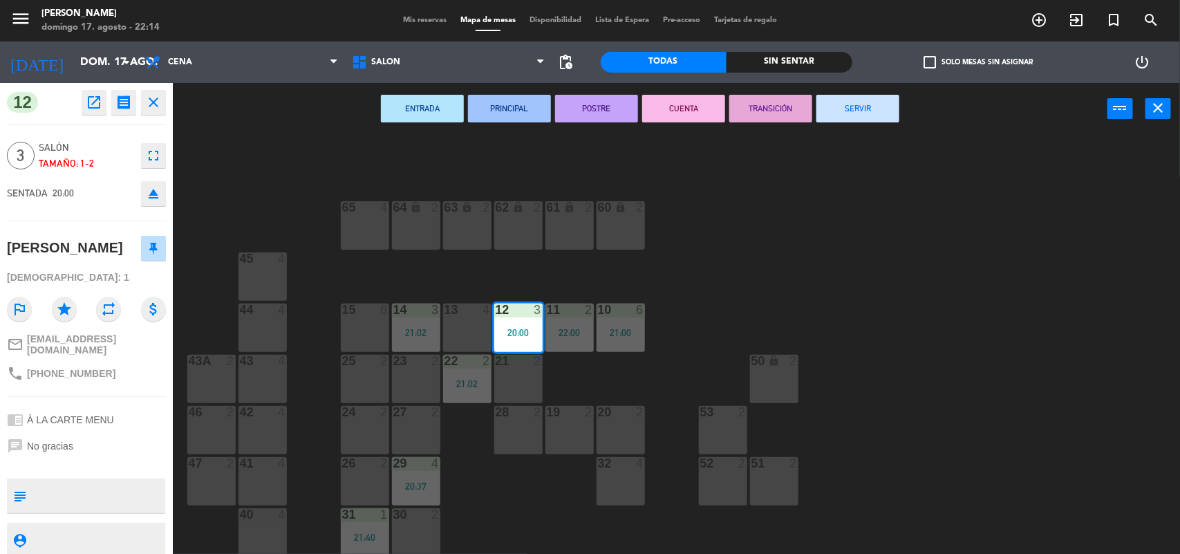
drag, startPoint x: 872, startPoint y: 113, endPoint x: 592, endPoint y: 367, distance: 378.3
click at [872, 115] on button "SERVIR" at bounding box center [857, 109] width 83 height 28
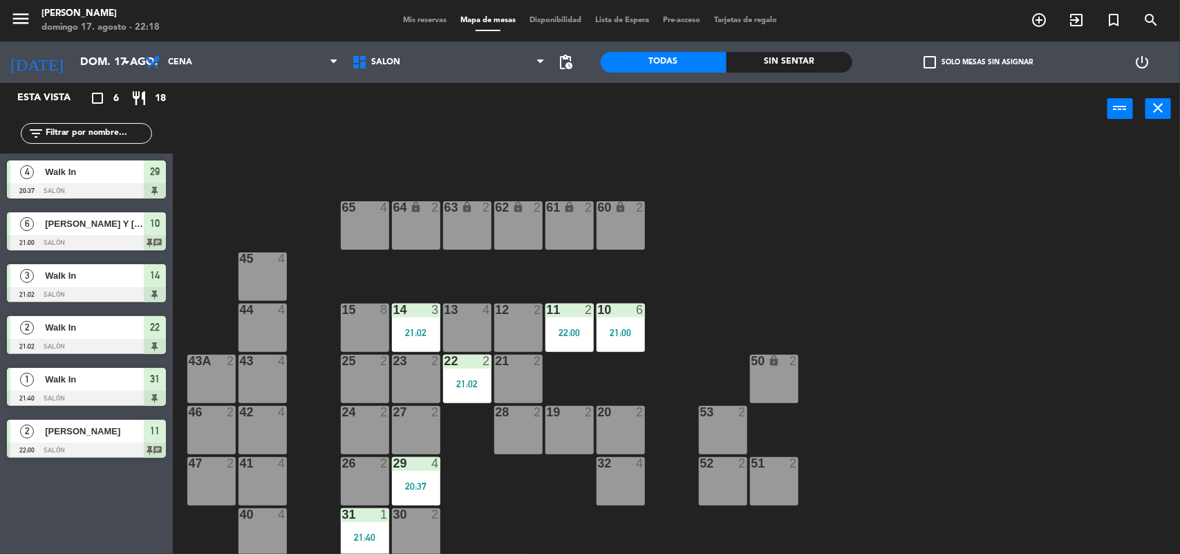
click at [630, 469] on div "32 4" at bounding box center [621, 464] width 48 height 14
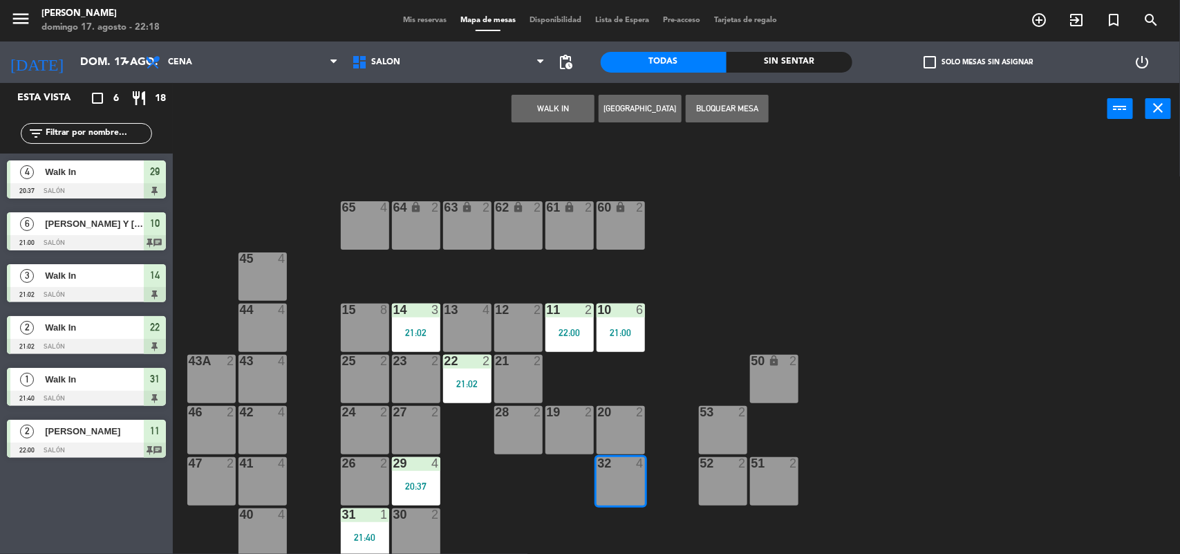
click at [544, 107] on button "WALK IN" at bounding box center [553, 109] width 83 height 28
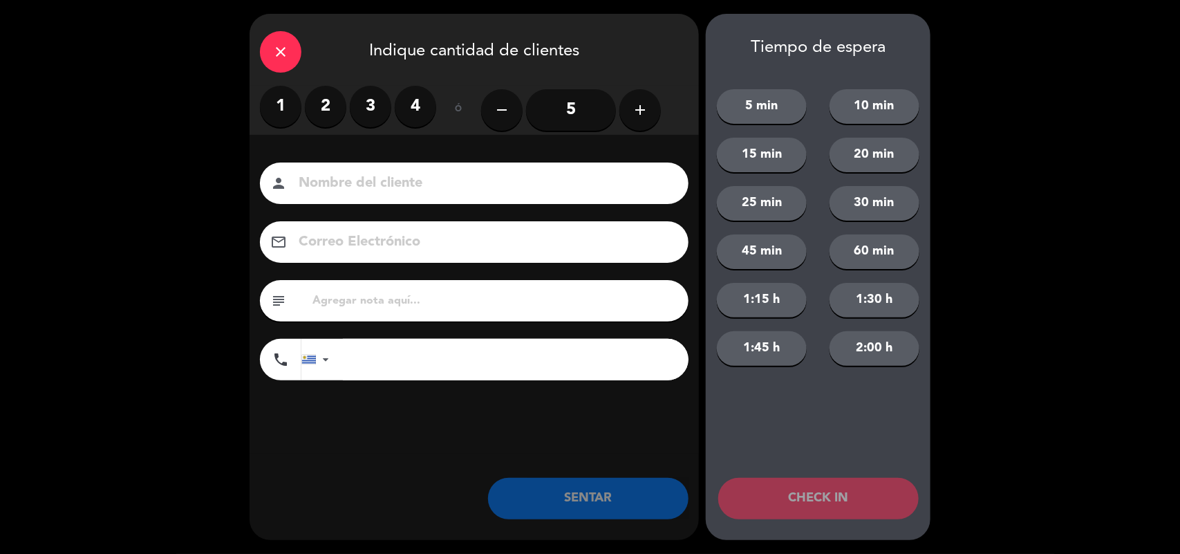
click at [335, 111] on label "2" at bounding box center [325, 106] width 41 height 41
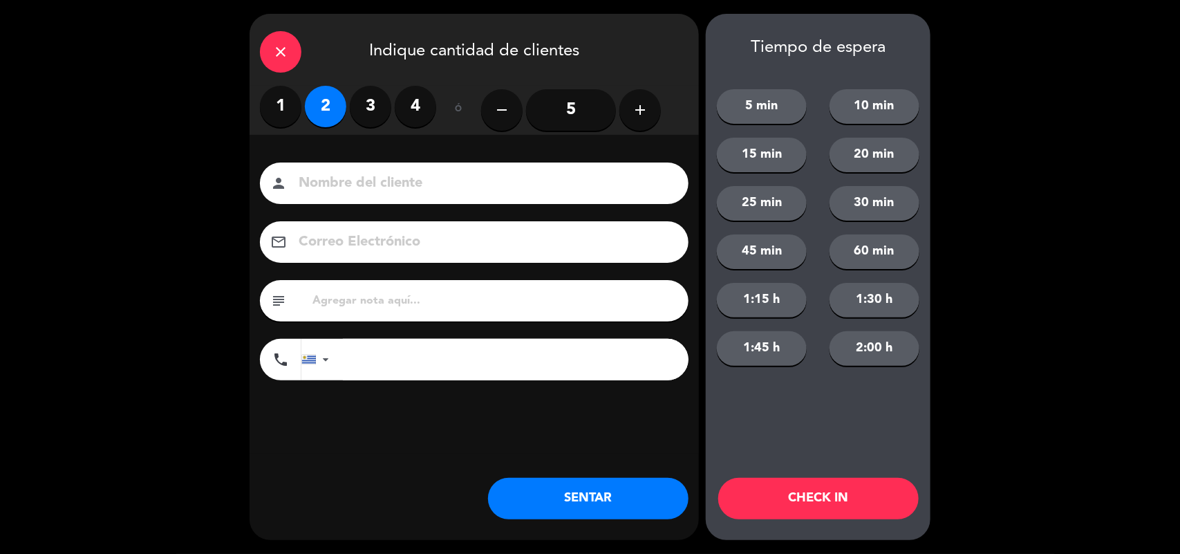
click at [560, 505] on button "SENTAR" at bounding box center [588, 498] width 200 height 41
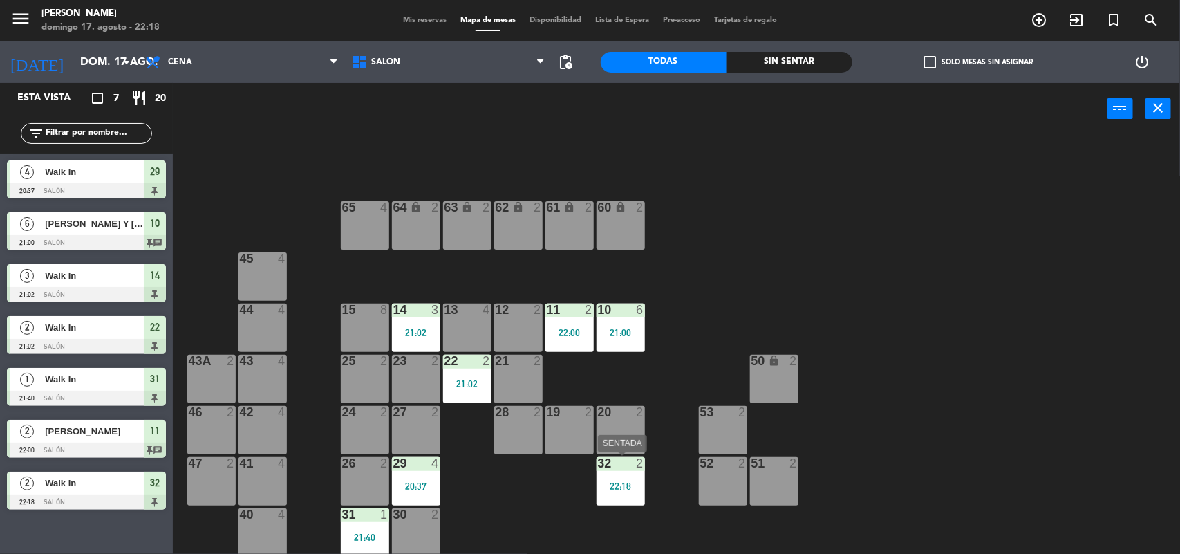
click at [626, 470] on div "32 2" at bounding box center [621, 464] width 48 height 14
click at [571, 438] on div "19 2" at bounding box center [569, 430] width 48 height 48
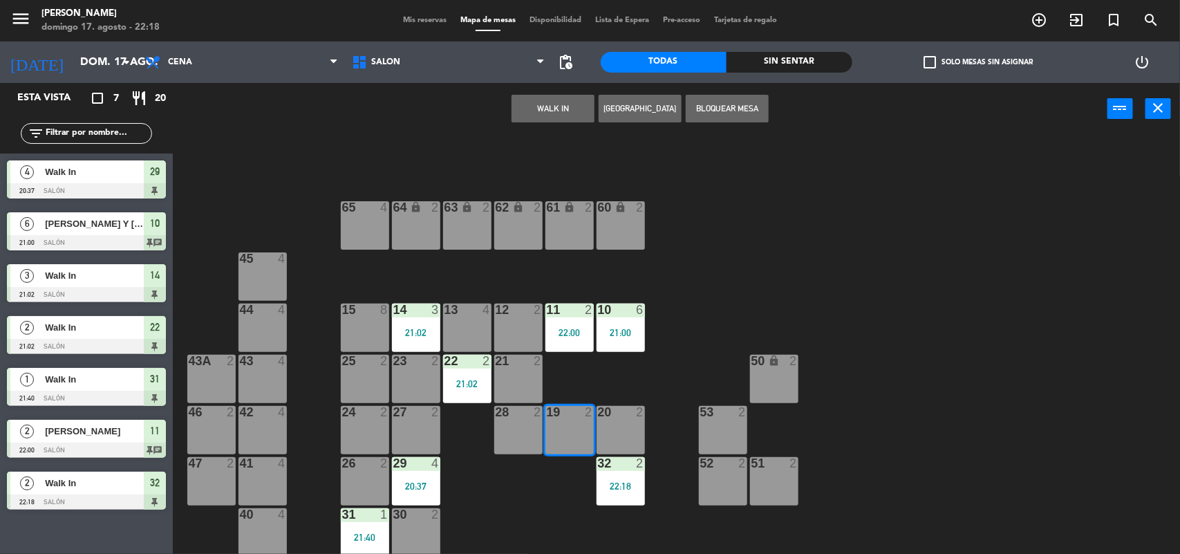
click at [613, 471] on div "32 2 22:18" at bounding box center [621, 481] width 48 height 48
click at [616, 474] on div "32 2 22:18" at bounding box center [621, 481] width 48 height 48
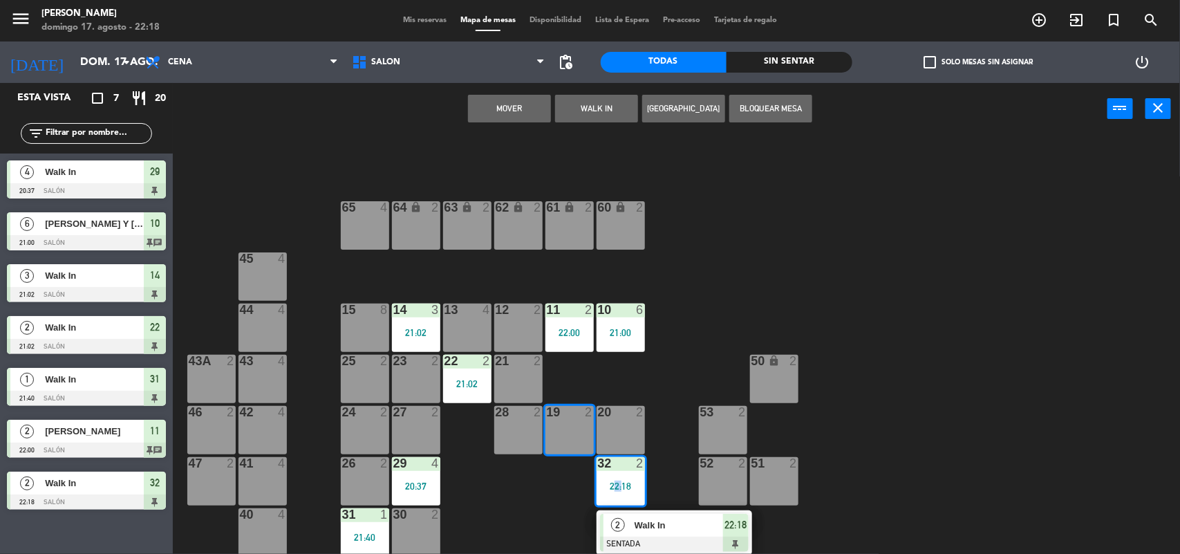
click at [506, 108] on button "Mover" at bounding box center [509, 109] width 83 height 28
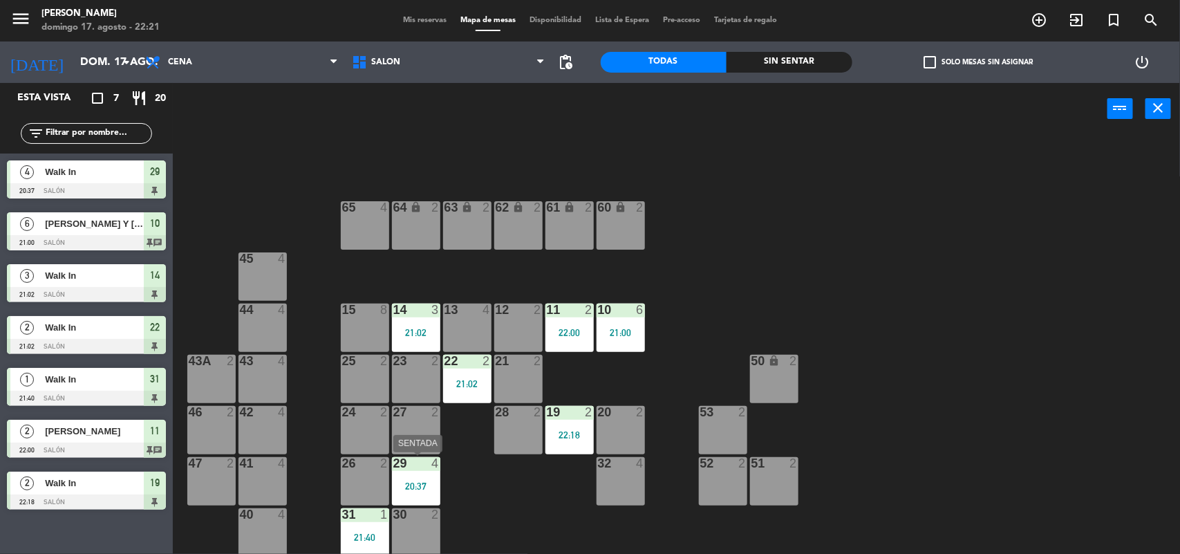
click at [408, 481] on div "20:37" at bounding box center [416, 486] width 48 height 10
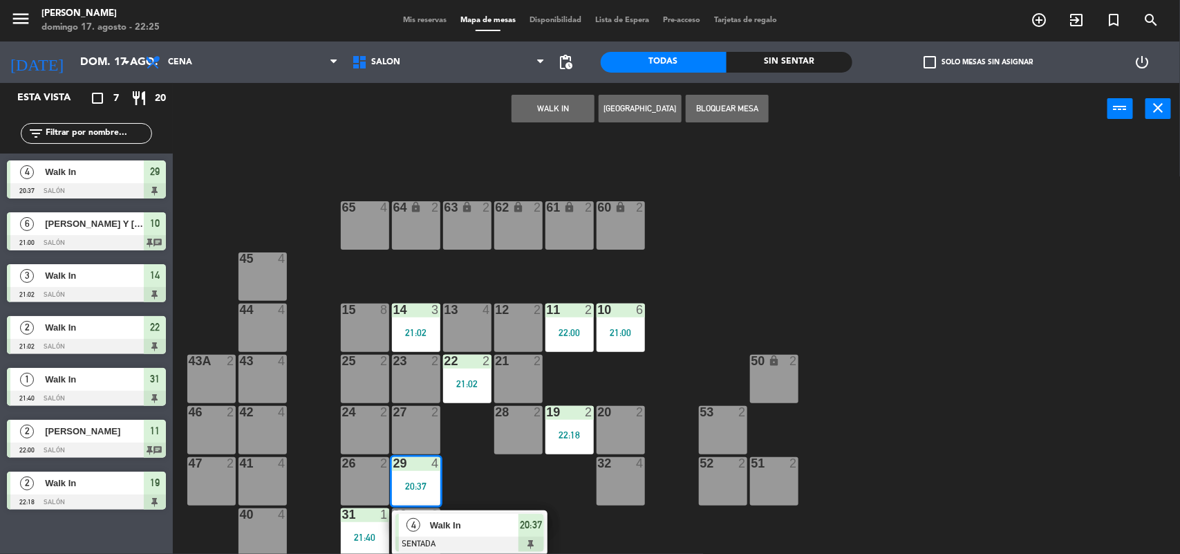
click at [494, 464] on div "64 lock 2 63 lock 2 62 lock 2 61 lock 2 60 lock 2 65 4 45 4 10 6 21:00 15 8 13 …" at bounding box center [682, 346] width 995 height 419
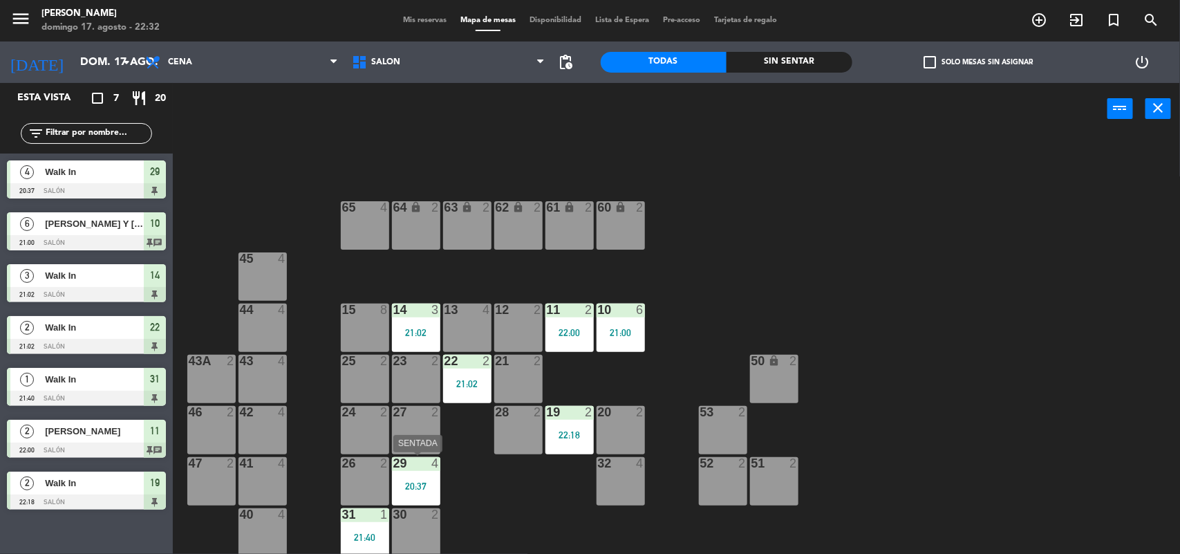
click at [427, 474] on div "29 4 20:37" at bounding box center [416, 481] width 48 height 48
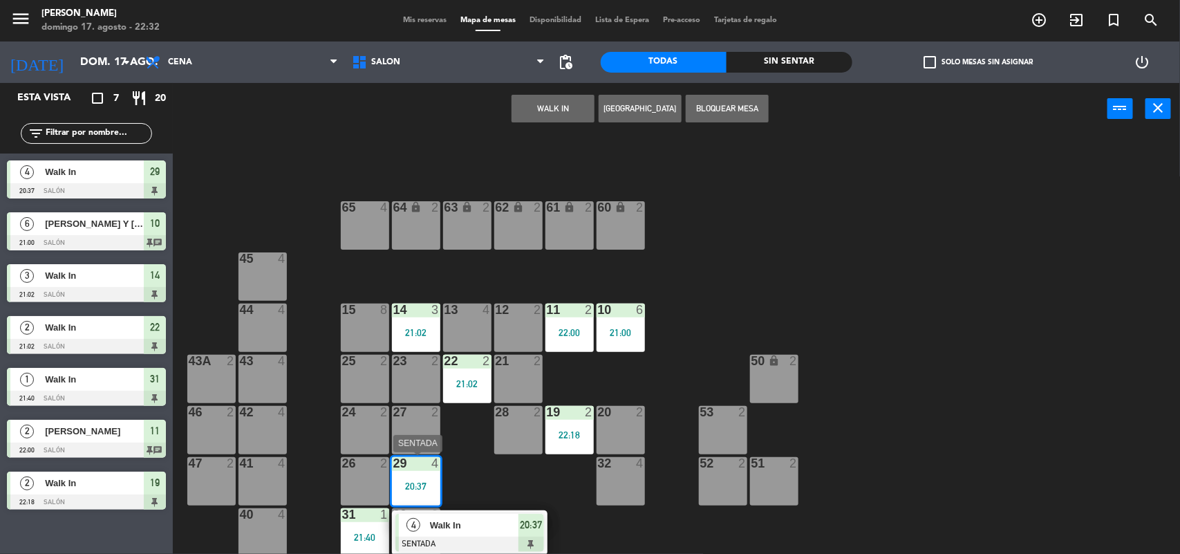
click at [460, 520] on span "Walk In" at bounding box center [474, 525] width 88 height 15
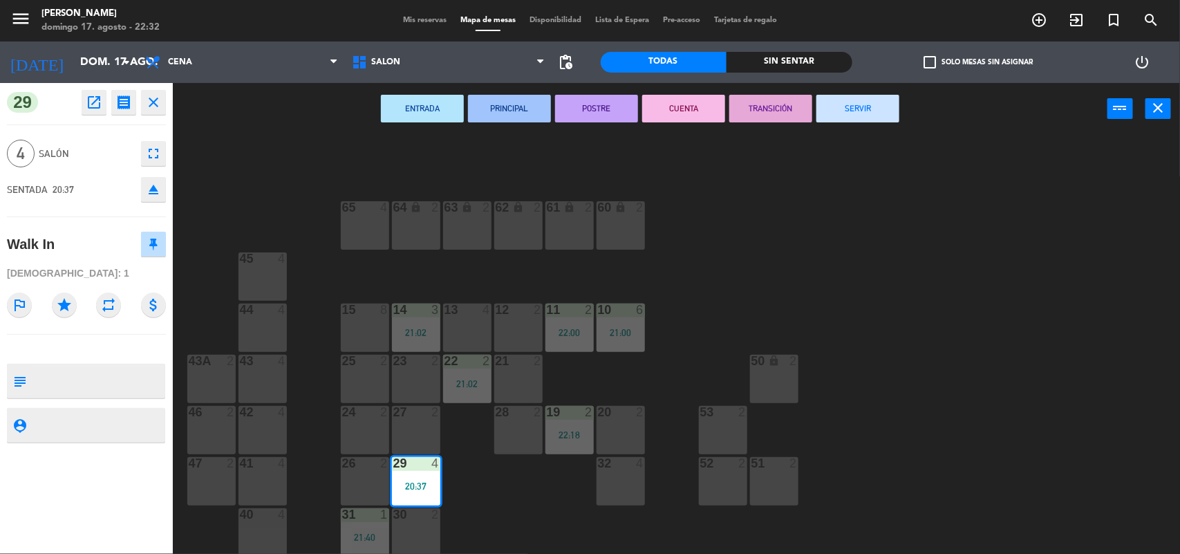
click at [844, 111] on button "SERVIR" at bounding box center [857, 109] width 83 height 28
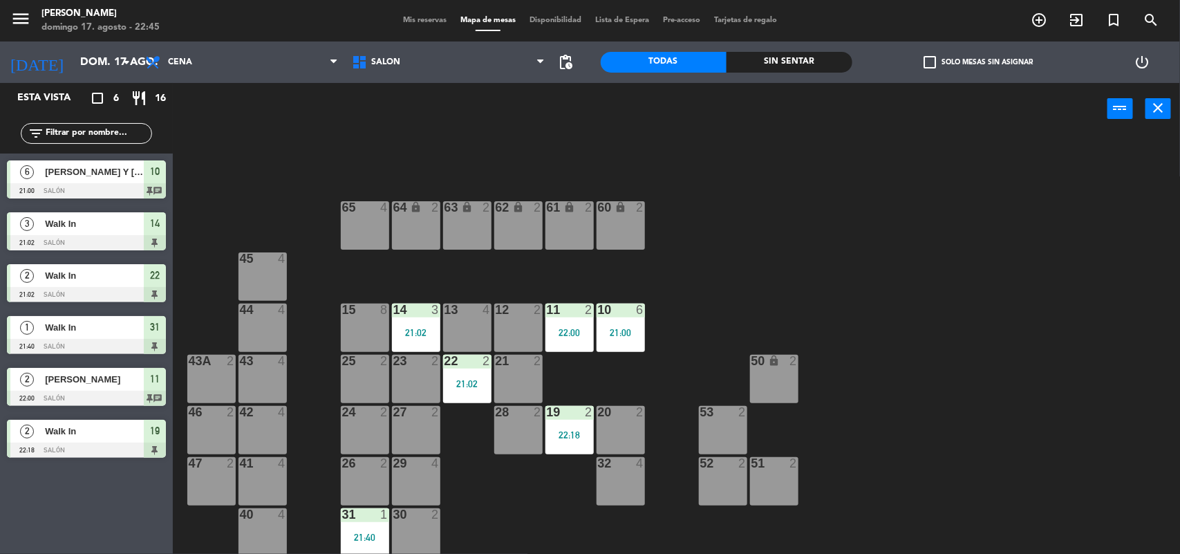
click at [401, 19] on span "Mis reservas" at bounding box center [424, 21] width 57 height 8
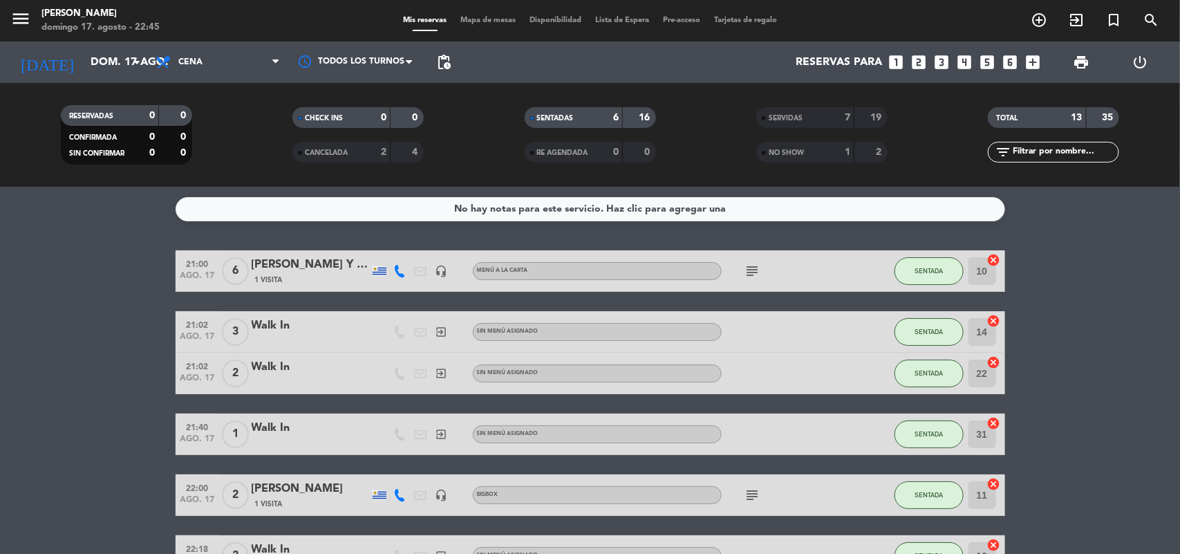
click at [114, 309] on bookings-row "21:00 ago. 17 6 [PERSON_NAME] Y [PERSON_NAME] 1 Visita headset_mic MENÚ A LA CA…" at bounding box center [590, 413] width 1180 height 326
click at [105, 406] on bookings-row "21:00 ago. 17 6 [PERSON_NAME] Y [PERSON_NAME] 1 Visita headset_mic MENÚ A LA CA…" at bounding box center [590, 413] width 1180 height 326
click at [924, 330] on span "SENTADA" at bounding box center [929, 332] width 28 height 8
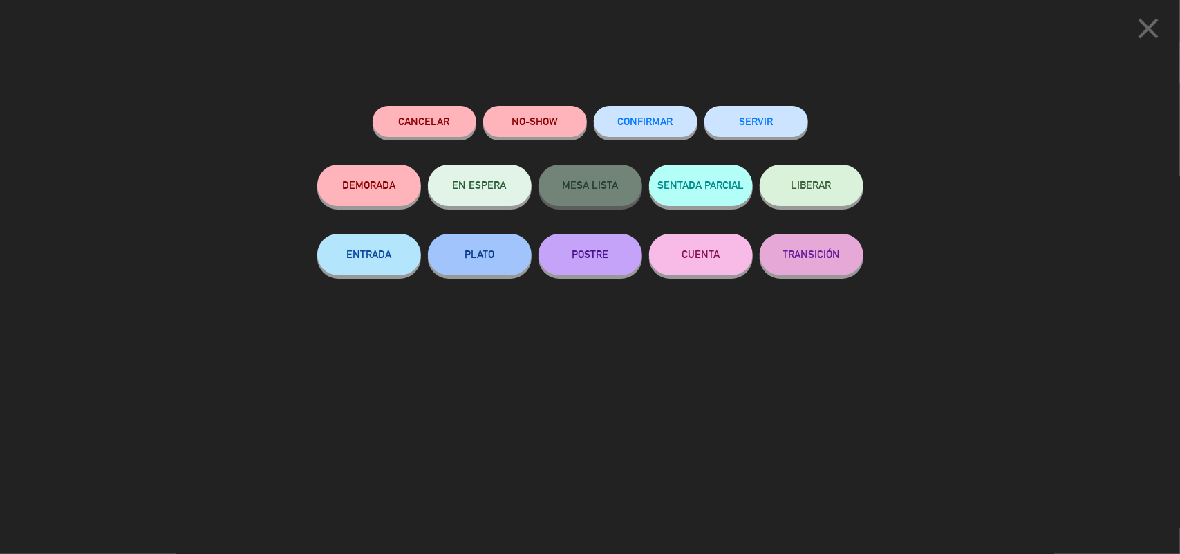
click at [749, 123] on button "SERVIR" at bounding box center [756, 121] width 104 height 31
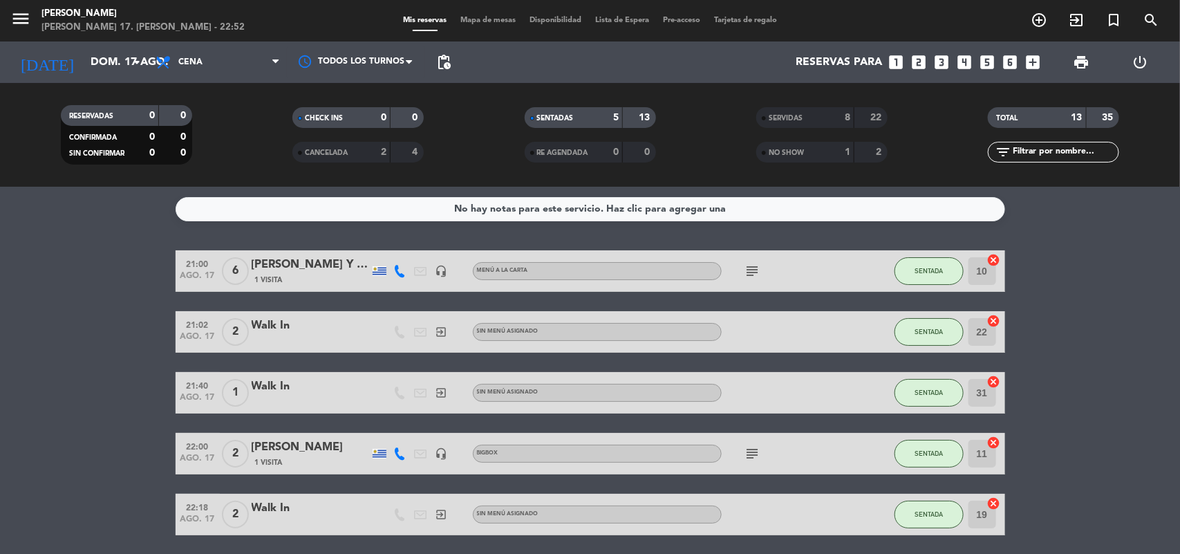
click at [505, 15] on div "Mis reservas Mapa de mesas Disponibilidad Lista de Espera Pre-acceso Tarjetas d…" at bounding box center [590, 21] width 388 height 12
click at [498, 24] on span "Mapa de mesas" at bounding box center [488, 21] width 69 height 8
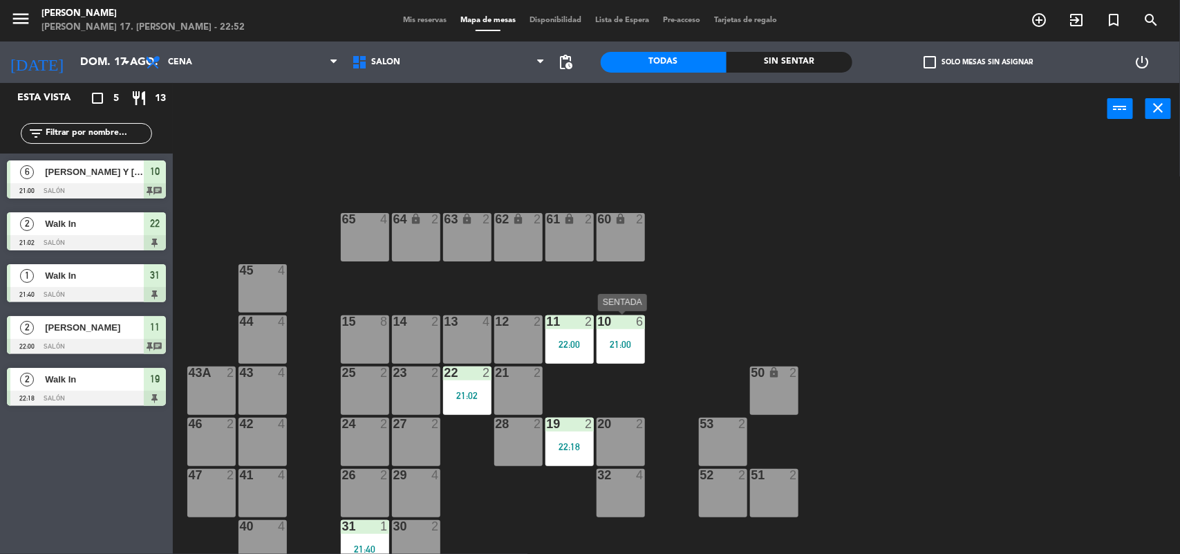
click at [632, 325] on div "6" at bounding box center [643, 321] width 23 height 12
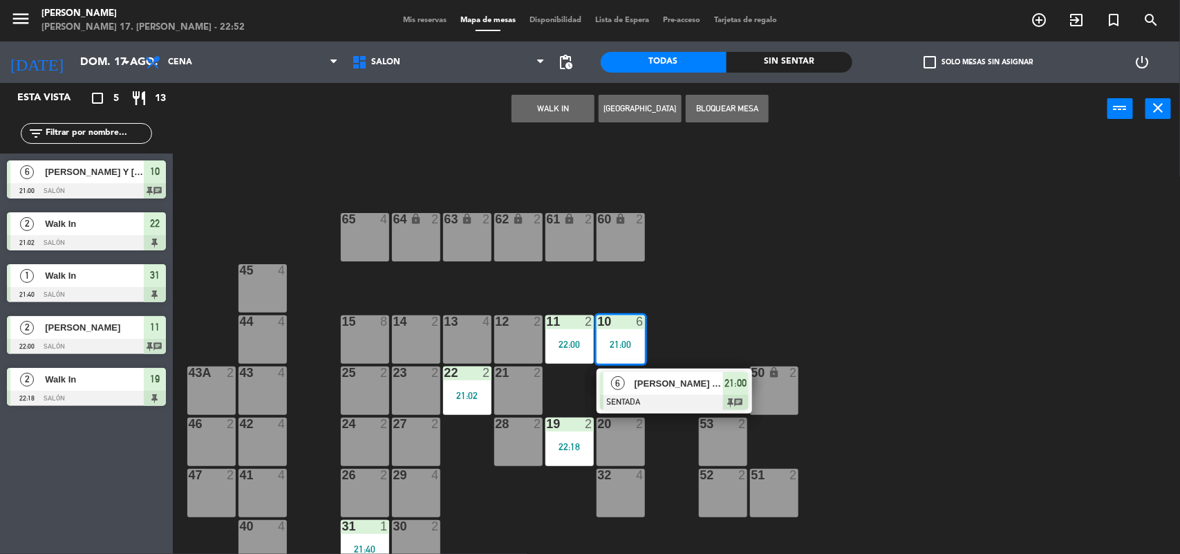
click at [626, 375] on div "6" at bounding box center [619, 383] width 30 height 23
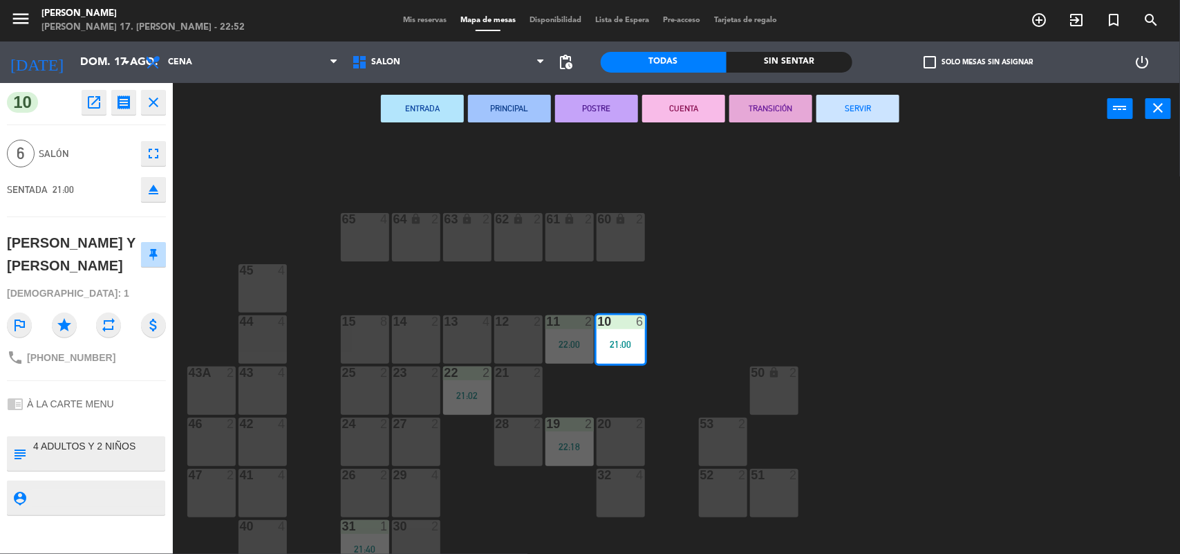
click at [879, 114] on button "SERVIR" at bounding box center [857, 109] width 83 height 28
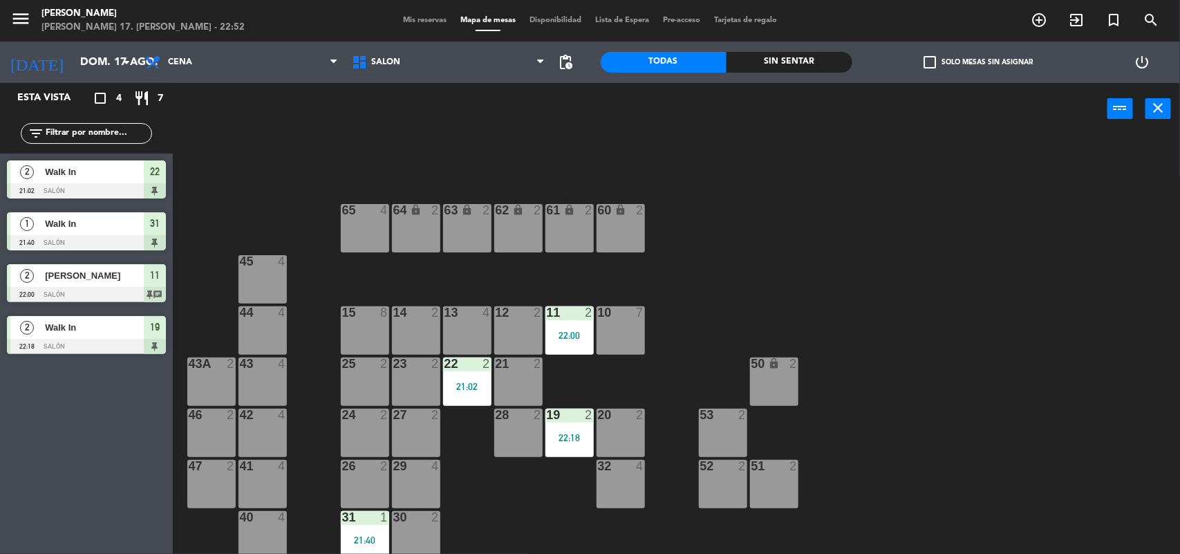
scroll to position [12, 0]
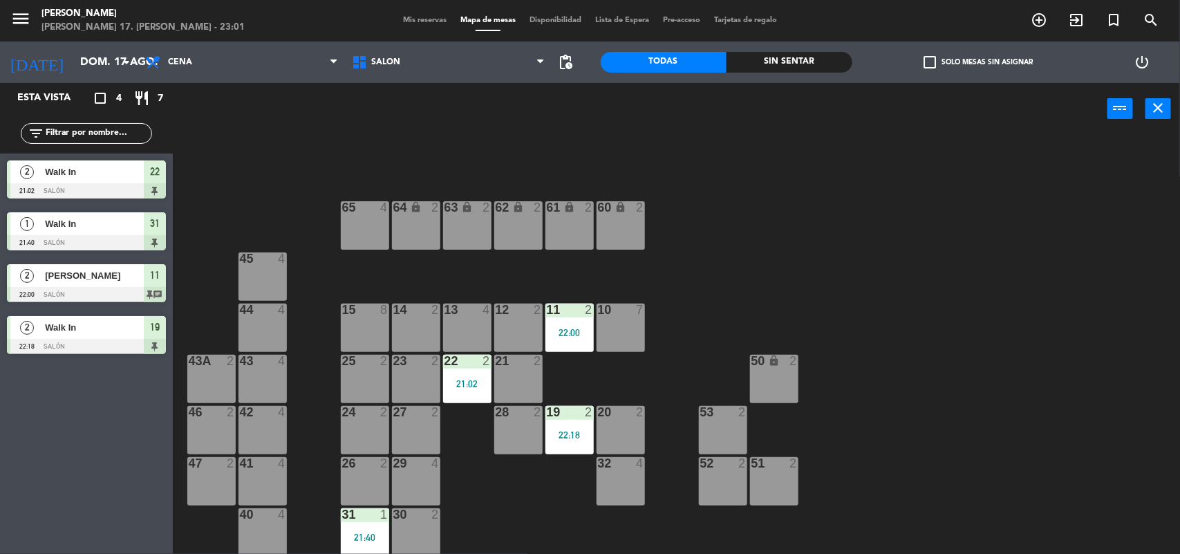
click at [416, 18] on span "Mis reservas" at bounding box center [424, 21] width 57 height 8
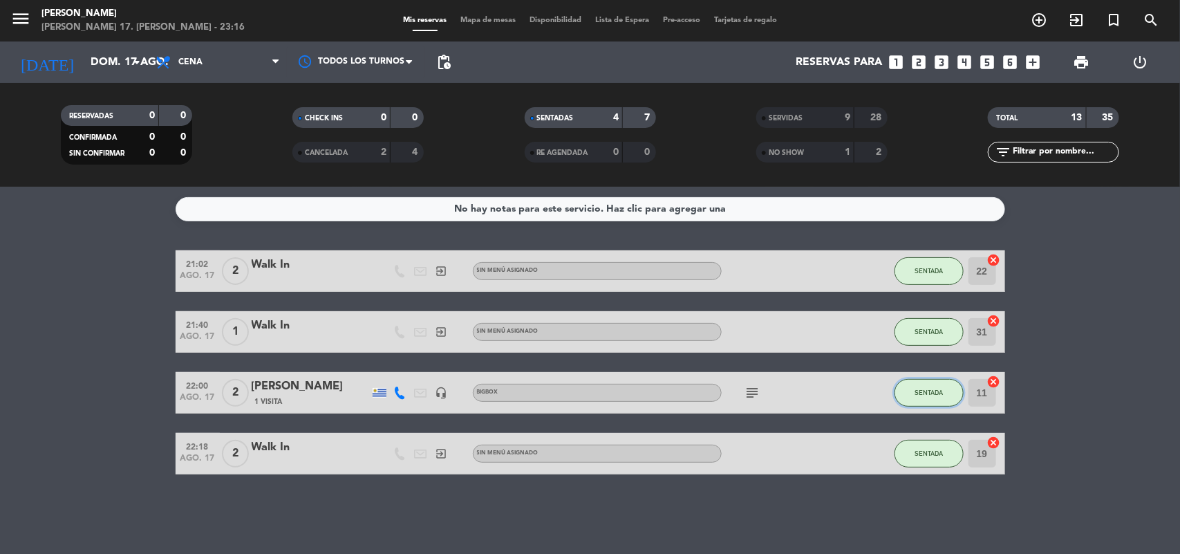
click at [925, 395] on span "SENTADA" at bounding box center [929, 393] width 28 height 8
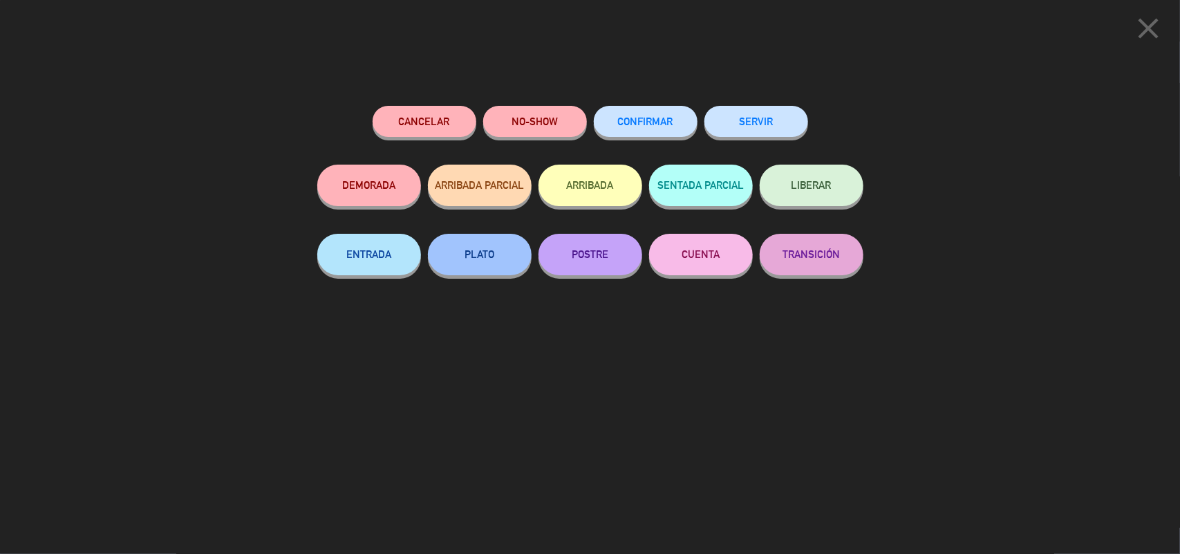
click at [738, 119] on button "SERVIR" at bounding box center [756, 121] width 104 height 31
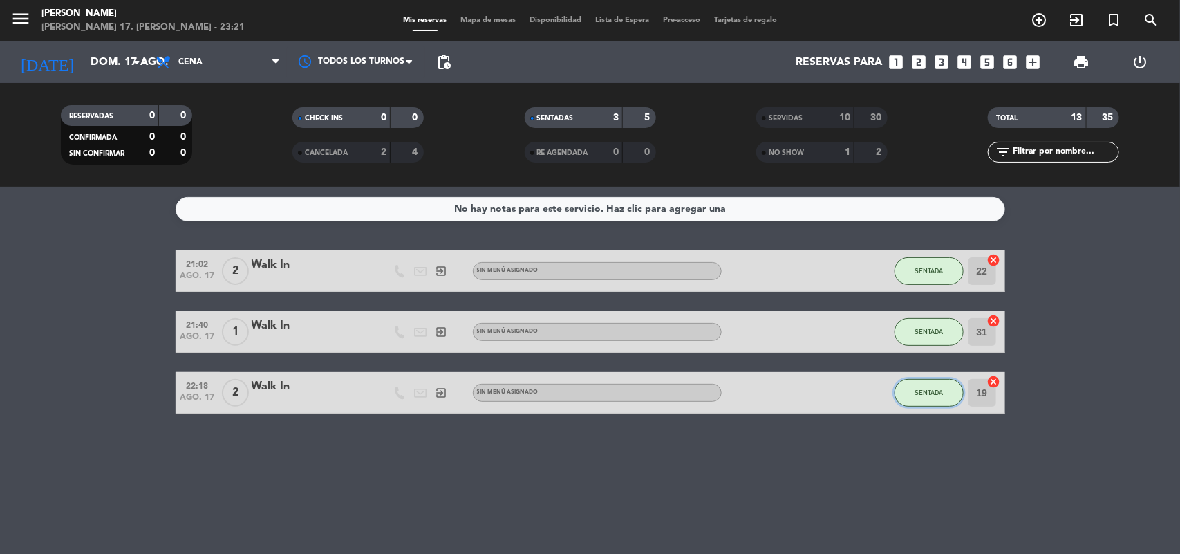
click at [942, 389] on span "SENTADA" at bounding box center [929, 393] width 28 height 8
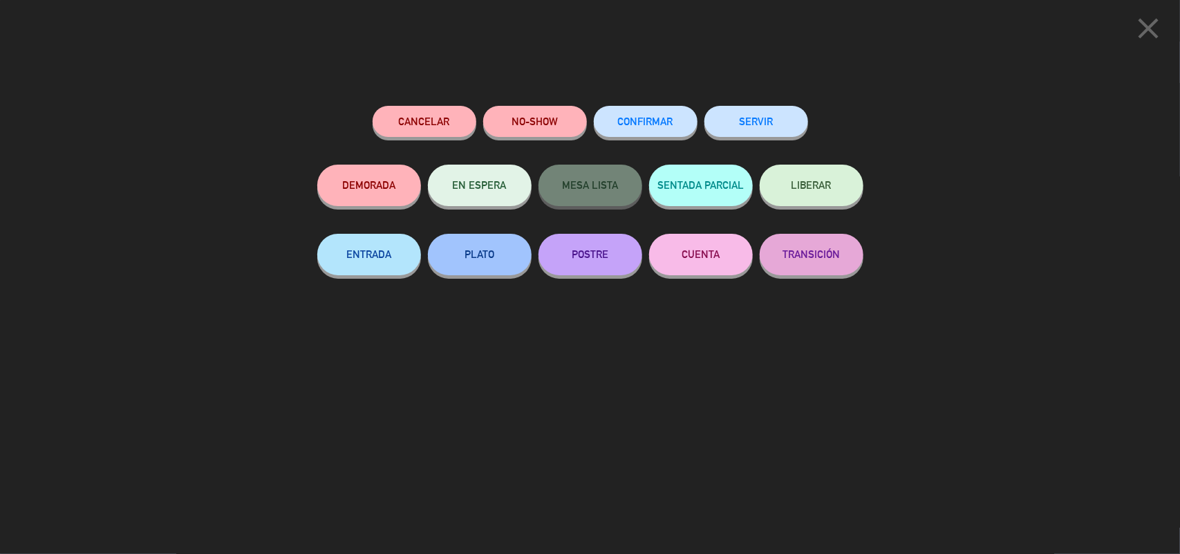
click at [762, 129] on button "SERVIR" at bounding box center [756, 121] width 104 height 31
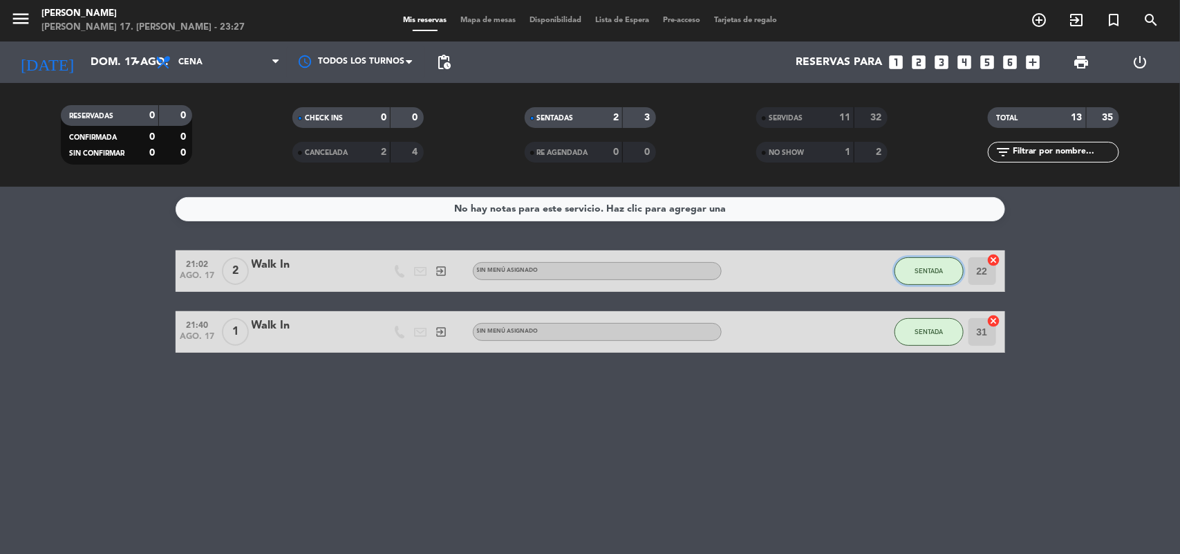
click at [917, 270] on span "SENTADA" at bounding box center [929, 271] width 28 height 8
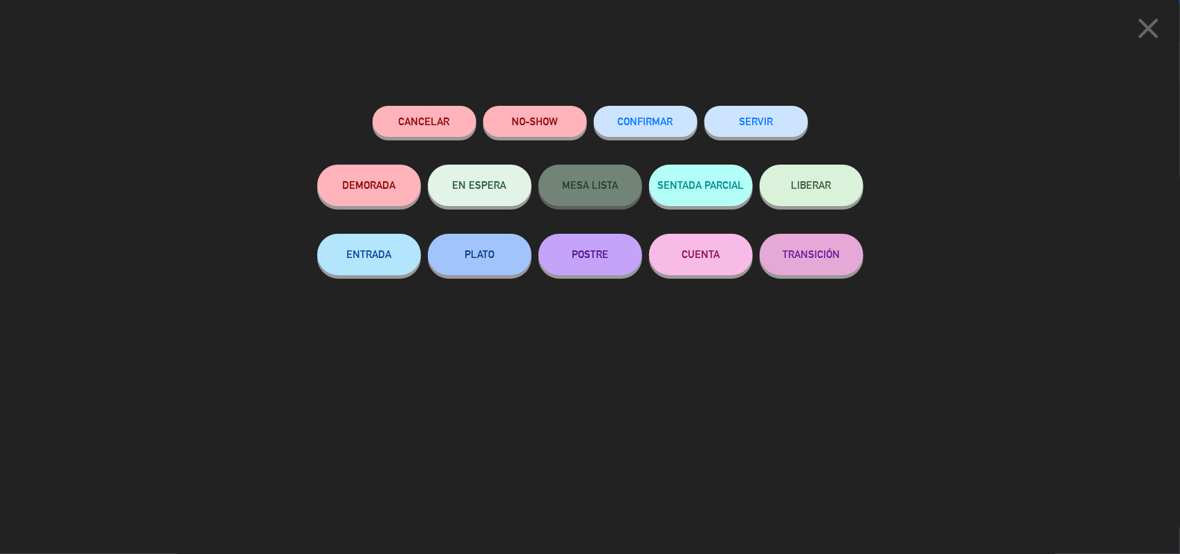
click at [763, 121] on button "SERVIR" at bounding box center [756, 121] width 104 height 31
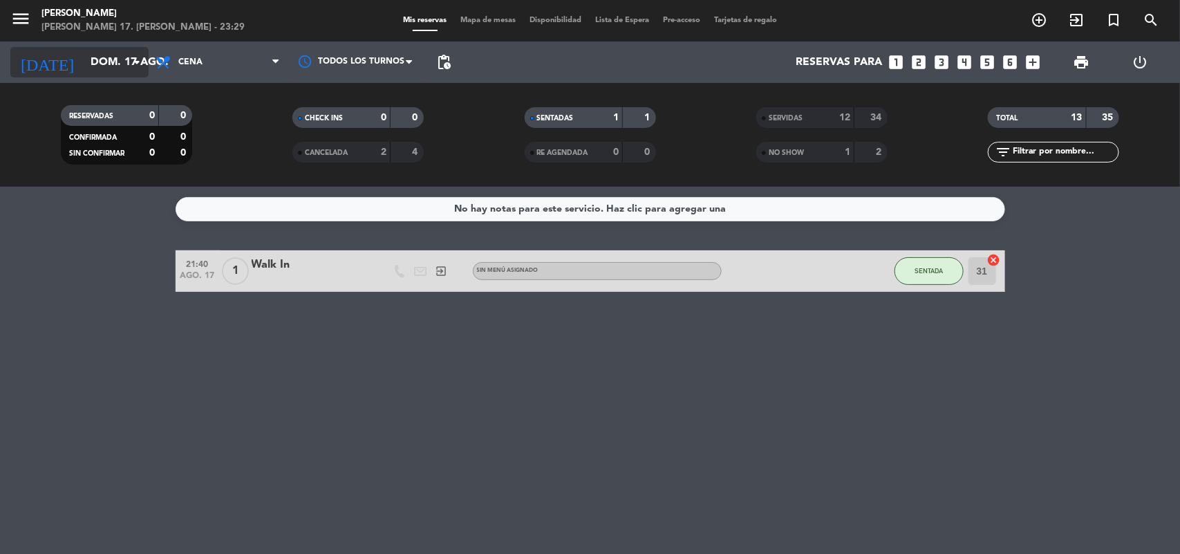
click at [125, 64] on input "dom. 17 ago." at bounding box center [157, 62] width 146 height 27
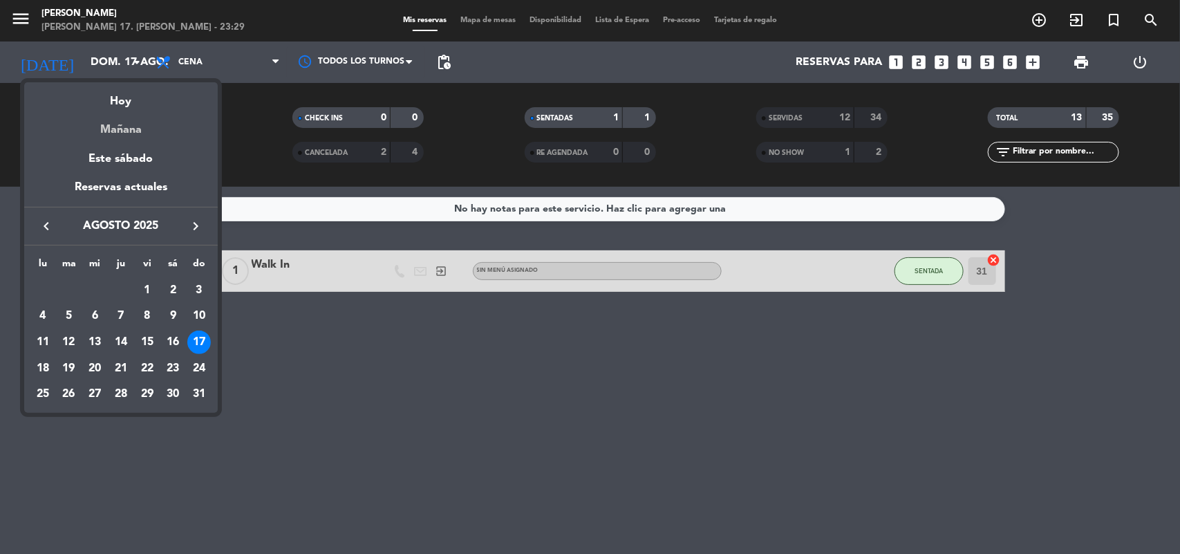
click at [167, 123] on div "Mañana" at bounding box center [121, 125] width 194 height 28
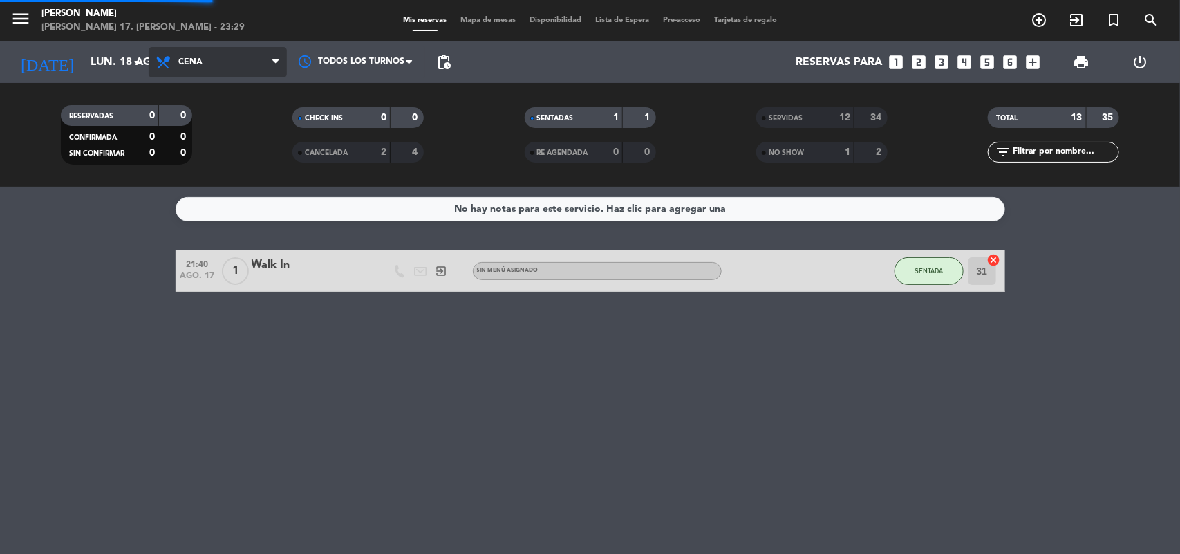
click at [189, 64] on span "Cena" at bounding box center [190, 62] width 24 height 10
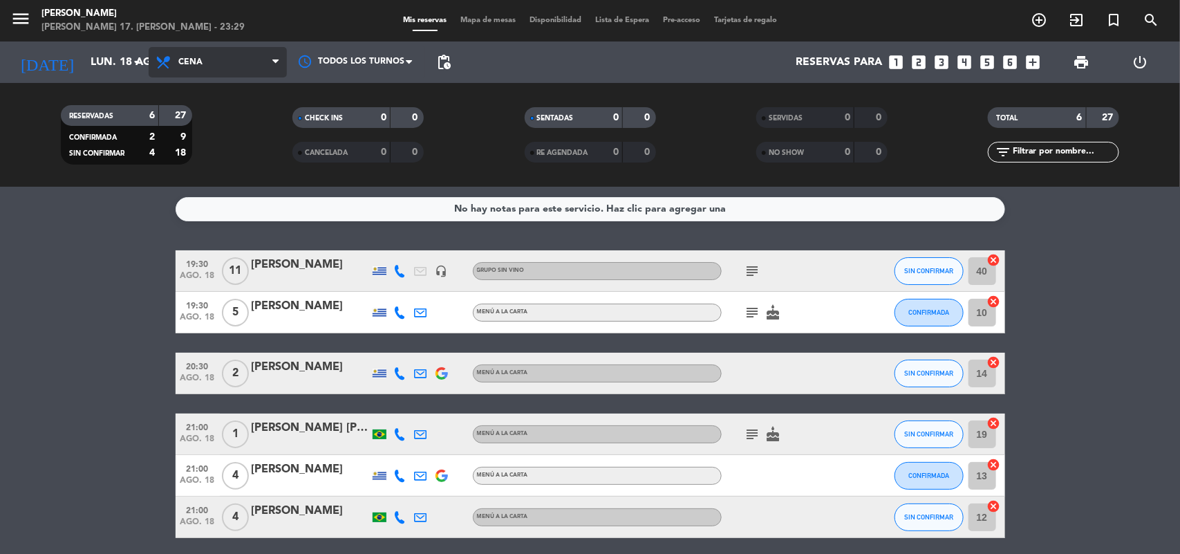
click at [229, 71] on span "Cena" at bounding box center [218, 62] width 138 height 30
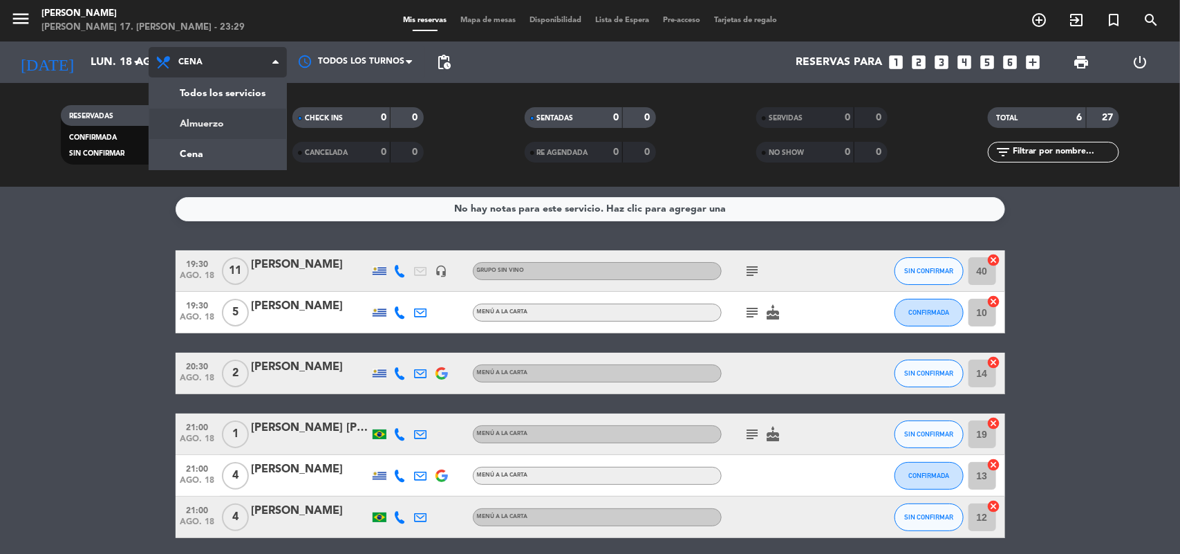
click at [225, 122] on div "menu [PERSON_NAME] 17. [PERSON_NAME] - 23:29 Mis reservas Mapa de mesas Disponi…" at bounding box center [590, 93] width 1180 height 187
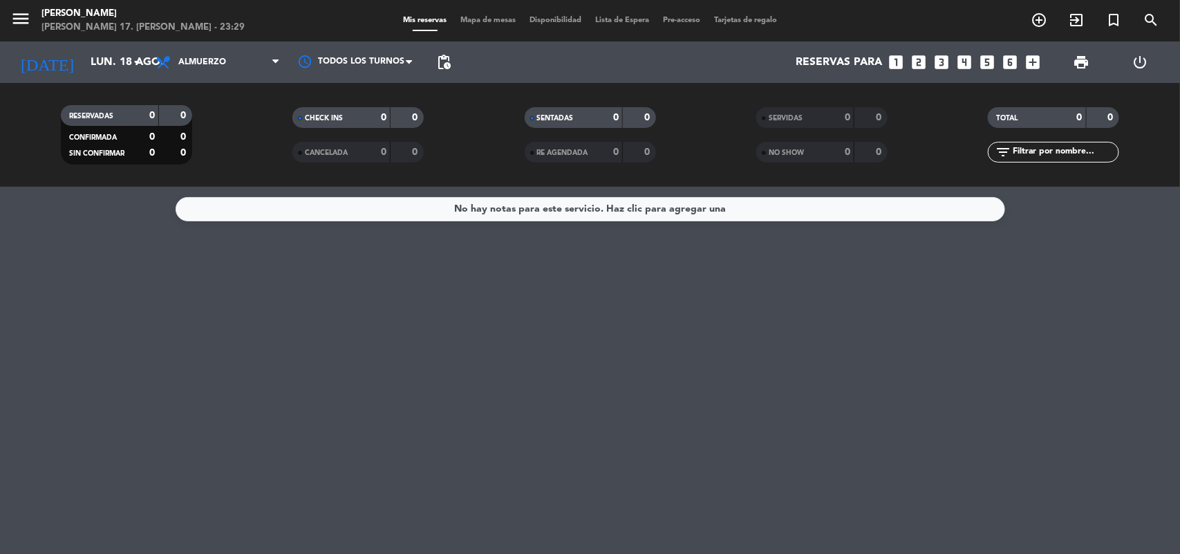
drag, startPoint x: 93, startPoint y: 268, endPoint x: 118, endPoint y: 129, distance: 141.7
click at [97, 254] on div "No hay notas para este servicio. Haz clic para agregar una" at bounding box center [590, 370] width 1180 height 367
click at [132, 66] on icon "arrow_drop_down" at bounding box center [137, 62] width 17 height 17
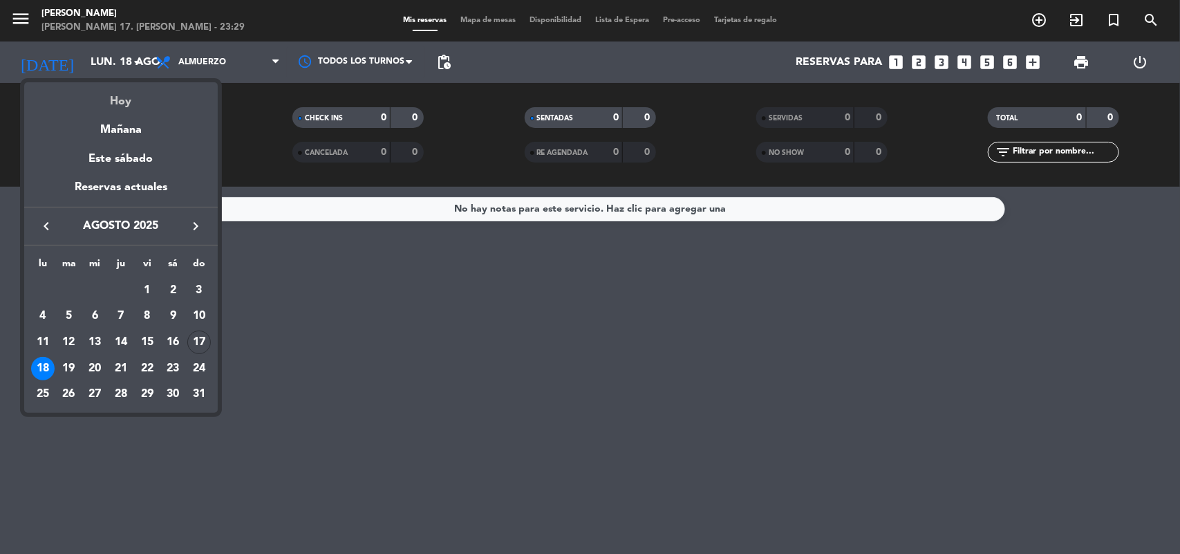
click at [144, 105] on div "Hoy" at bounding box center [121, 96] width 194 height 28
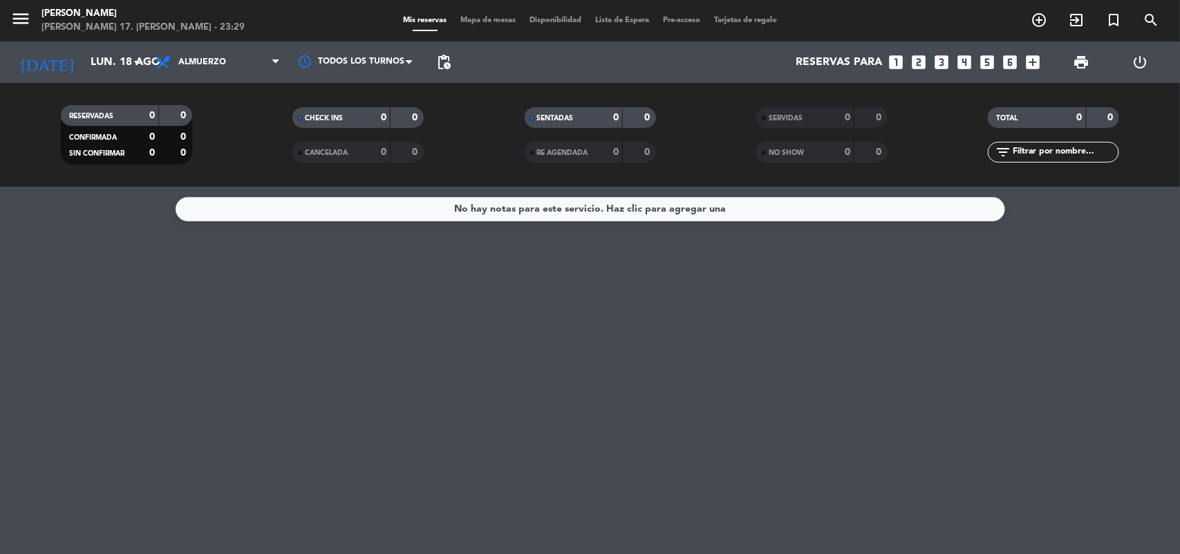
type input "dom. 17 ago."
click at [104, 382] on div "No hay notas para este servicio. Haz clic para agregar una" at bounding box center [590, 370] width 1180 height 367
click at [470, 23] on span "Mapa de mesas" at bounding box center [488, 21] width 69 height 8
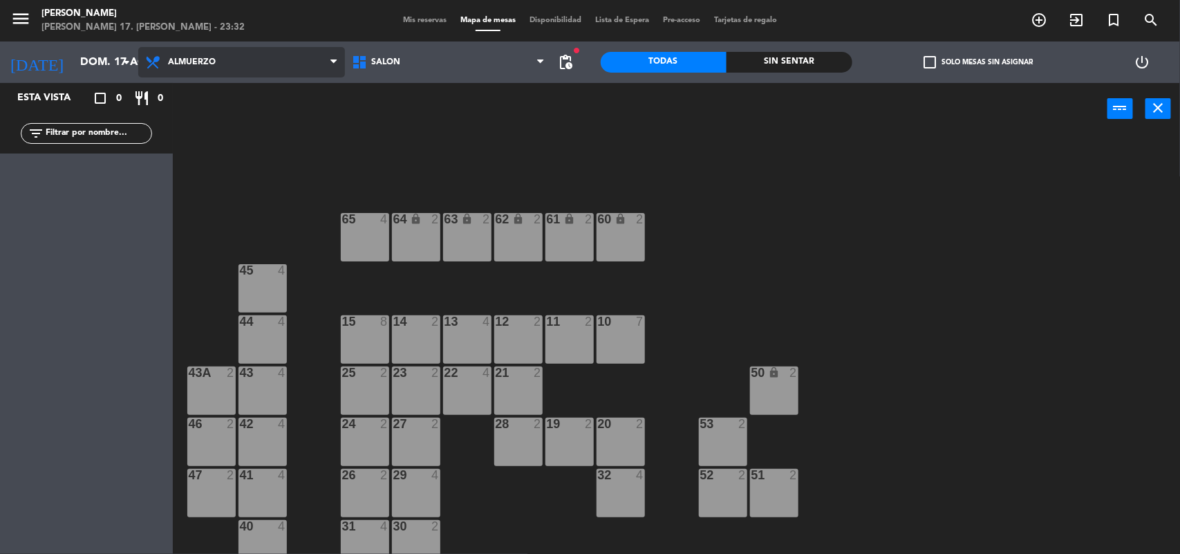
click at [204, 52] on span "Almuerzo" at bounding box center [241, 62] width 207 height 30
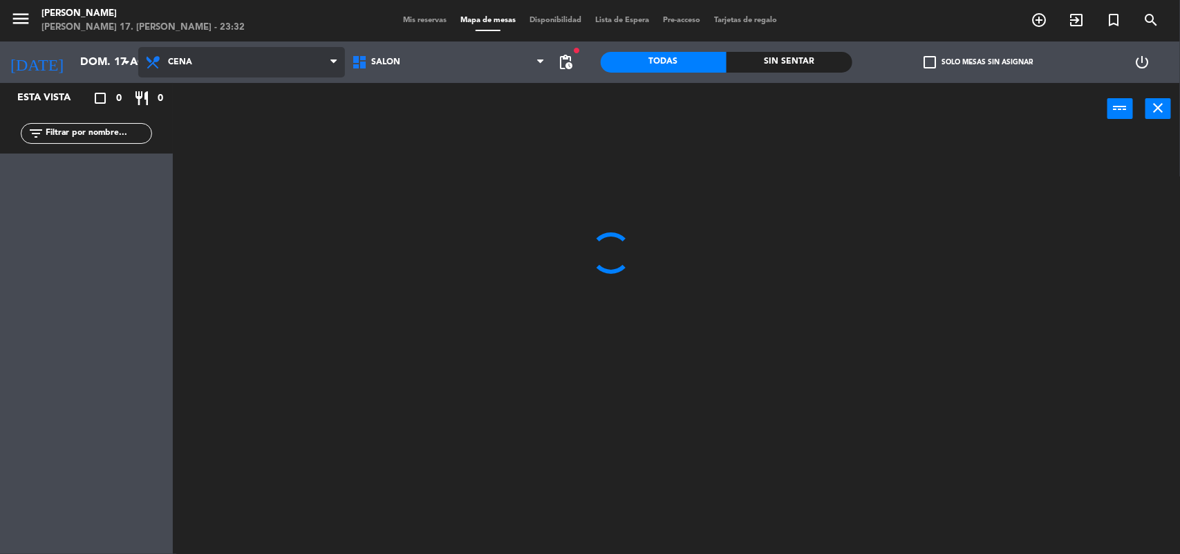
click at [225, 129] on ng-component "menu [PERSON_NAME] 17. [PERSON_NAME] - 23:32 Mis reservas Mapa de mesas Disponi…" at bounding box center [590, 278] width 1180 height 556
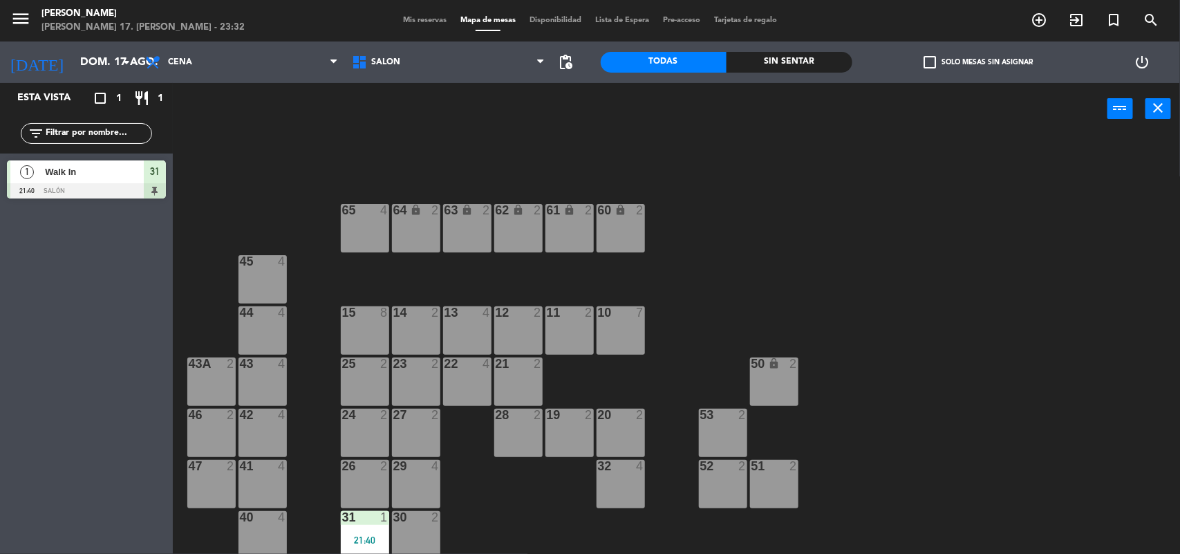
scroll to position [12, 0]
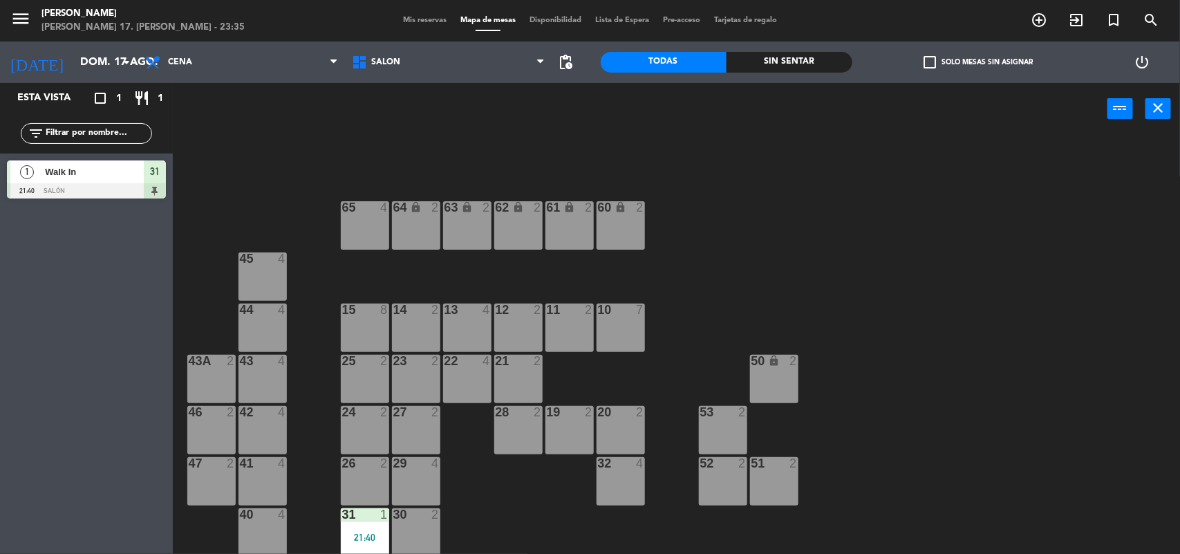
click at [403, 21] on span "Mis reservas" at bounding box center [424, 21] width 57 height 8
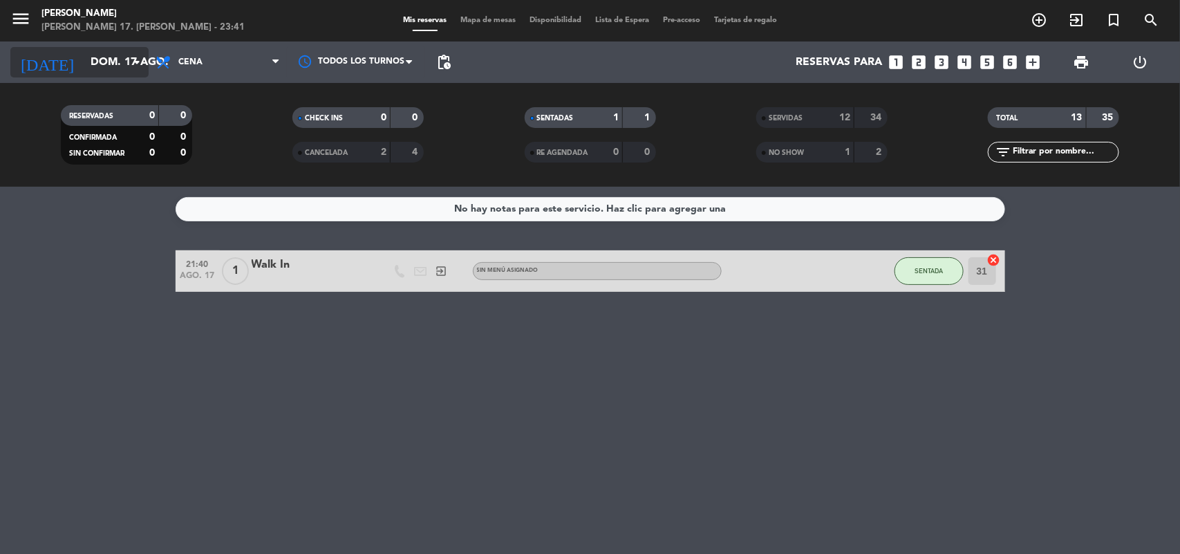
click at [129, 61] on icon "arrow_drop_down" at bounding box center [137, 62] width 17 height 17
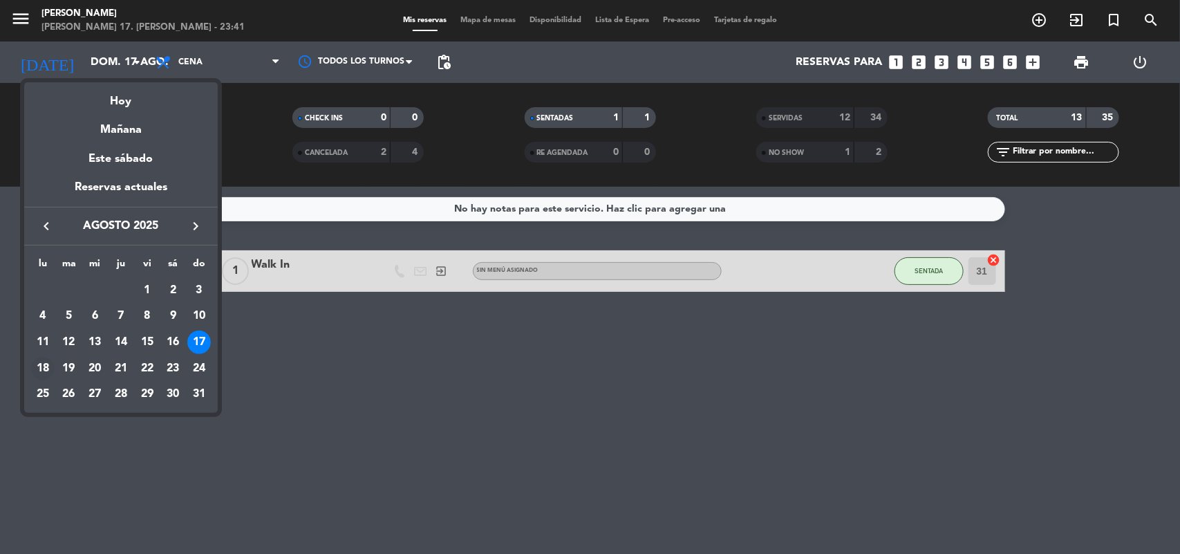
click at [48, 365] on div "18" at bounding box center [43, 369] width 24 height 24
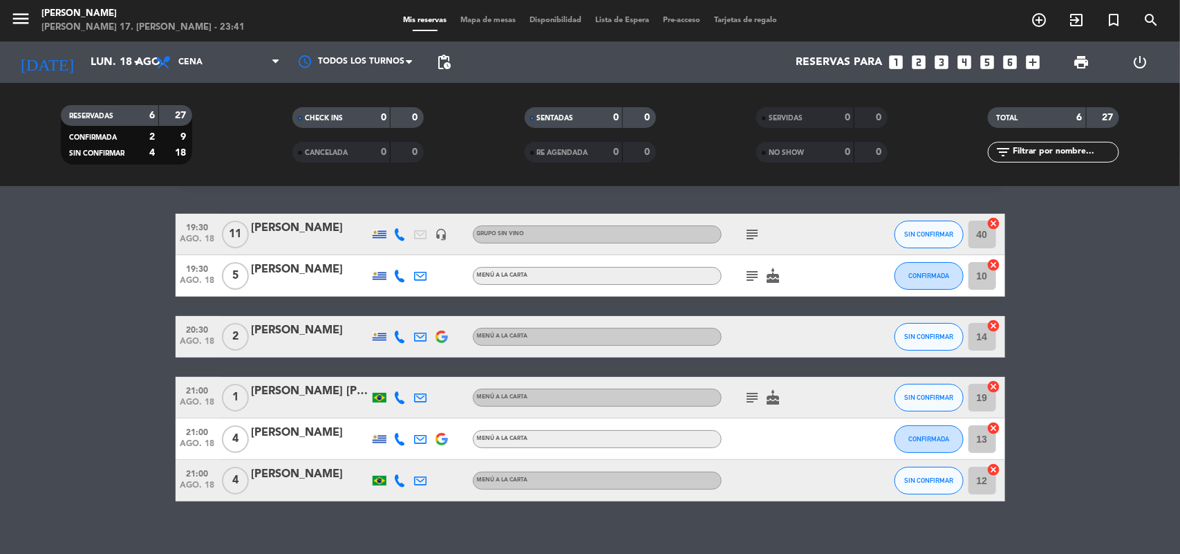
scroll to position [53, 0]
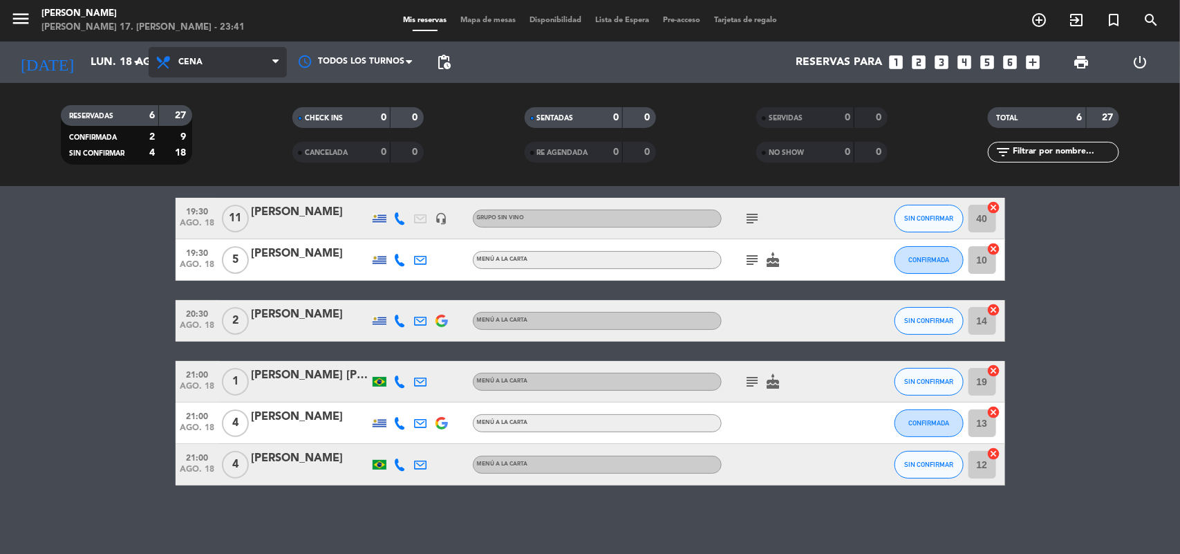
click at [185, 64] on span "Cena" at bounding box center [190, 62] width 24 height 10
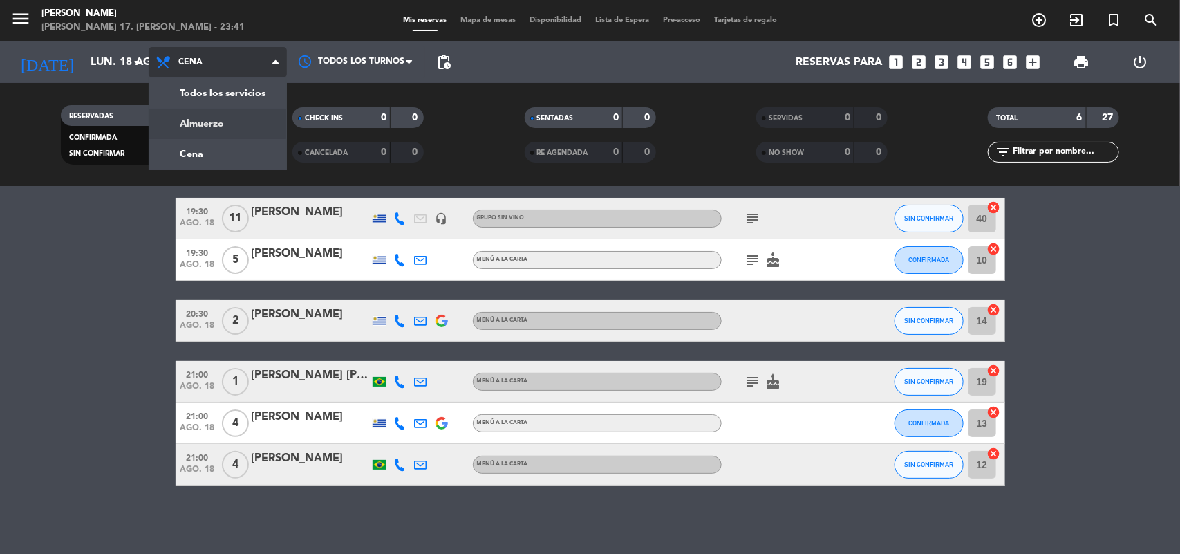
click at [212, 112] on div "menu [PERSON_NAME] 17. [PERSON_NAME] - 23:41 Mis reservas Mapa de mesas Disponi…" at bounding box center [590, 93] width 1180 height 187
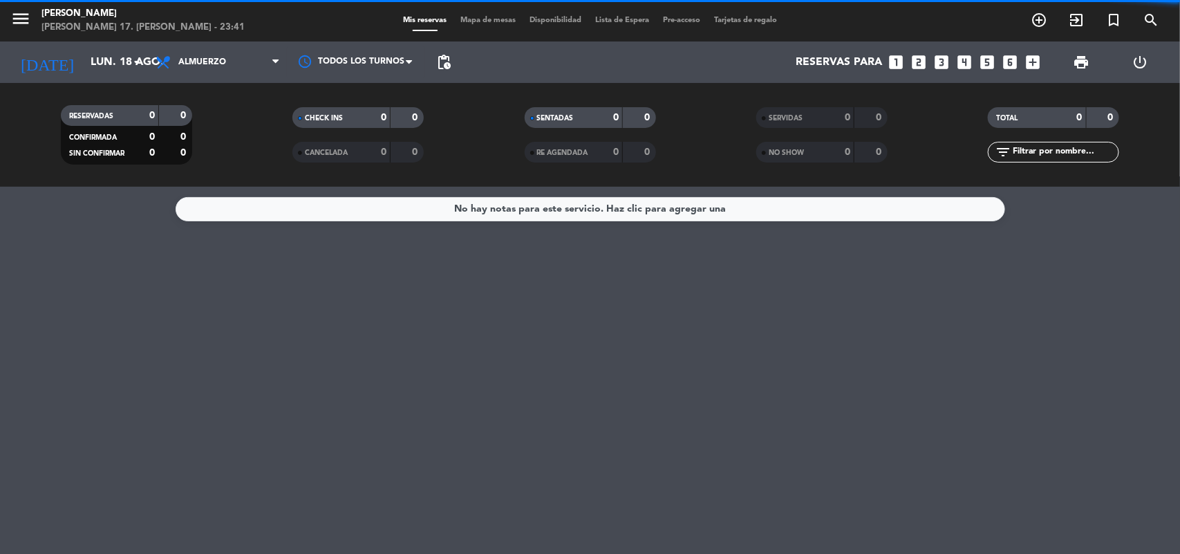
scroll to position [0, 0]
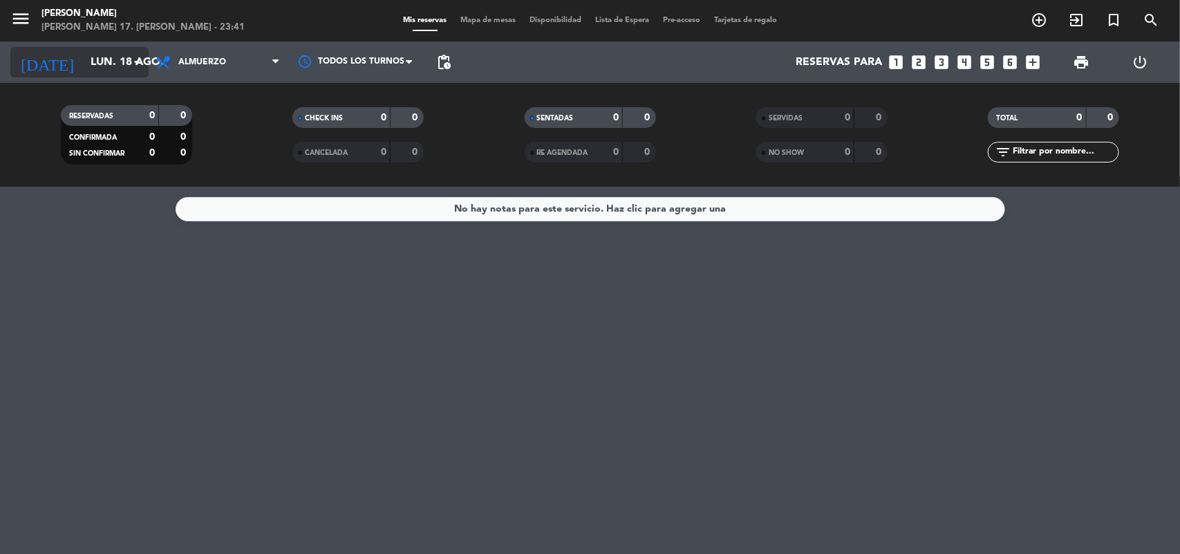
click at [90, 59] on input "lun. 18 ago." at bounding box center [157, 62] width 146 height 27
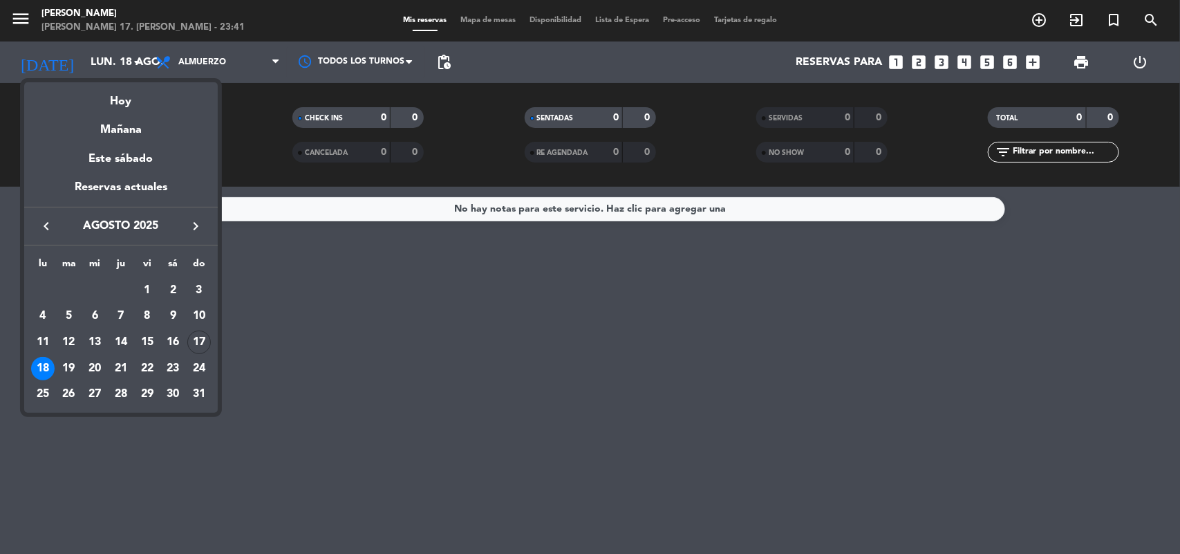
click at [203, 63] on div at bounding box center [590, 277] width 1180 height 554
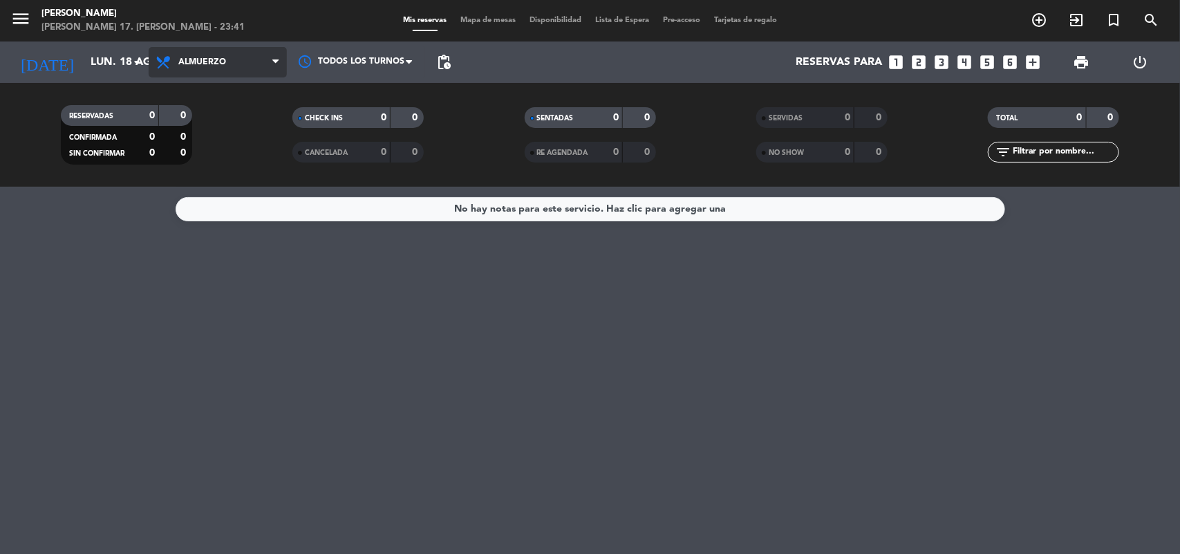
drag, startPoint x: 205, startPoint y: 63, endPoint x: 214, endPoint y: 80, distance: 19.8
click at [205, 64] on span "Almuerzo" at bounding box center [202, 62] width 48 height 10
click at [206, 151] on div "menu [PERSON_NAME] 17. [PERSON_NAME] - 23:41 Mis reservas Mapa de mesas Disponi…" at bounding box center [590, 93] width 1180 height 187
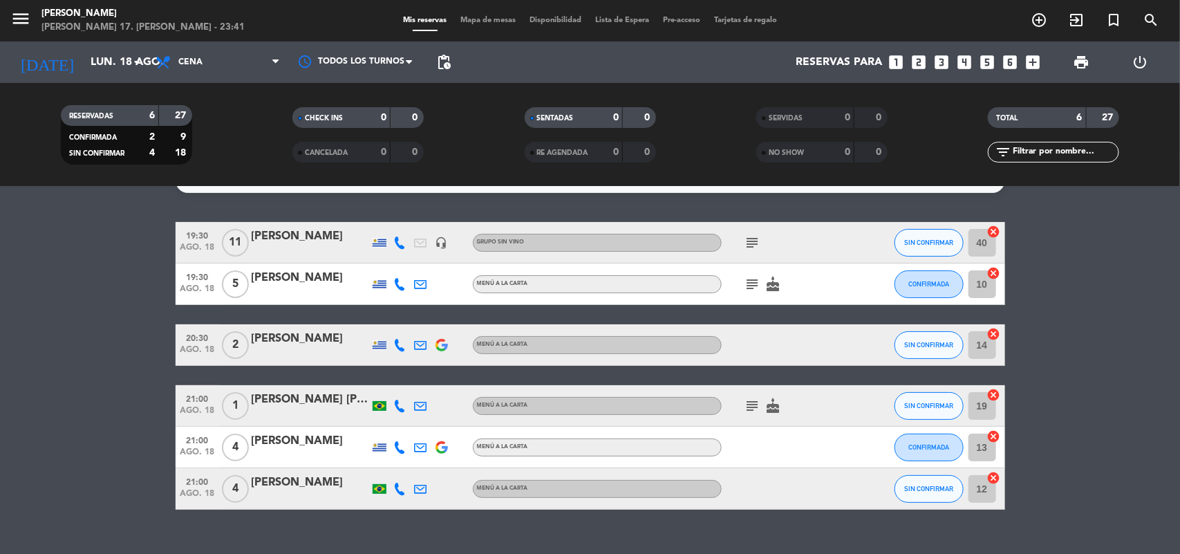
scroll to position [53, 0]
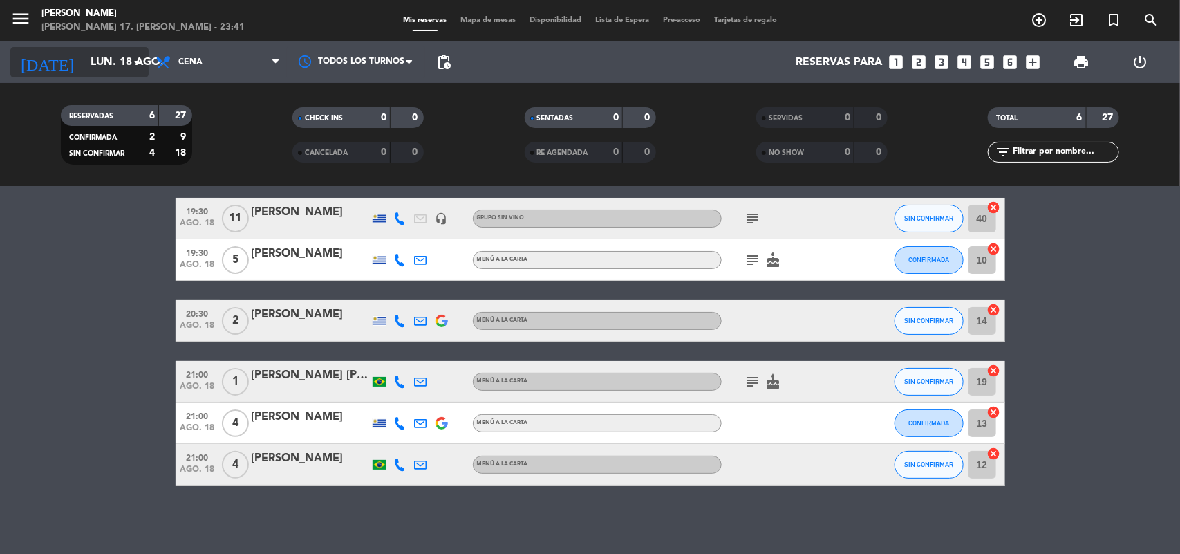
click at [108, 71] on input "lun. 18 ago." at bounding box center [157, 62] width 146 height 27
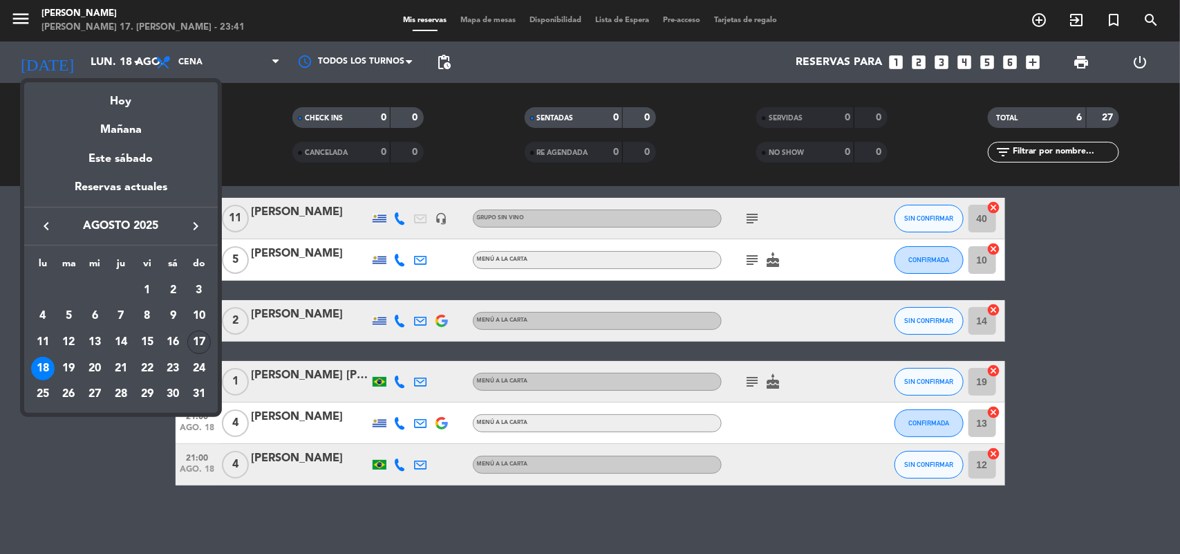
click at [198, 339] on div "17" at bounding box center [199, 342] width 24 height 24
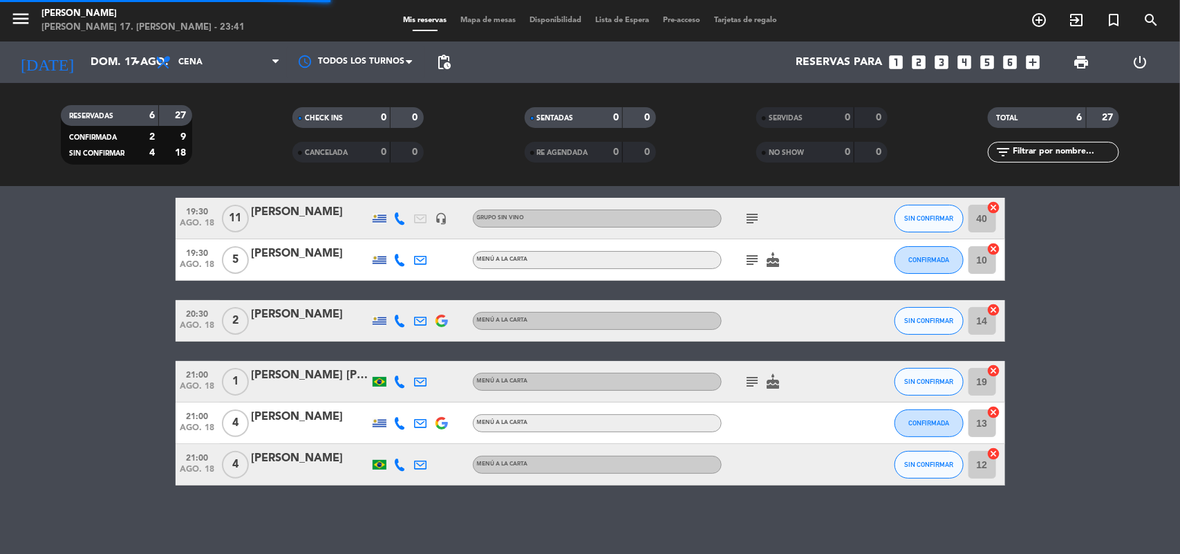
scroll to position [0, 0]
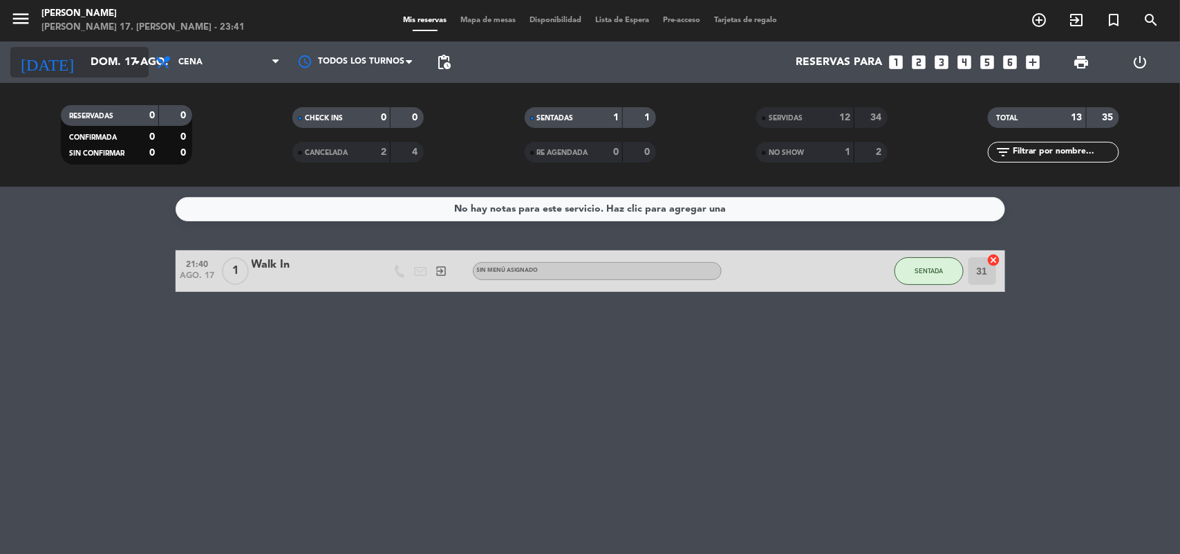
click at [123, 62] on input "dom. 17 ago." at bounding box center [157, 62] width 146 height 27
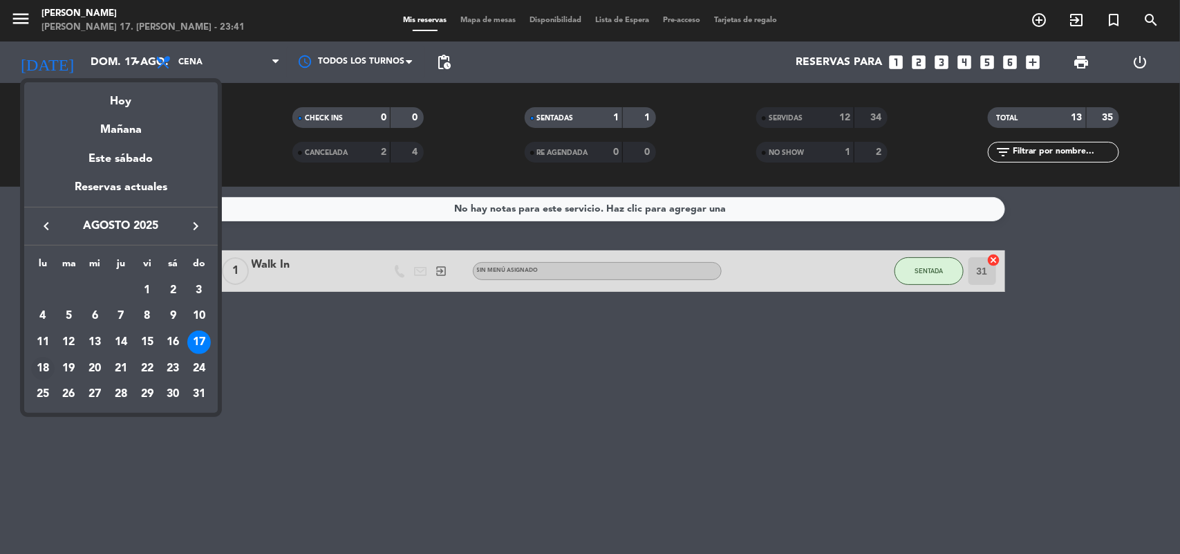
click at [41, 370] on div "18" at bounding box center [43, 369] width 24 height 24
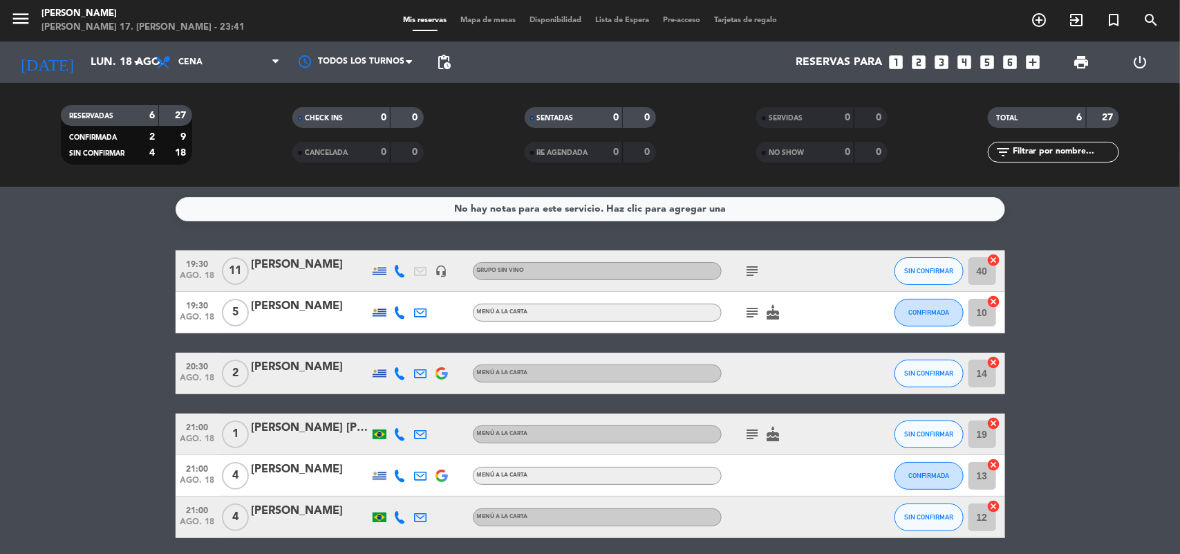
click at [752, 271] on icon "subject" at bounding box center [753, 271] width 17 height 17
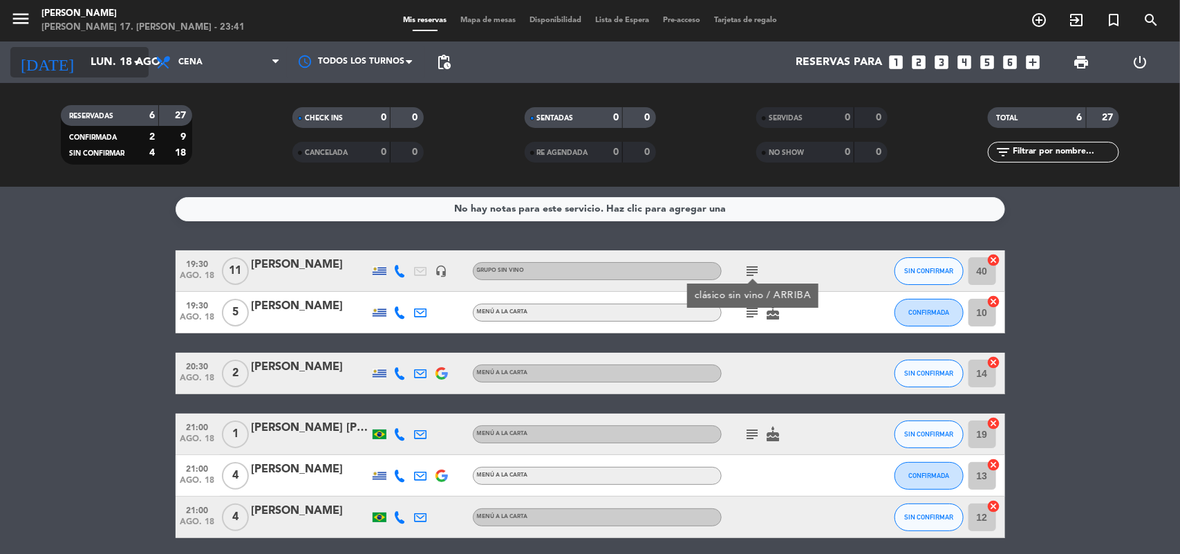
click at [129, 54] on icon "arrow_drop_down" at bounding box center [137, 62] width 17 height 17
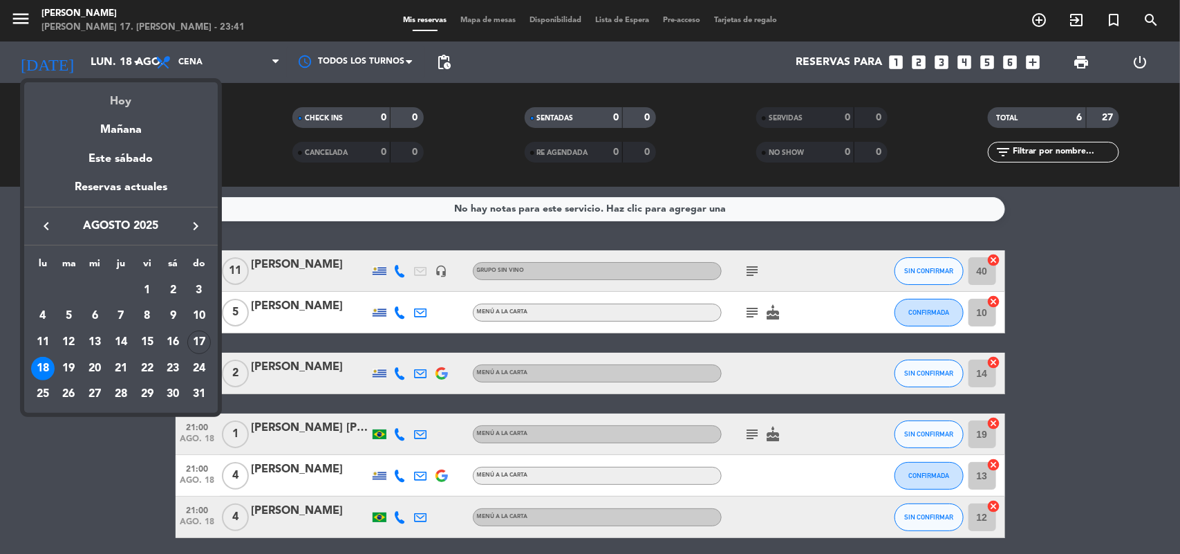
click at [118, 100] on div "Hoy" at bounding box center [121, 96] width 194 height 28
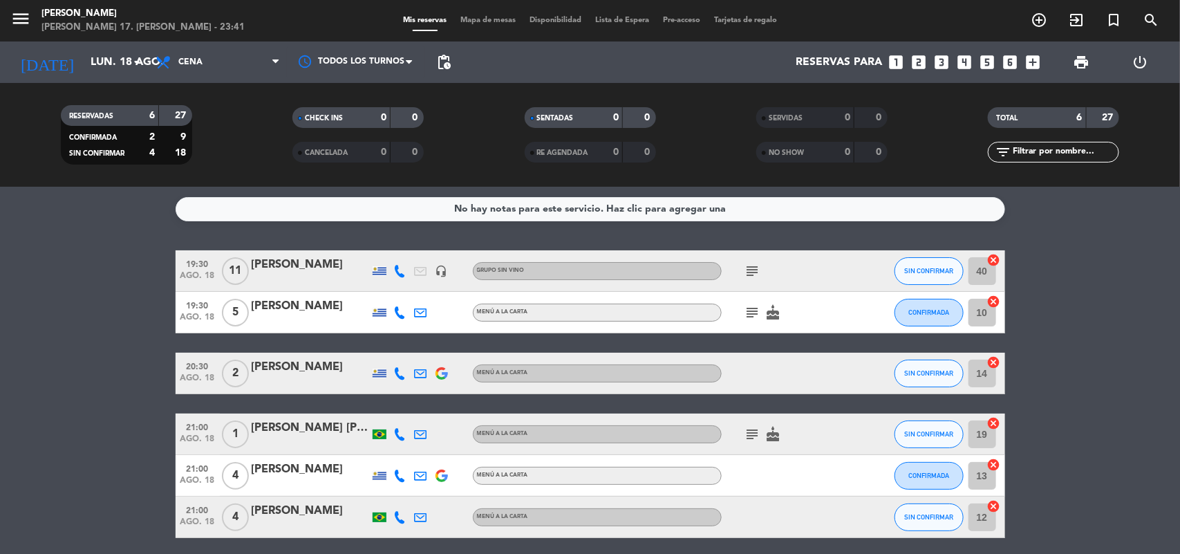
type input "dom. 17 ago."
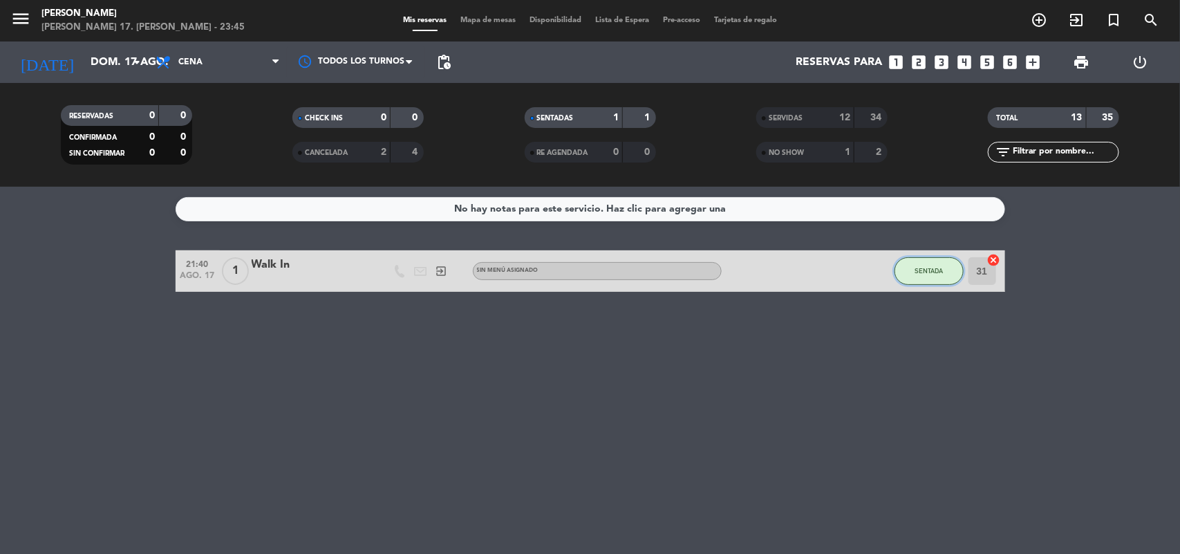
click at [942, 271] on span "SENTADA" at bounding box center [929, 271] width 28 height 8
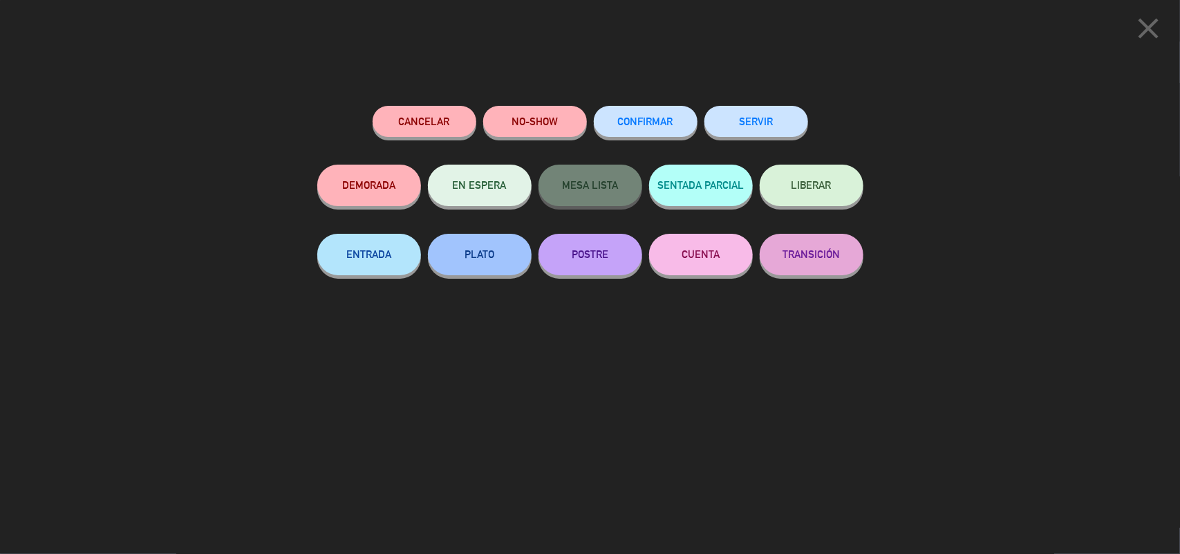
click at [747, 115] on button "SERVIR" at bounding box center [756, 121] width 104 height 31
